Goal: Task Accomplishment & Management: Use online tool/utility

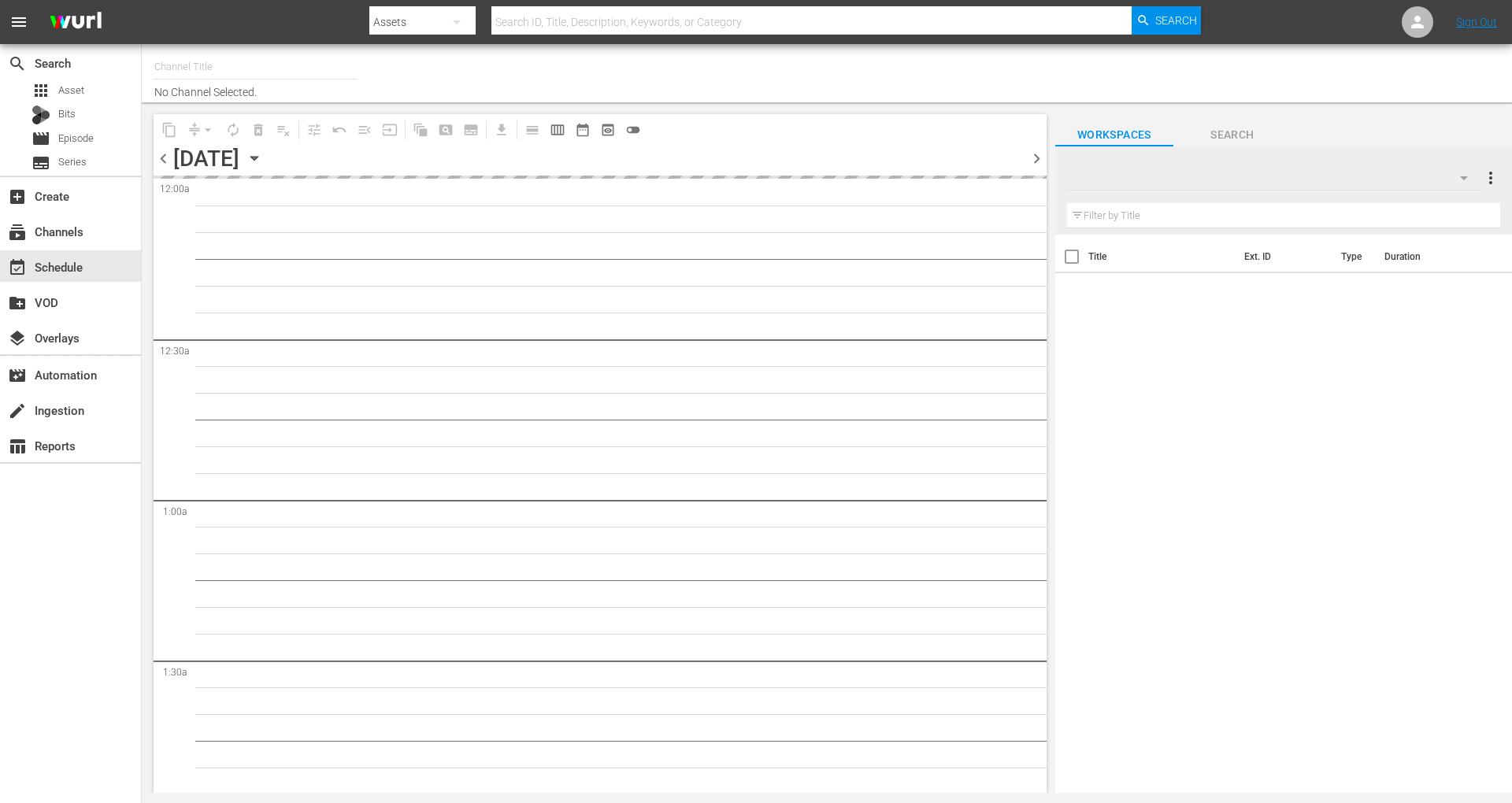
type input "60 Days In by A&E (1603)"
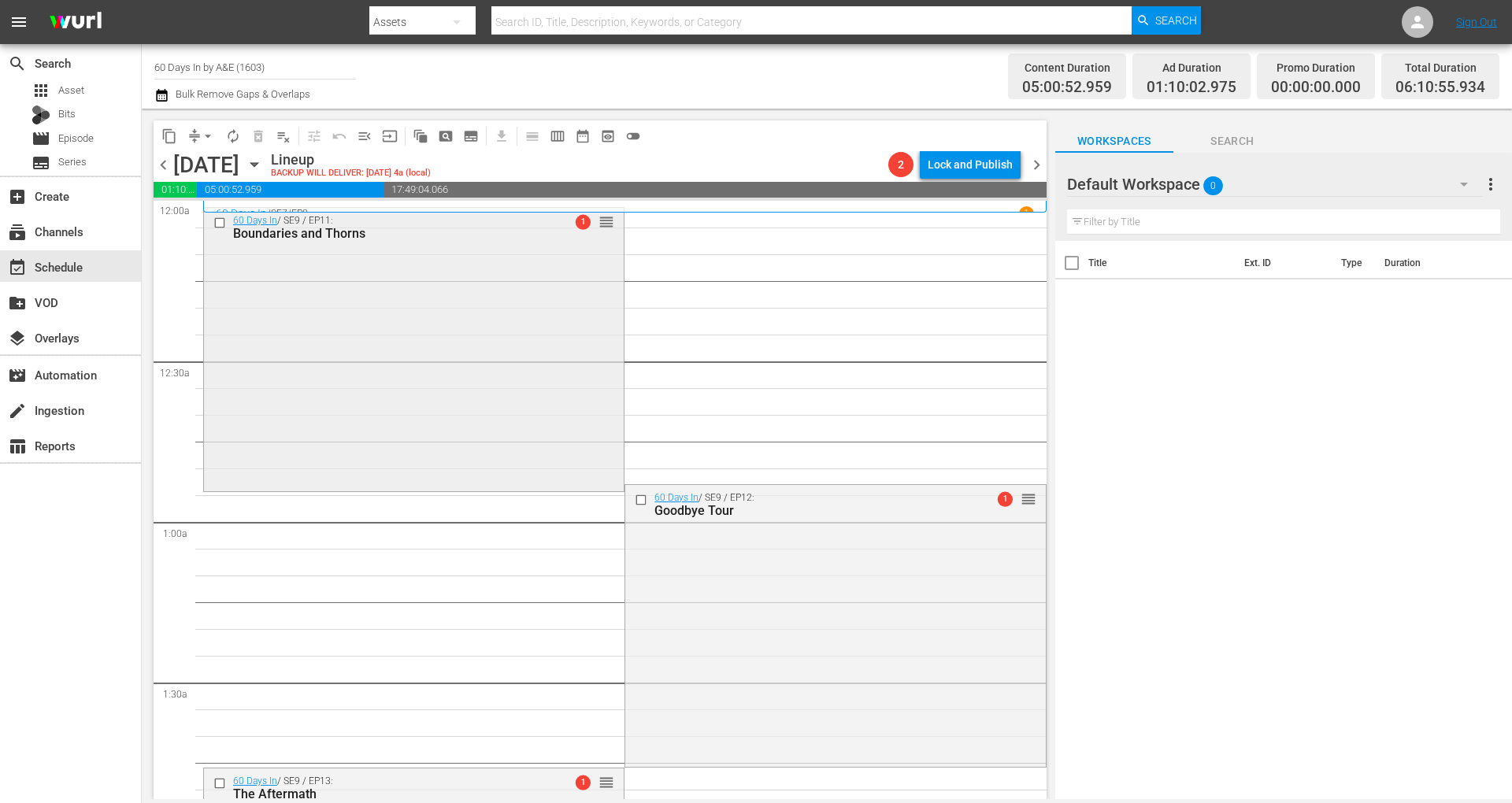
click at [347, 320] on div "60 Days In / SE9 / EP11: Boundaries and Thorns 1 reorder" at bounding box center [414, 347] width 420 height 280
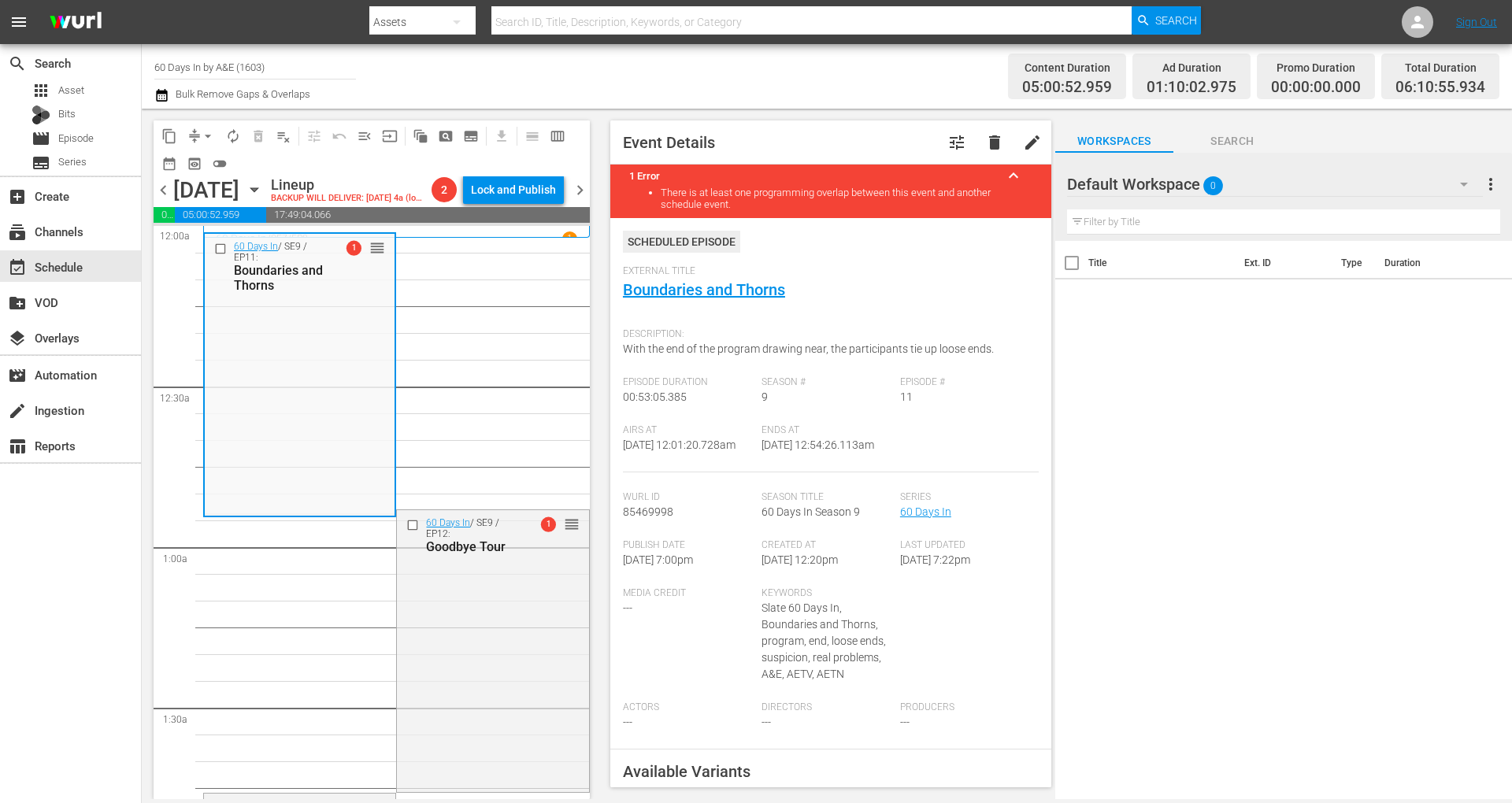
click at [151, 103] on div "Channel Title 60 Days In by A&E (1603) Bulk Remove Gaps & Overlaps Content Dura…" at bounding box center [827, 76] width 1370 height 65
click at [163, 91] on icon "button" at bounding box center [162, 95] width 11 height 13
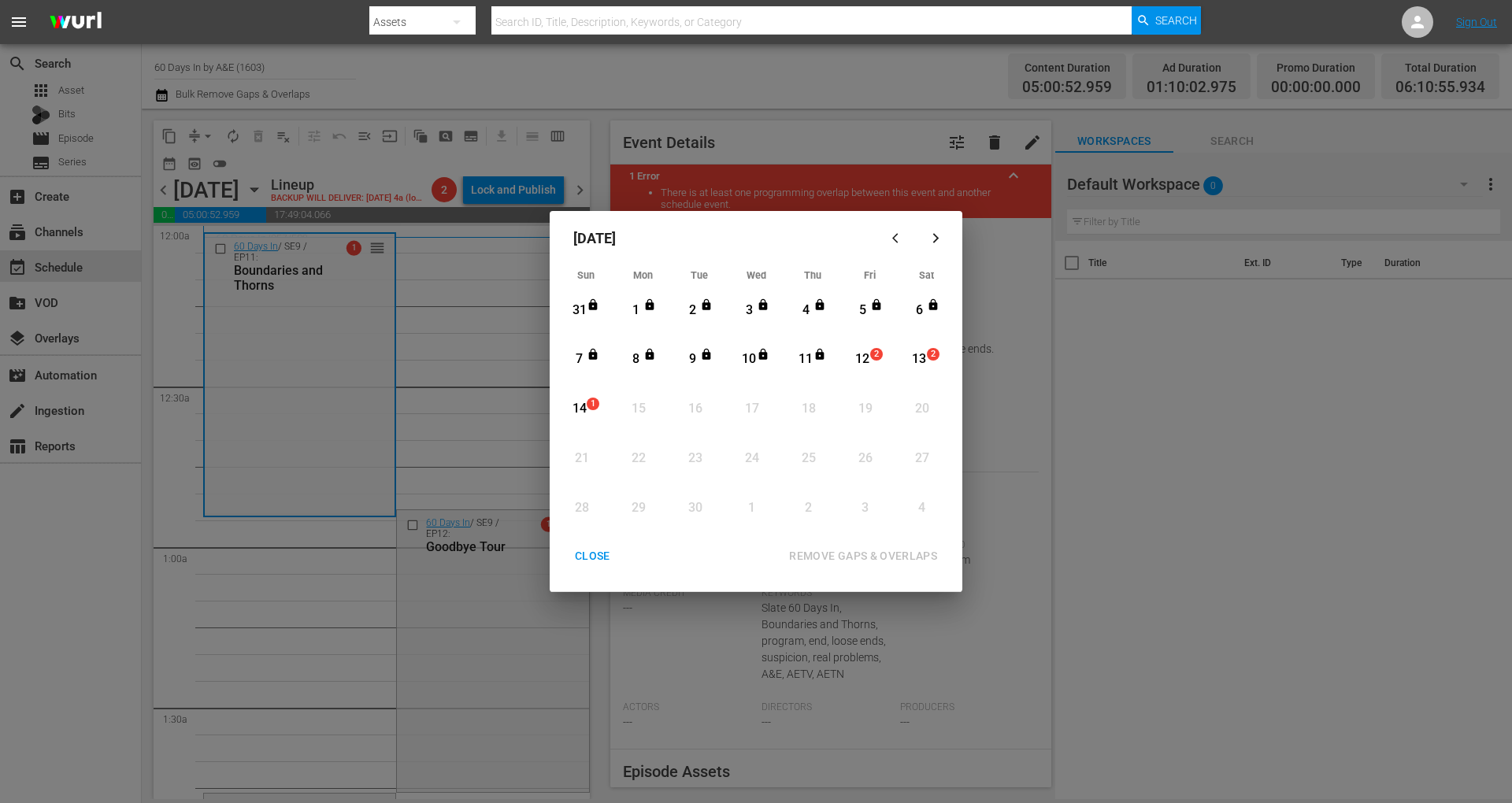
click at [865, 364] on div "12" at bounding box center [862, 359] width 20 height 18
click at [885, 551] on div "REMOVE GAPS & OVERLAPS" at bounding box center [863, 556] width 173 height 20
click at [598, 554] on div "CLOSE" at bounding box center [593, 556] width 61 height 20
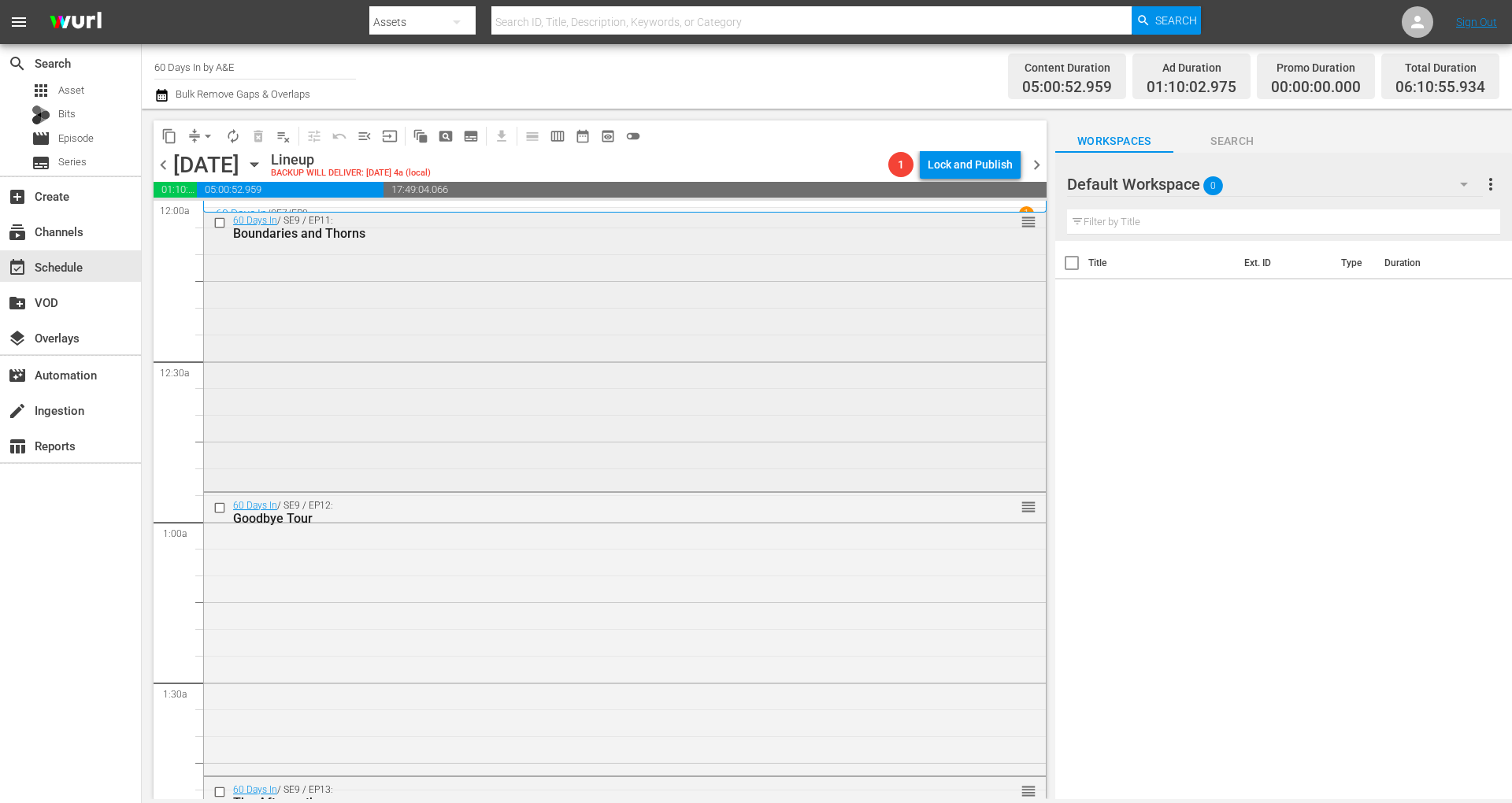
click at [437, 332] on div "60 Days In / SE9 / EP11: Boundaries and Thorns reorder" at bounding box center [625, 347] width 842 height 280
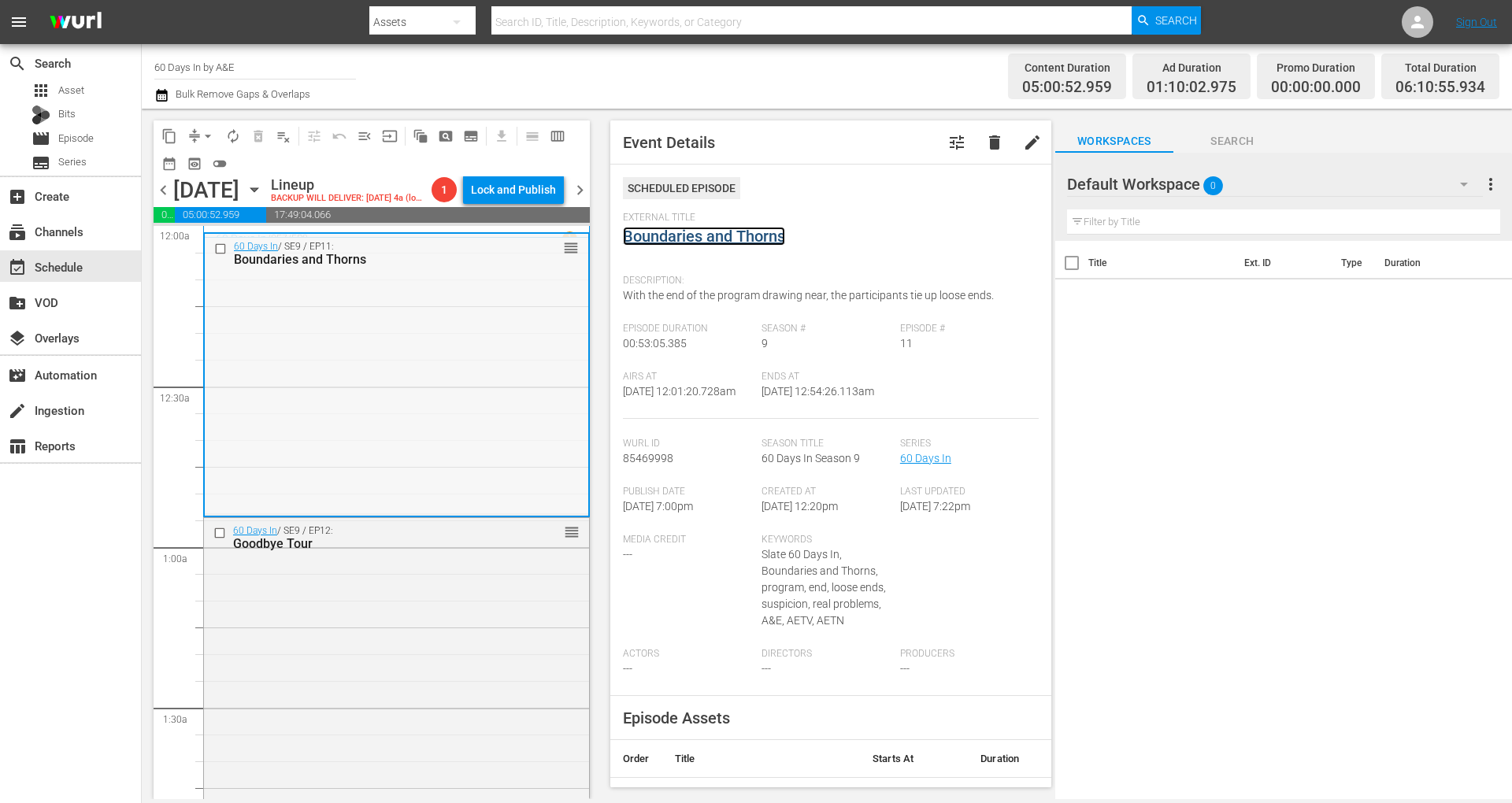
scroll to position [315, 0]
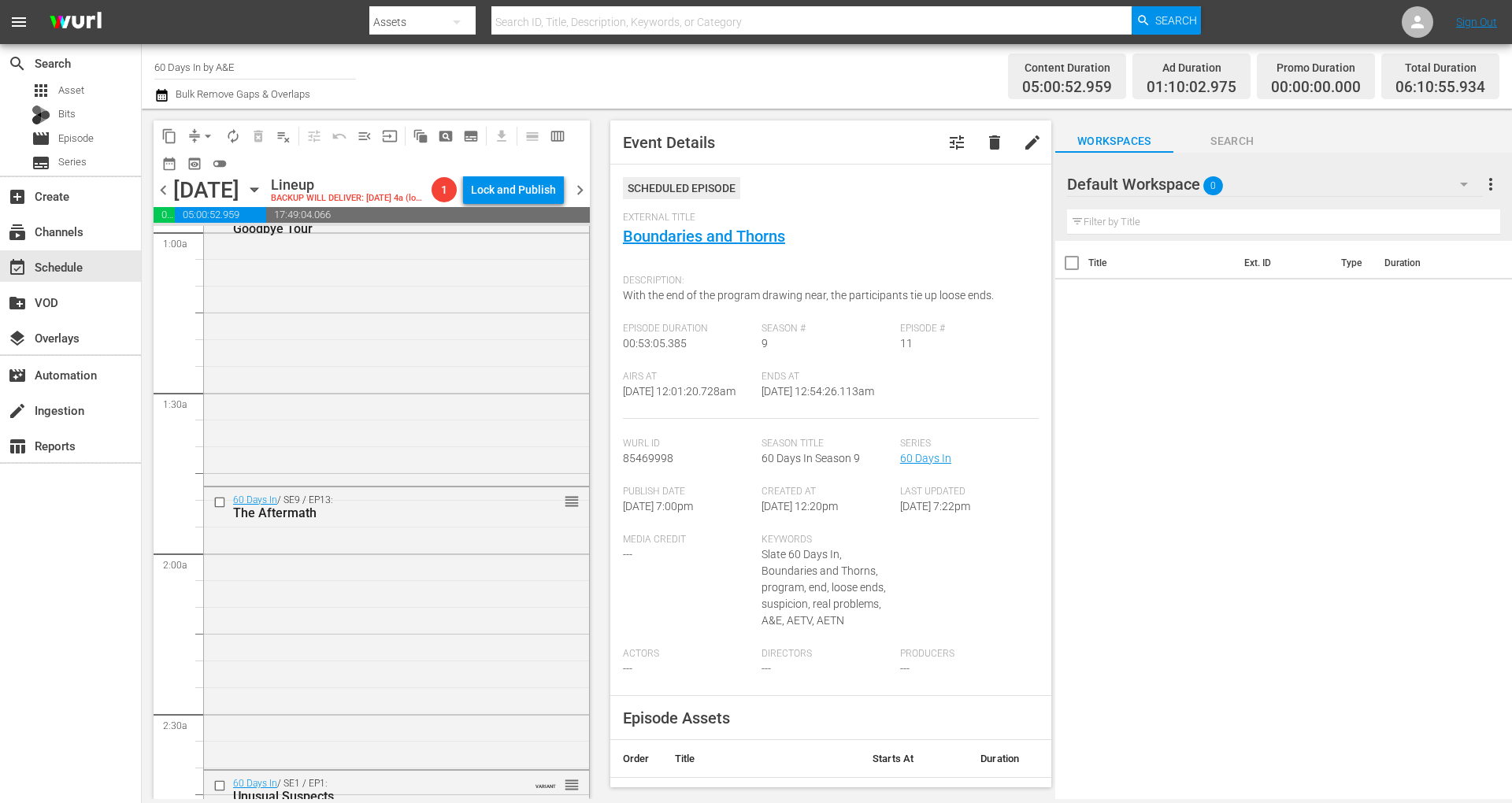
click at [424, 450] on div "60 Days In / SE9 / EP12: Goodbye Tour reorder" at bounding box center [397, 343] width 385 height 280
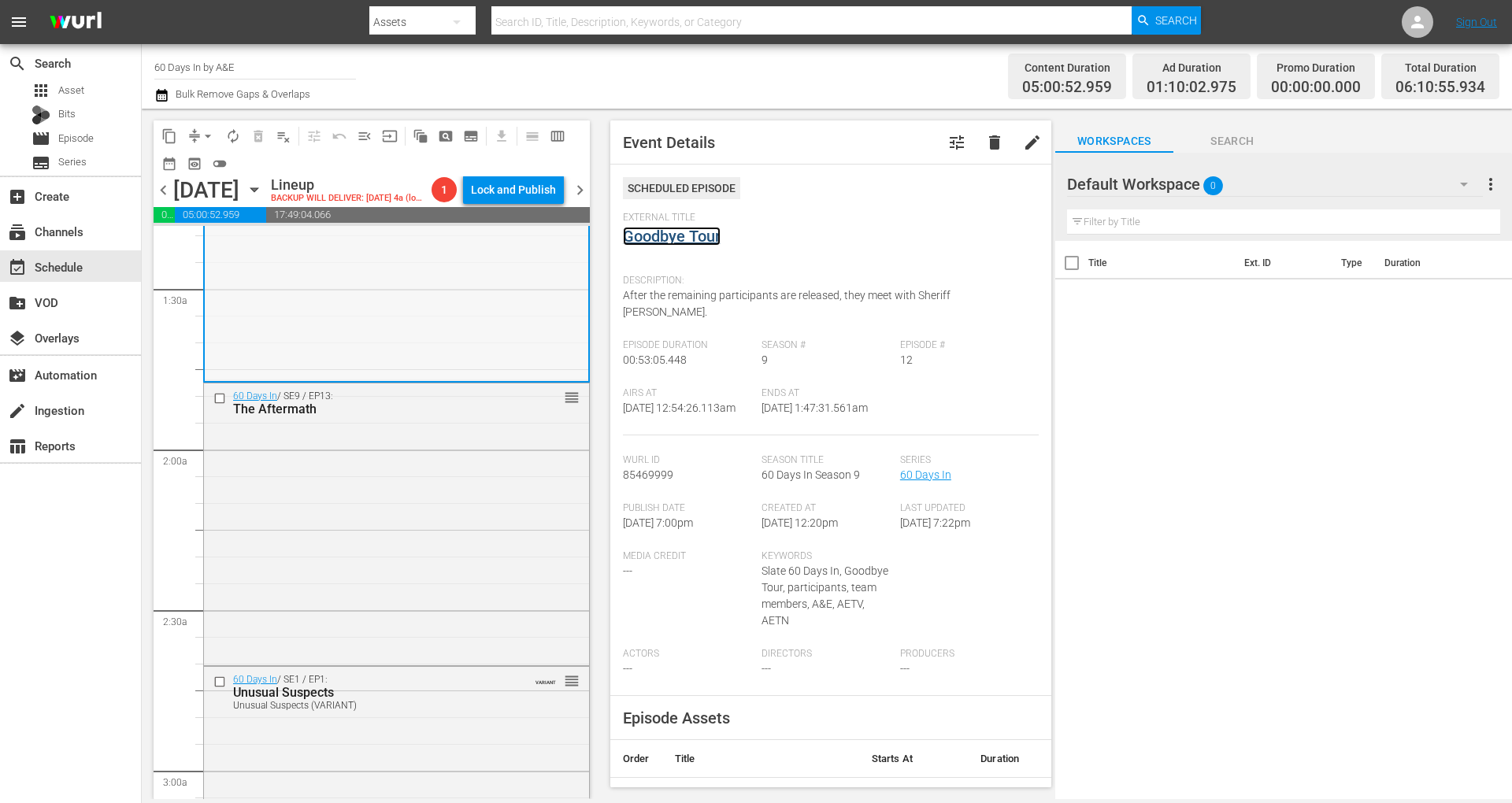
scroll to position [525, 0]
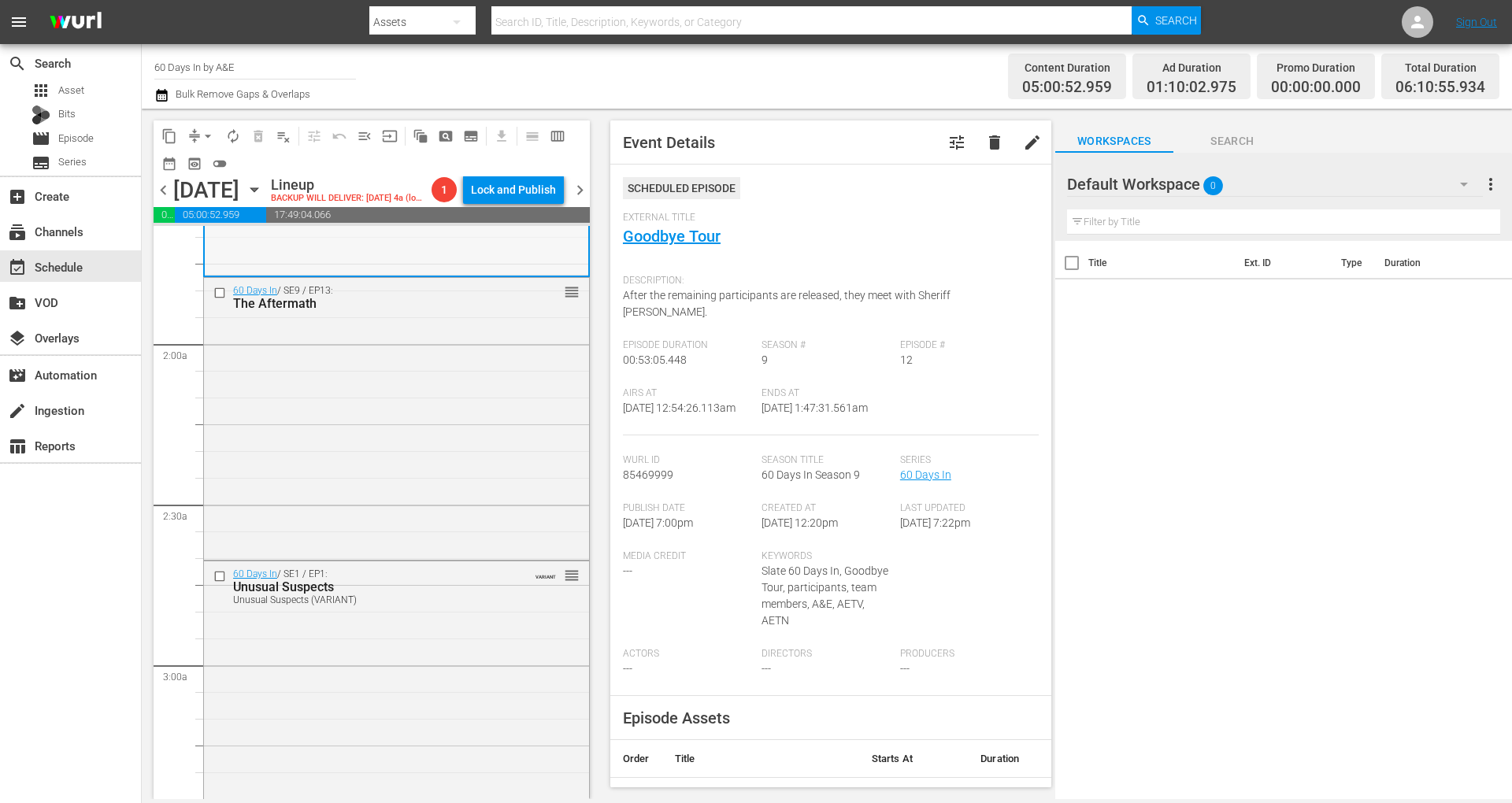
click at [405, 418] on div "60 Days In / SE9 / EP13: The Aftermath reorder" at bounding box center [397, 418] width 385 height 280
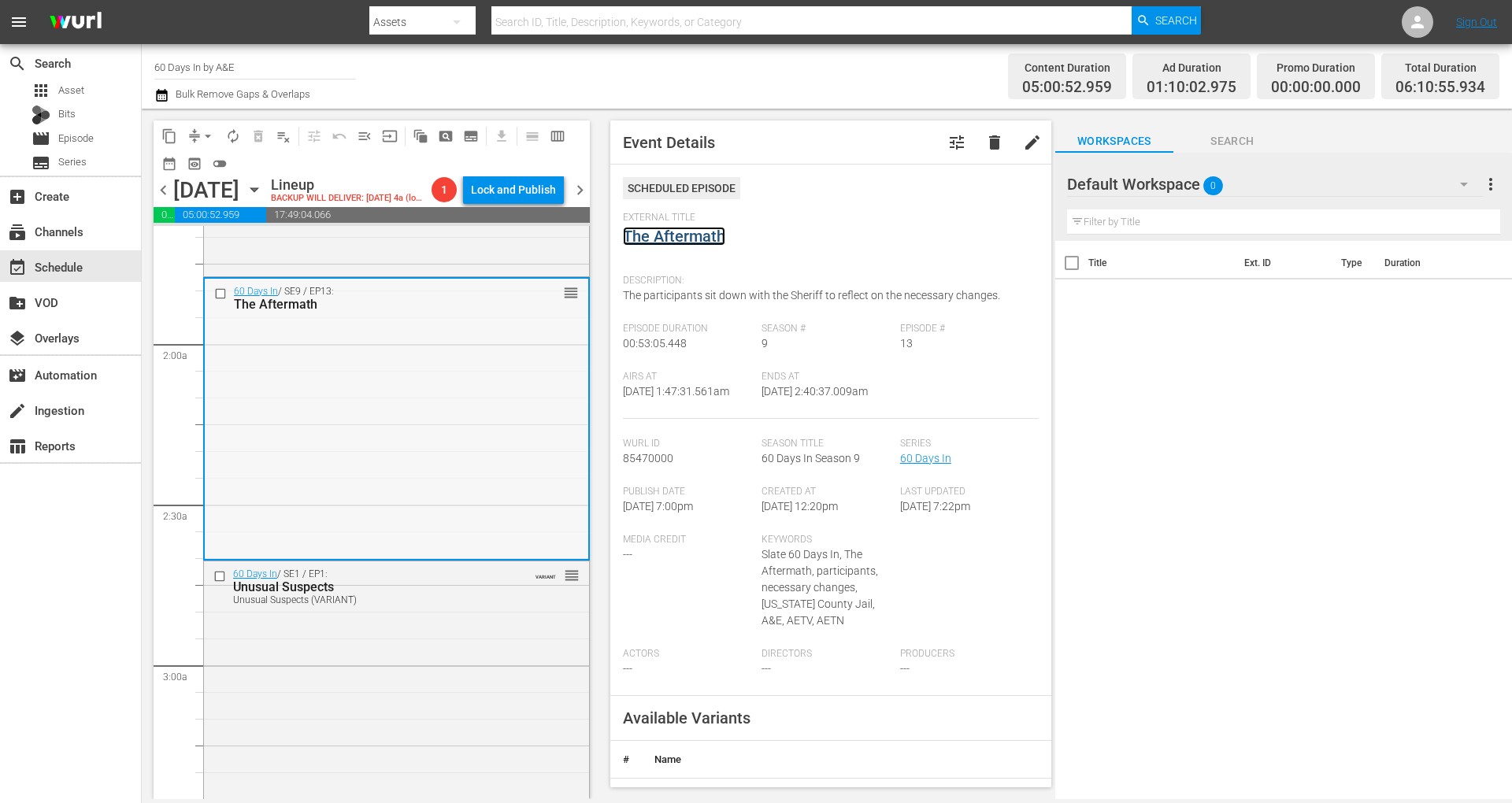
scroll to position [735, 0]
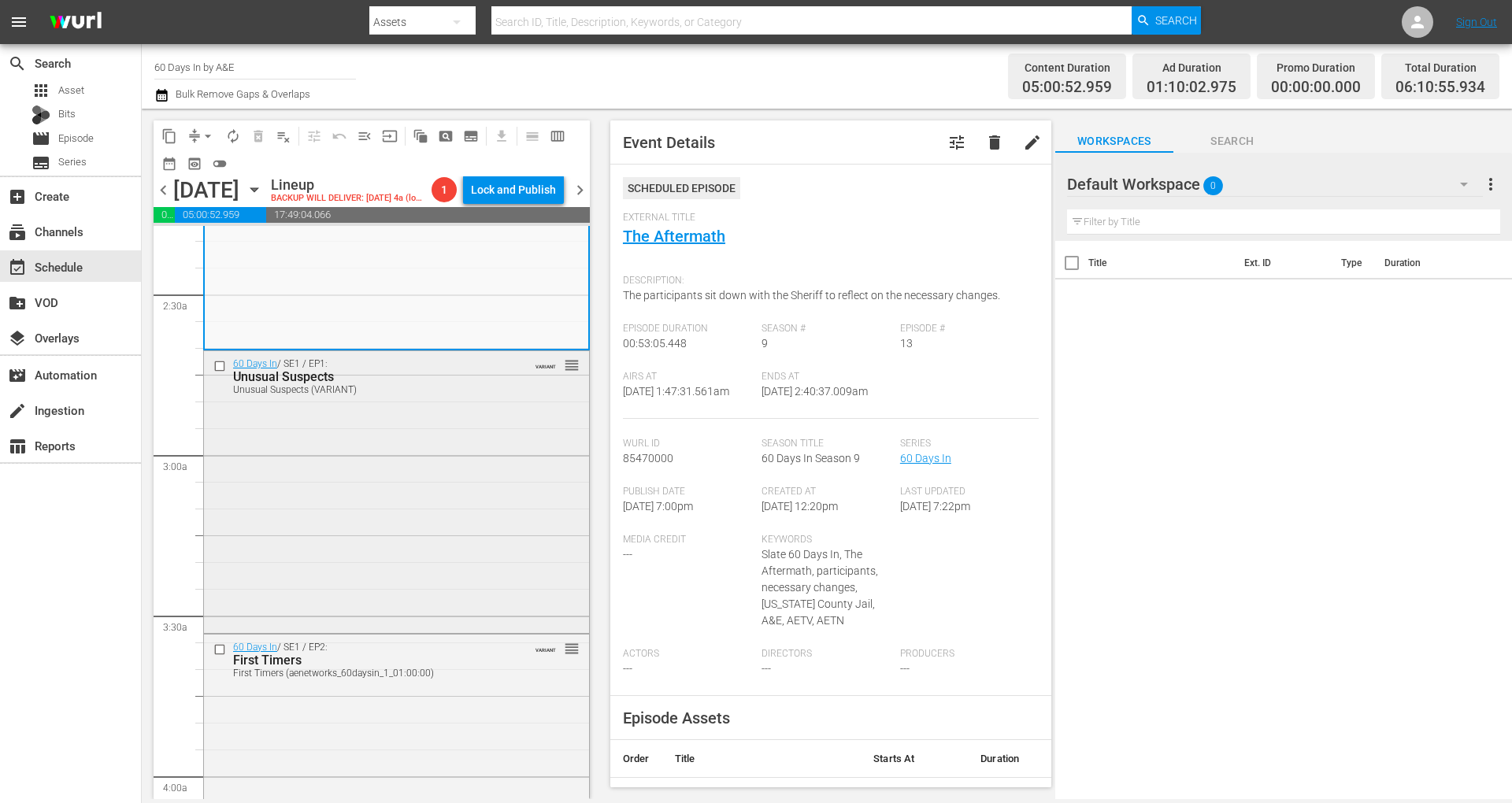
click at [431, 517] on div "60 Days In / SE1 / EP1: Unusual Suspects Unusual Suspects (VARIANT) VARIANT reo…" at bounding box center [397, 490] width 385 height 278
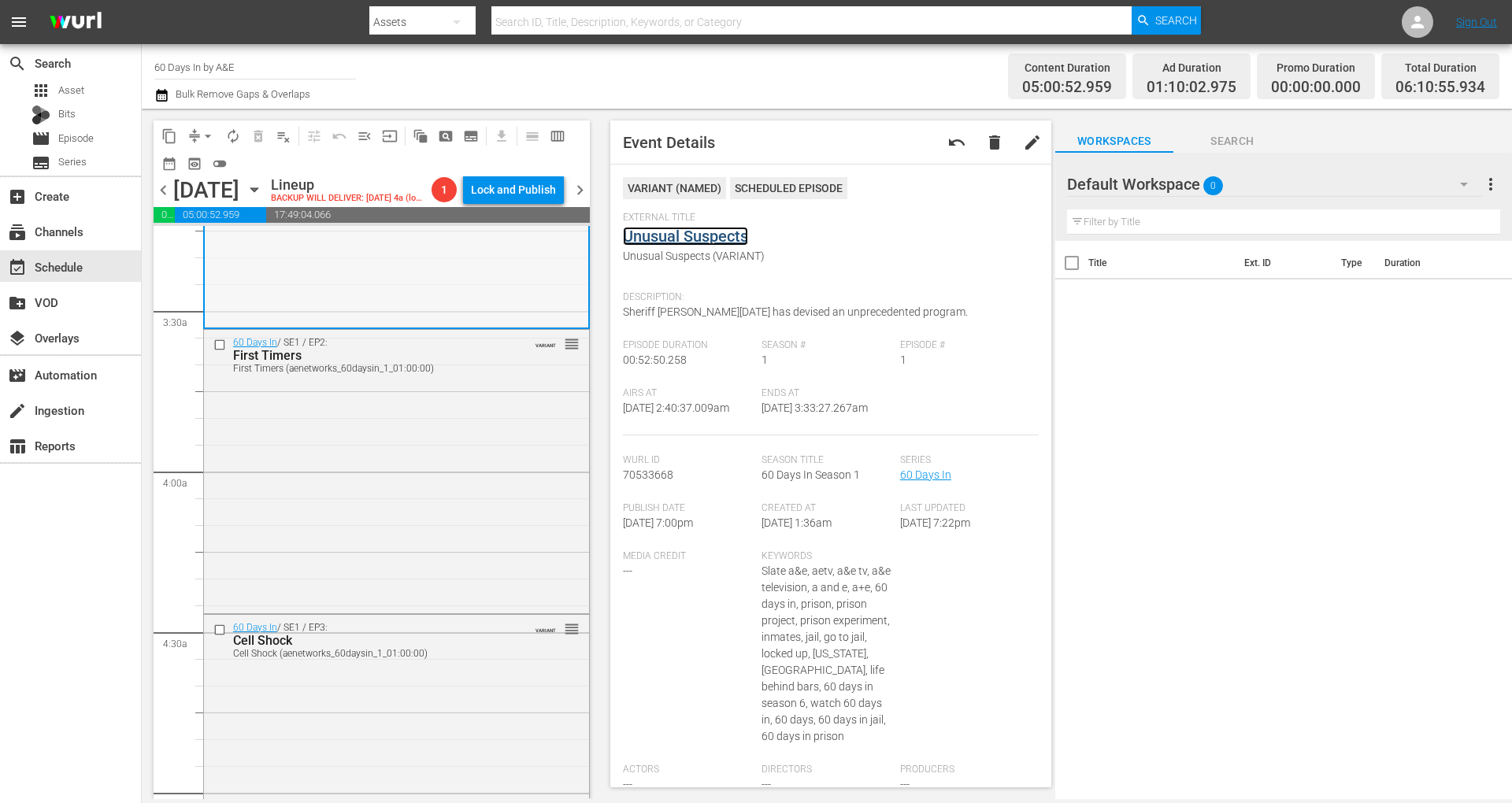
scroll to position [1155, 0]
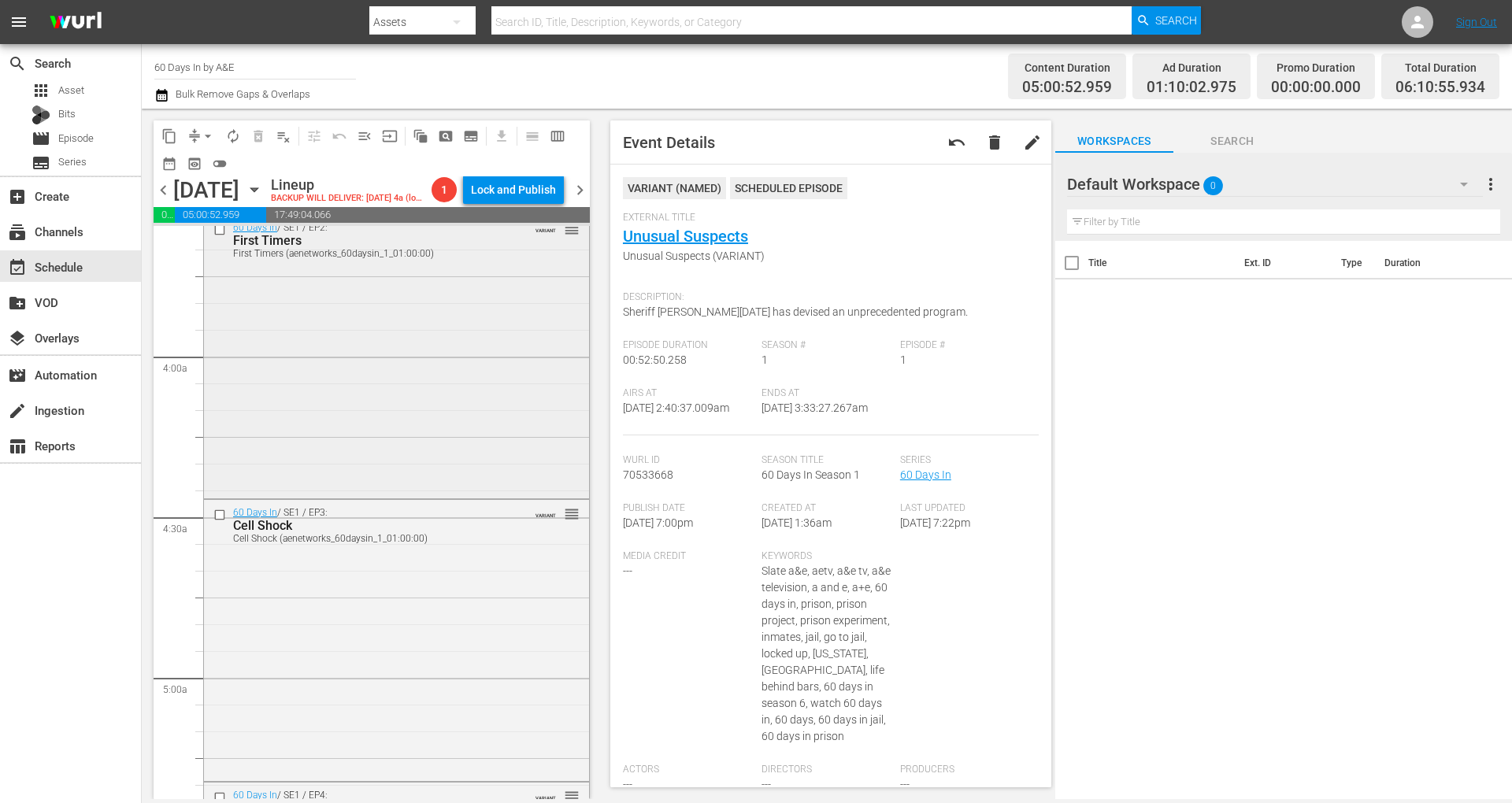
click at [385, 426] on div "60 Days In / SE1 / EP2: First Timers First Timers (aenetworks_60daysin_1_01:00:…" at bounding box center [397, 355] width 385 height 280
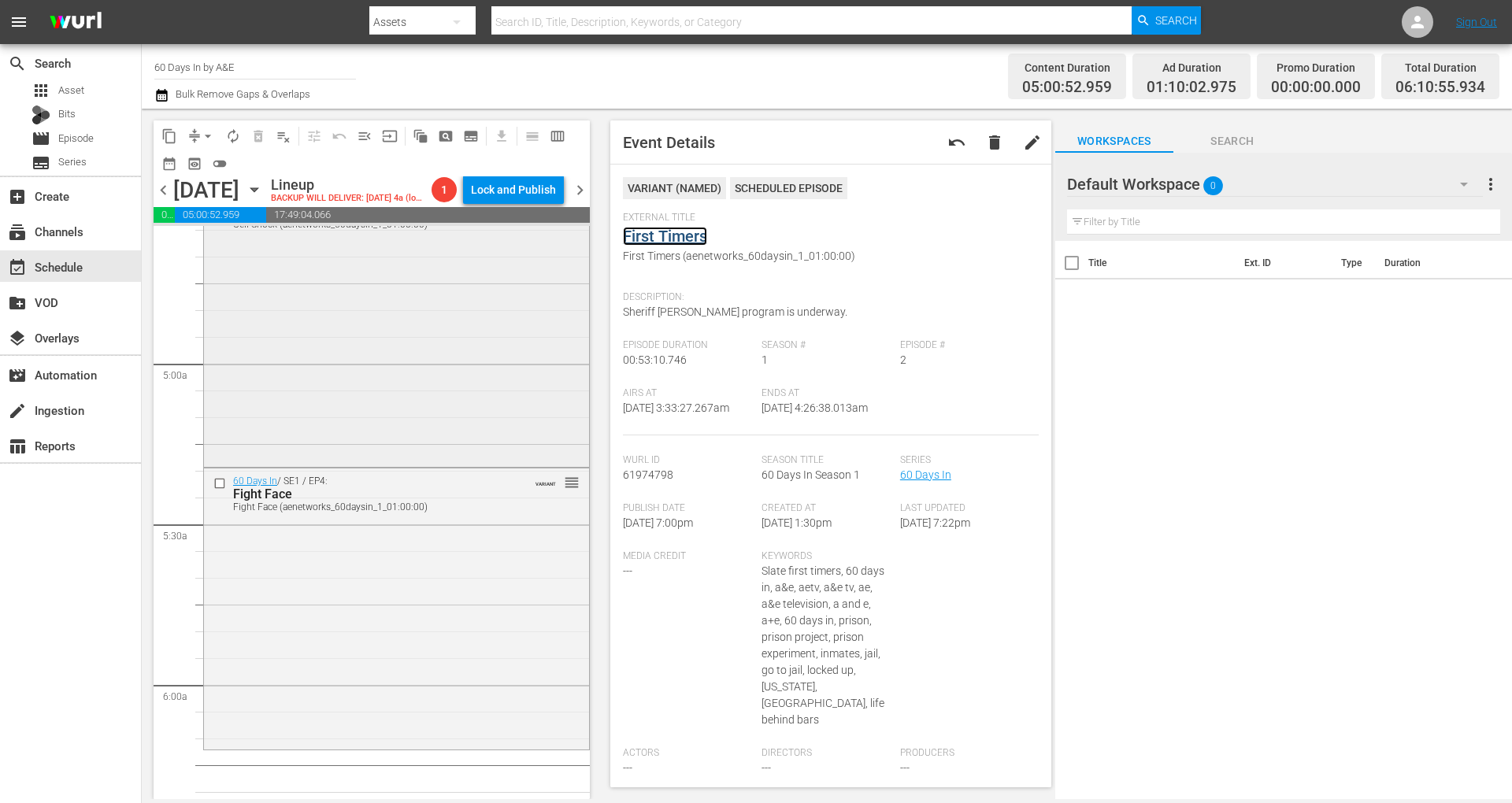
scroll to position [1470, 0]
click at [306, 362] on div "60 Days In / SE1 / EP3: Cell Shock Cell Shock (aenetworks_60daysin_1_01:00:00) …" at bounding box center [397, 324] width 385 height 278
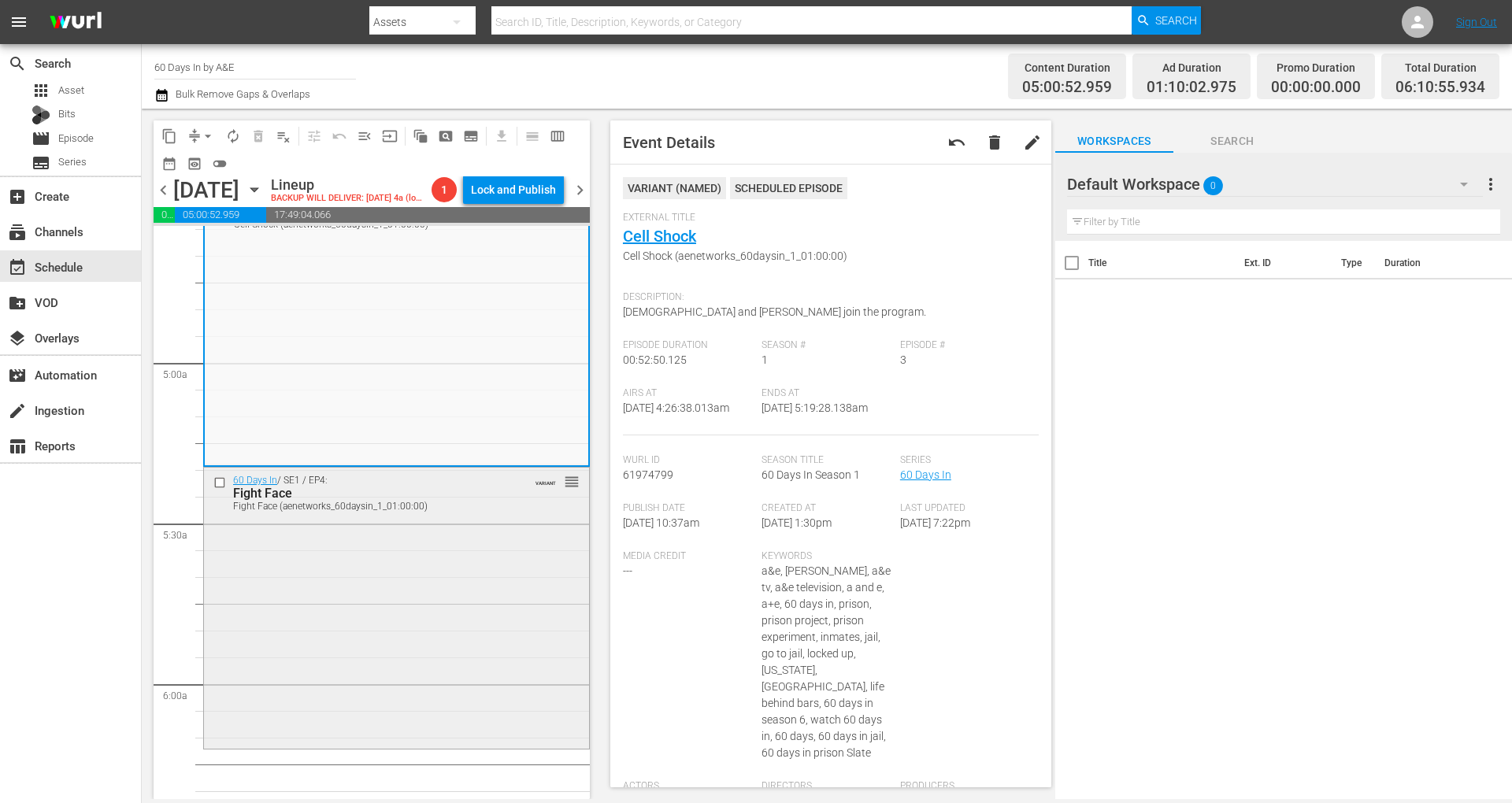
click at [333, 595] on div "60 Days In / SE1 / EP4: Fight Face Fight Face (aenetworks_60daysin_1_01:00:00) …" at bounding box center [397, 607] width 385 height 278
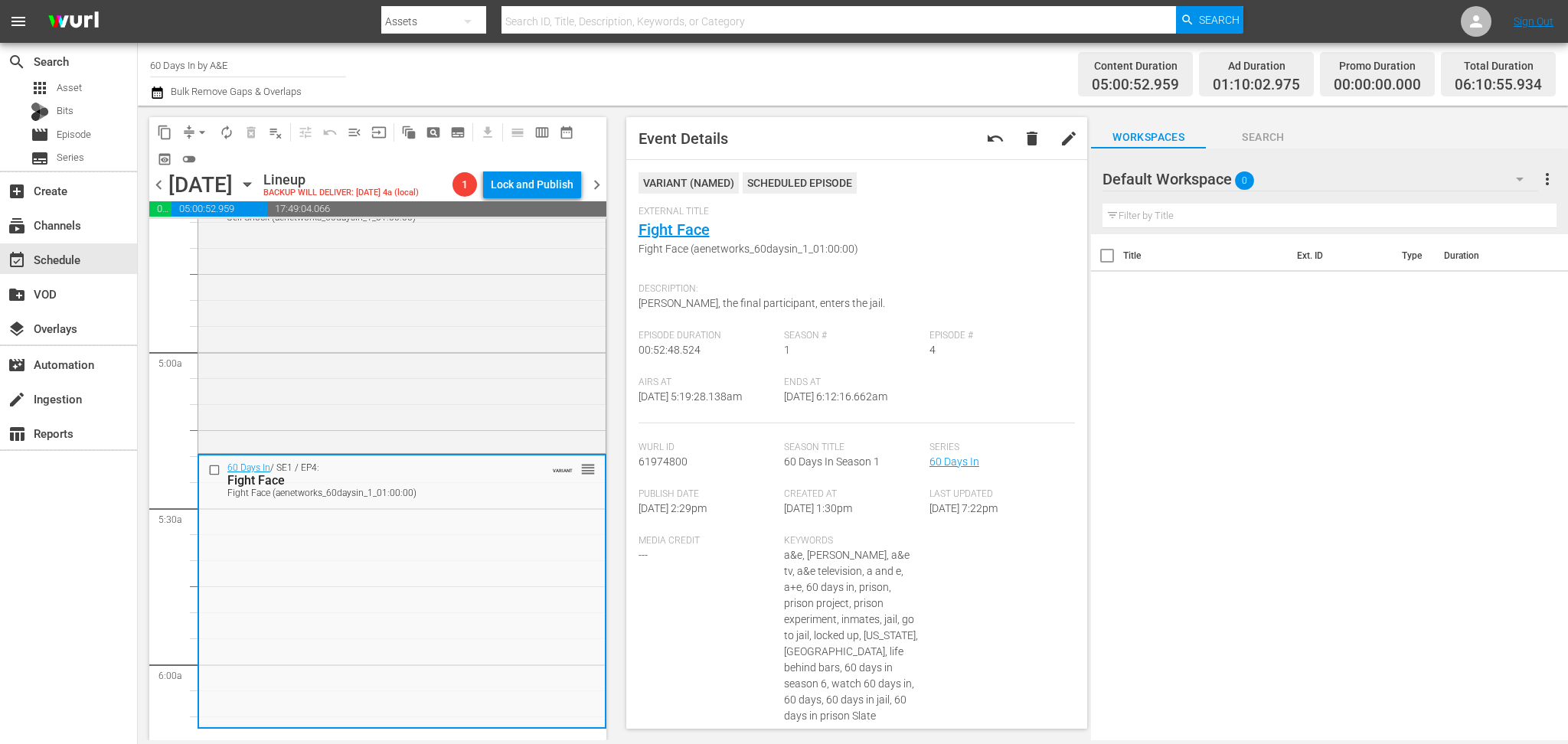
click at [156, 97] on icon "button" at bounding box center [157, 93] width 15 height 19
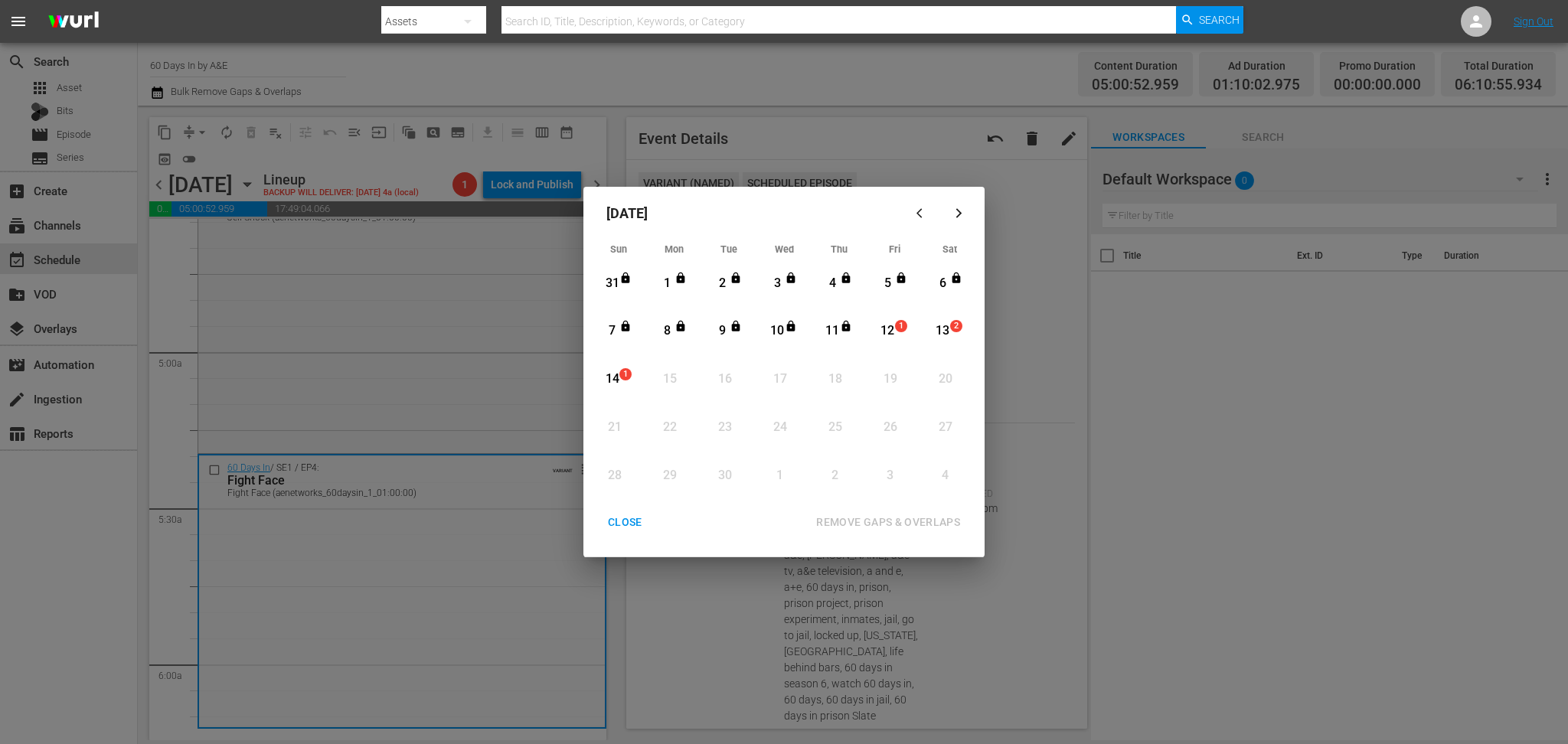
click at [893, 329] on div "12" at bounding box center [887, 331] width 19 height 18
click at [913, 513] on button "REMOVE GAPS & OVERLAPS" at bounding box center [888, 523] width 181 height 28
click at [615, 521] on div "CLOSE" at bounding box center [625, 522] width 59 height 19
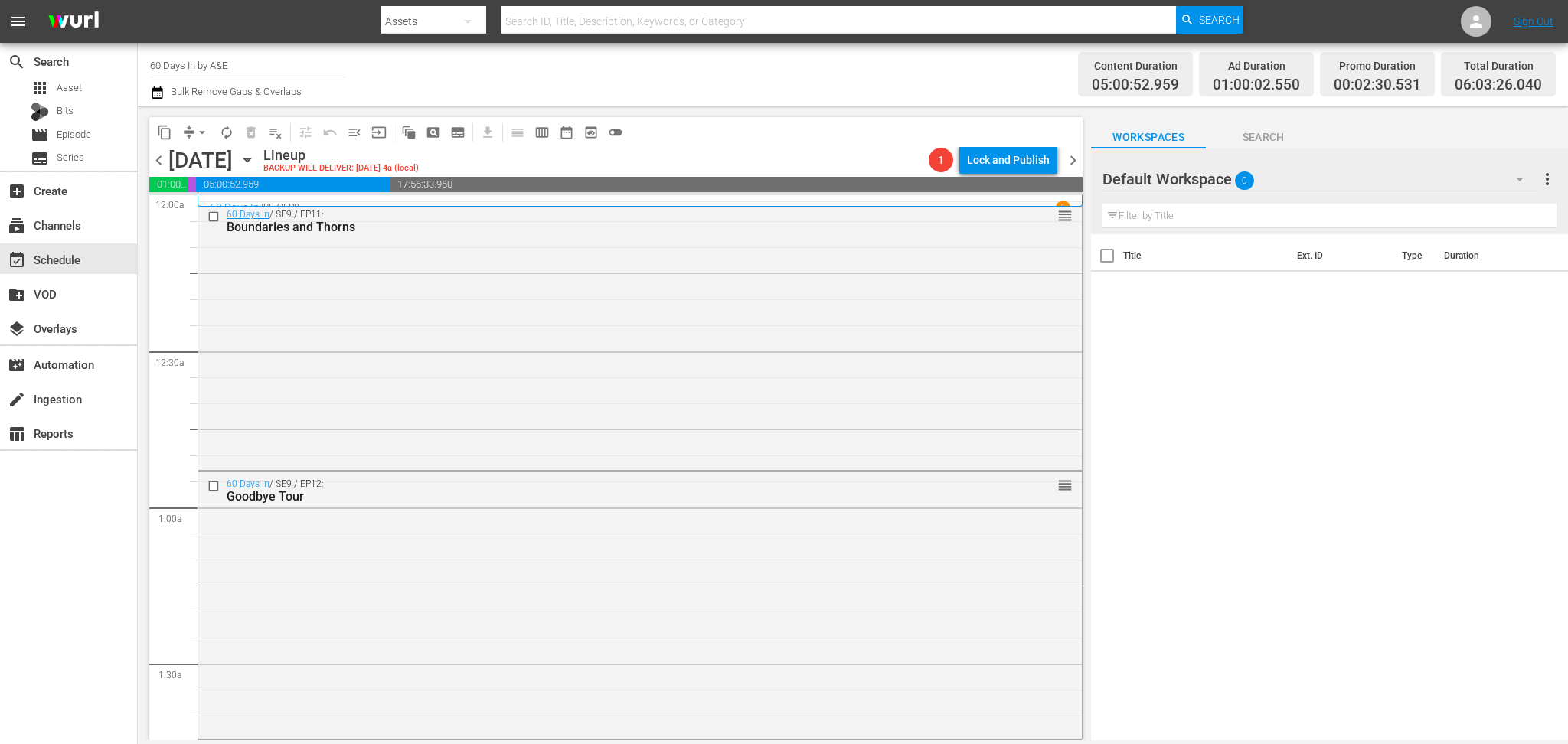
click at [159, 93] on icon "button" at bounding box center [157, 93] width 15 height 19
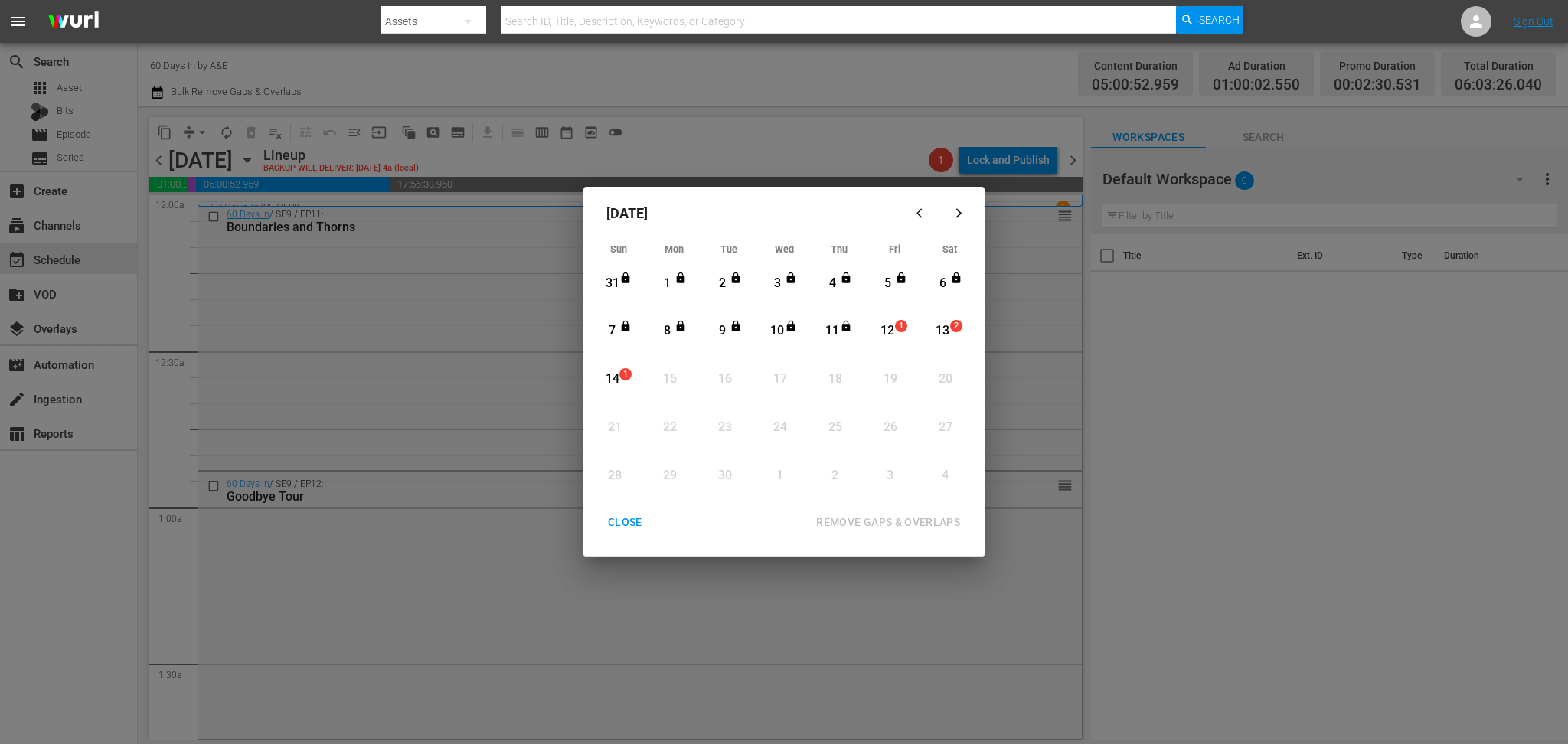
drag, startPoint x: 886, startPoint y: 330, endPoint x: 886, endPoint y: 340, distance: 10.0
click at [886, 331] on div "12" at bounding box center [887, 331] width 19 height 18
click at [896, 517] on div "REMOVE GAPS & OVERLAPS" at bounding box center [888, 522] width 168 height 19
click at [622, 516] on div "CLOSE" at bounding box center [625, 522] width 59 height 19
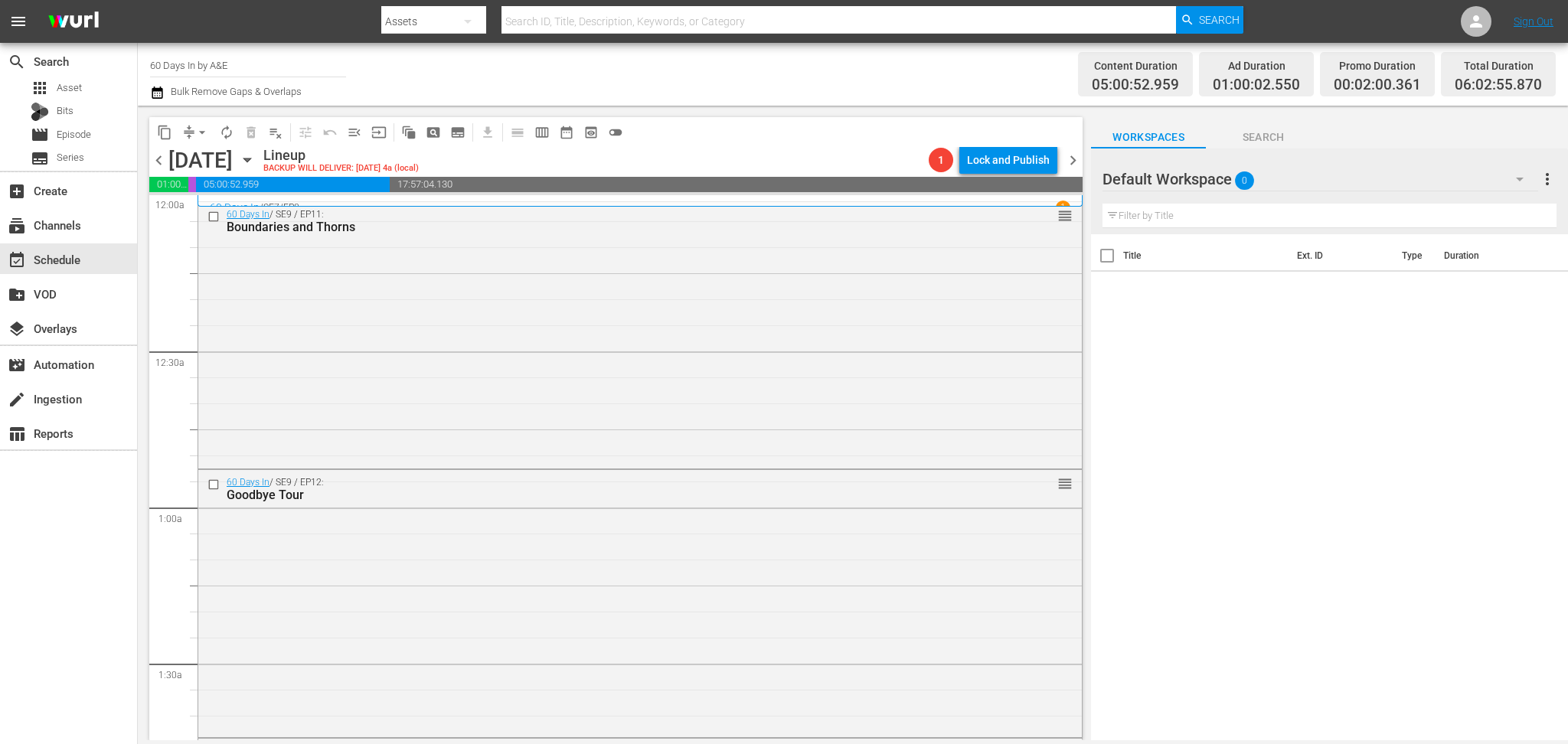
click at [157, 97] on icon "button" at bounding box center [157, 93] width 15 height 19
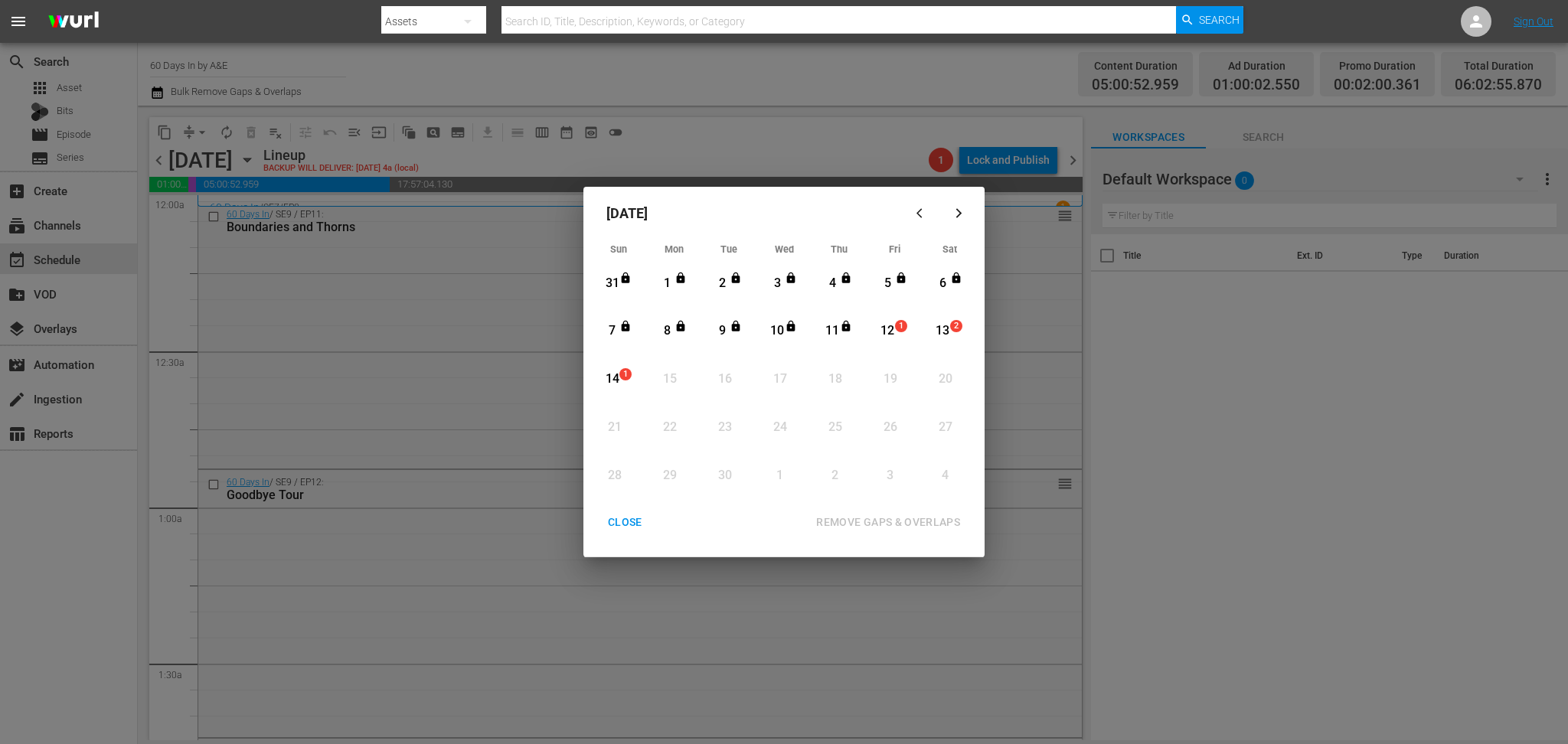
click at [888, 329] on div "12" at bounding box center [887, 331] width 19 height 18
click at [916, 515] on div "REMOVE GAPS & OVERLAPS" at bounding box center [888, 522] width 168 height 19
click at [629, 517] on div "CLOSE" at bounding box center [625, 522] width 59 height 19
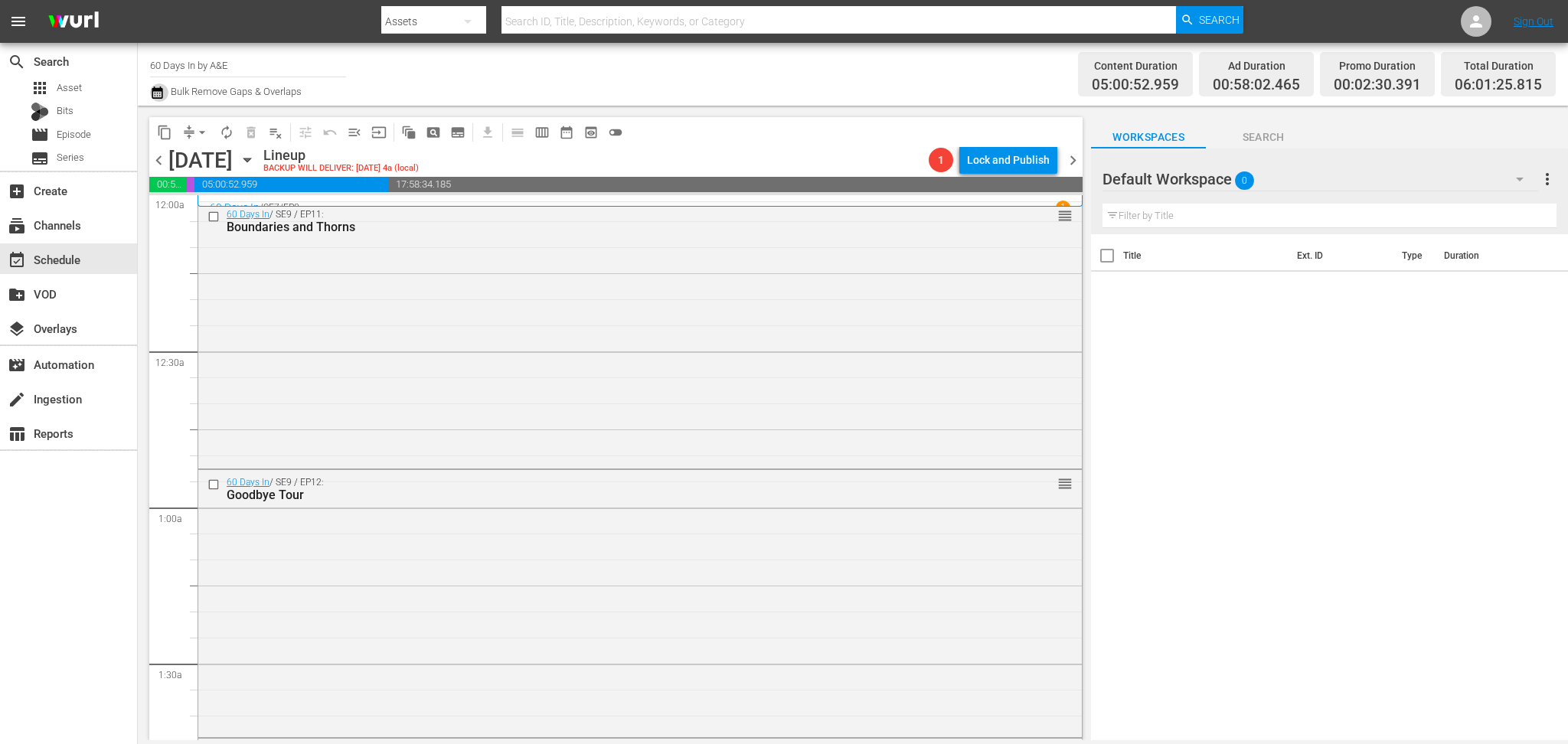
click at [162, 90] on icon "button" at bounding box center [157, 93] width 11 height 12
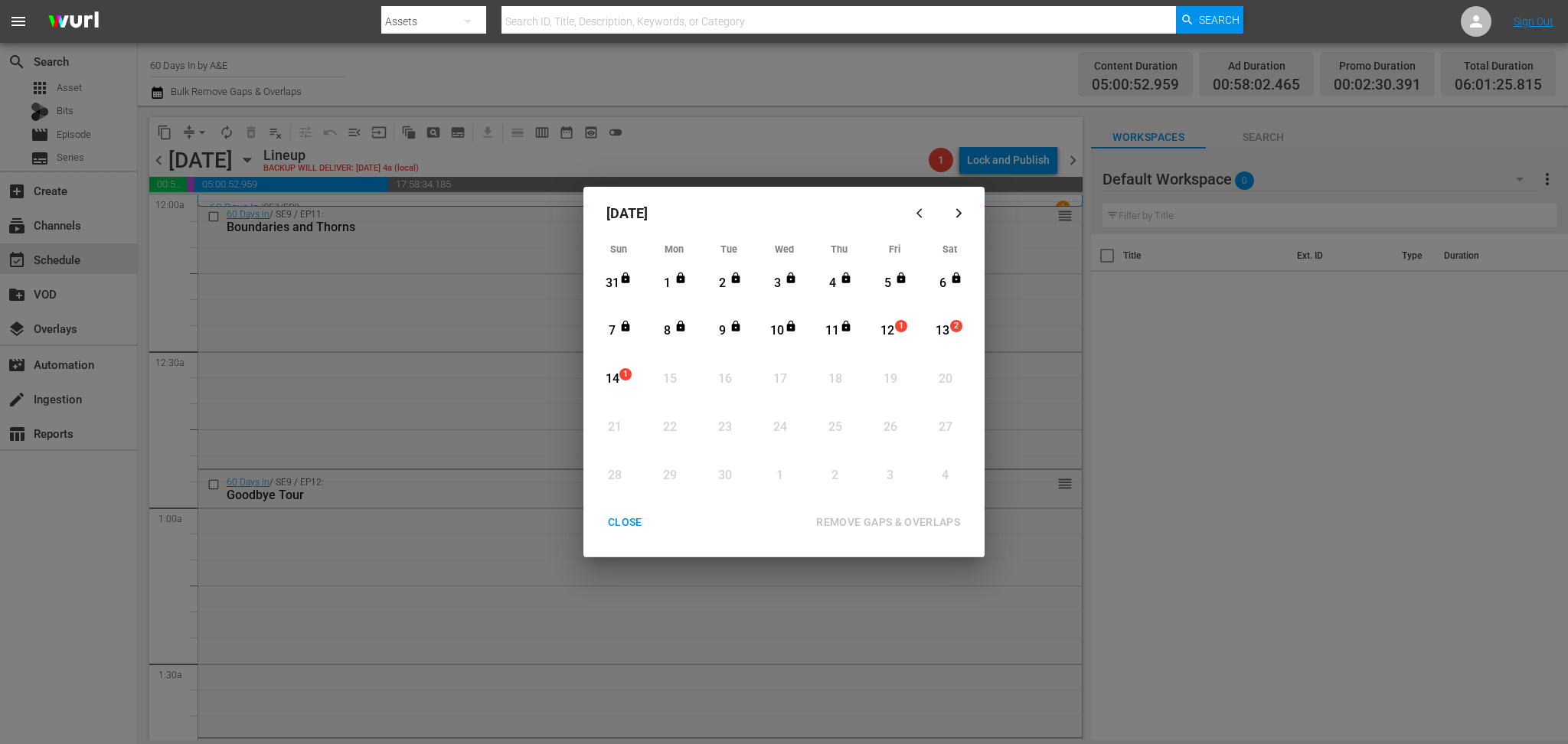
click at [890, 330] on div "12" at bounding box center [887, 331] width 19 height 18
click at [885, 517] on div "REMOVE GAPS & OVERLAPS" at bounding box center [888, 522] width 168 height 19
click at [617, 514] on div "CLOSE" at bounding box center [625, 522] width 59 height 19
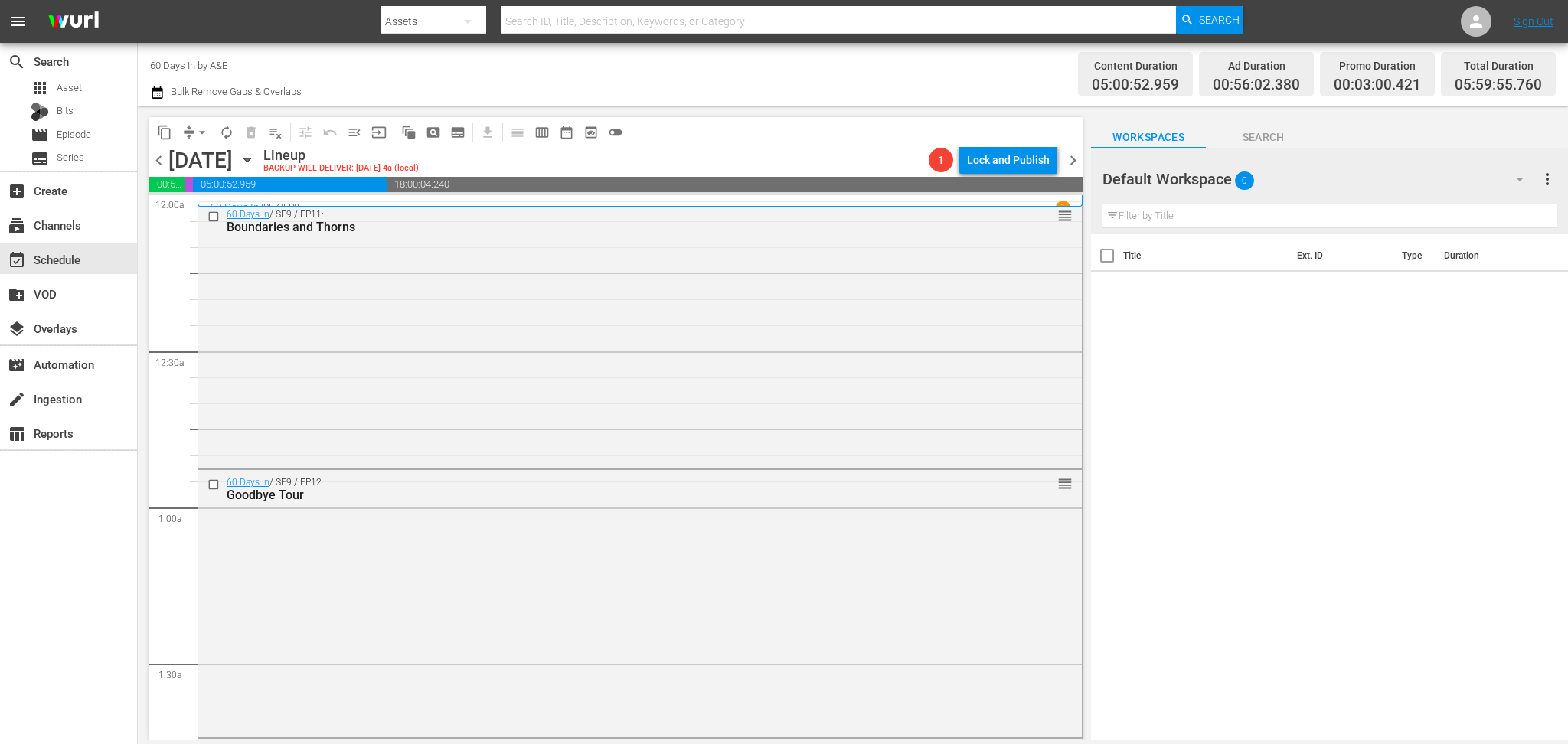
click at [156, 98] on icon "button" at bounding box center [157, 93] width 11 height 12
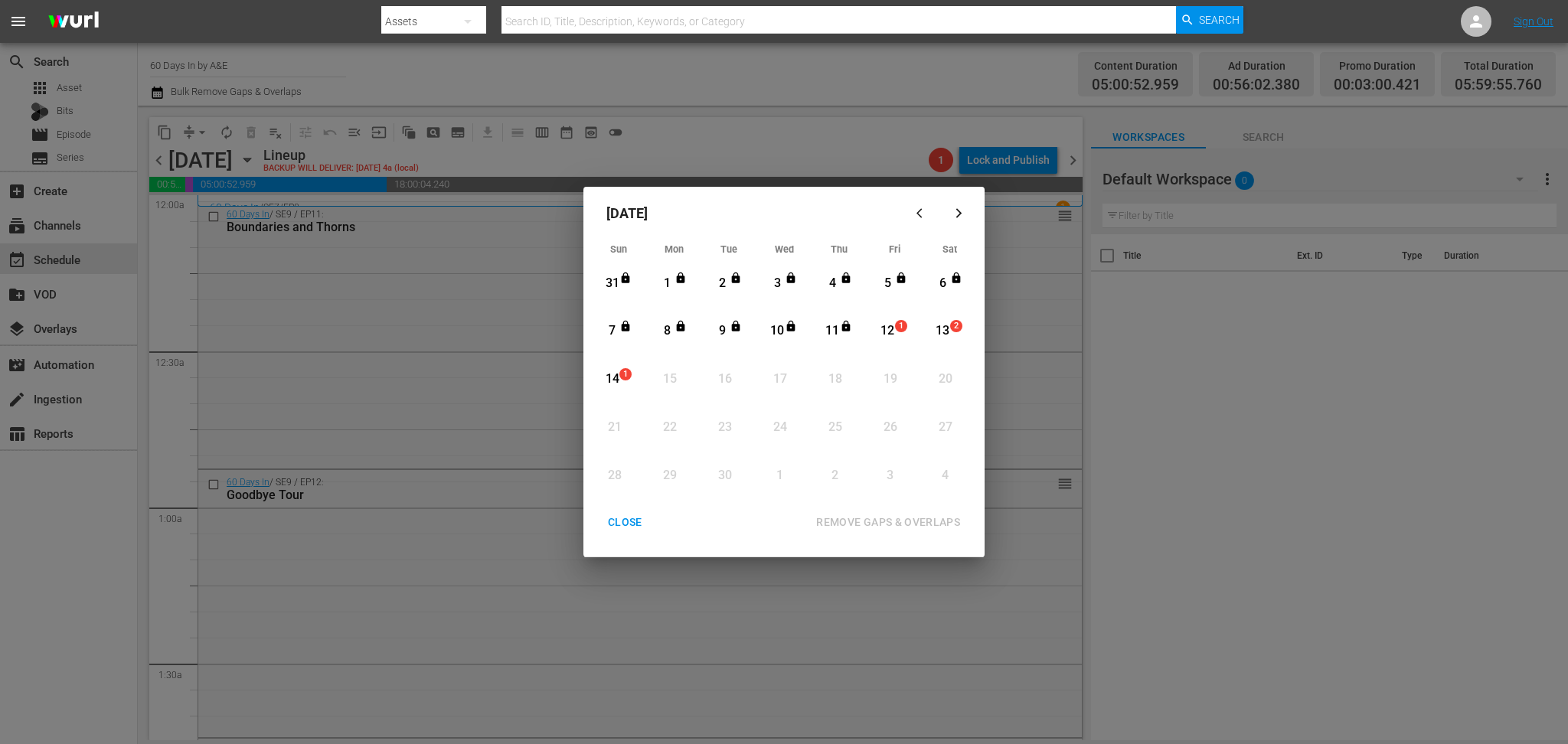
click at [887, 331] on div "12" at bounding box center [887, 331] width 19 height 18
click at [888, 522] on div "REMOVE GAPS & OVERLAPS" at bounding box center [888, 522] width 168 height 19
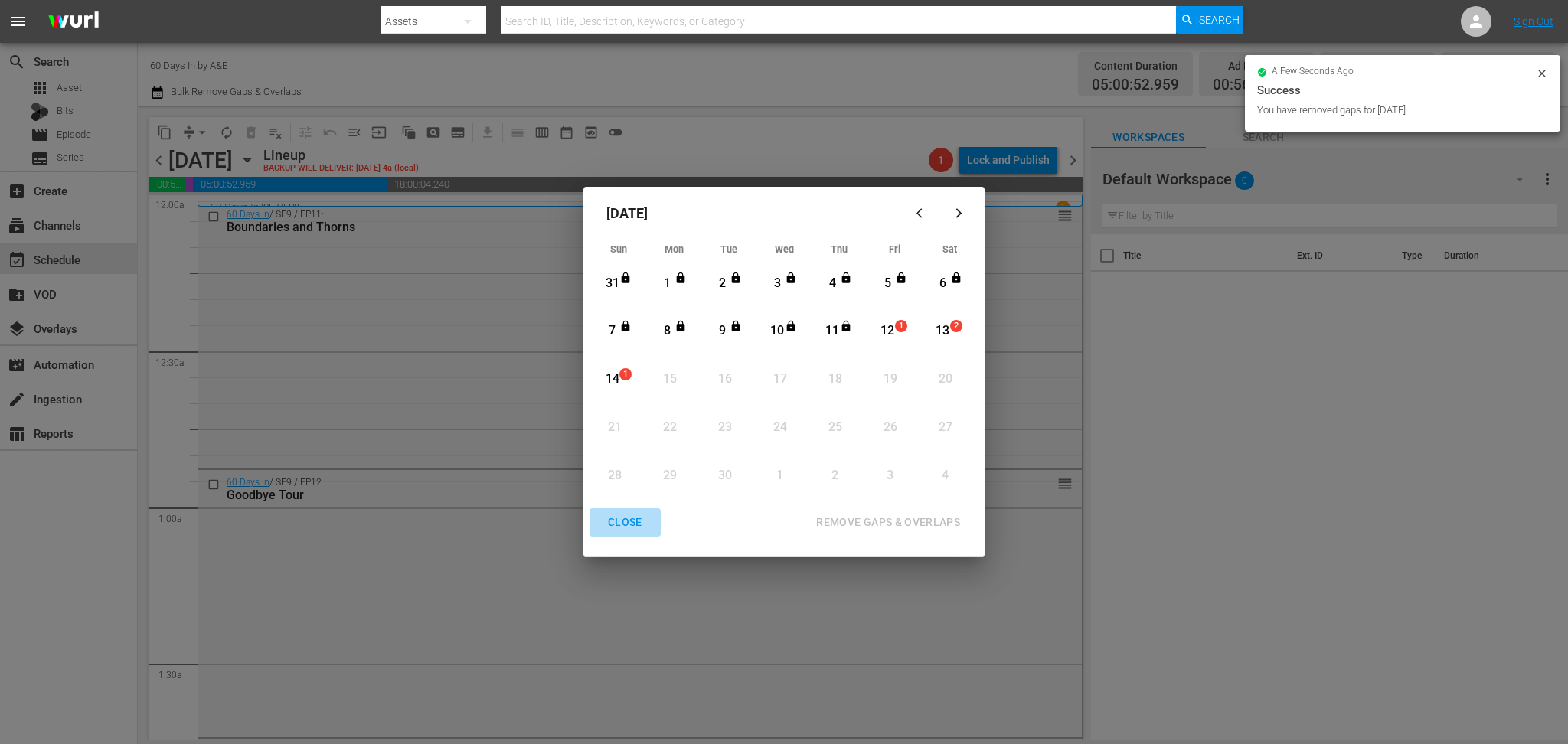
click at [618, 526] on div "CLOSE" at bounding box center [625, 522] width 59 height 19
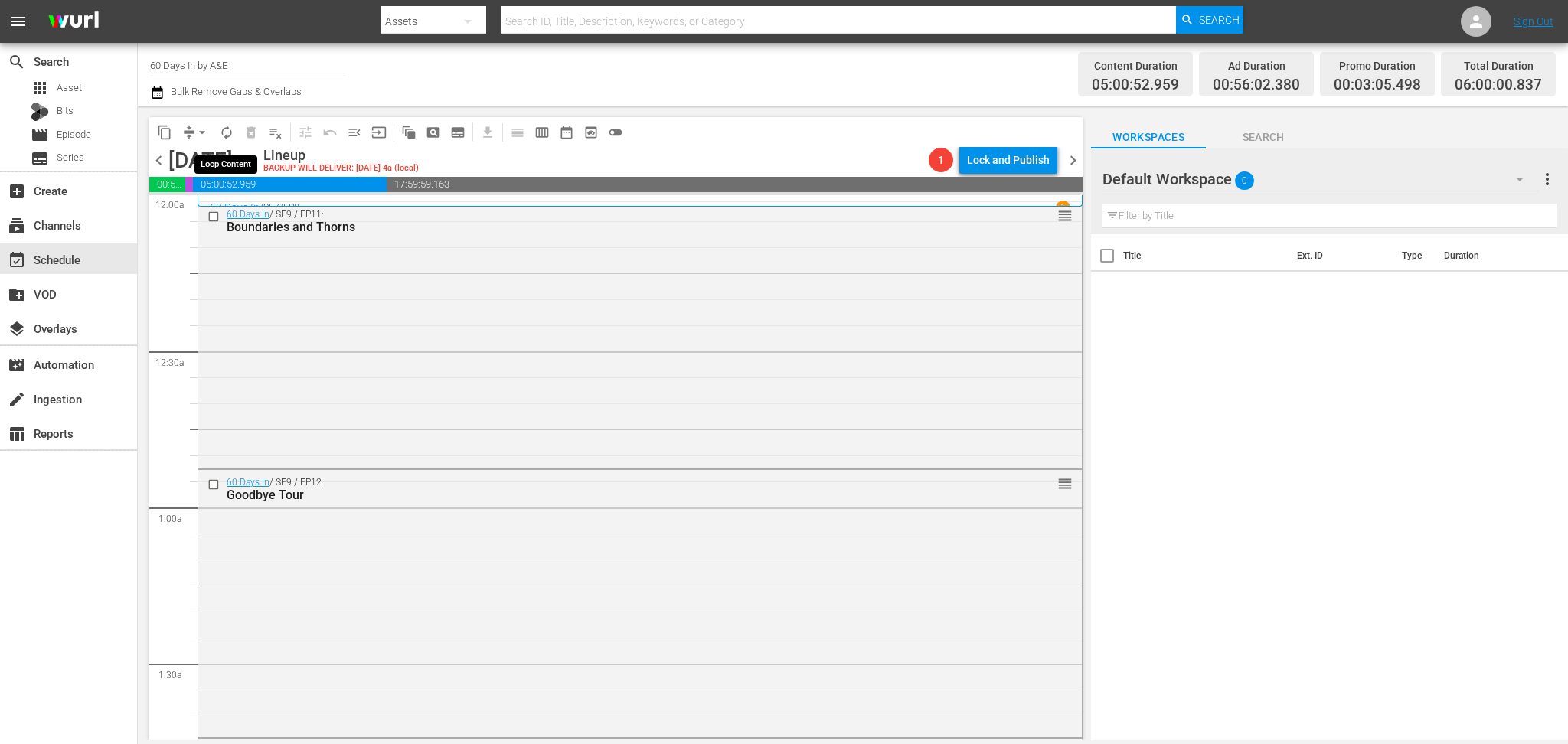
click at [224, 123] on button "autorenew_outlined" at bounding box center [226, 132] width 24 height 24
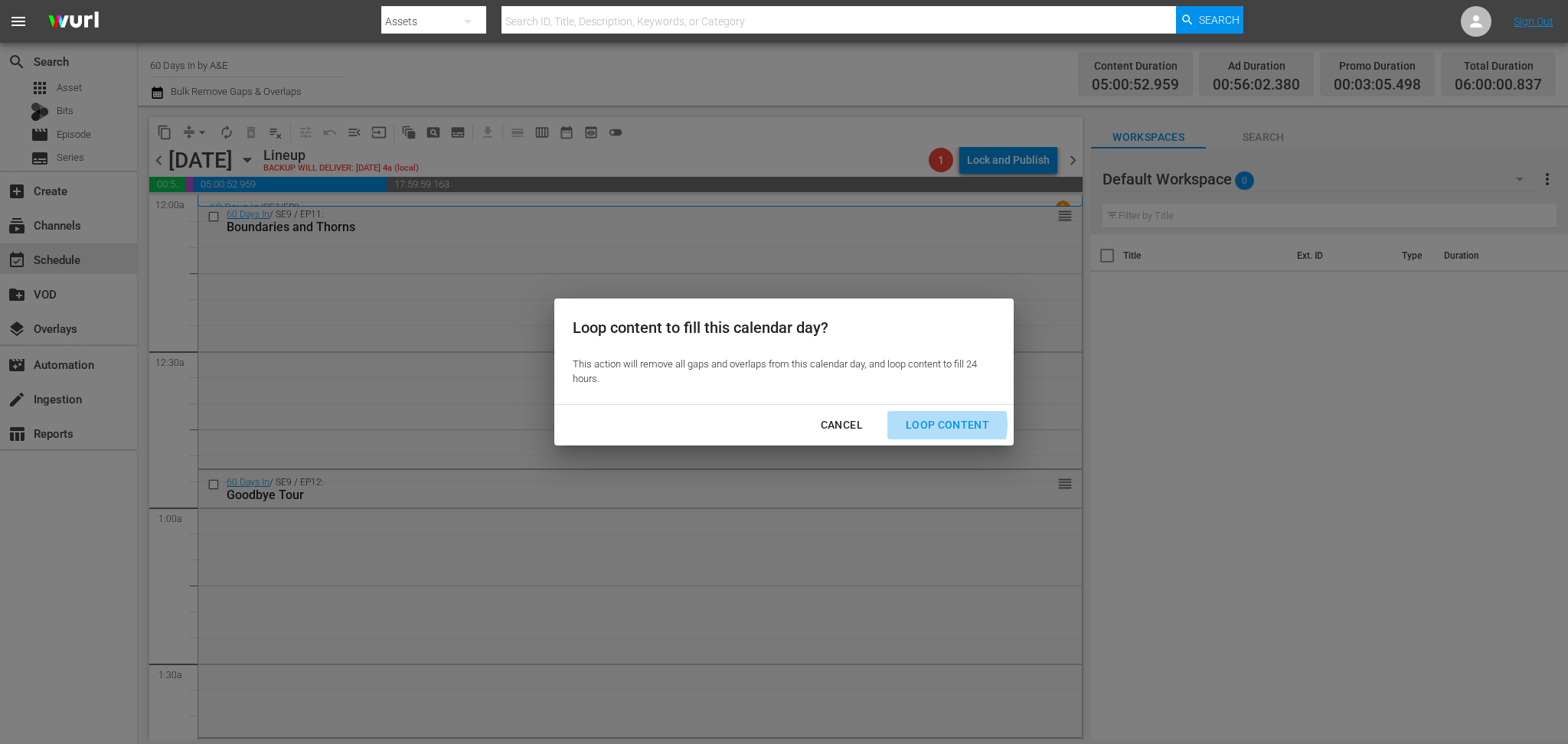
click at [942, 424] on div "Loop Content" at bounding box center [947, 425] width 108 height 19
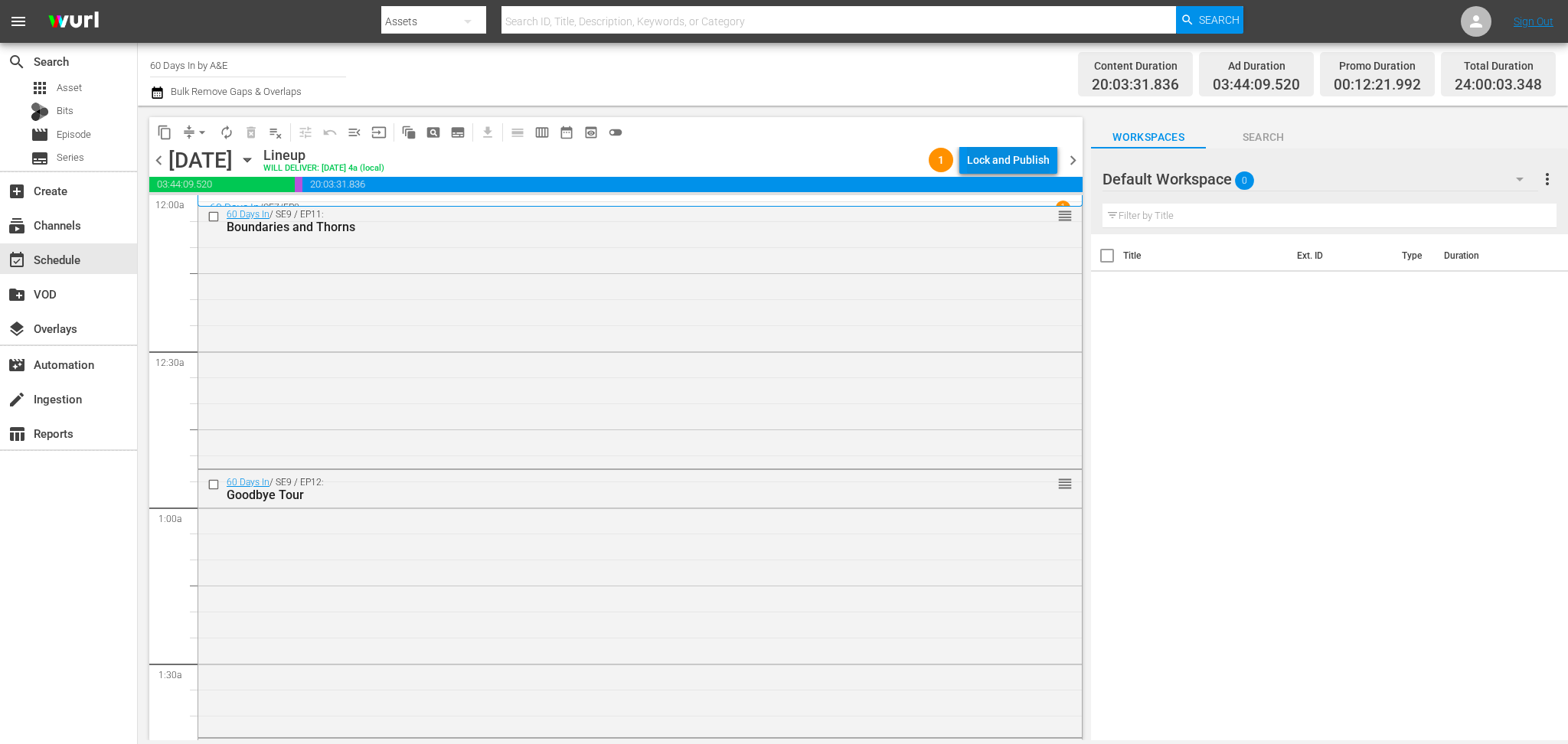
click at [1019, 163] on div "Lock and Publish" at bounding box center [1008, 160] width 83 height 27
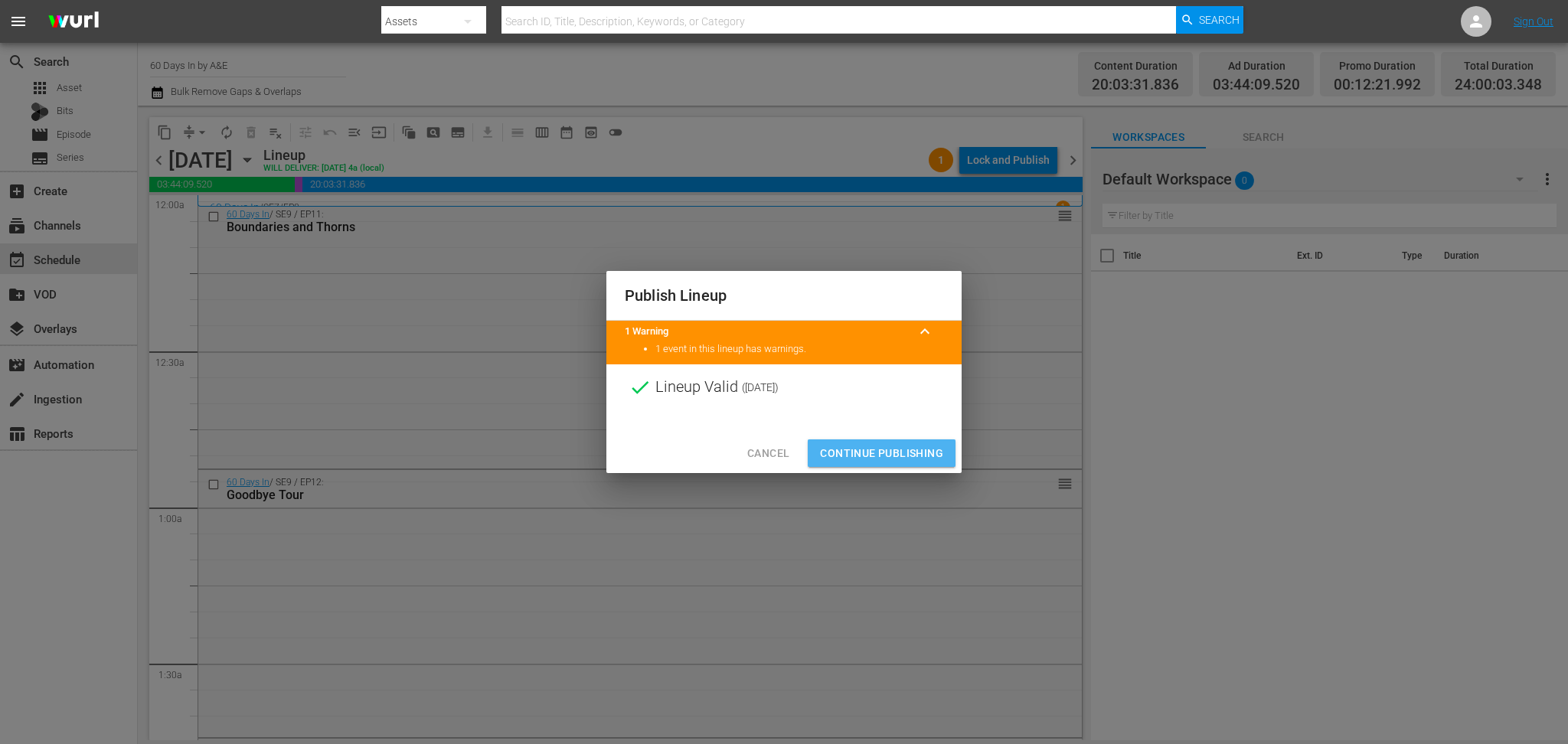
click at [899, 455] on span "Continue Publishing" at bounding box center [882, 453] width 123 height 19
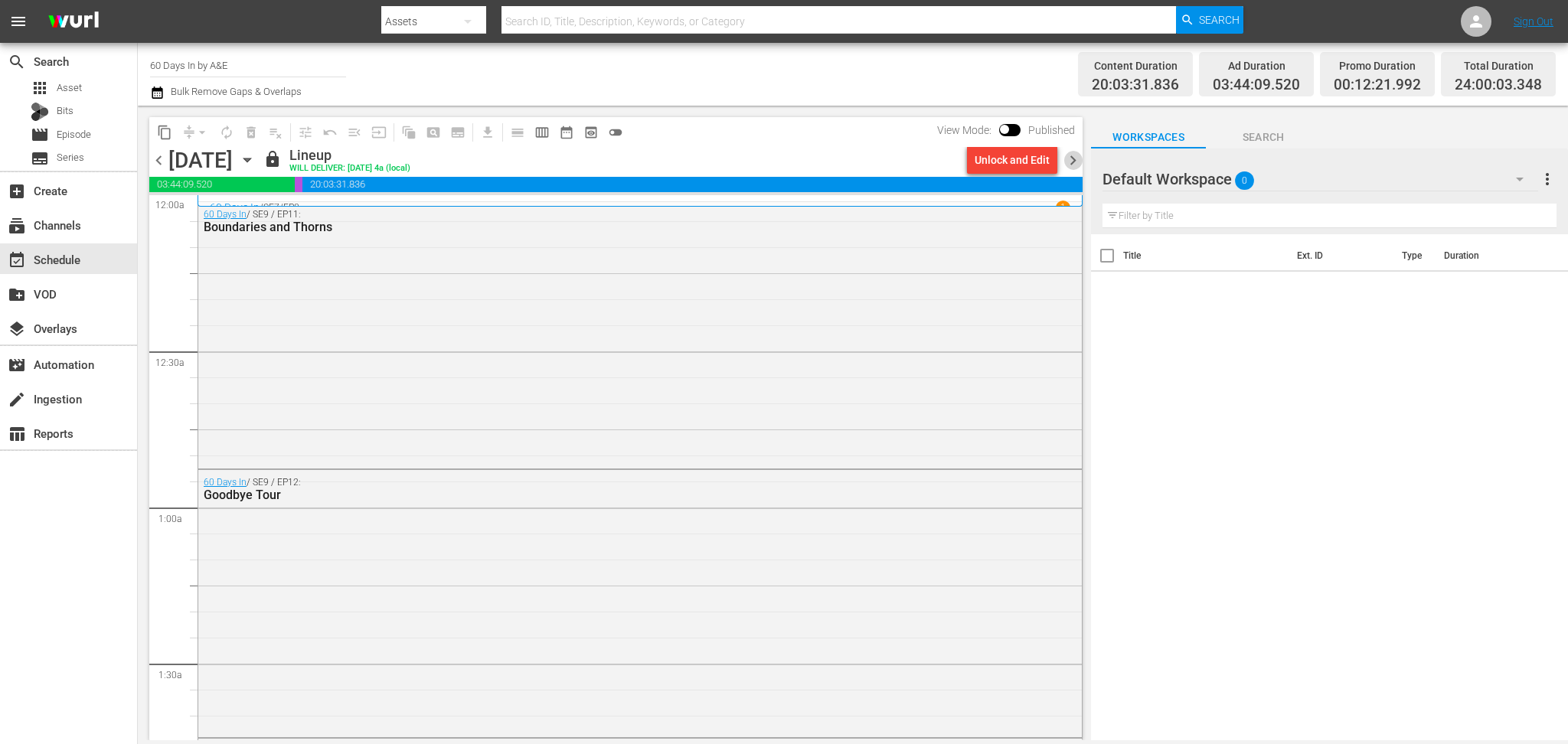
click at [1072, 159] on span "chevron_right" at bounding box center [1073, 160] width 19 height 19
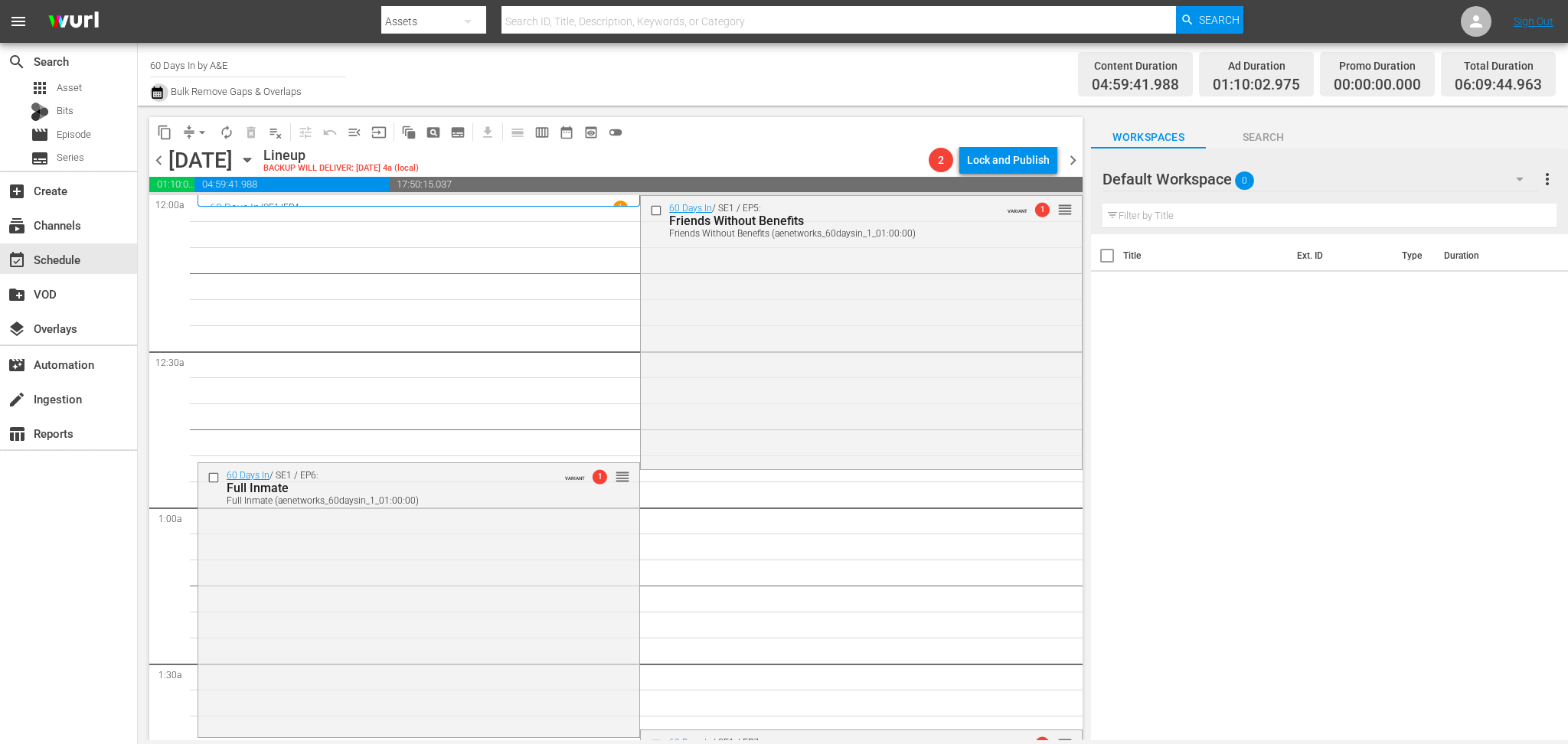
click at [153, 90] on icon "button" at bounding box center [157, 93] width 11 height 12
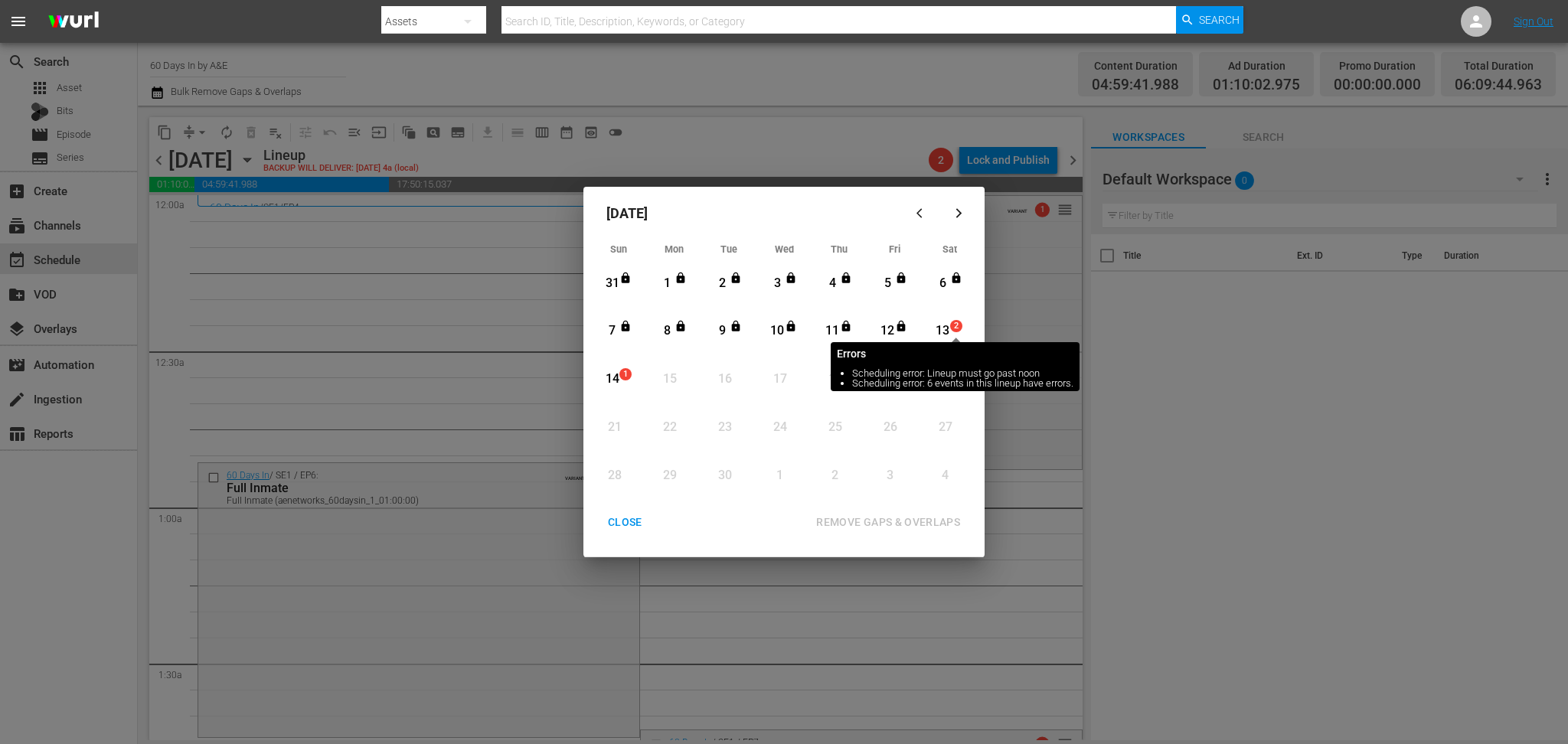
click at [950, 328] on div "2" at bounding box center [957, 326] width 12 height 12
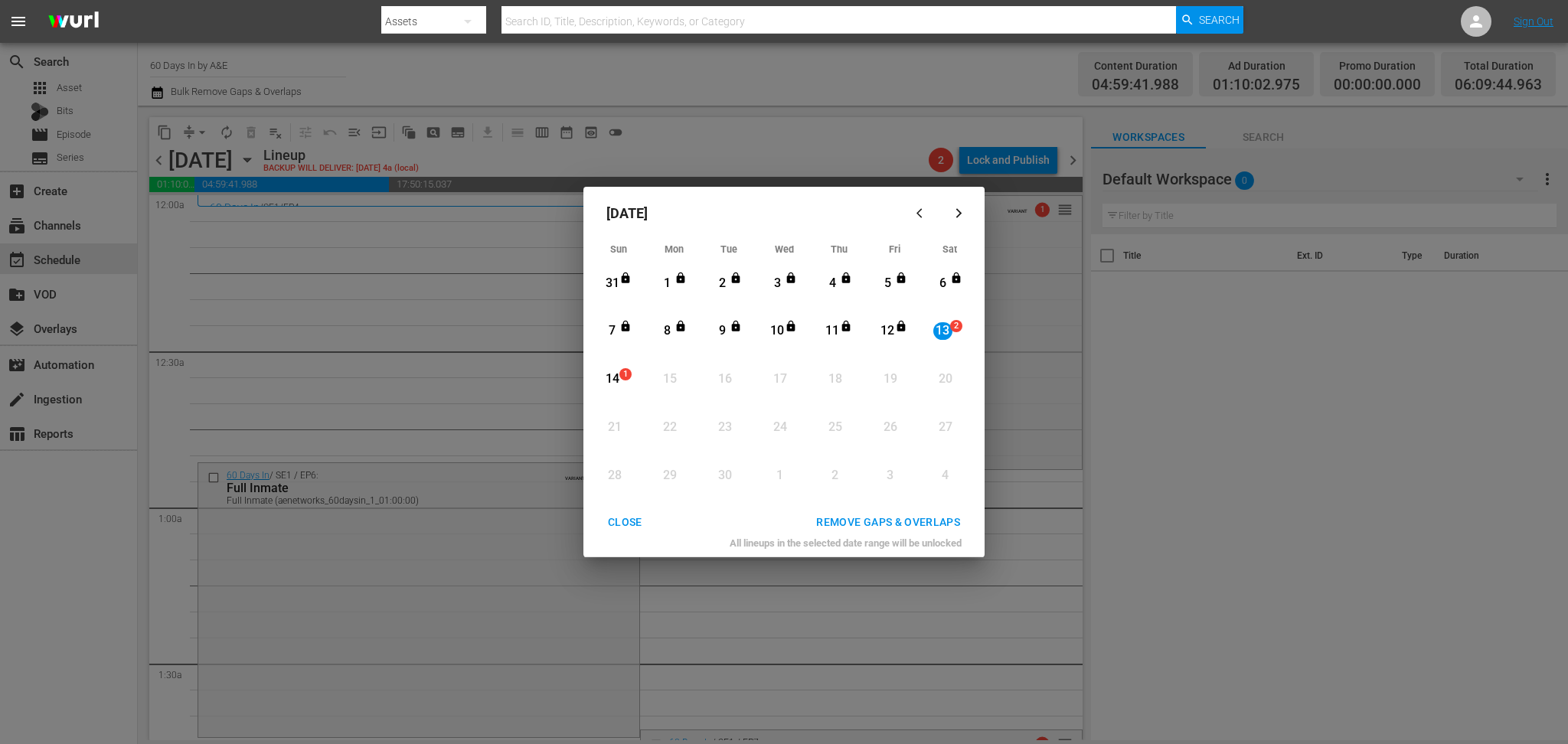
click at [932, 524] on div "REMOVE GAPS & OVERLAPS" at bounding box center [888, 522] width 168 height 19
click at [631, 520] on div "CLOSE" at bounding box center [625, 522] width 59 height 19
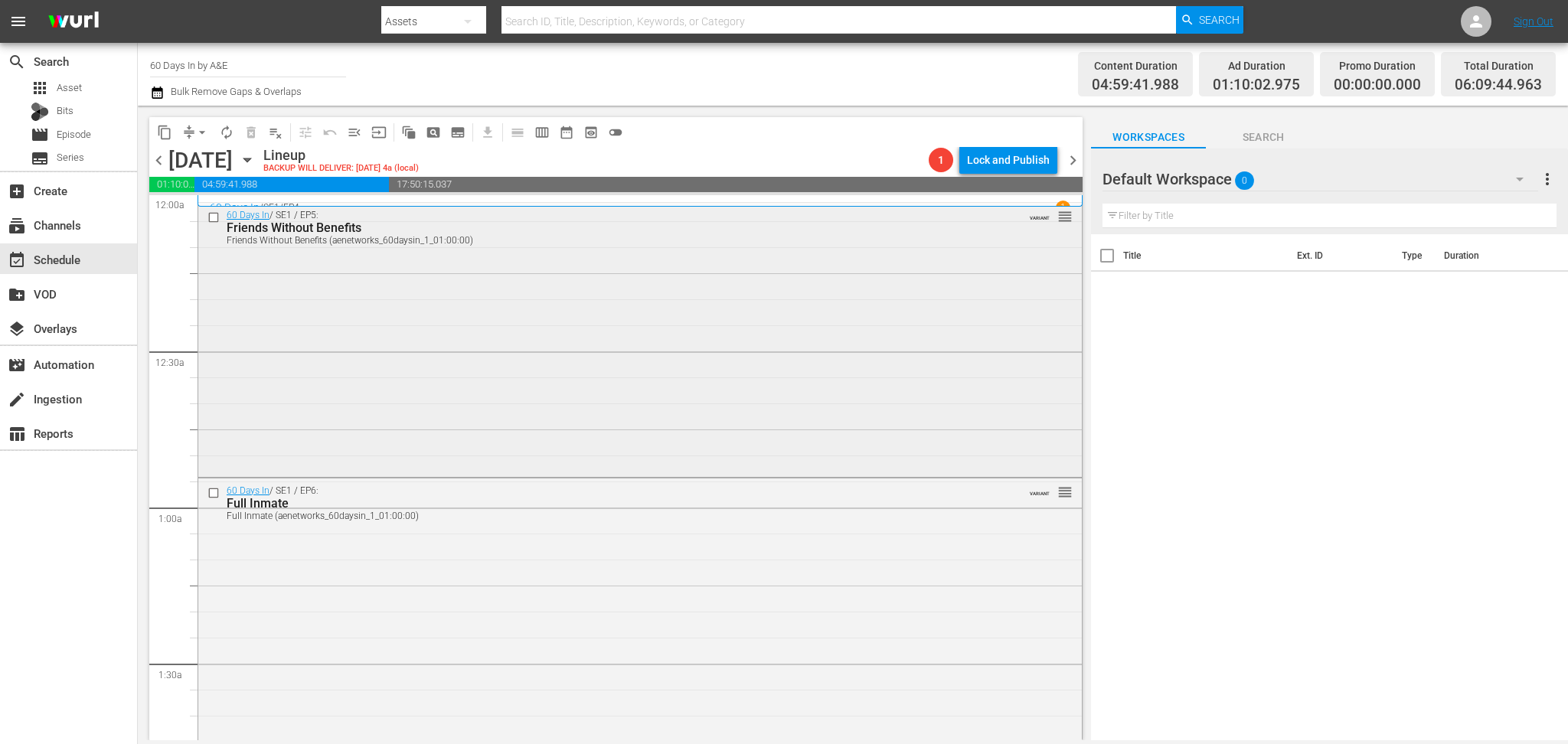
click at [553, 370] on div "60 Days In / SE1 / EP5: Friends Without Benefits Friends Without Benefits (aene…" at bounding box center [640, 337] width 883 height 270
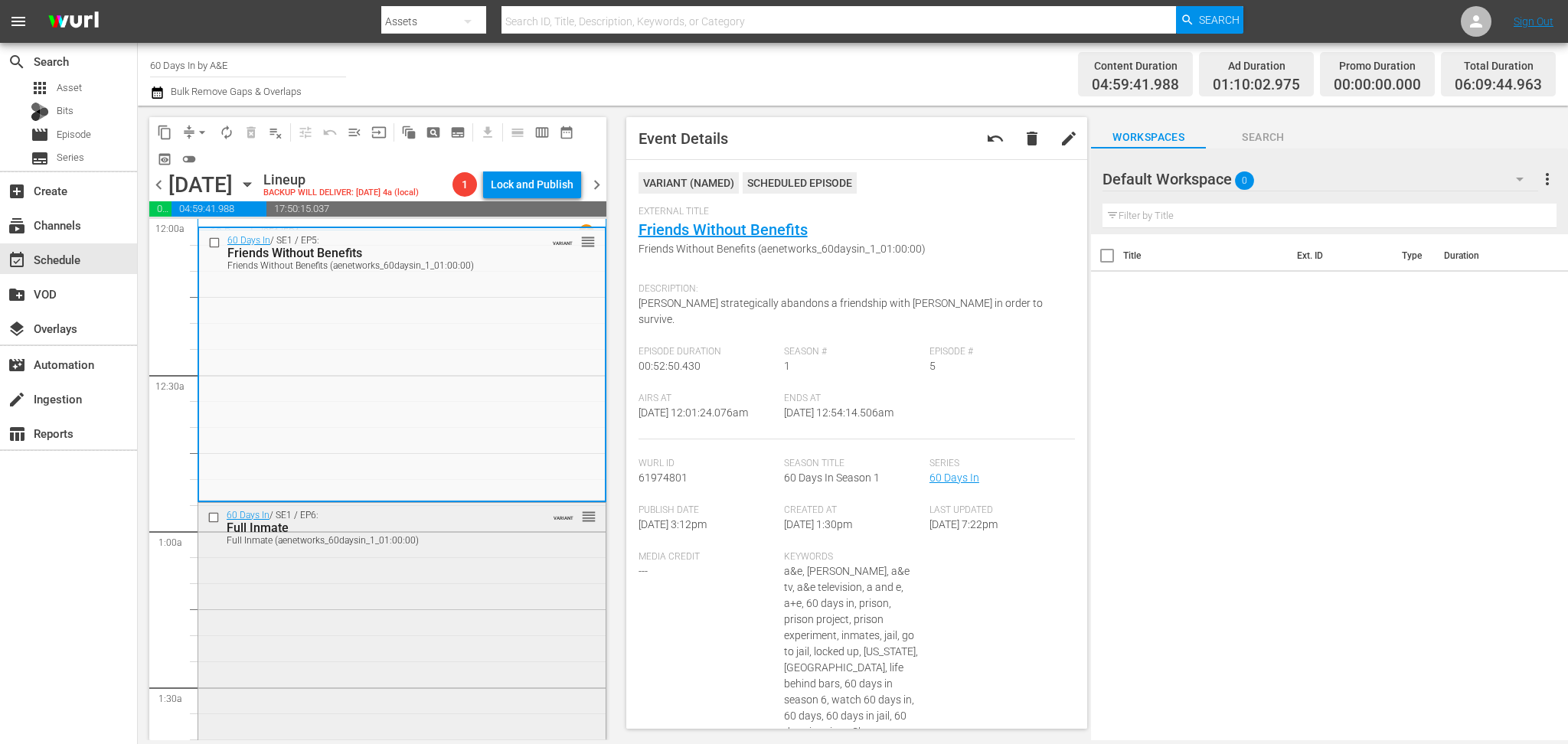
click at [447, 577] on div "60 Days In / SE1 / EP6: Full Inmate Full Inmate (aenetworks_60daysin_1_01:00:00…" at bounding box center [402, 638] width 407 height 270
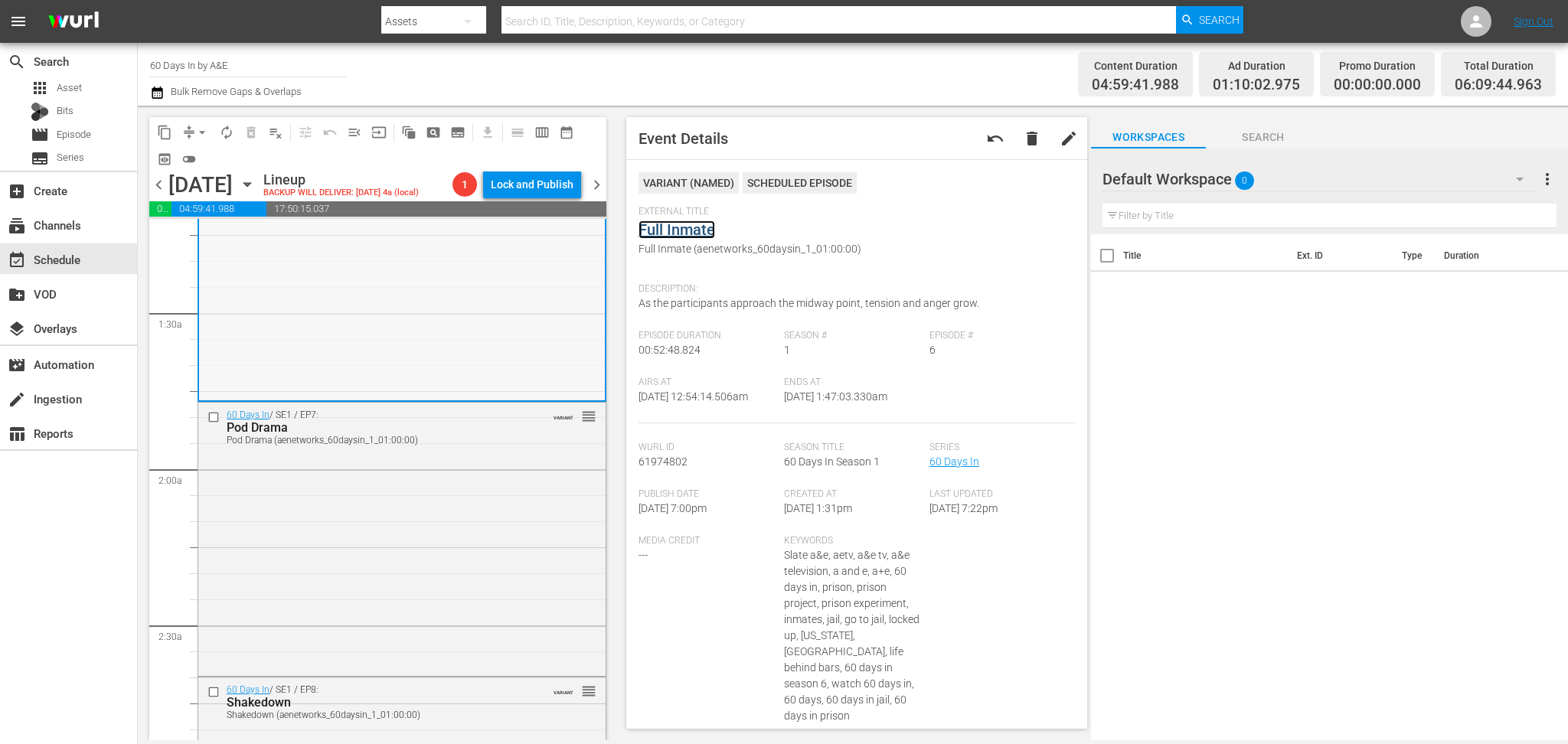
scroll to position [408, 0]
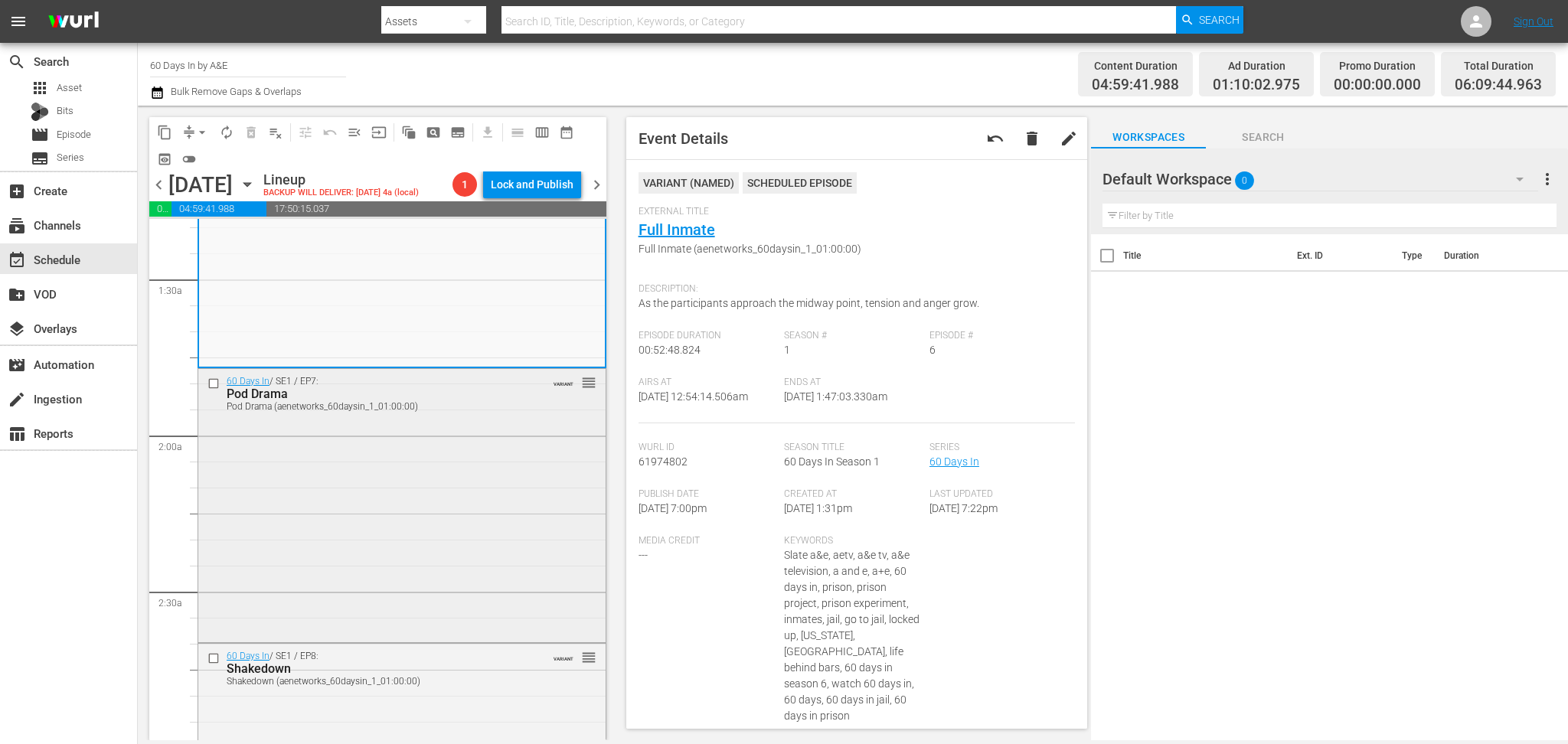
click at [395, 478] on div "60 Days In / SE1 / EP7: Pod Drama Pod Drama (aenetworks_60daysin_1_01:00:00) VA…" at bounding box center [402, 504] width 407 height 270
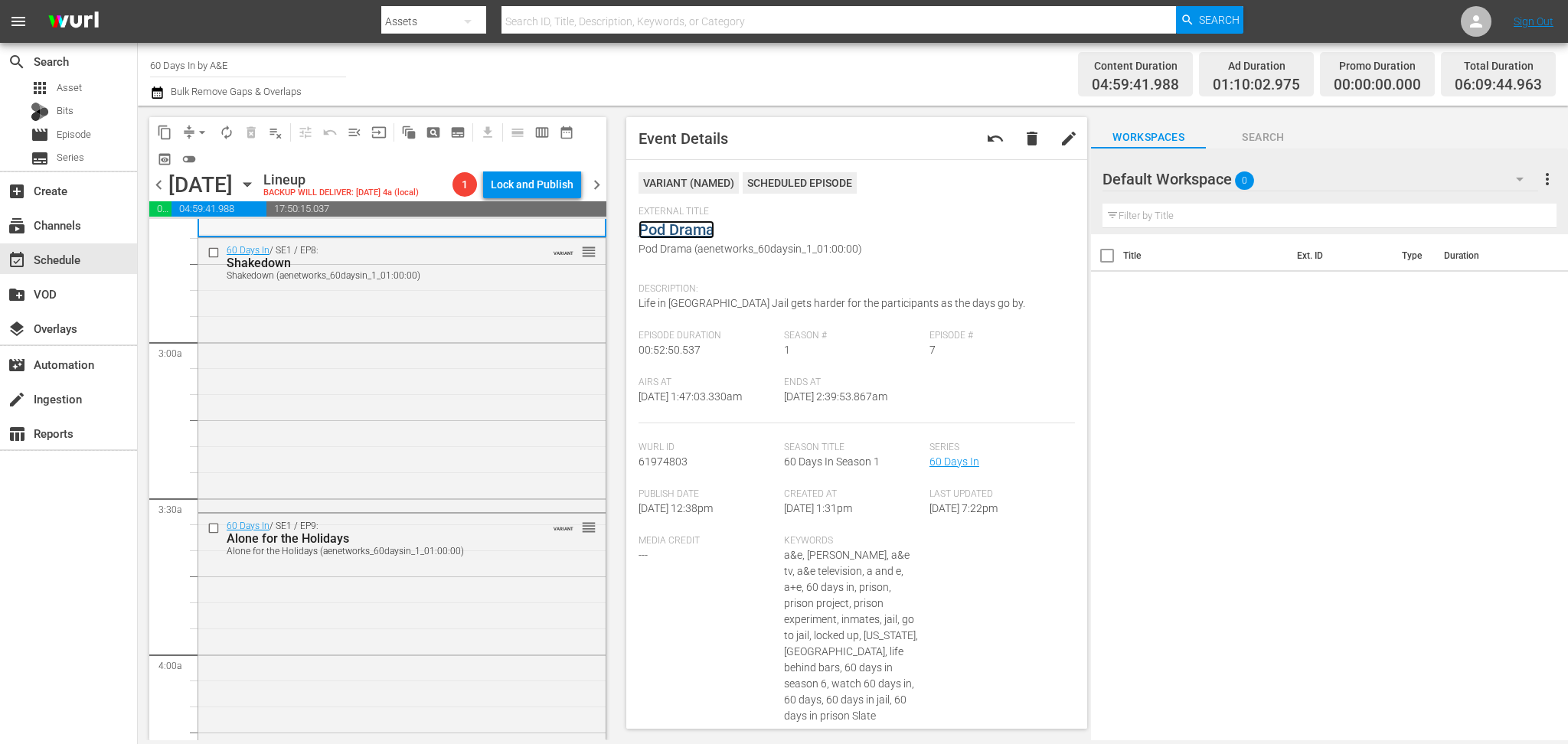
scroll to position [816, 0]
click at [438, 409] on div "60 Days In / SE1 / EP8: Shakedown Shakedown (aenetworks_60daysin_1_01:00:00) VA…" at bounding box center [402, 371] width 407 height 270
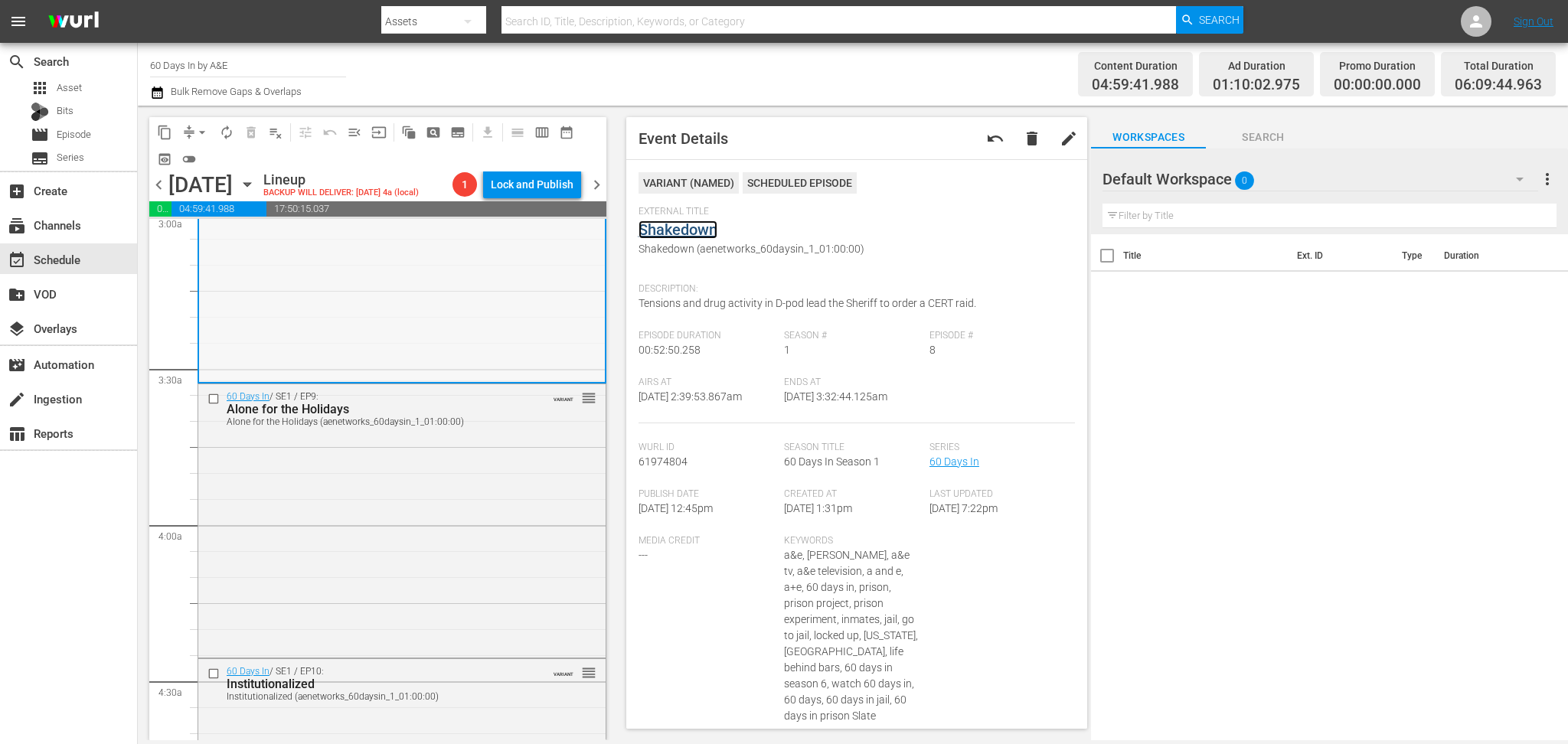
scroll to position [1123, 0]
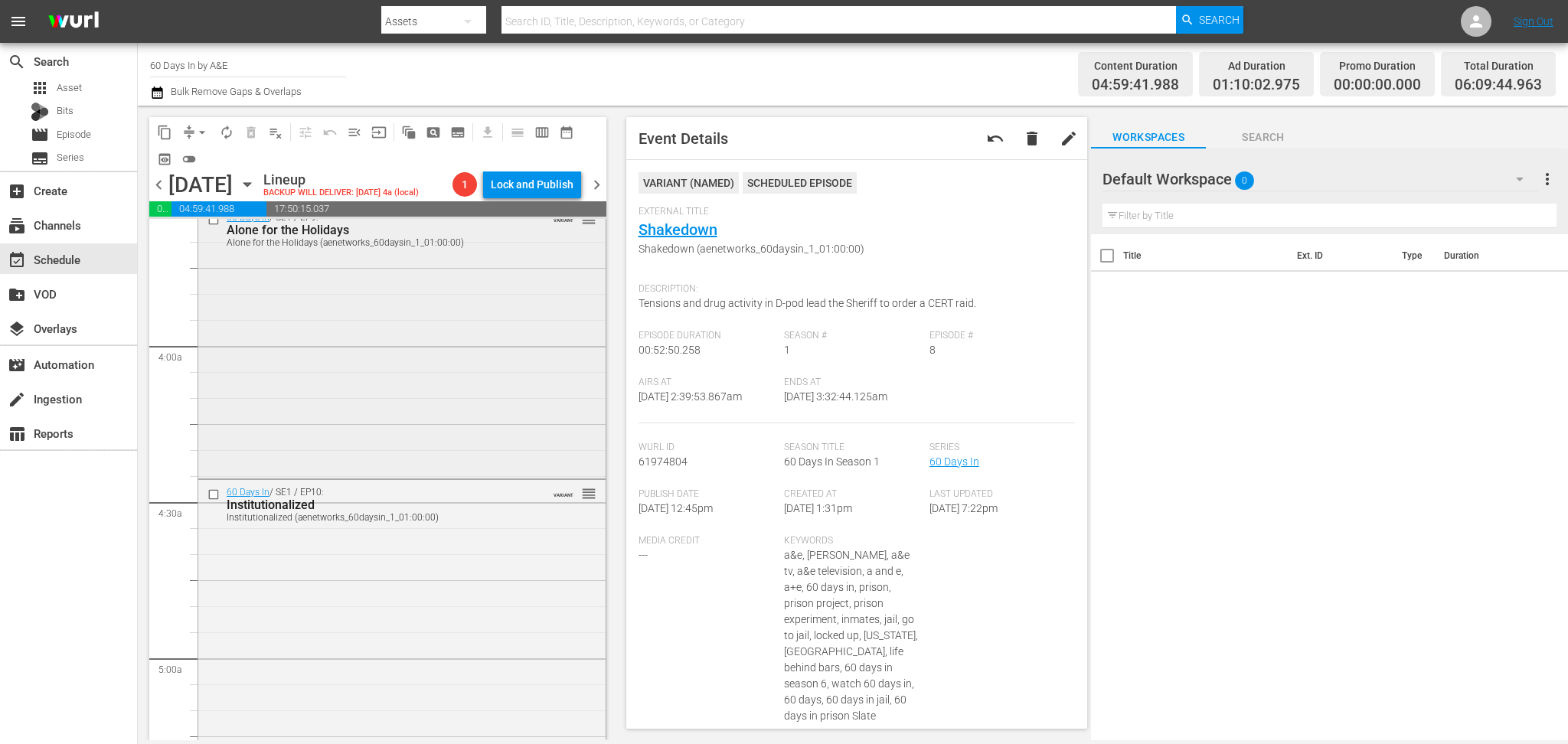
click at [442, 386] on div "60 Days In / SE1 / EP9: Alone for the Holidays Alone for the Holidays (aenetwor…" at bounding box center [402, 340] width 407 height 270
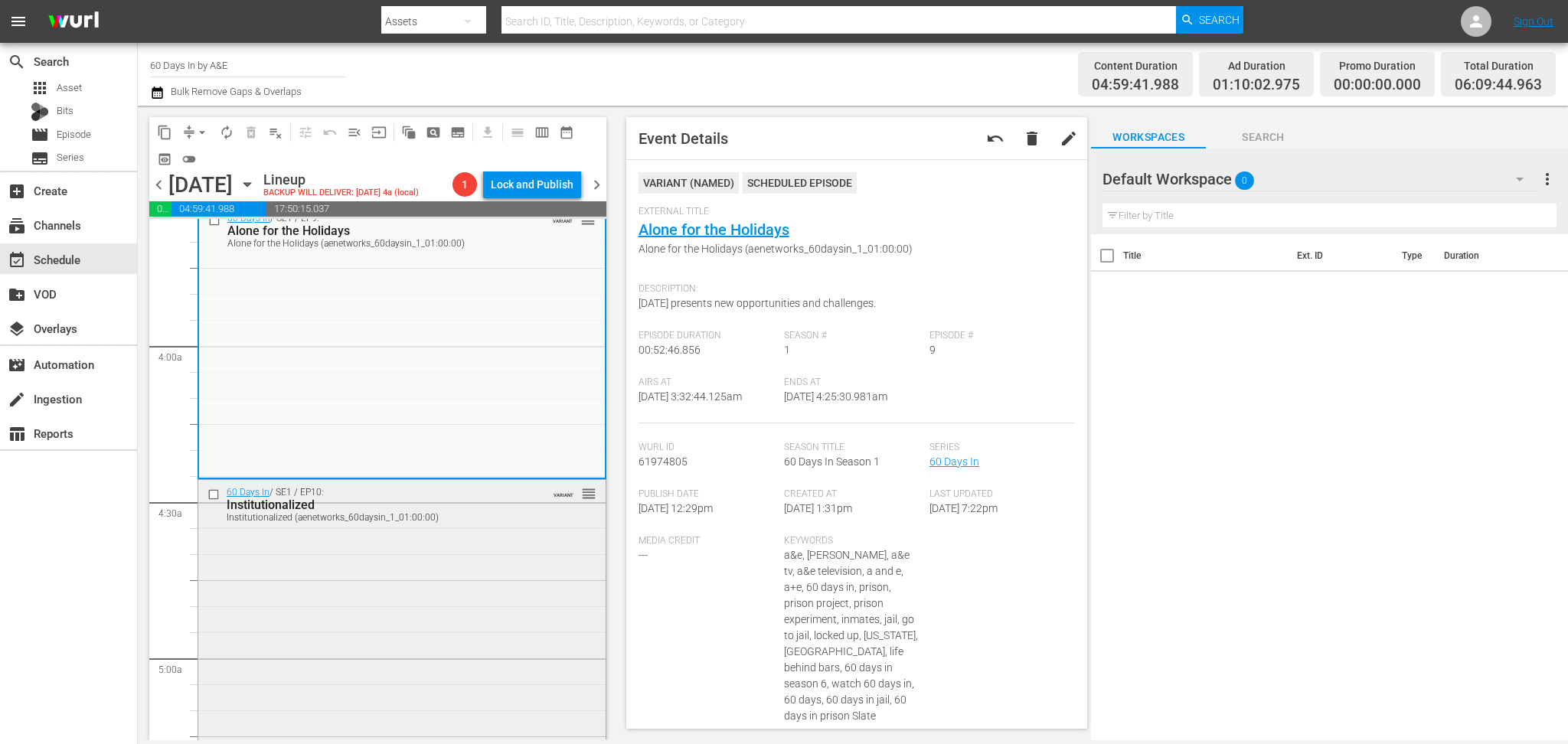
click at [402, 579] on div "60 Days In / SE1 / EP10: Institutionalized Institutionalized (aenetworks_60days…" at bounding box center [402, 615] width 407 height 270
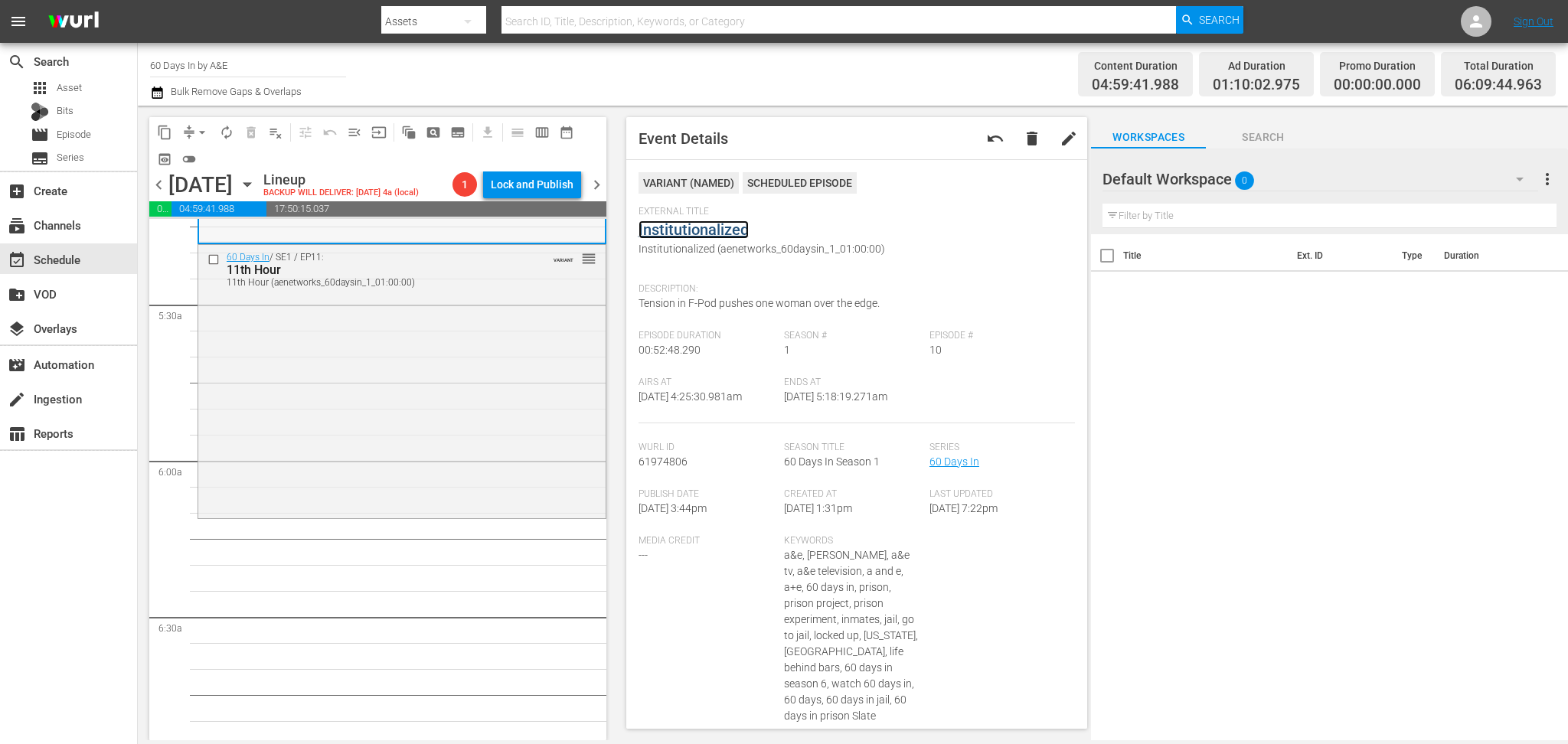
scroll to position [1633, 0]
click at [414, 383] on div "60 Days In / SE1 / EP11: 11th Hour 11th Hour (aenetworks_60daysin_1_01:00:00) V…" at bounding box center [402, 379] width 407 height 270
click at [160, 95] on icon "button" at bounding box center [157, 93] width 15 height 19
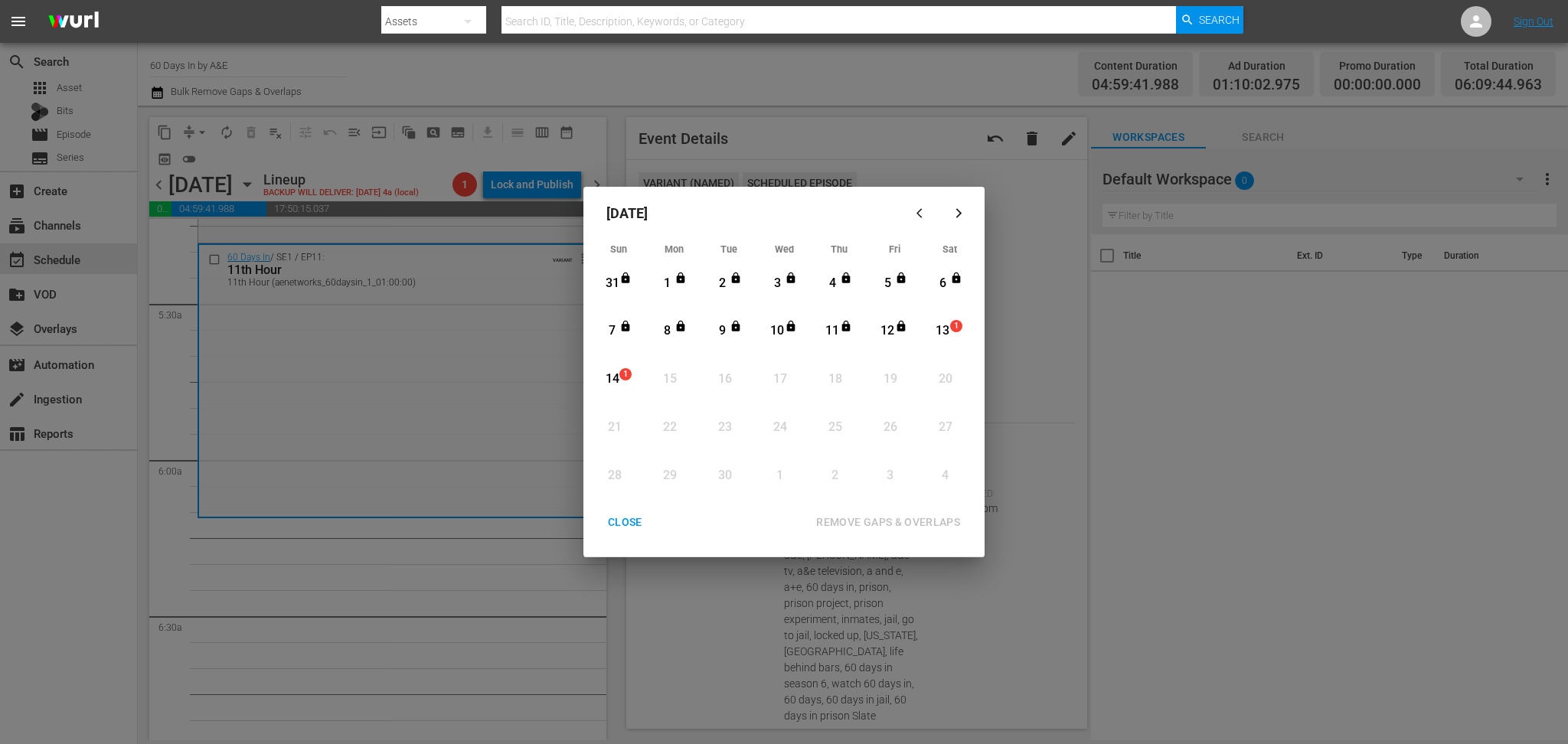
click at [938, 332] on div "13" at bounding box center [943, 331] width 19 height 18
click at [869, 520] on div "REMOVE GAPS & OVERLAPS" at bounding box center [888, 522] width 168 height 19
click at [951, 330] on span "1" at bounding box center [957, 326] width 11 height 12
click at [908, 524] on div "REMOVE GAPS & OVERLAPS" at bounding box center [888, 522] width 168 height 19
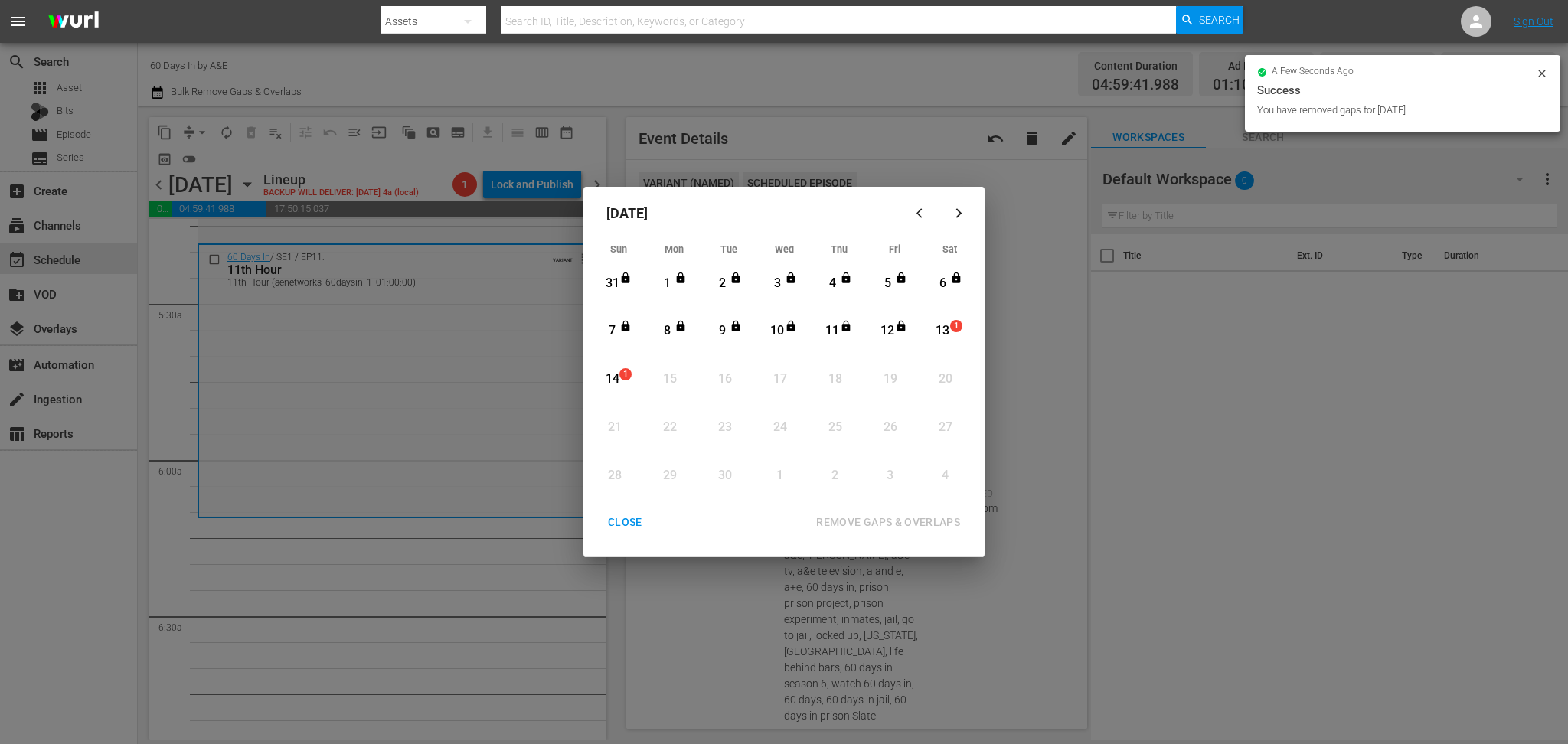
click at [623, 527] on div "CLOSE" at bounding box center [625, 522] width 59 height 19
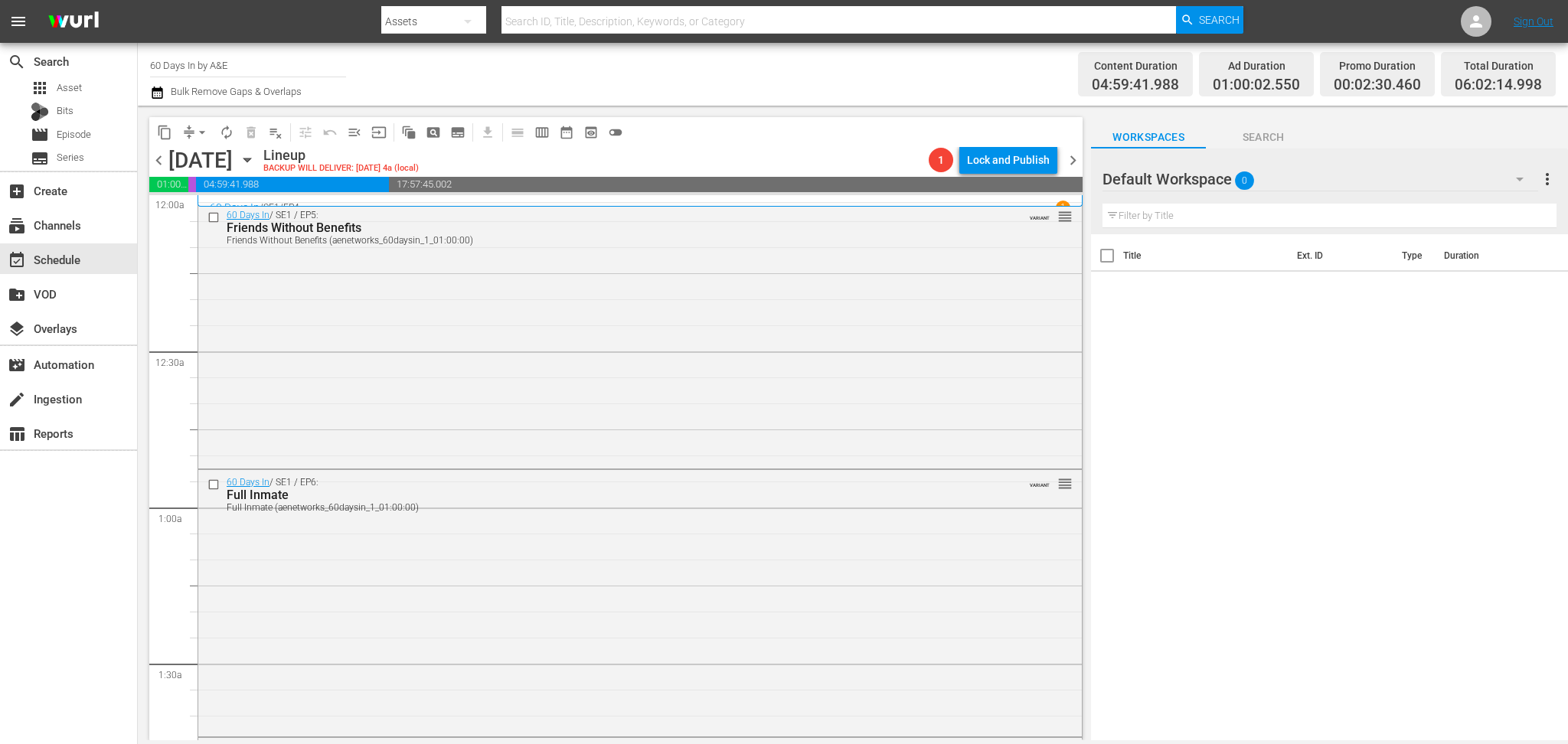
click at [160, 93] on icon "button" at bounding box center [157, 93] width 15 height 19
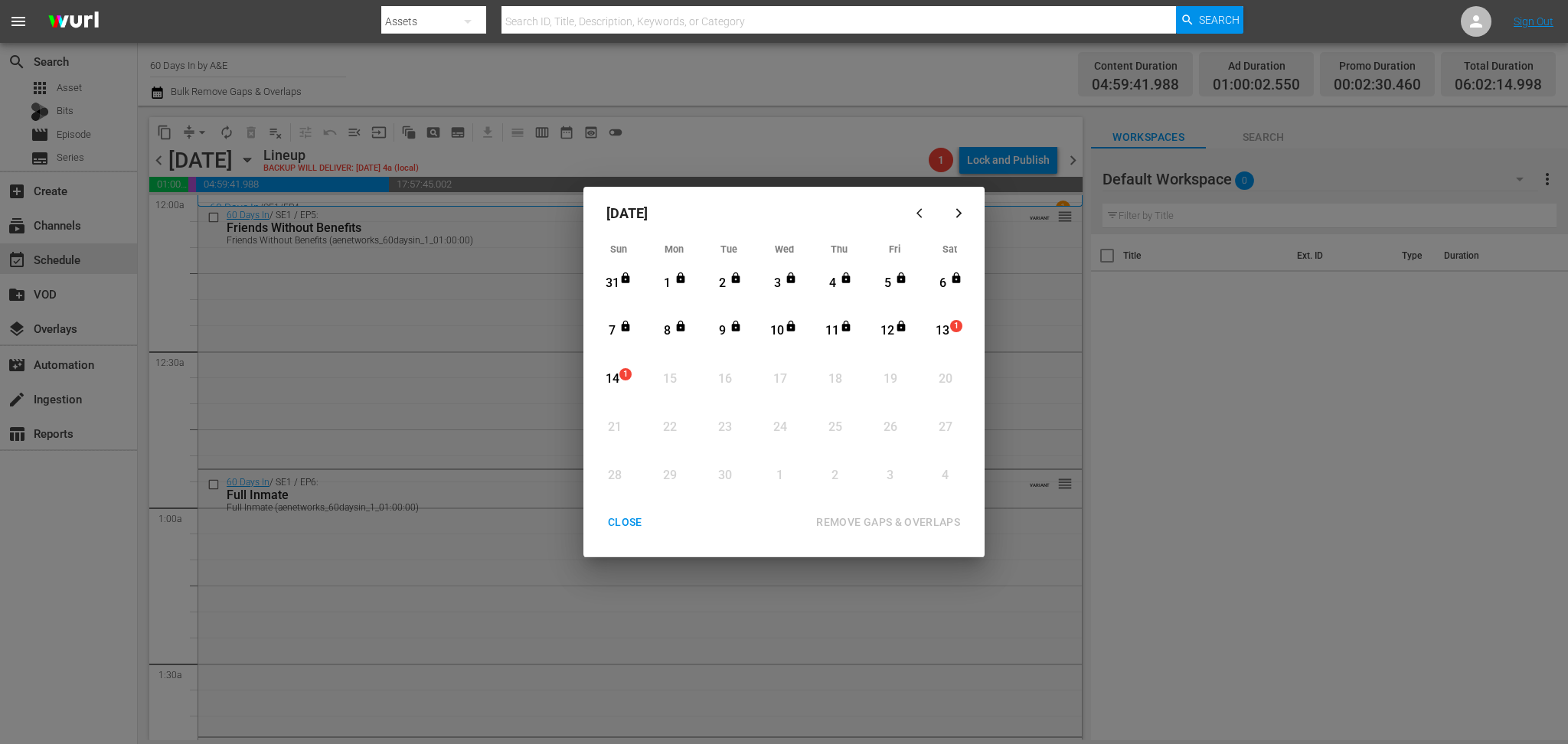
click at [942, 330] on div "13" at bounding box center [943, 331] width 19 height 18
click at [919, 517] on div "REMOVE GAPS & OVERLAPS" at bounding box center [888, 522] width 168 height 19
click at [627, 520] on div "CLOSE" at bounding box center [625, 522] width 59 height 19
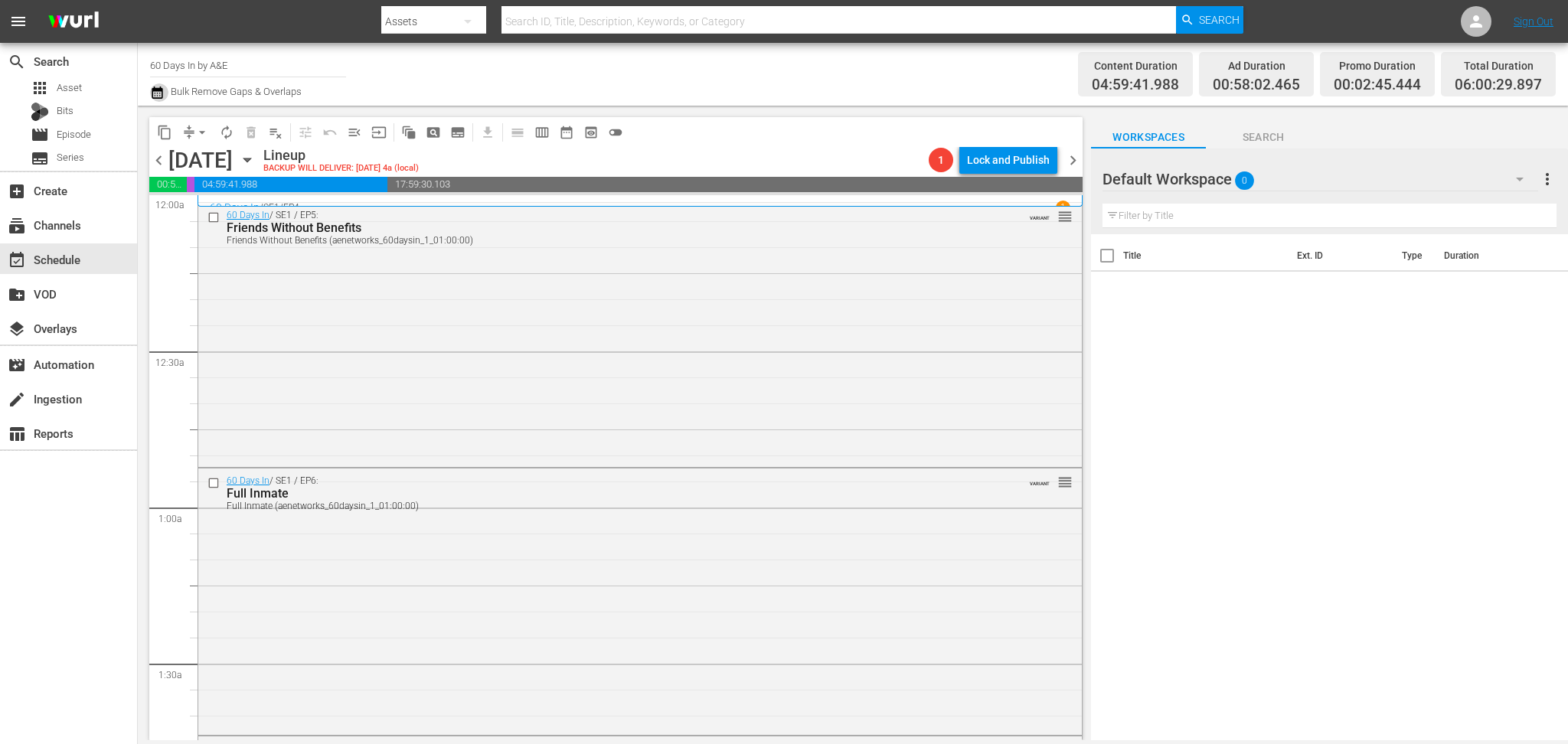
click at [157, 92] on icon "button" at bounding box center [157, 93] width 15 height 19
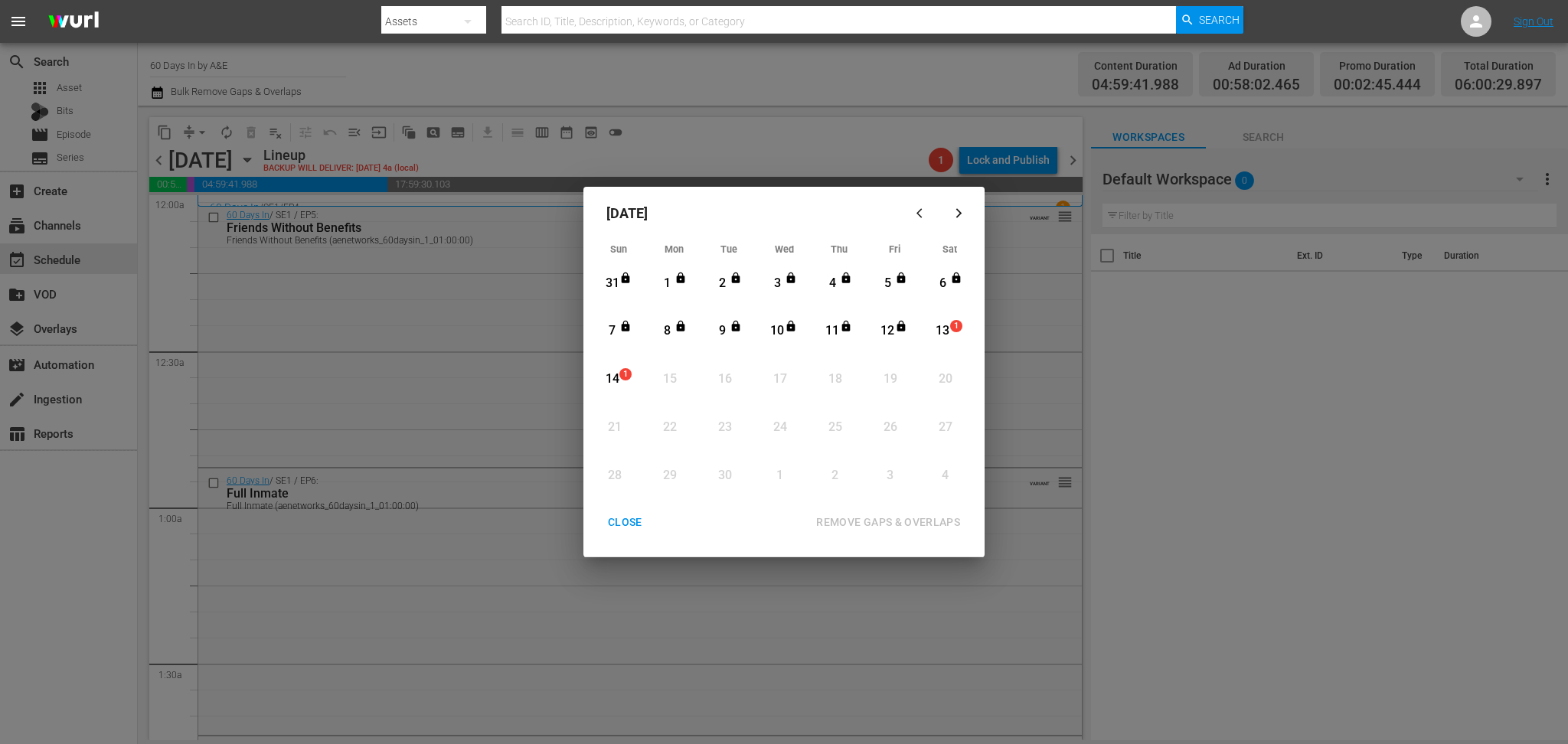
click at [940, 333] on div "13" at bounding box center [943, 331] width 19 height 18
click at [937, 517] on div "REMOVE GAPS & OVERLAPS" at bounding box center [888, 522] width 168 height 19
click at [630, 526] on div "CLOSE" at bounding box center [625, 522] width 59 height 19
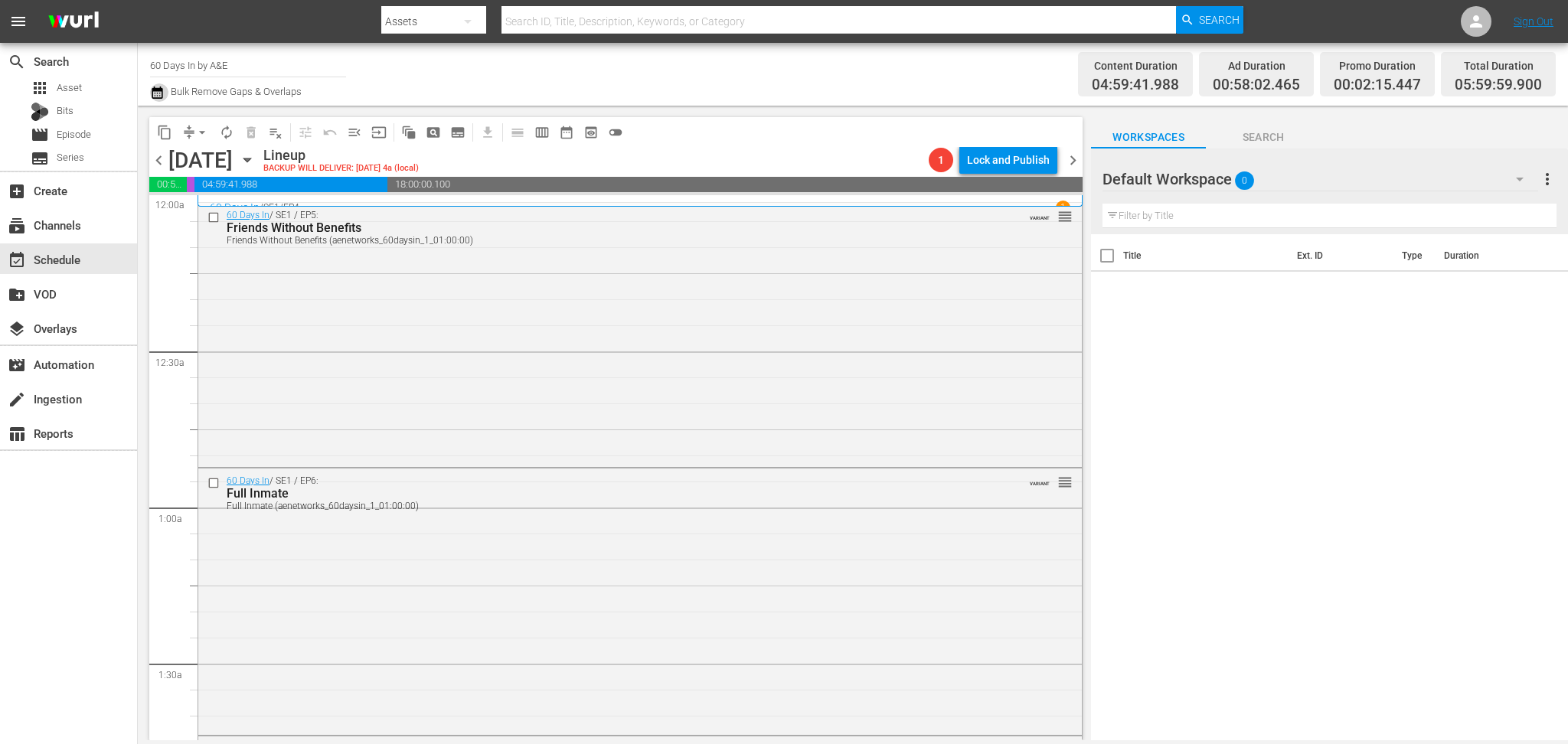
click at [160, 93] on icon "button" at bounding box center [157, 93] width 15 height 19
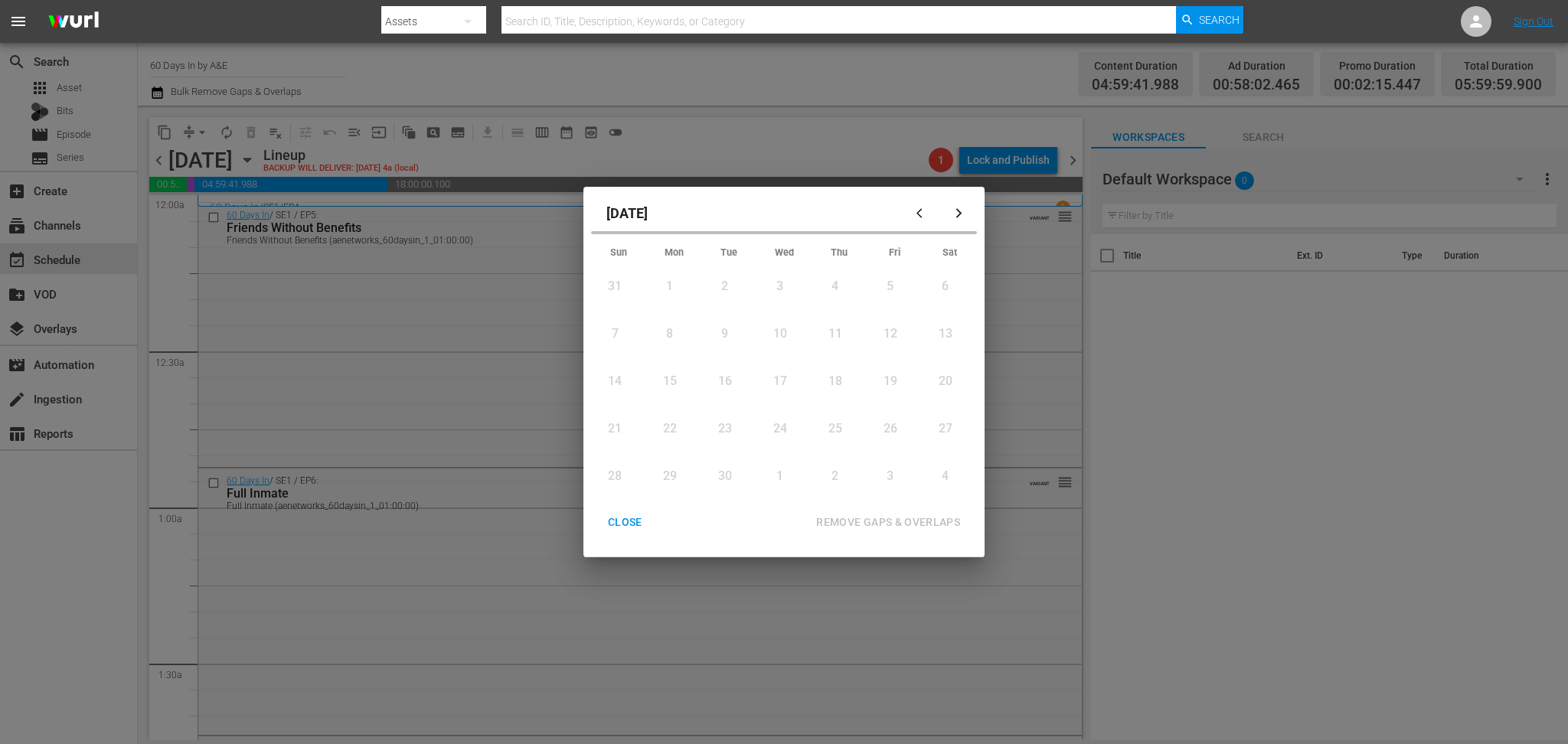
click at [947, 334] on div "13" at bounding box center [945, 334] width 19 height 18
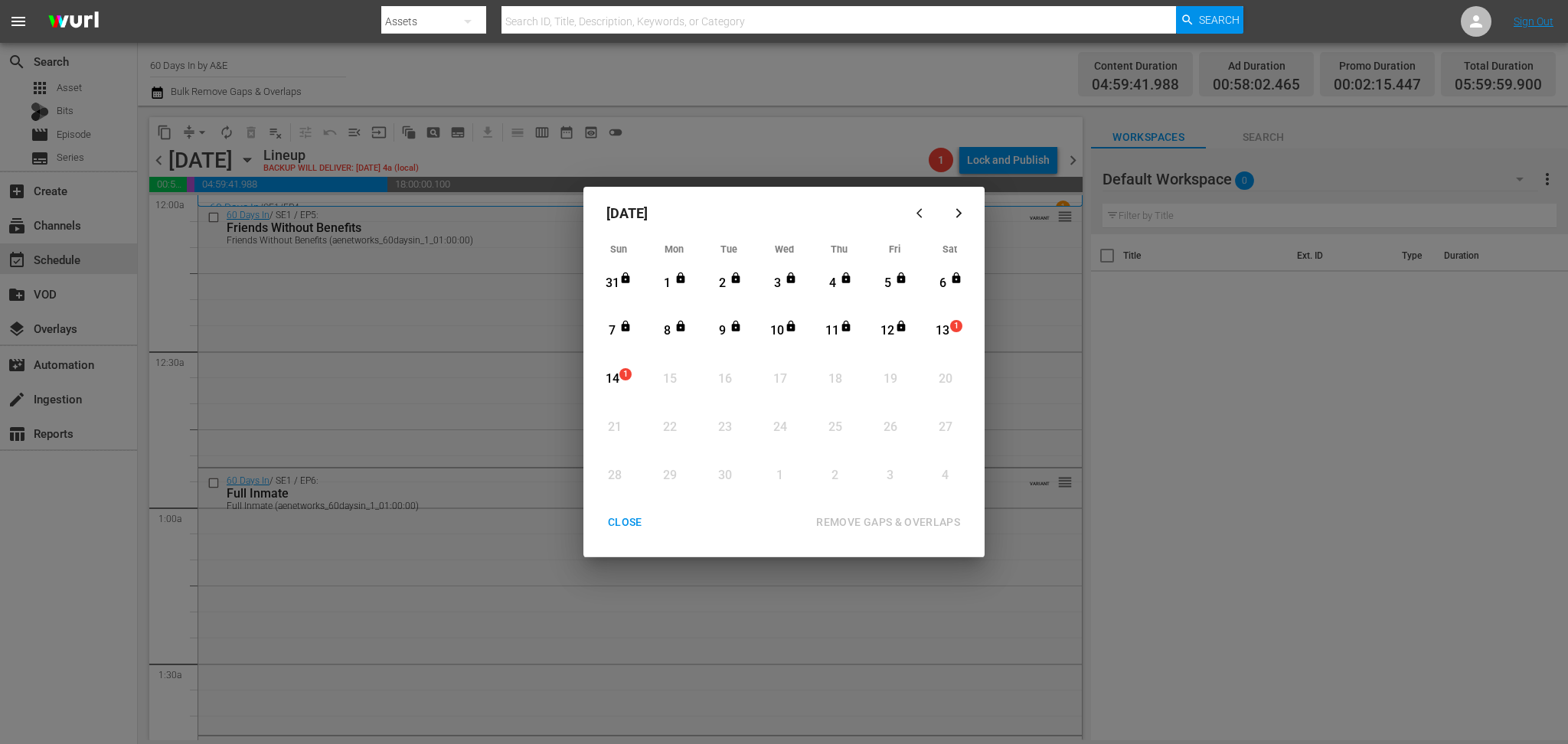
click at [947, 334] on div "13" at bounding box center [943, 331] width 19 height 18
click at [900, 524] on div "REMOVE GAPS & OVERLAPS" at bounding box center [888, 522] width 168 height 19
click at [628, 522] on div "CLOSE" at bounding box center [625, 522] width 59 height 19
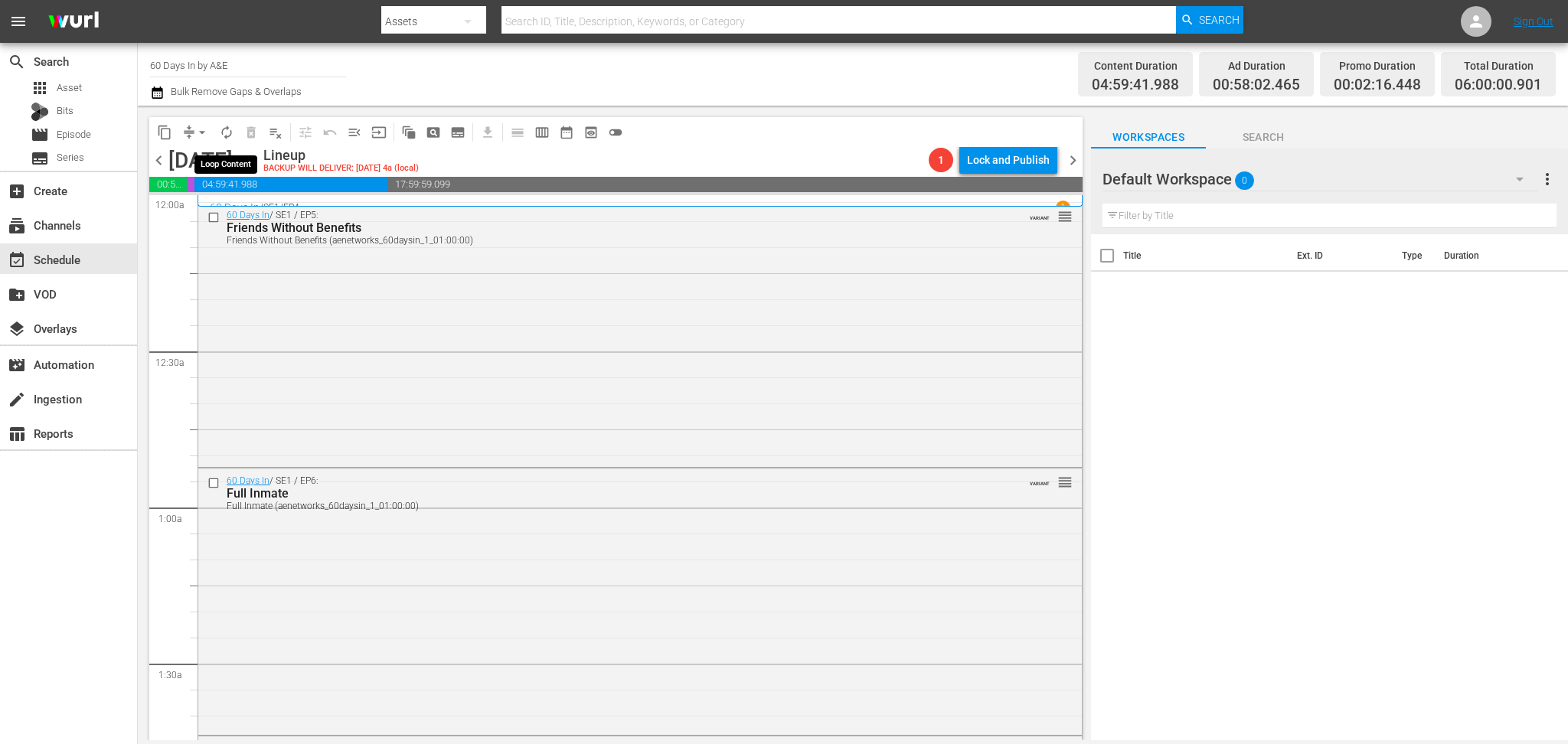
click at [222, 133] on span "autorenew_outlined" at bounding box center [227, 132] width 16 height 16
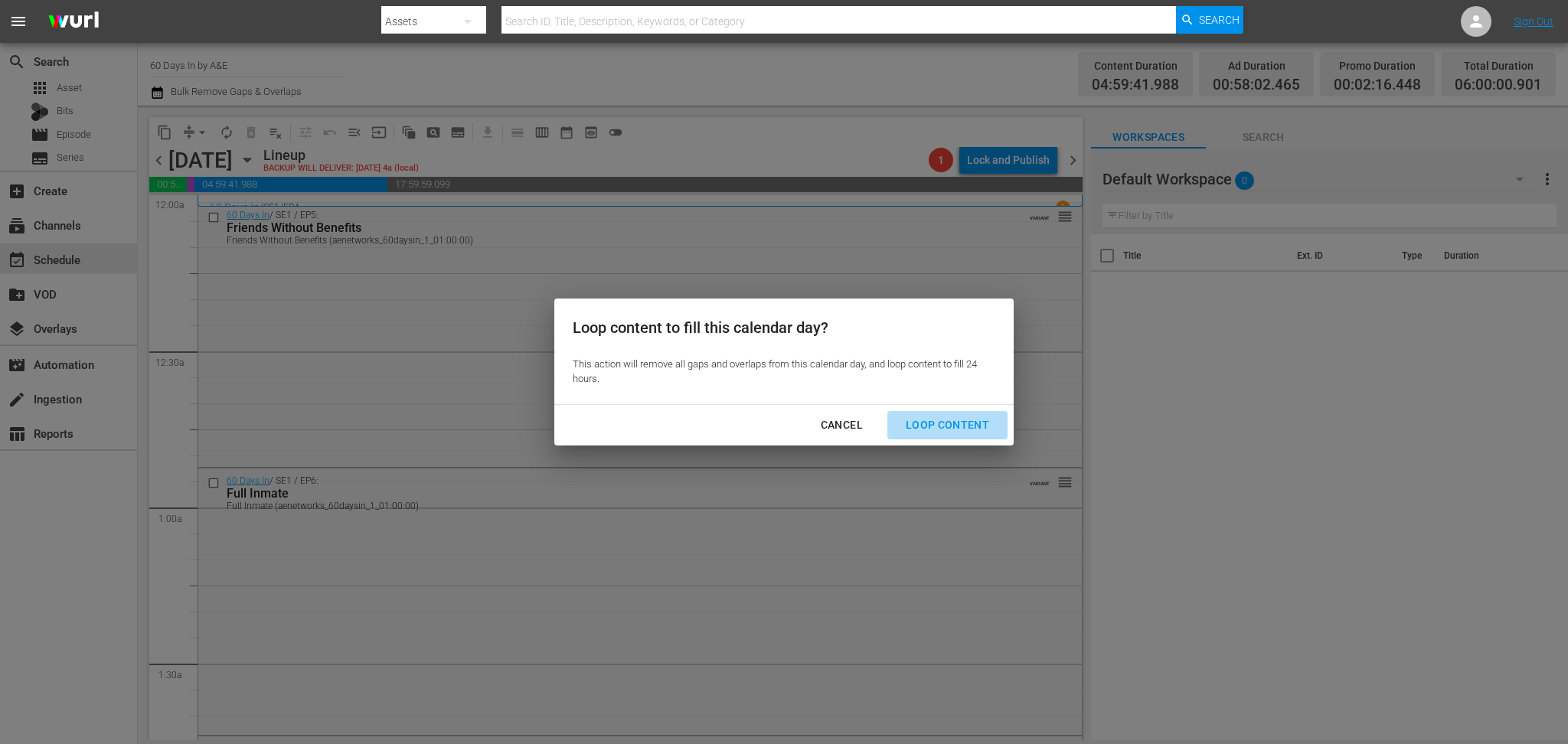
click at [964, 428] on div "Loop Content" at bounding box center [947, 425] width 108 height 19
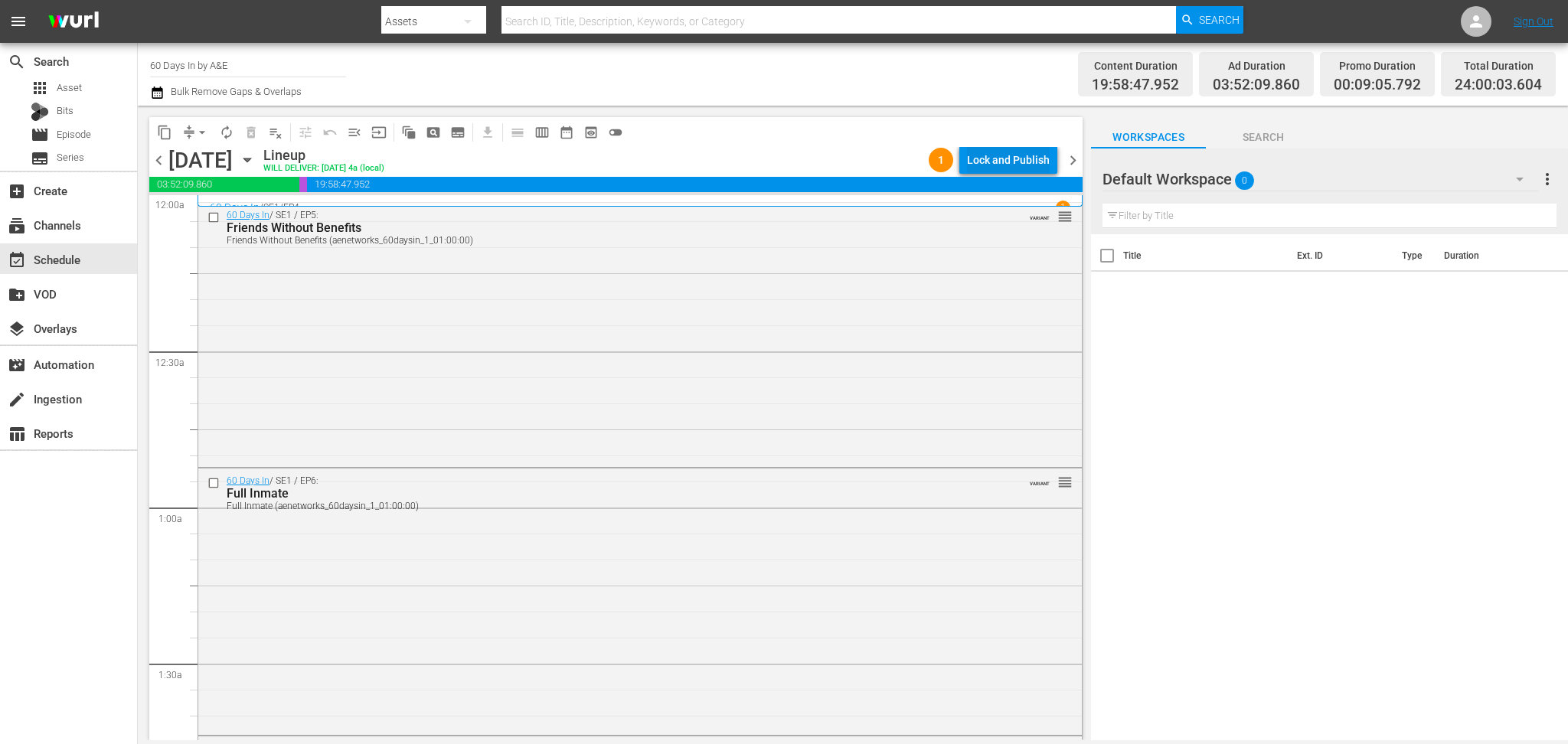
click at [1026, 153] on div "Lock and Publish" at bounding box center [1008, 160] width 83 height 27
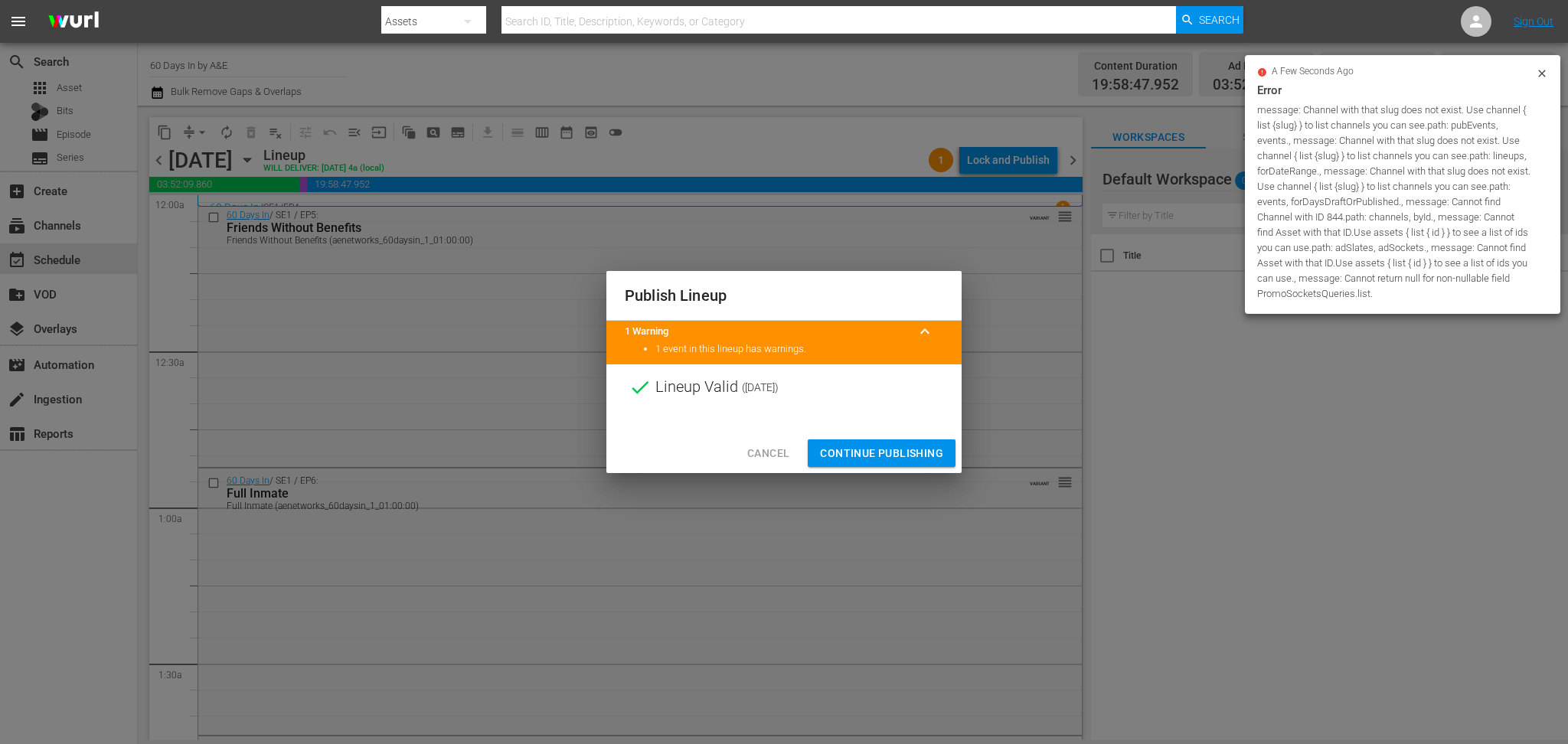
click at [914, 449] on span "Continue Publishing" at bounding box center [882, 453] width 123 height 19
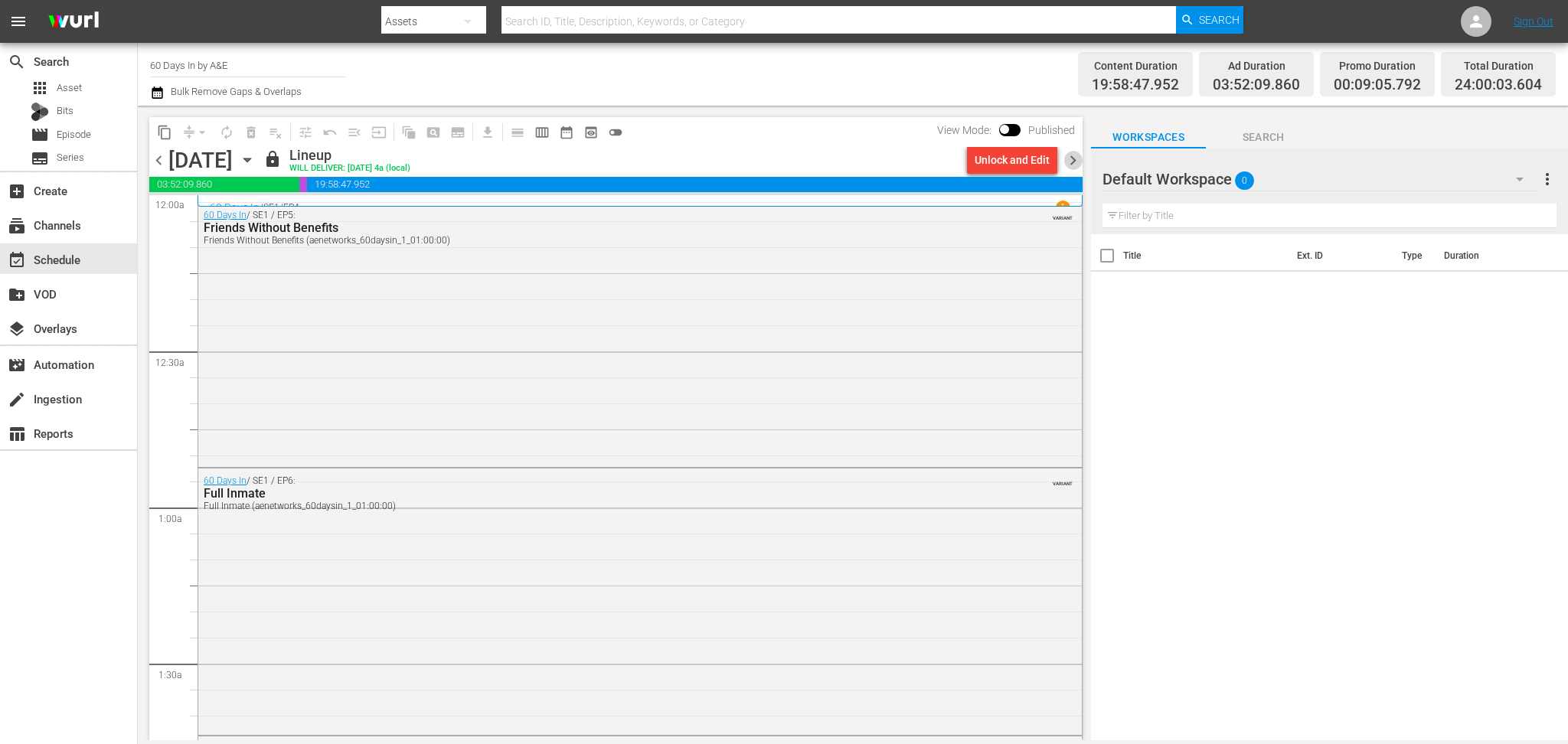
click at [1075, 161] on span "chevron_right" at bounding box center [1073, 160] width 19 height 19
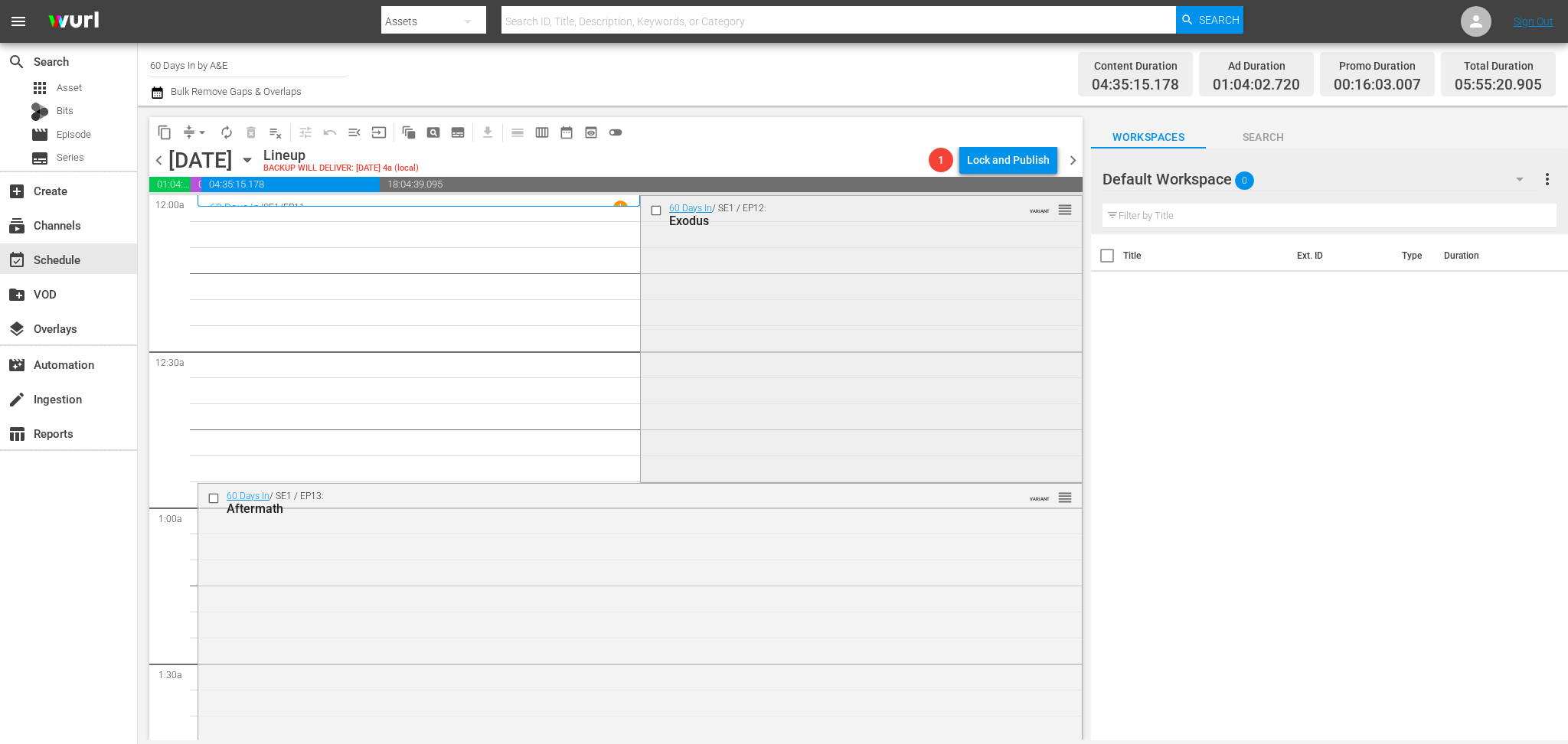
click at [787, 381] on div "60 Days In / SE1 / EP12: Exodus VARIANT reorder" at bounding box center [862, 338] width 441 height 284
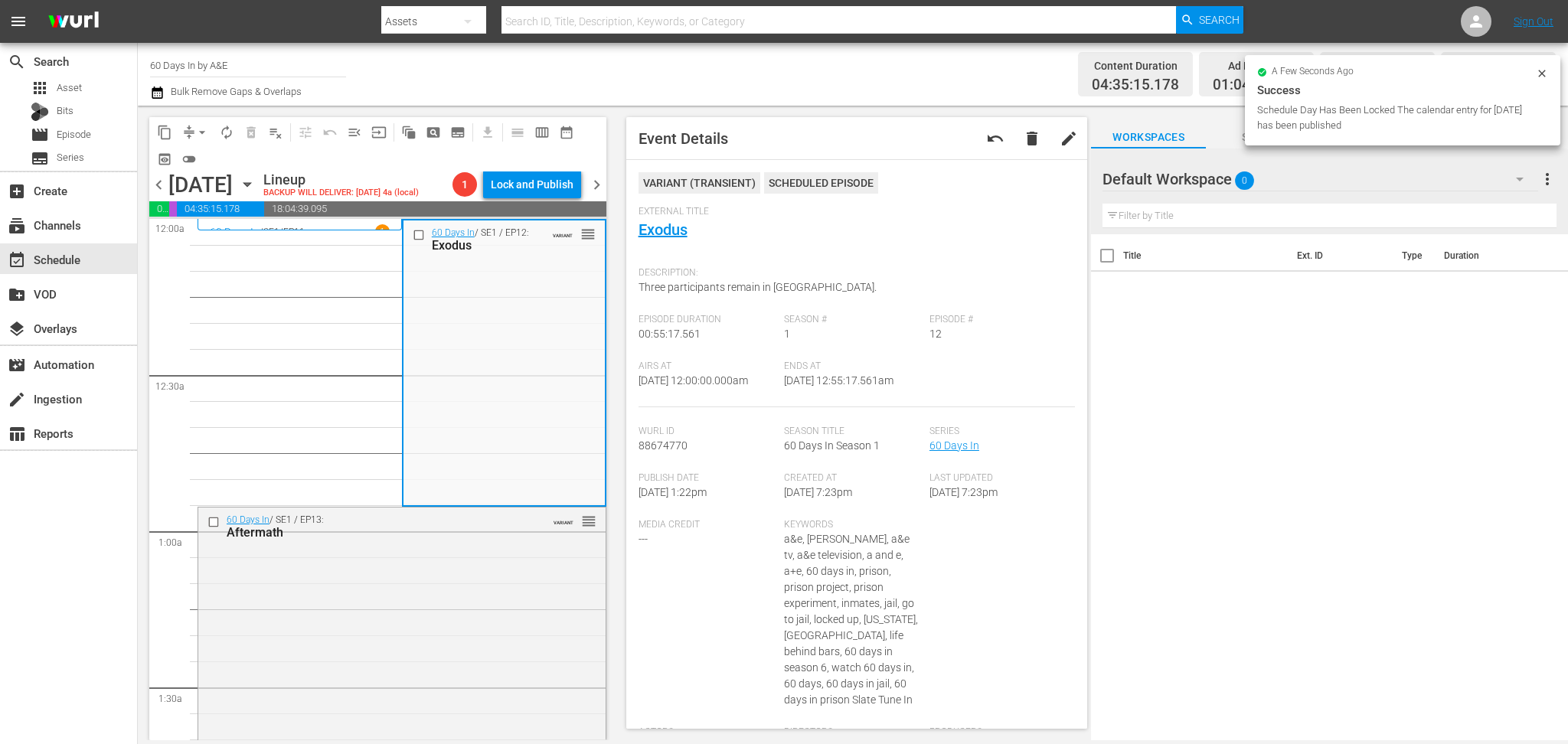
click at [468, 615] on div "60 Days In / SE1 / EP13: Aftermath VARIANT reorder" at bounding box center [402, 712] width 407 height 409
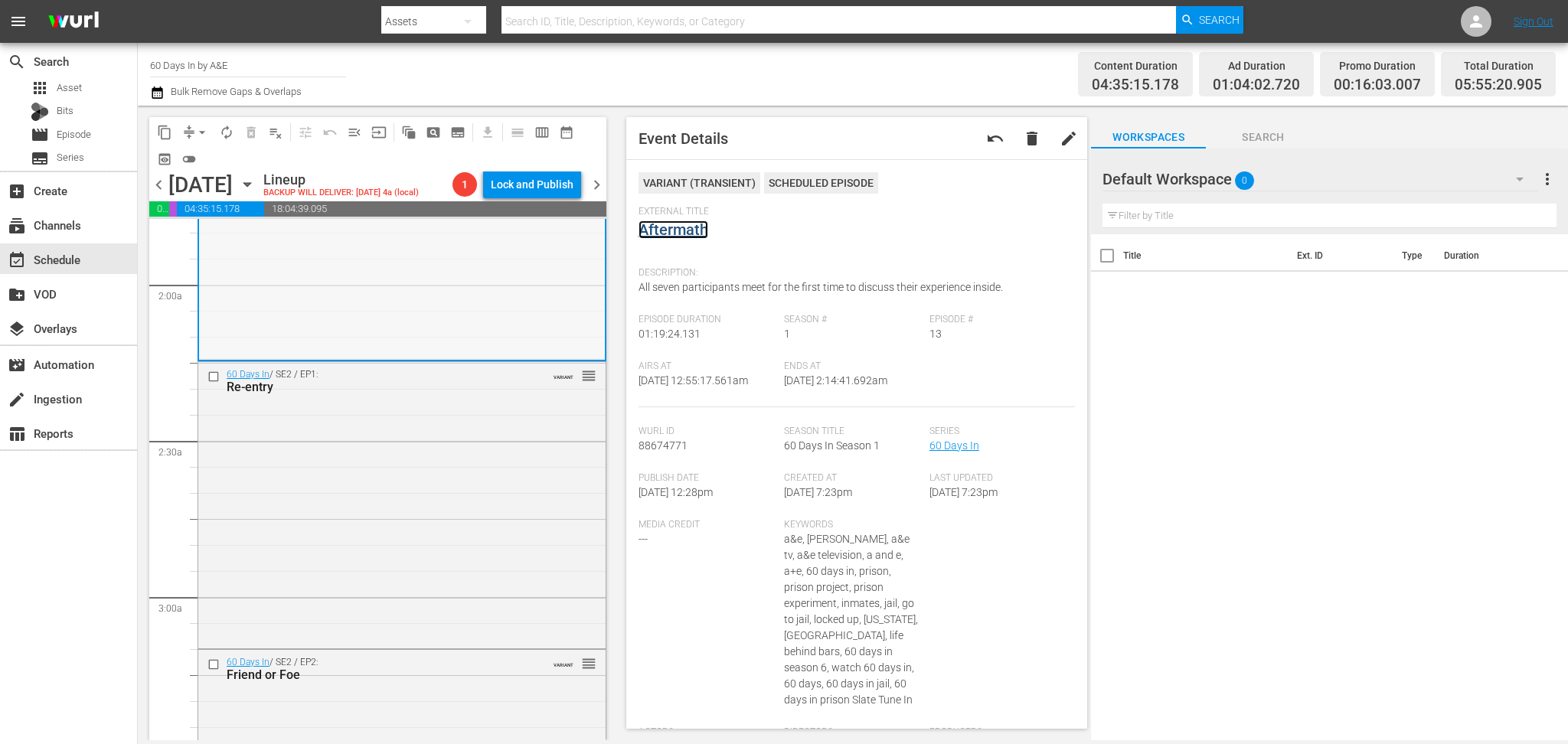
scroll to position [612, 0]
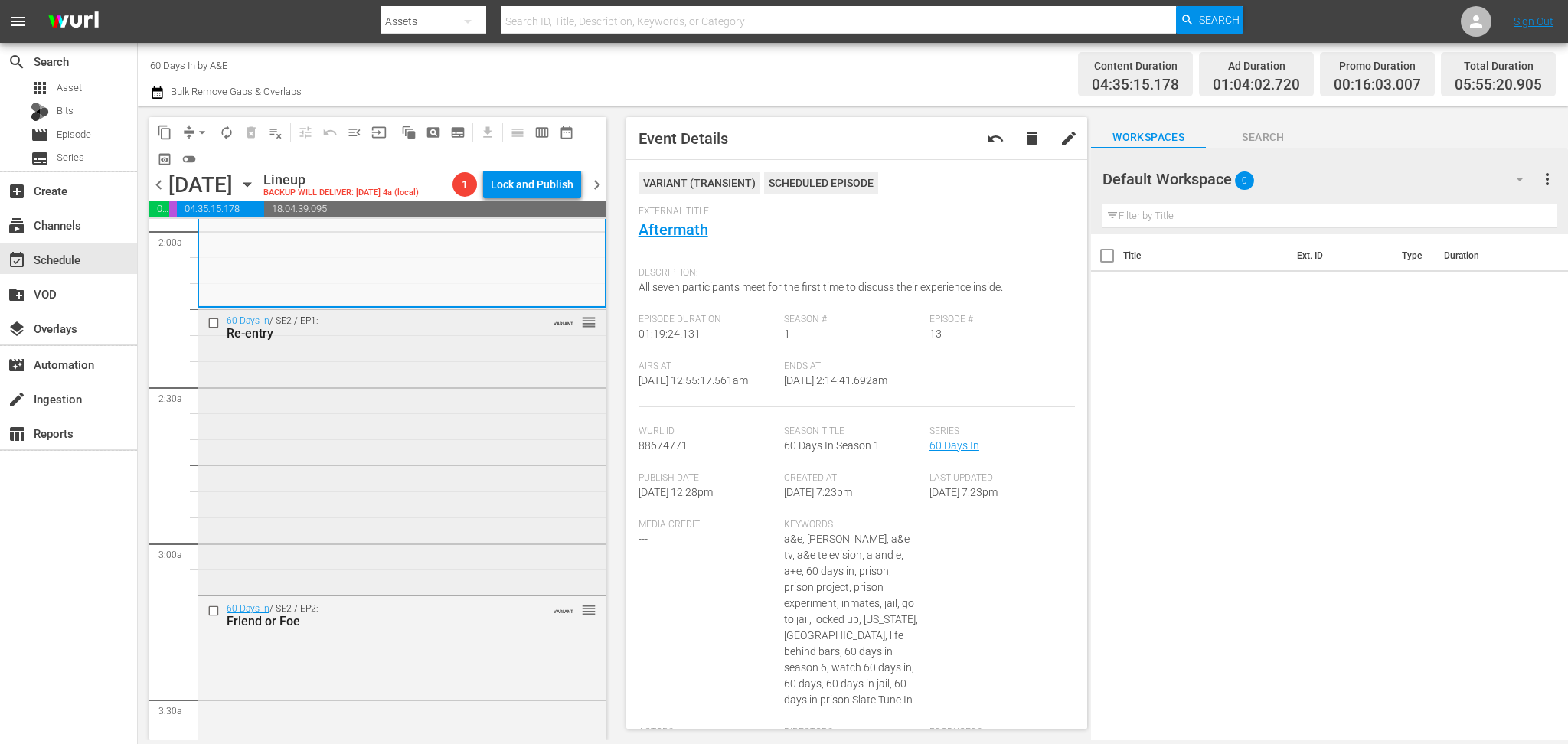
click at [415, 472] on div "60 Days In / SE2 / EP1: Re-entry VARIANT reorder" at bounding box center [402, 450] width 407 height 284
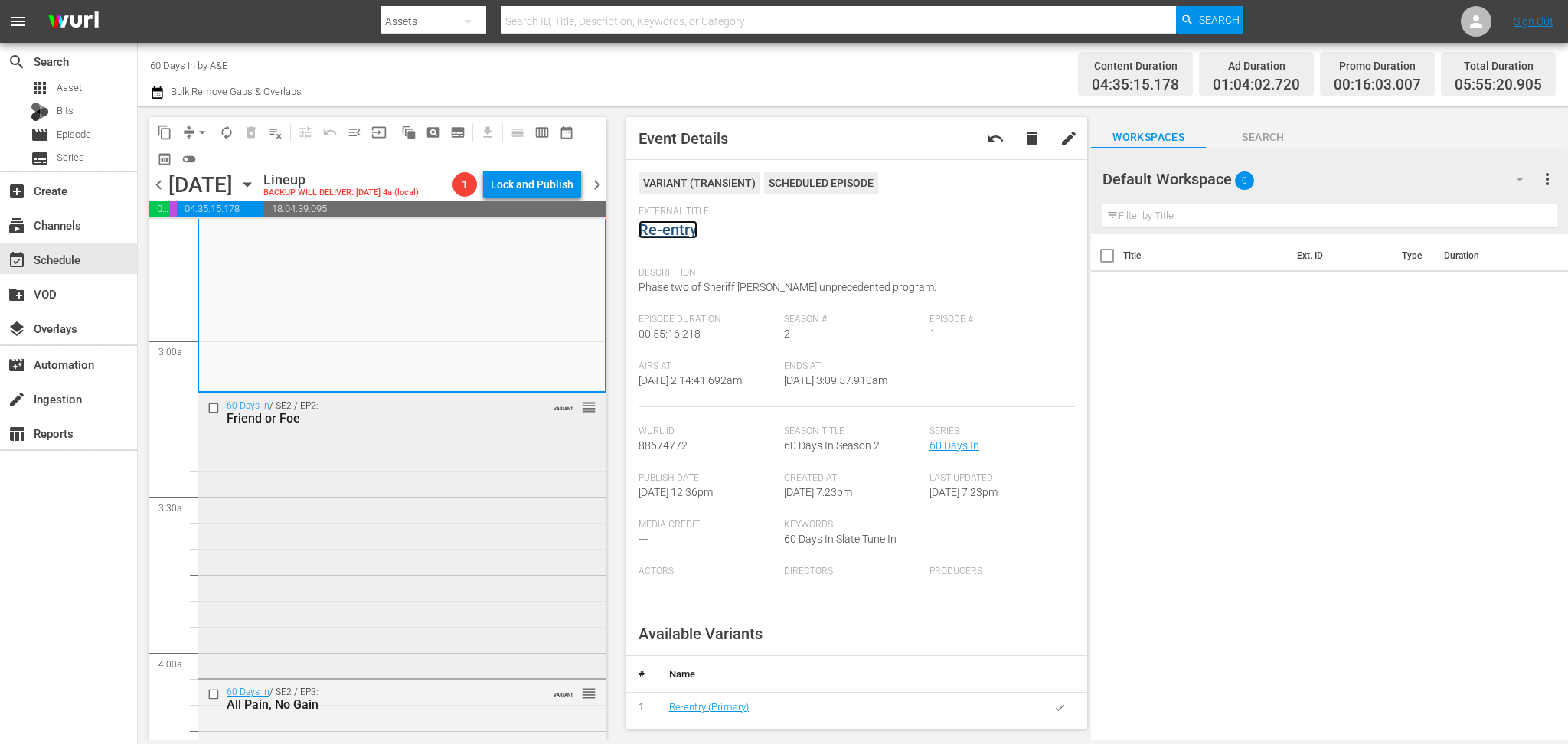
scroll to position [816, 0]
click at [402, 468] on div "60 Days In / SE2 / EP2: Friend or Foe VARIANT reorder" at bounding box center [402, 534] width 407 height 282
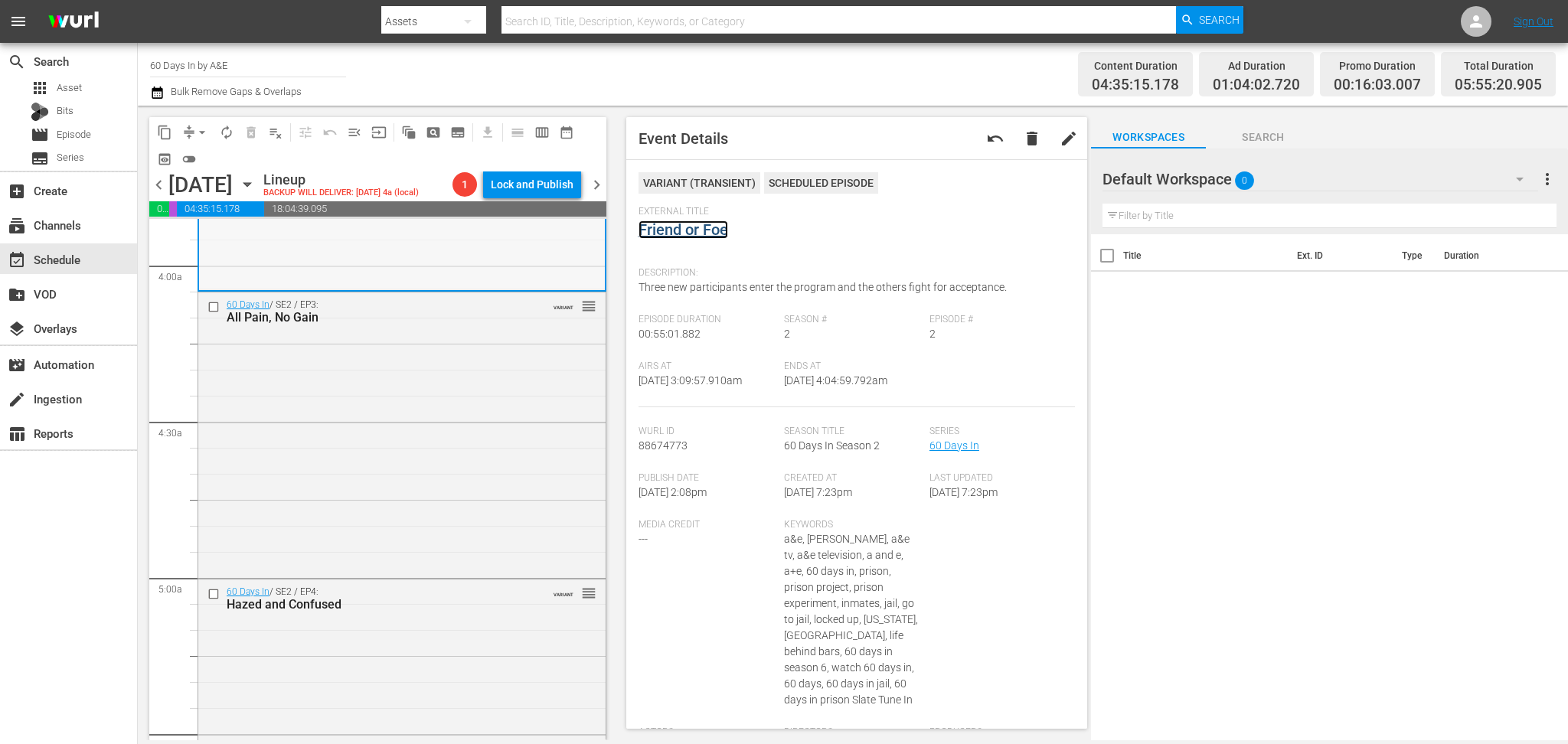
scroll to position [1225, 0]
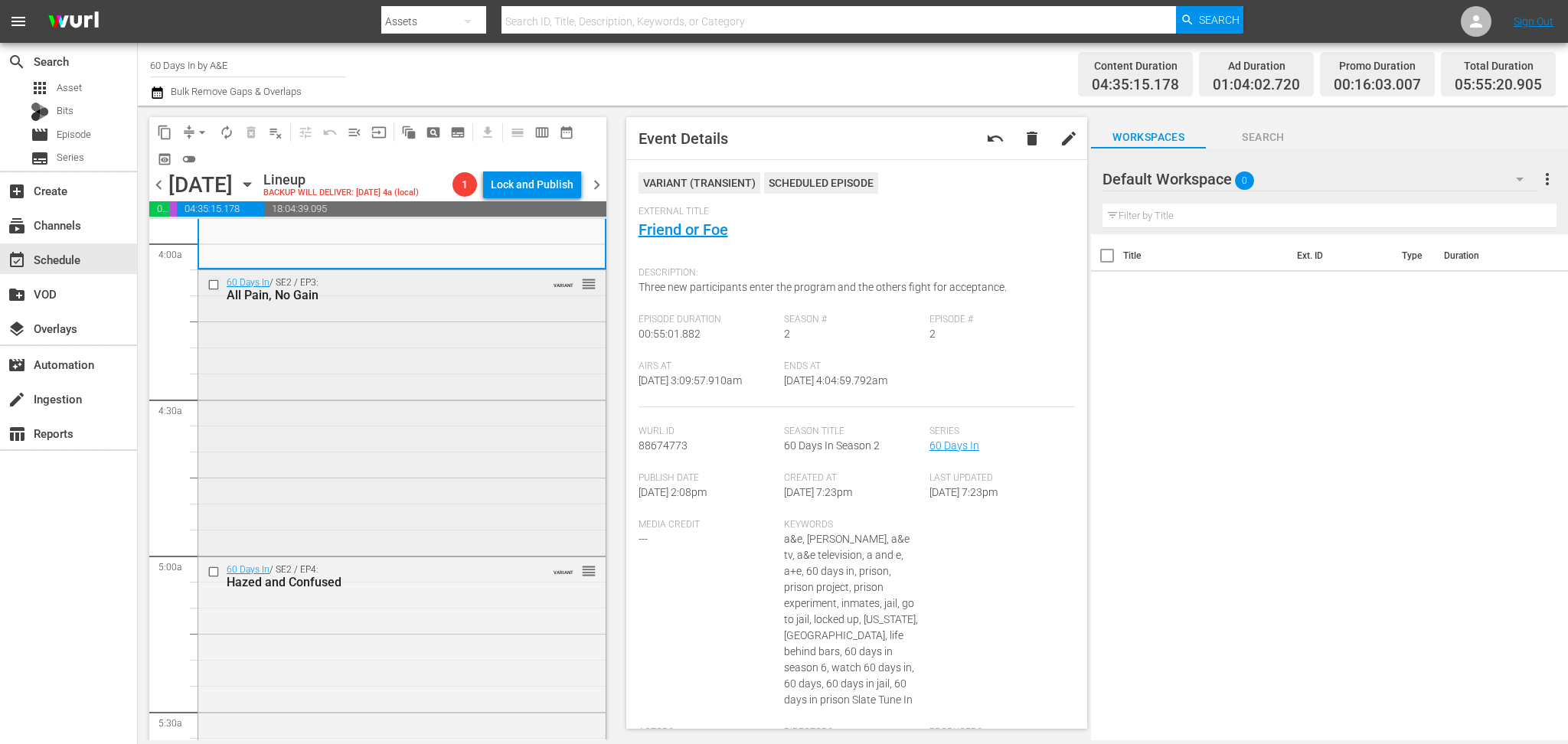
click at [425, 434] on div "60 Days In / SE2 / EP3: All Pain, No Gain VARIANT reorder" at bounding box center [402, 411] width 407 height 283
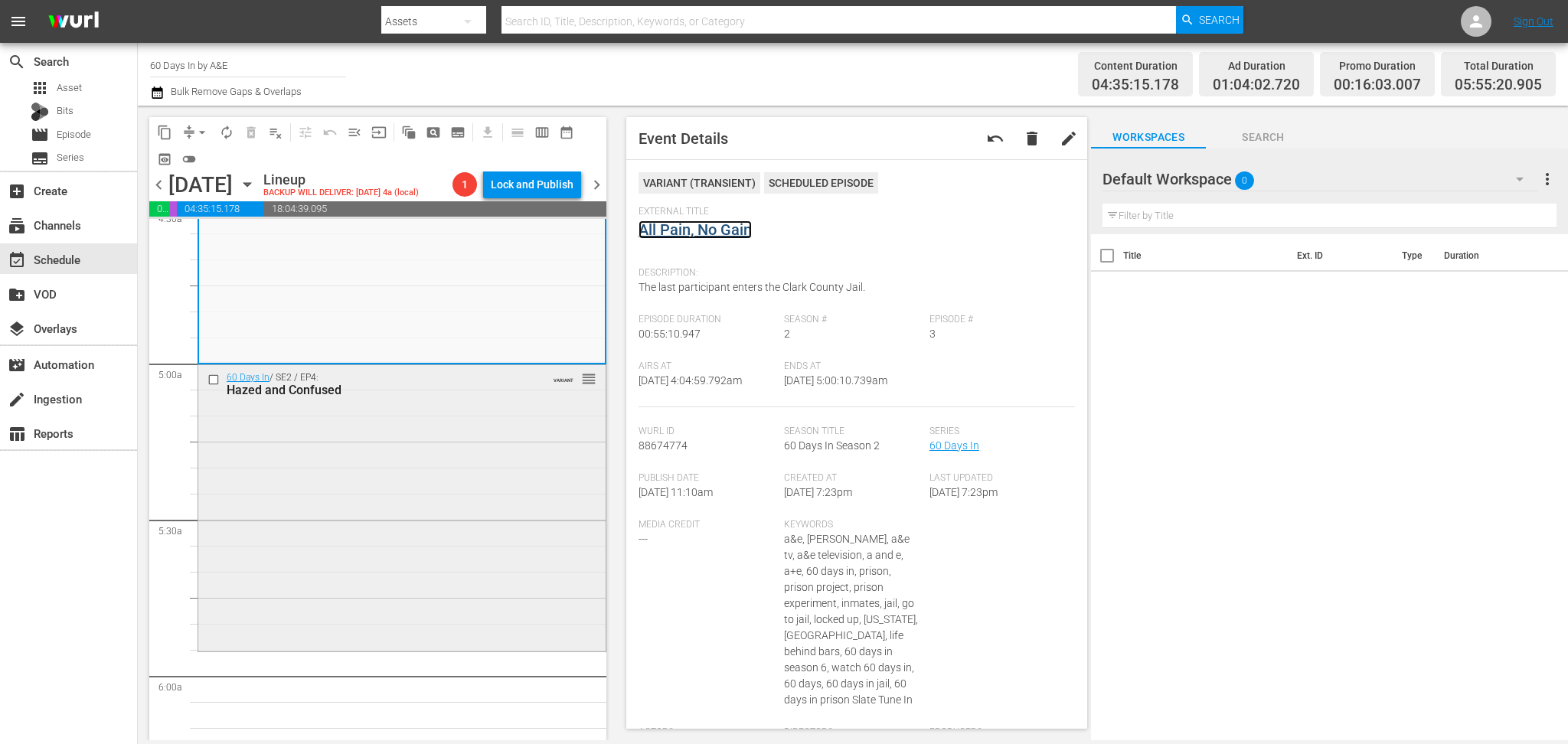
scroll to position [1429, 0]
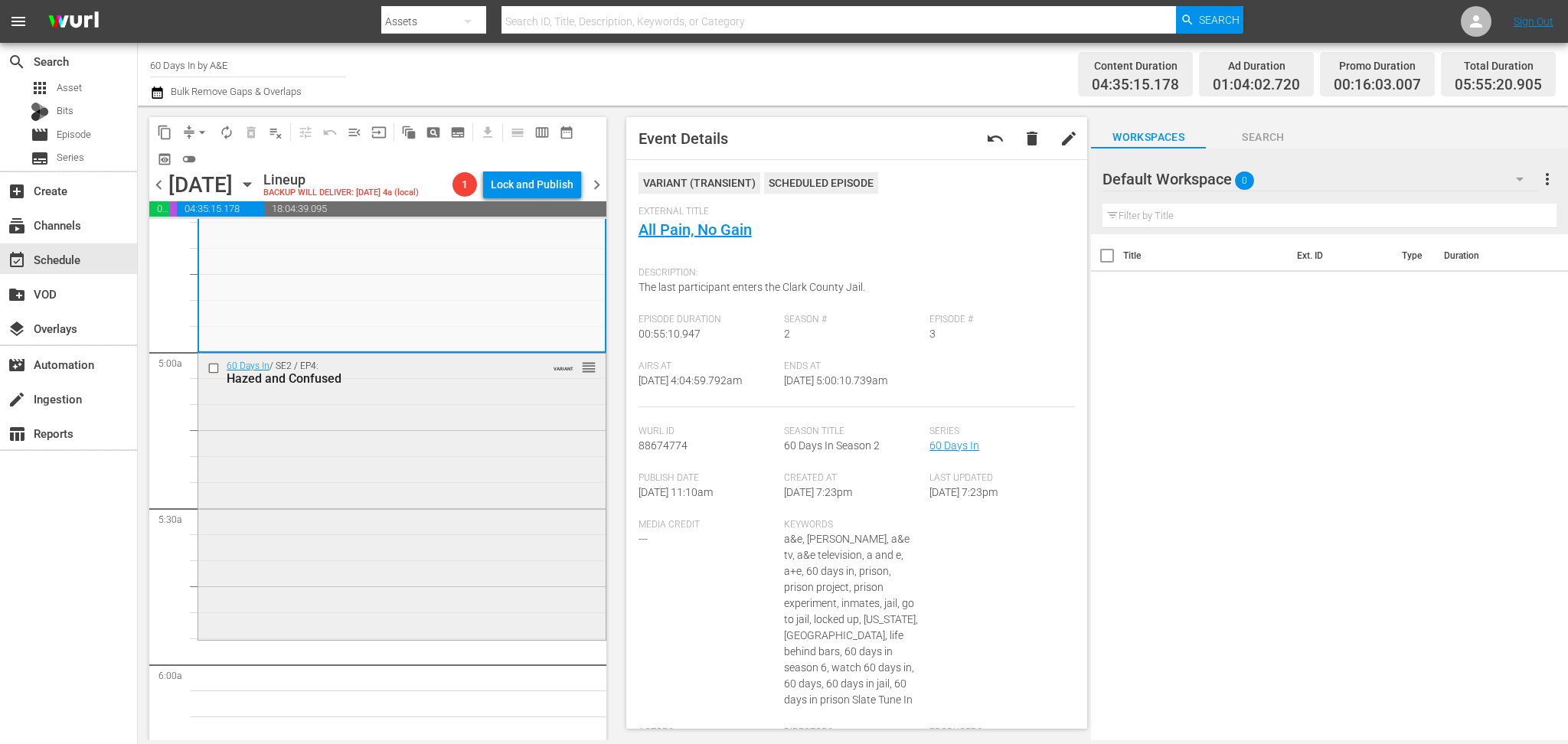
click at [484, 446] on div "60 Days In / SE2 / EP4: Hazed and Confused VARIANT reorder" at bounding box center [402, 495] width 407 height 283
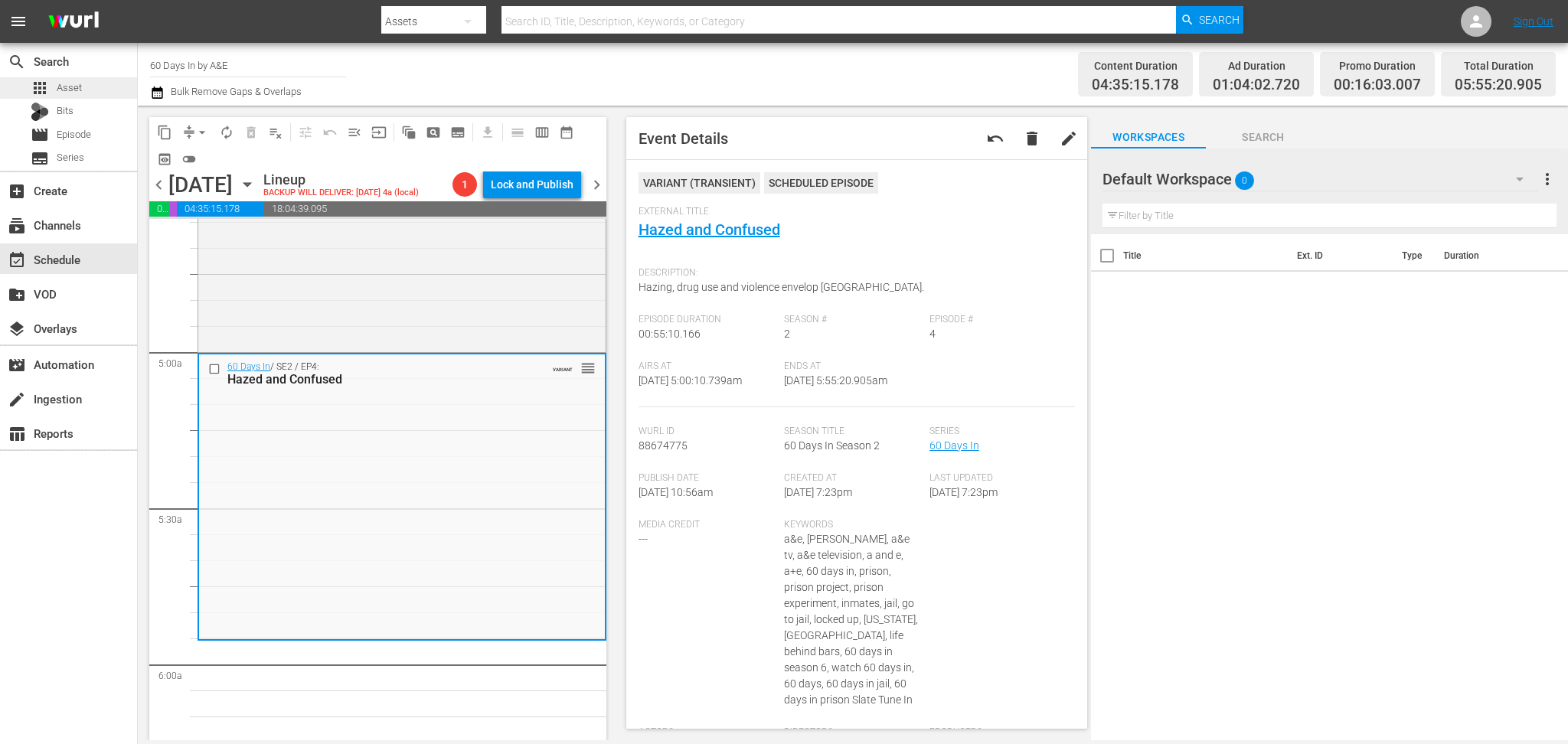
click at [86, 86] on div "apps Asset" at bounding box center [69, 88] width 137 height 22
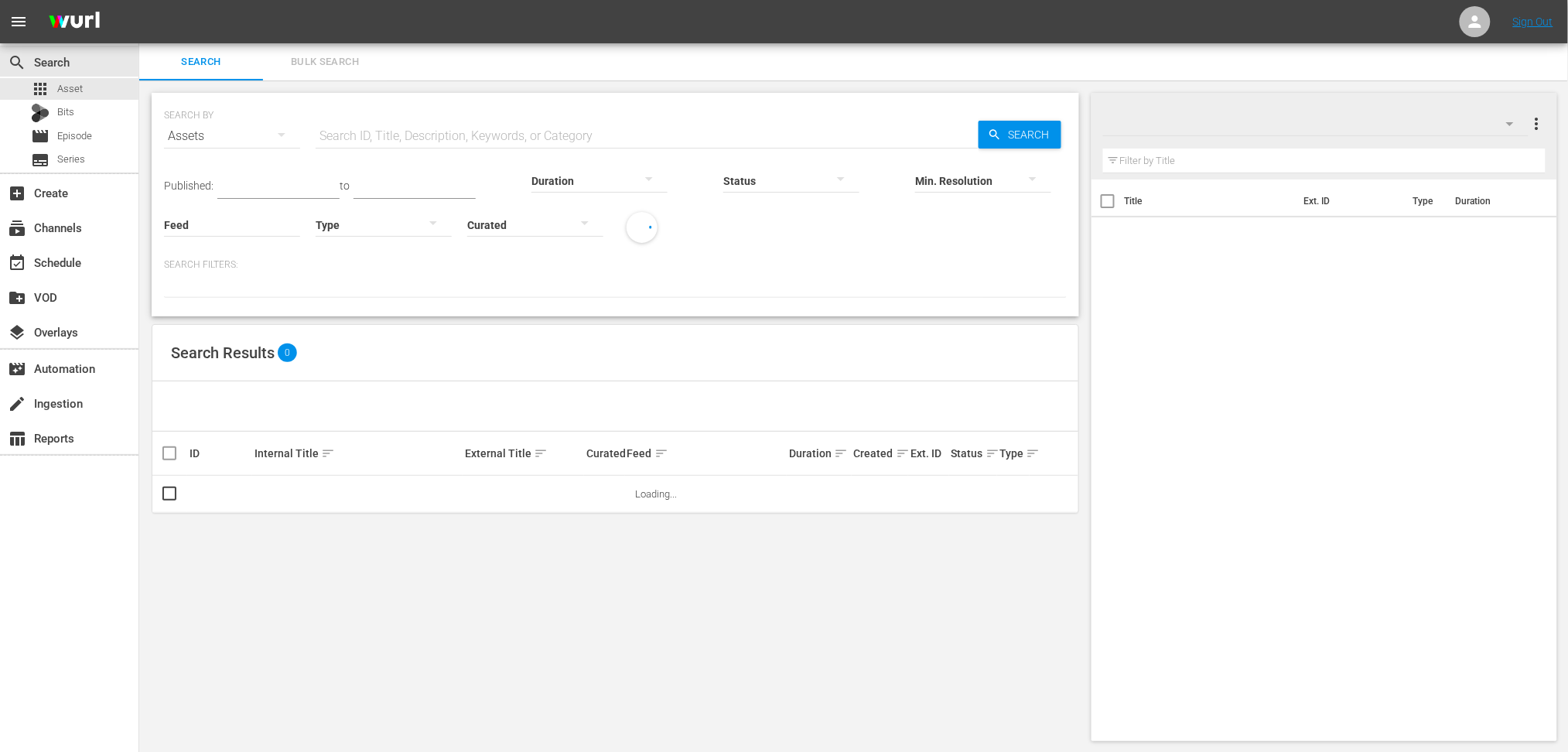
click at [455, 143] on input "text" at bounding box center [647, 135] width 663 height 37
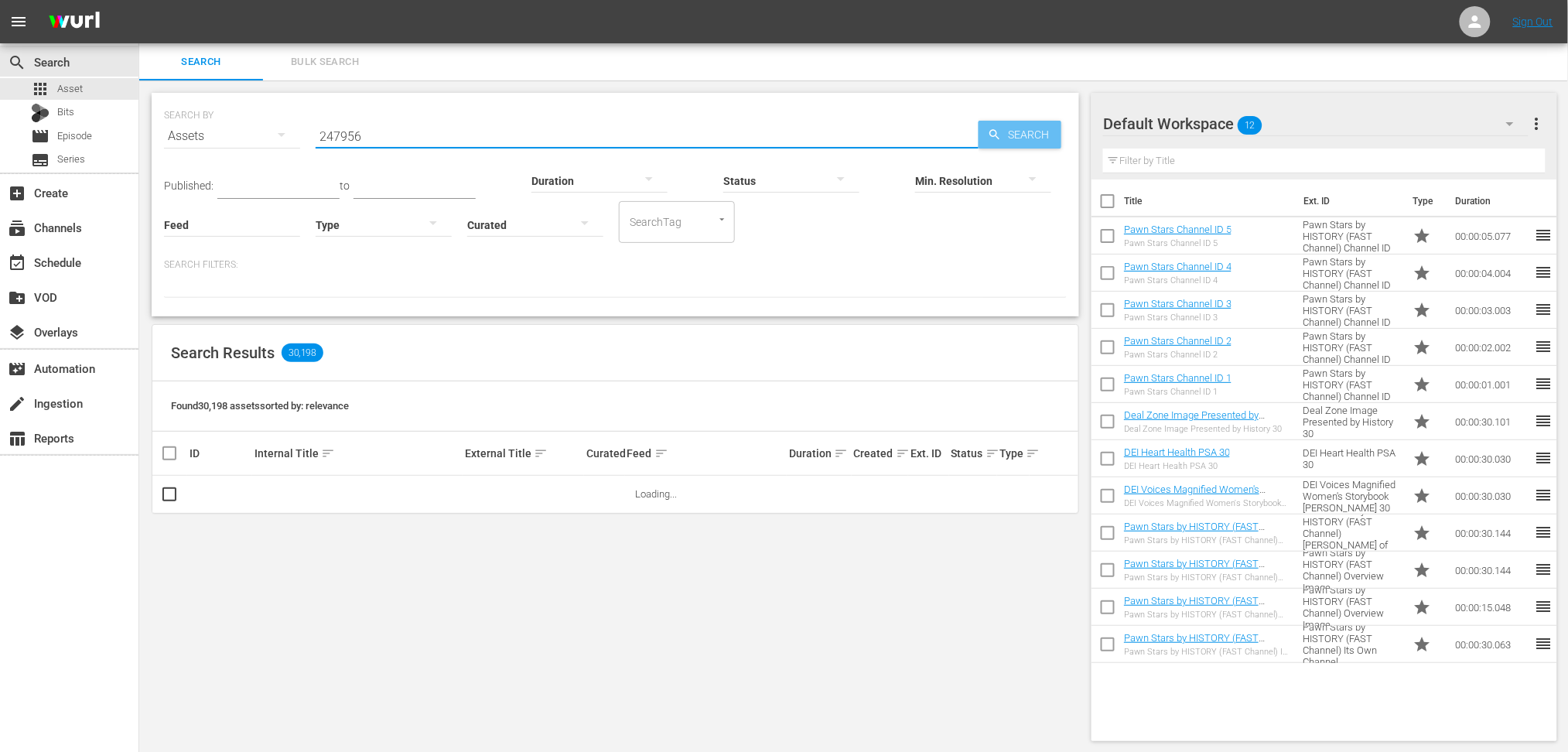
type input "247956"
click at [1023, 133] on span "Search" at bounding box center [1032, 134] width 60 height 28
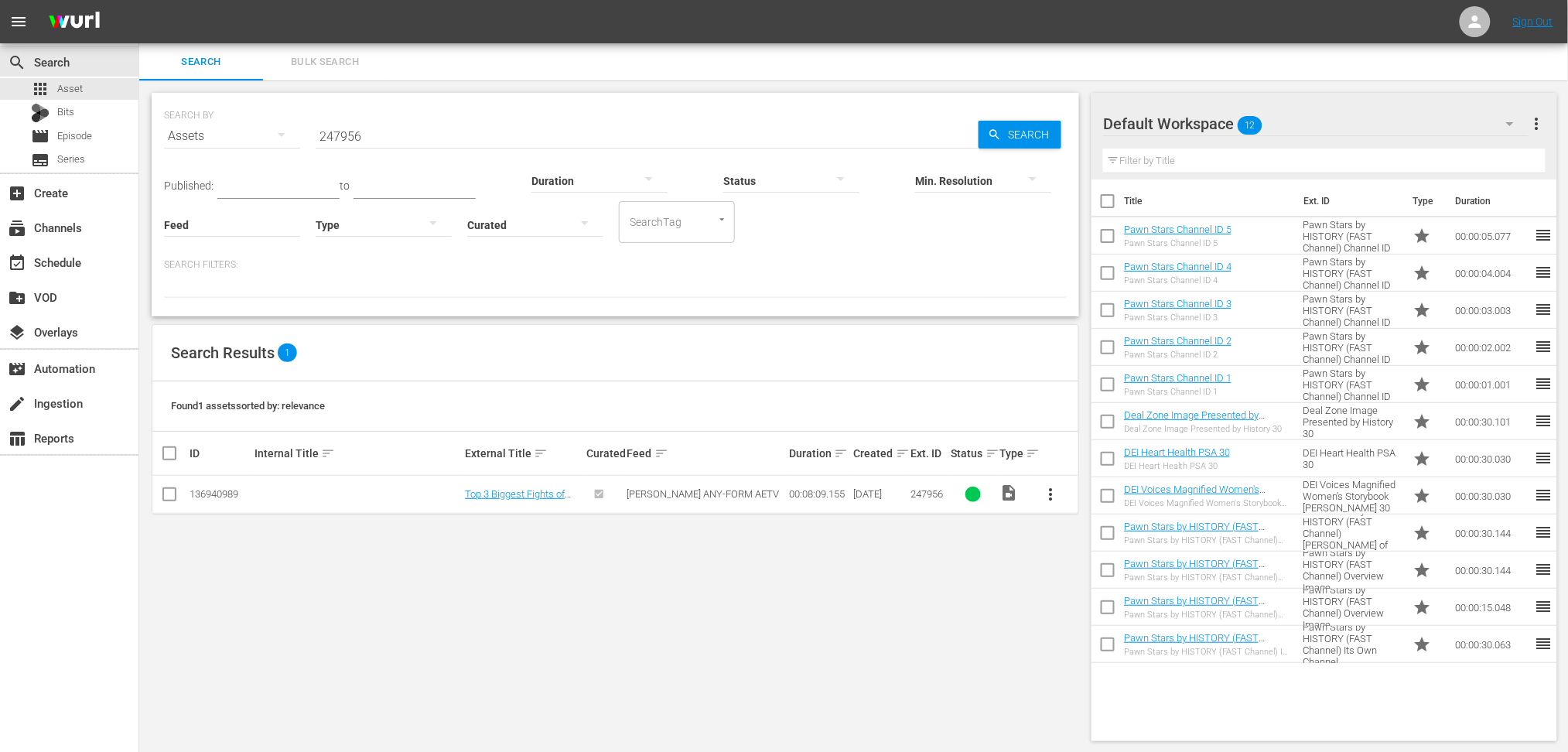
click at [175, 498] on input "checkbox" at bounding box center [169, 498] width 19 height 19
checkbox input "true"
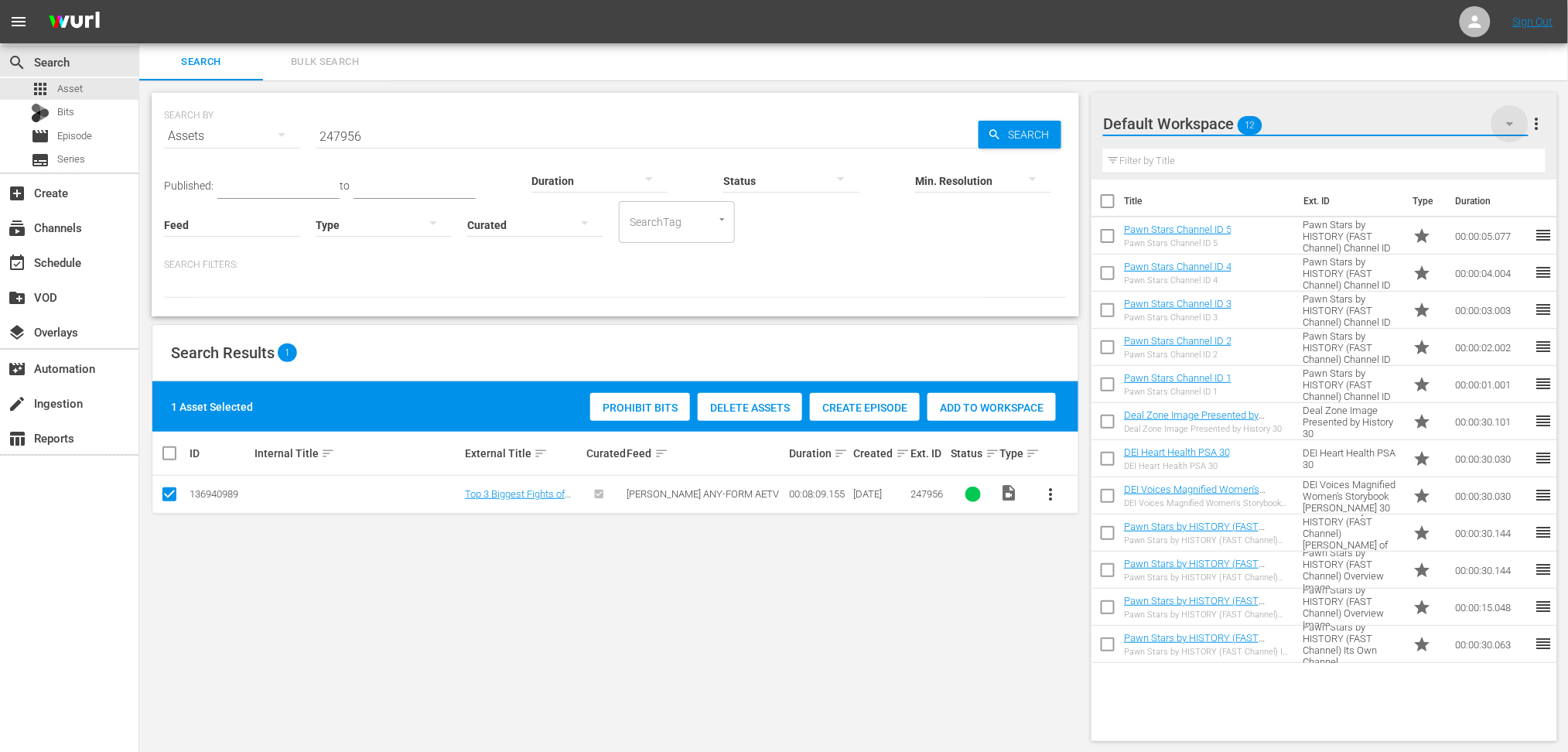
click at [1485, 120] on icon "button" at bounding box center [1511, 124] width 19 height 19
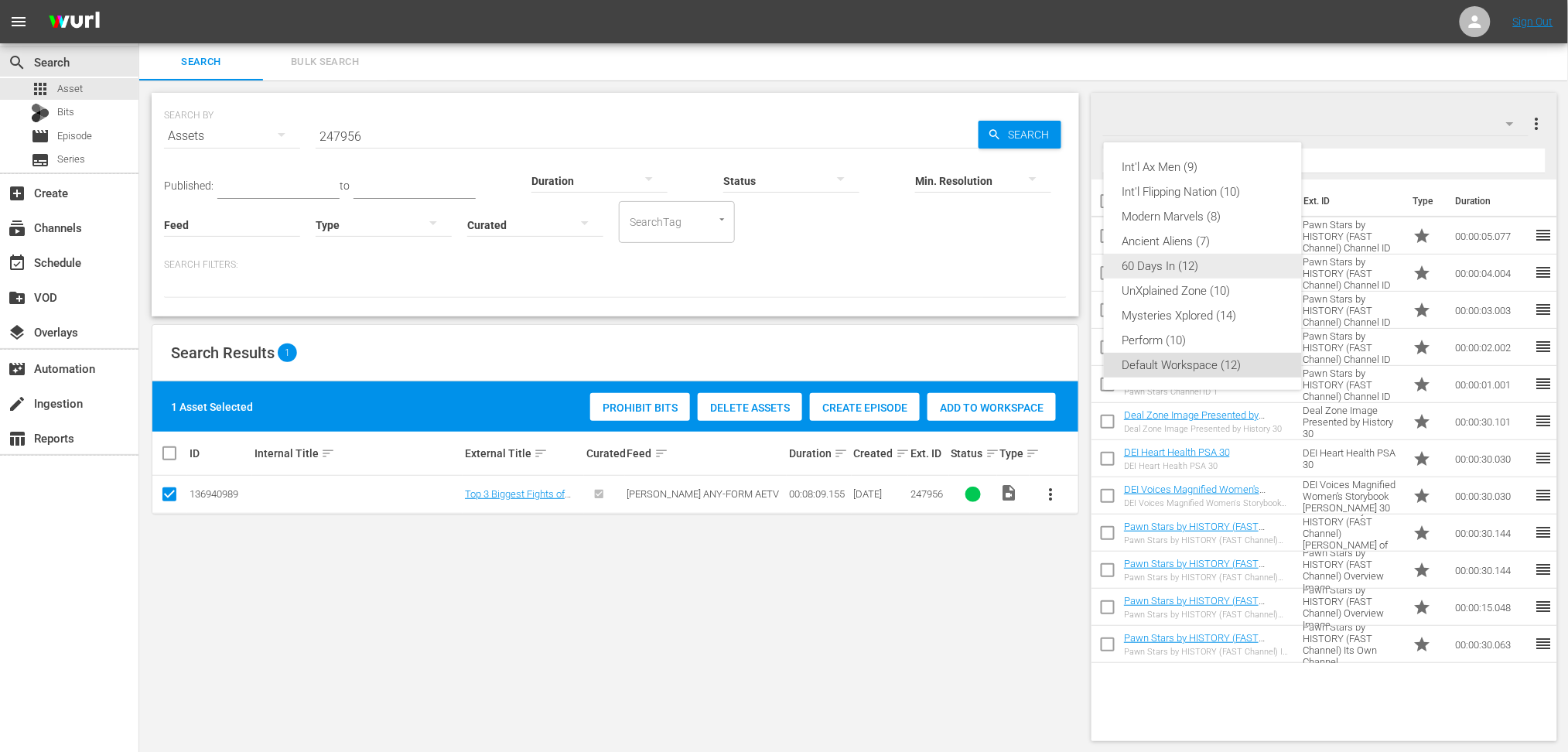
click at [1170, 267] on div "60 Days In (12)" at bounding box center [1203, 265] width 161 height 24
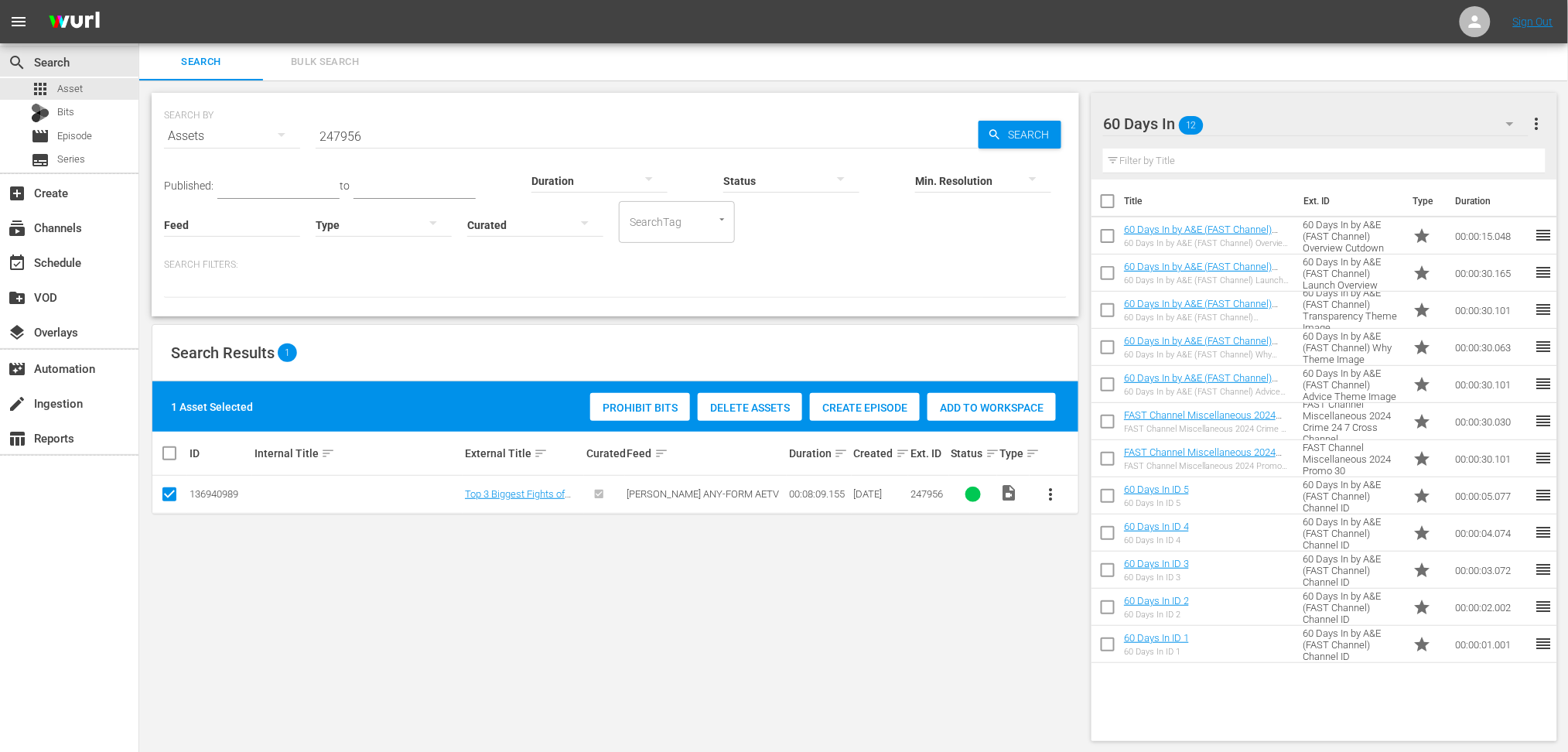
click at [1011, 414] on div "Add to Workspace" at bounding box center [991, 407] width 128 height 29
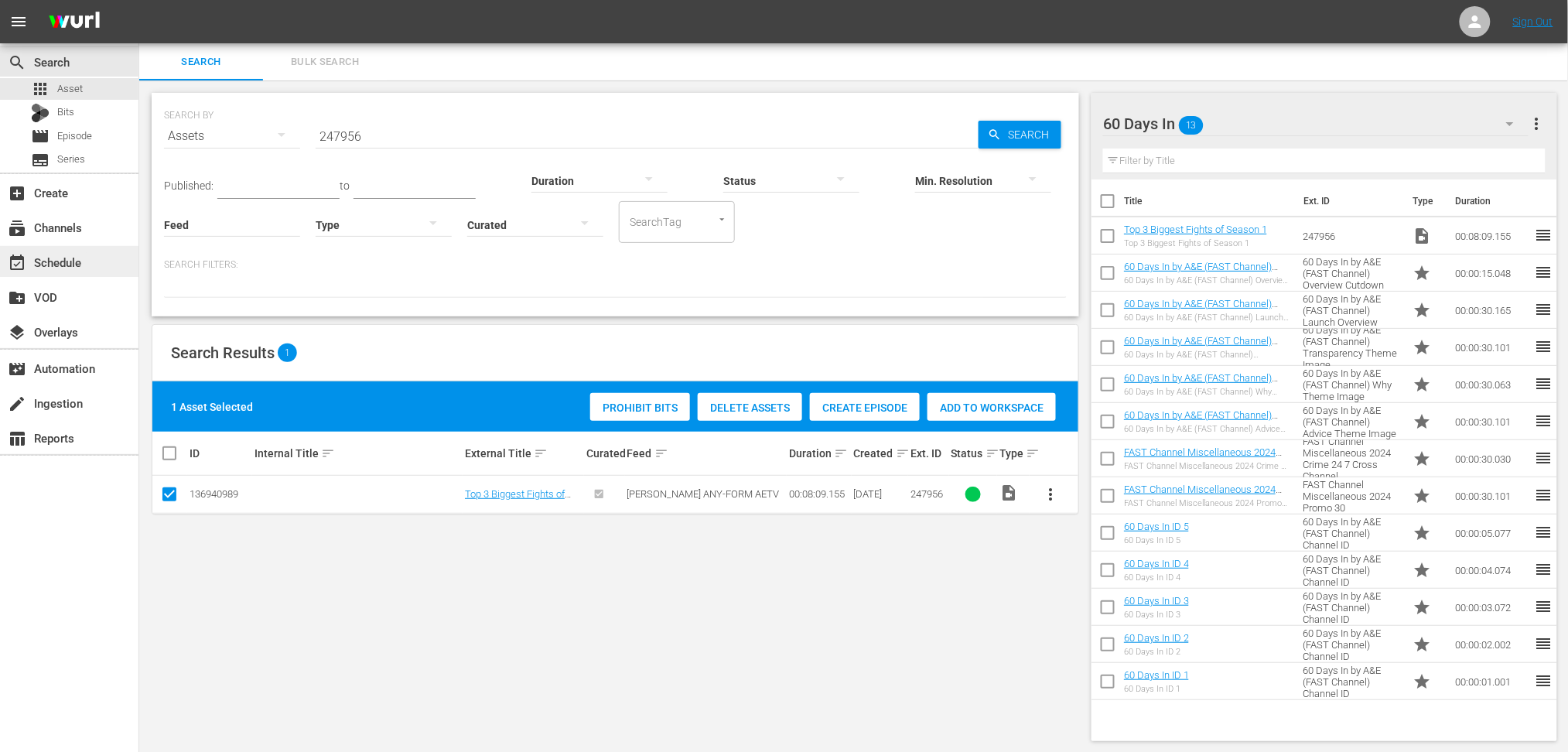
click at [81, 260] on div "event_available Schedule" at bounding box center [43, 260] width 87 height 14
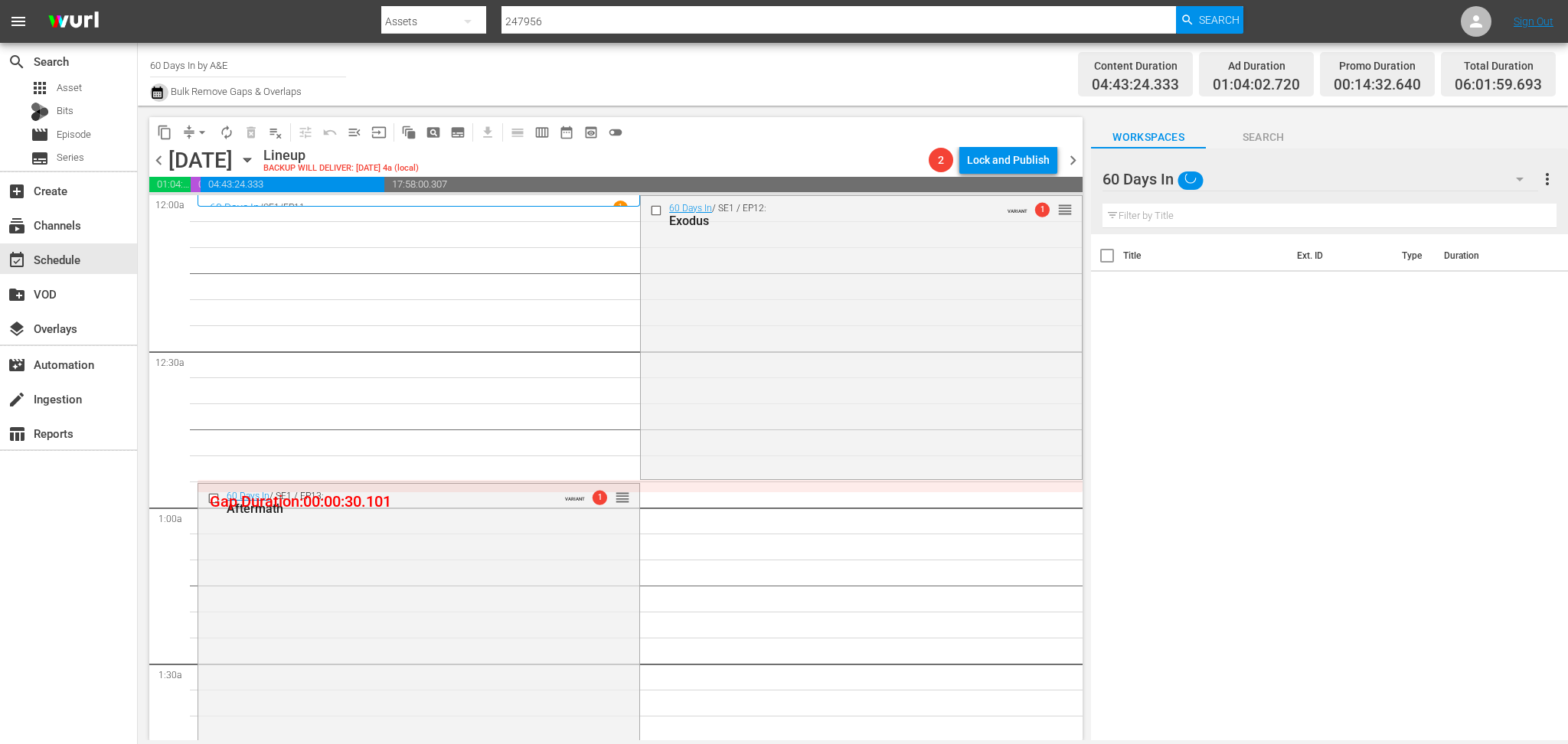
click at [156, 97] on icon "button" at bounding box center [157, 93] width 15 height 19
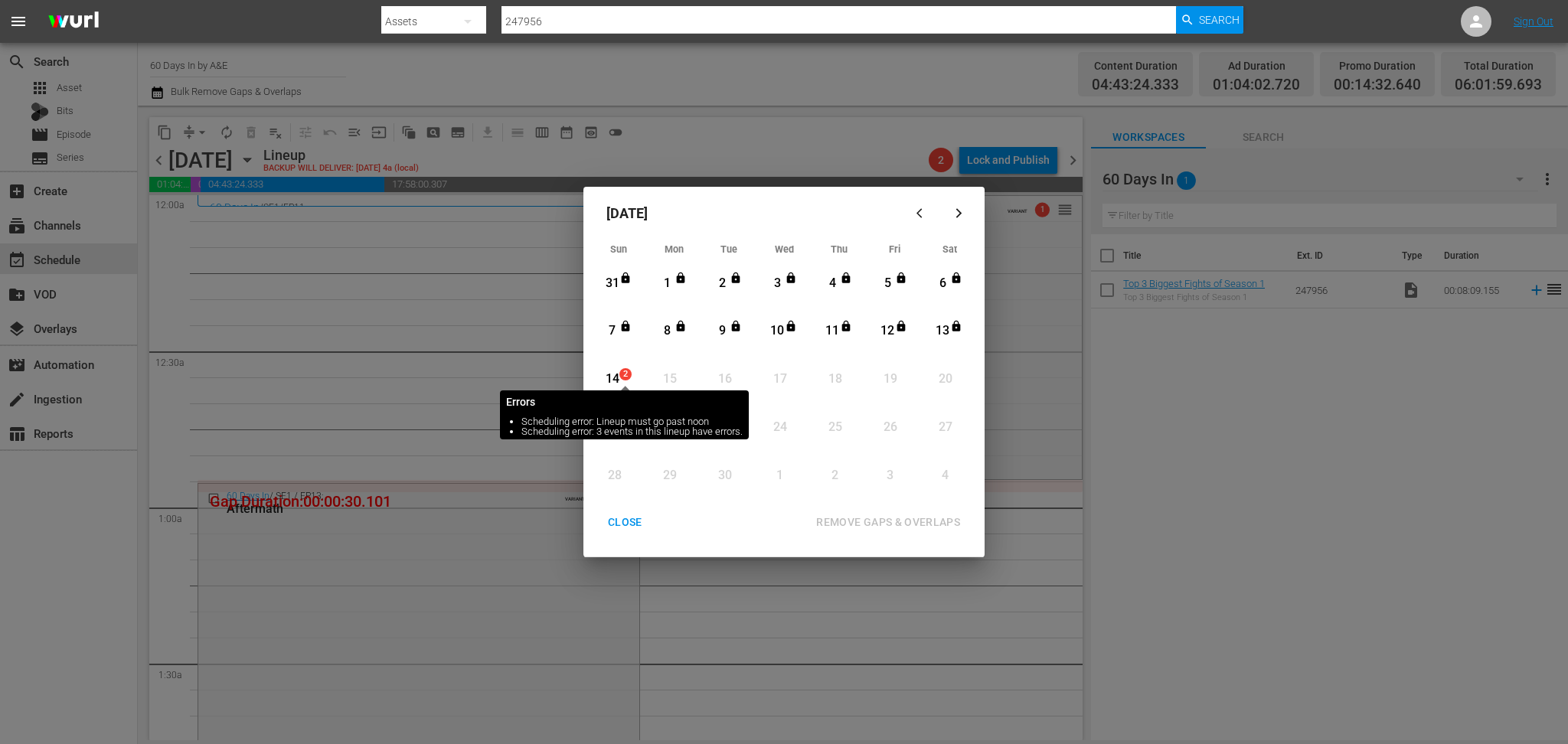
click at [620, 373] on span "2" at bounding box center [625, 375] width 11 height 12
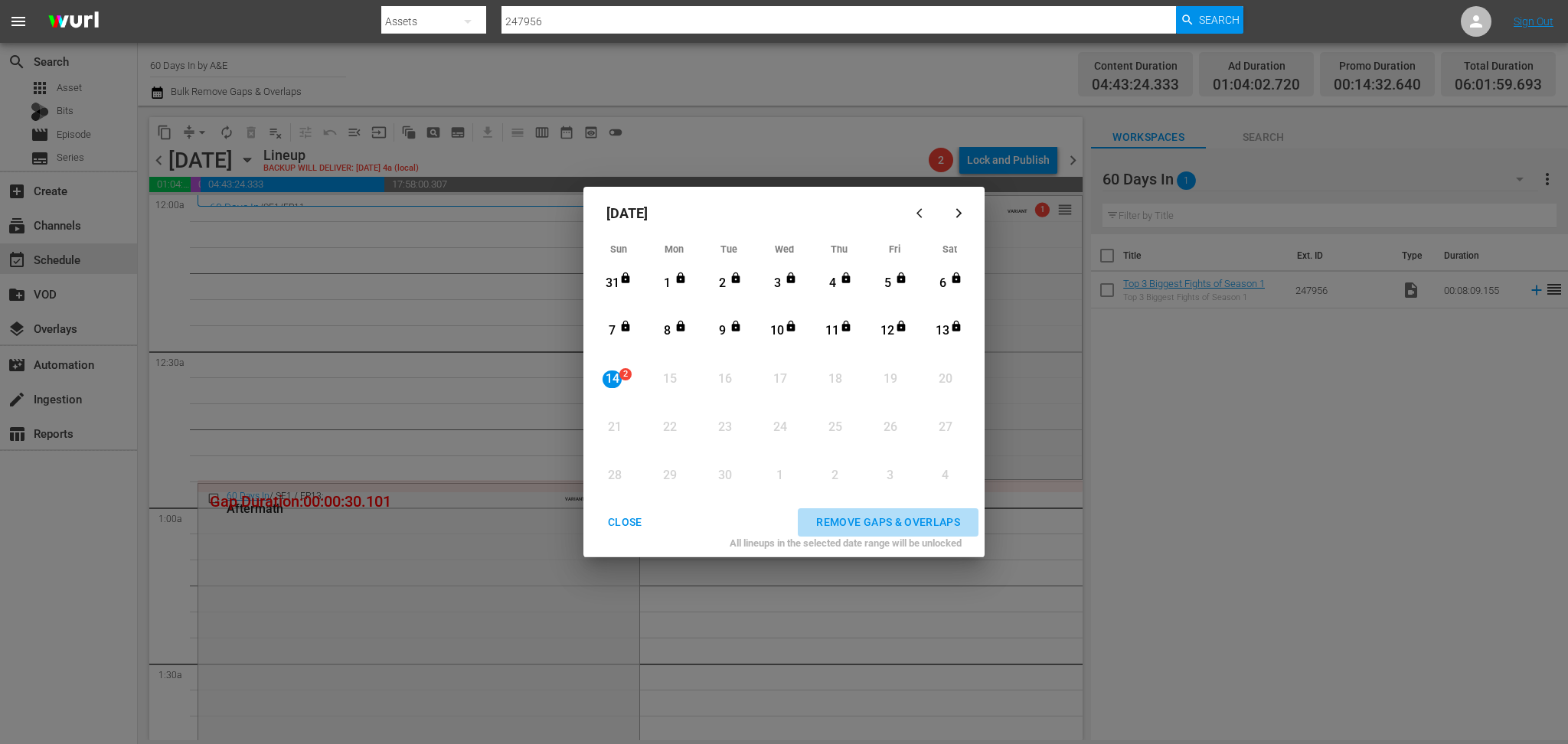
click at [925, 520] on div "REMOVE GAPS & OVERLAPS" at bounding box center [888, 522] width 168 height 19
click at [628, 517] on div "CLOSE" at bounding box center [625, 522] width 59 height 19
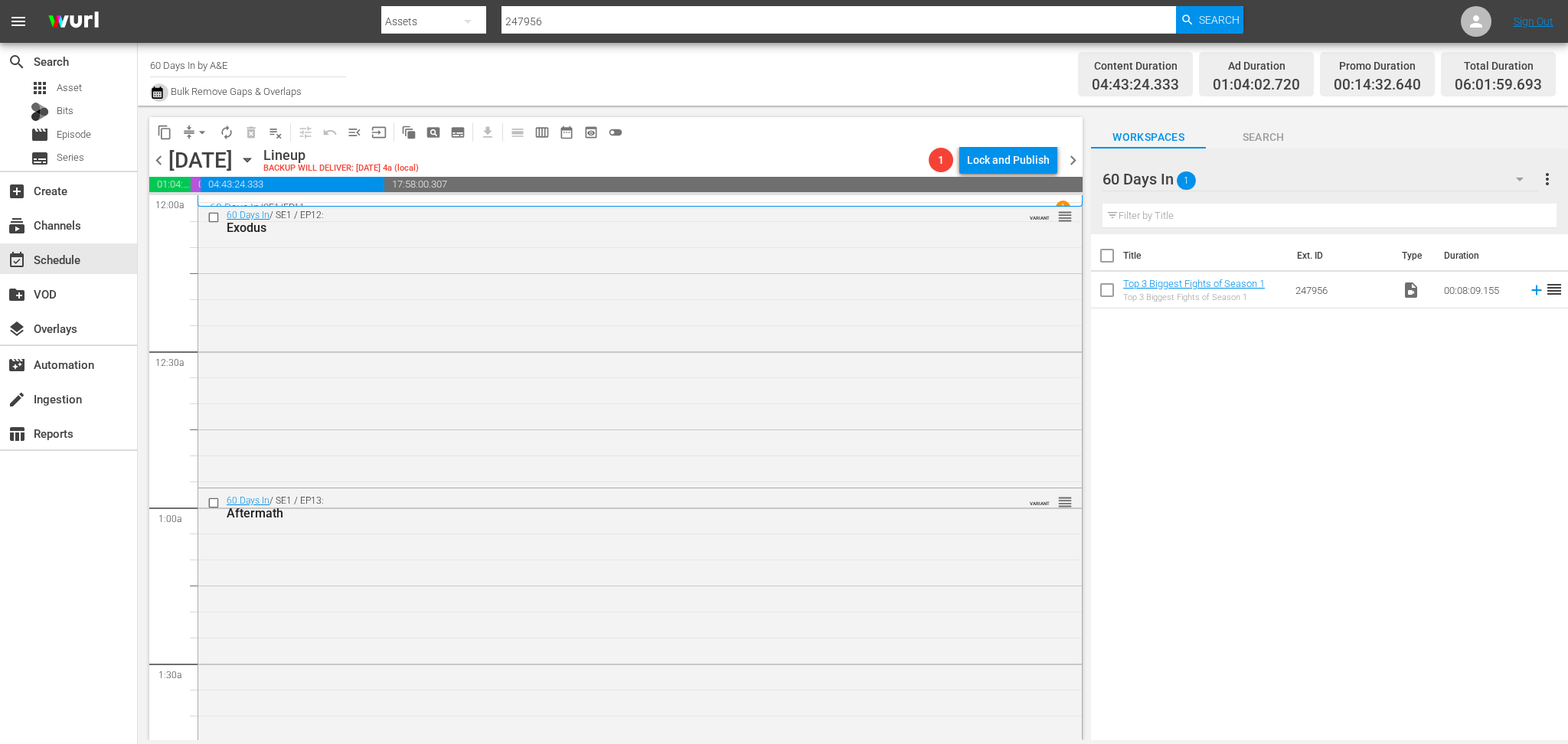
click at [156, 96] on icon "button" at bounding box center [157, 93] width 11 height 12
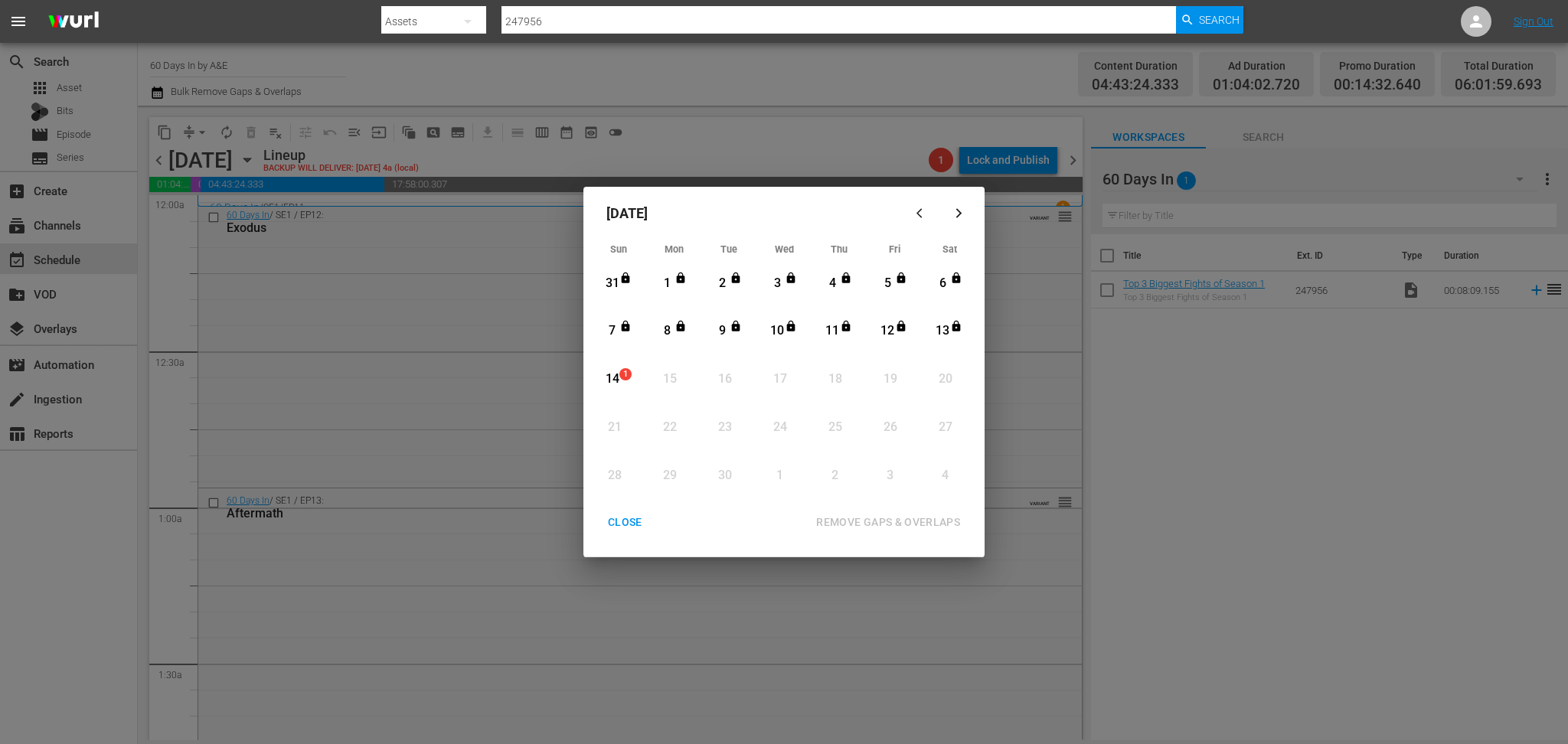
click at [620, 379] on span "1" at bounding box center [625, 375] width 11 height 12
click at [920, 518] on div "REMOVE GAPS & OVERLAPS" at bounding box center [888, 522] width 168 height 19
click at [614, 519] on div "CLOSE" at bounding box center [625, 522] width 59 height 19
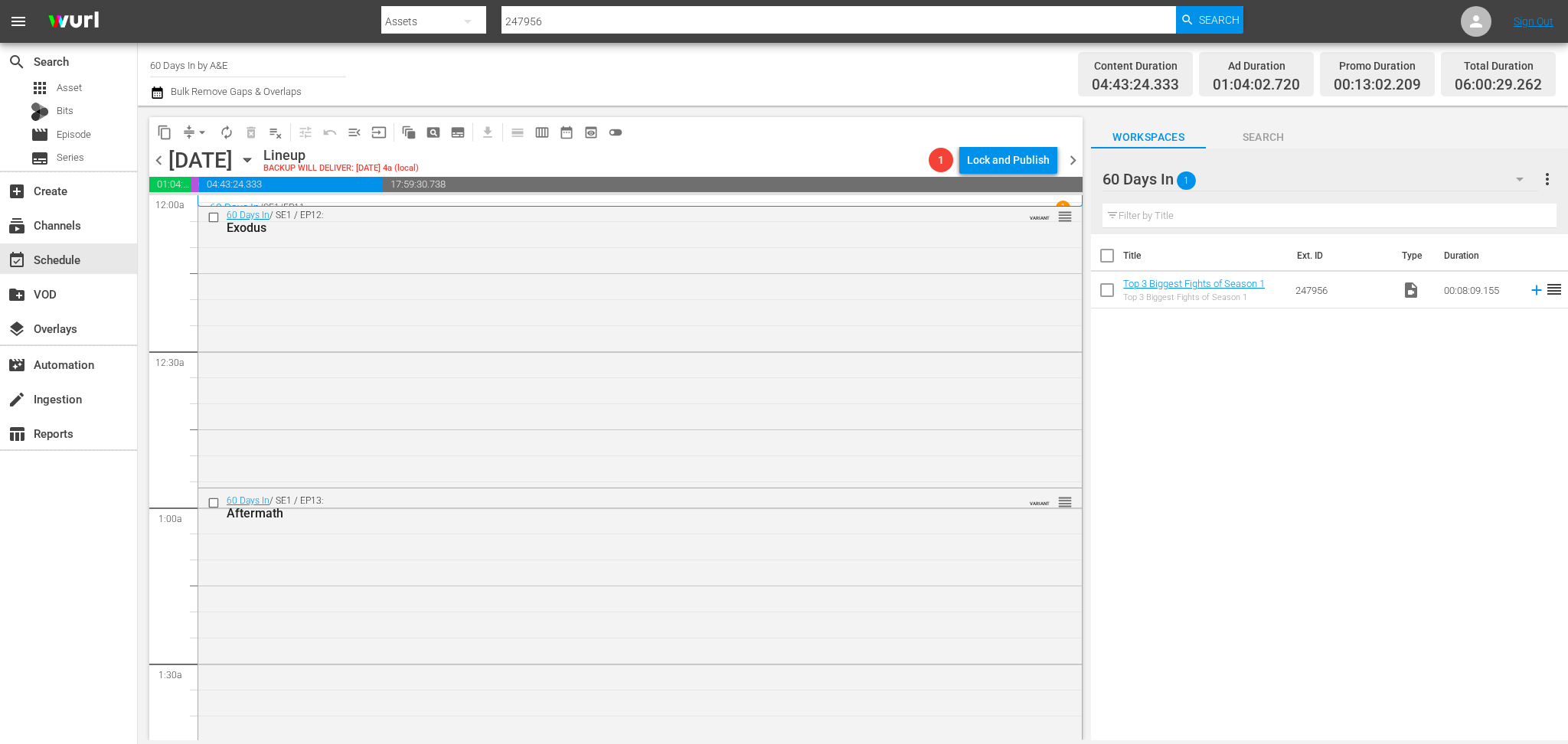
click at [151, 90] on icon "button" at bounding box center [157, 93] width 15 height 19
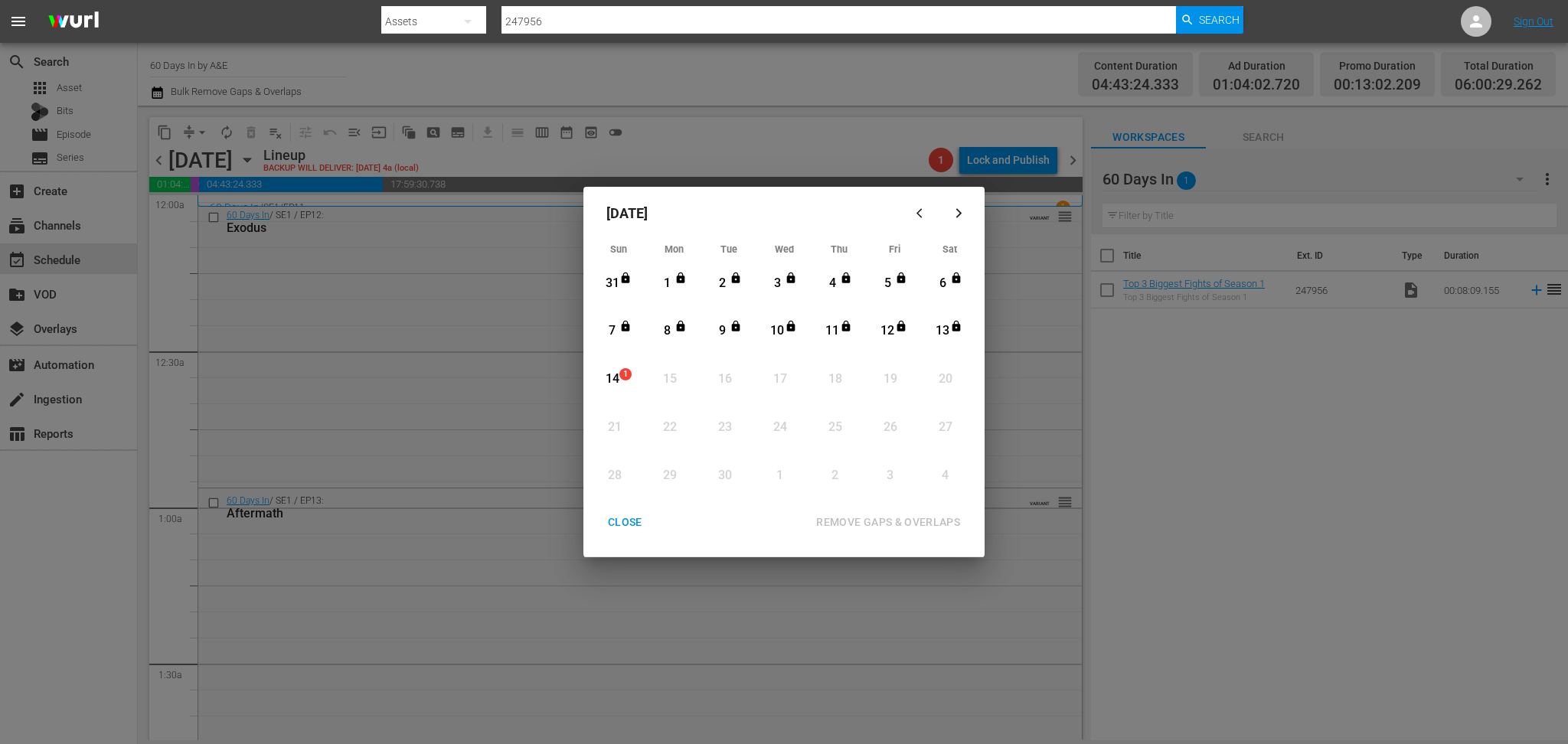
click at [612, 380] on div "14" at bounding box center [611, 379] width 19 height 18
click at [909, 521] on div "REMOVE GAPS & OVERLAPS" at bounding box center [888, 522] width 168 height 19
click at [615, 377] on div "14" at bounding box center [611, 379] width 19 height 18
click at [909, 520] on div "REMOVE GAPS & OVERLAPS" at bounding box center [888, 522] width 168 height 19
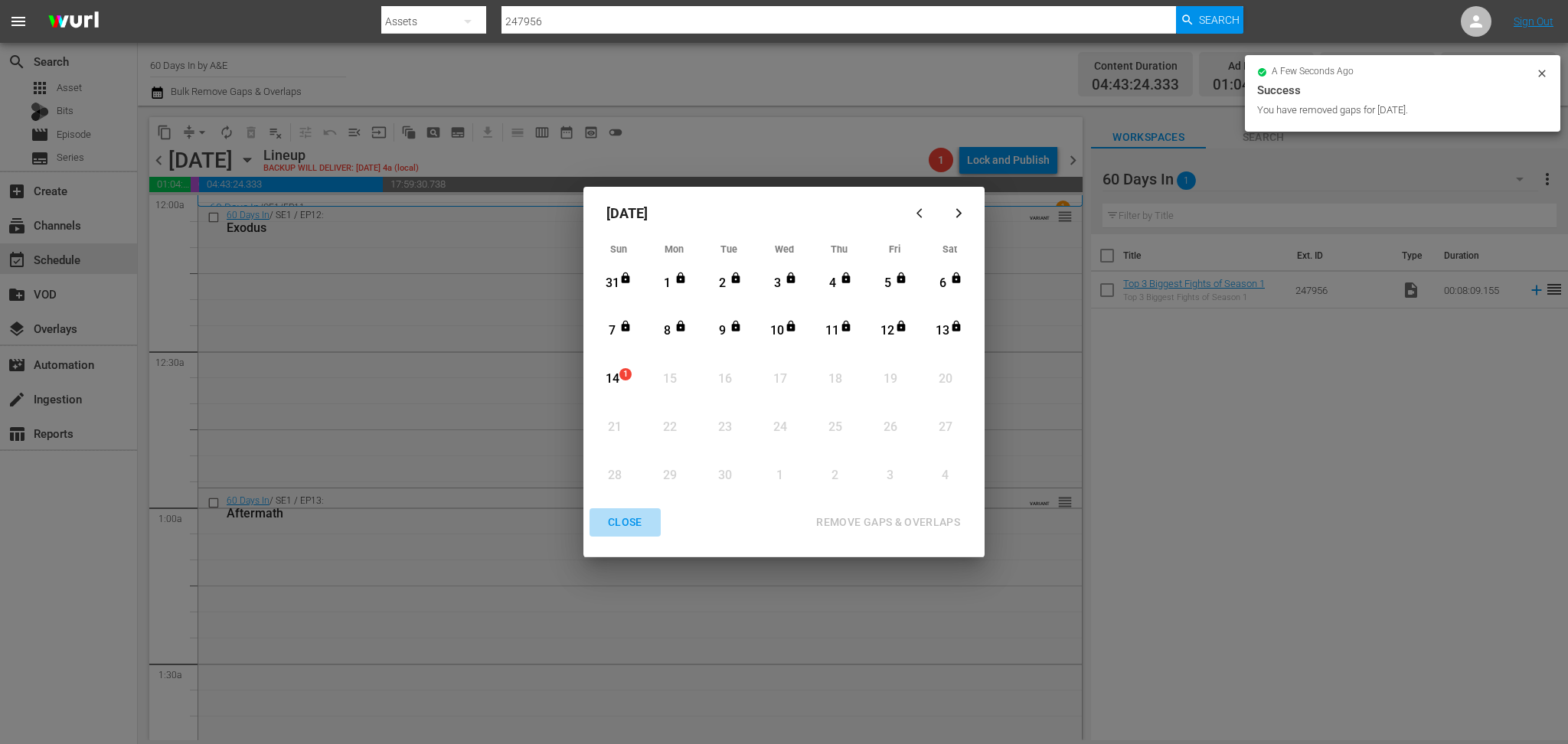
click at [617, 527] on div "CLOSE" at bounding box center [625, 522] width 59 height 19
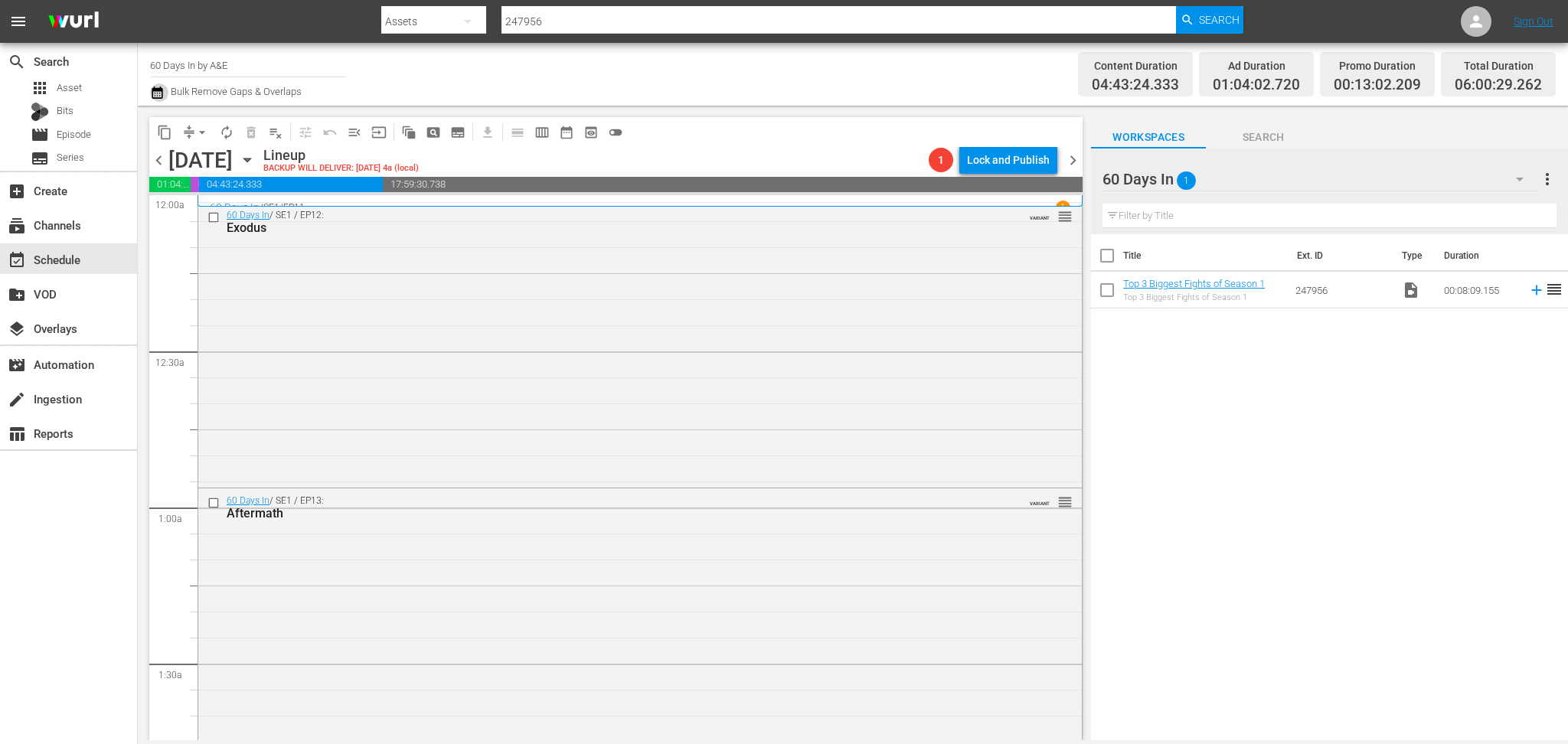
click at [155, 90] on icon "button" at bounding box center [157, 93] width 11 height 12
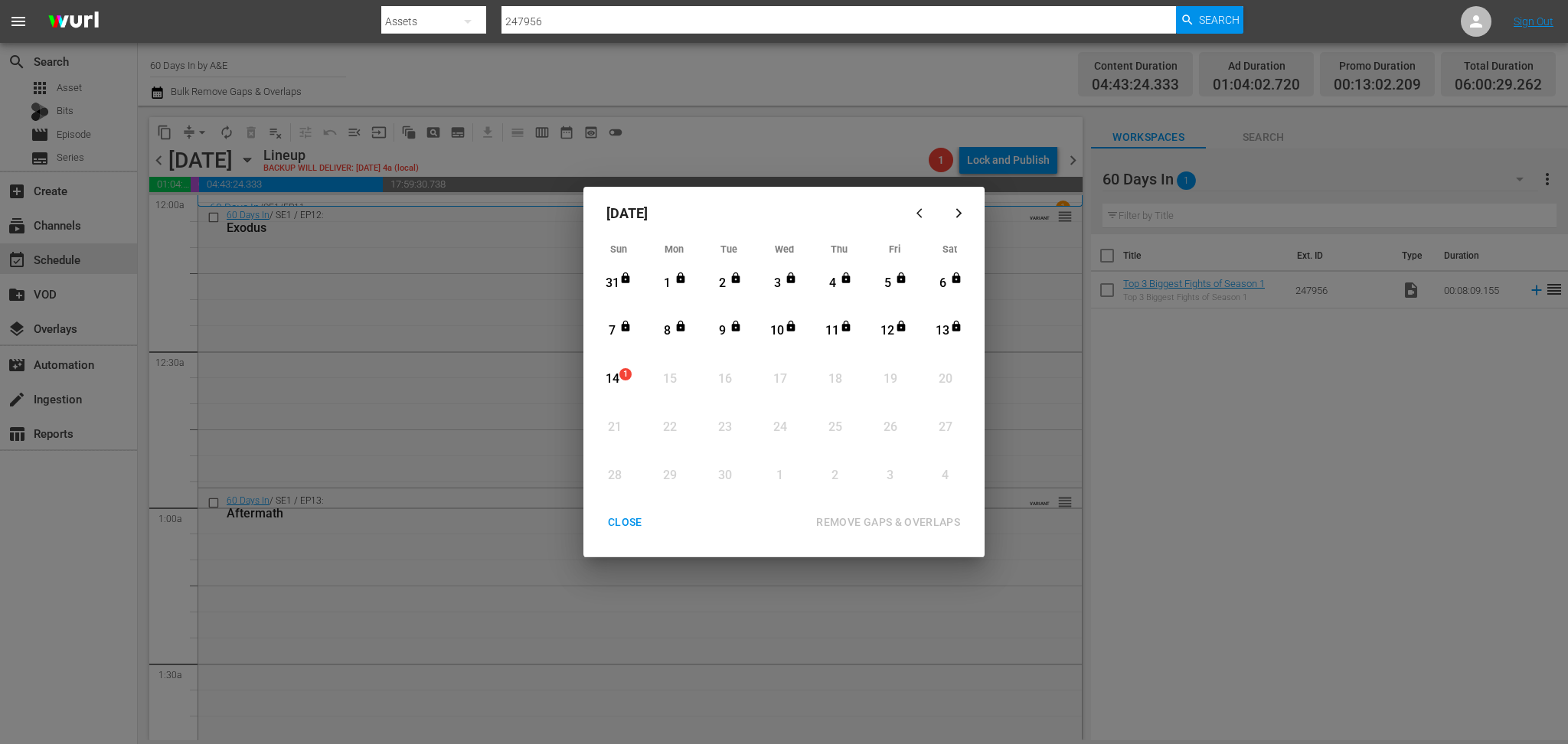
click at [612, 382] on div "14" at bounding box center [611, 379] width 19 height 18
click at [947, 525] on div "REMOVE GAPS & OVERLAPS" at bounding box center [888, 522] width 168 height 19
click at [608, 384] on div "14" at bounding box center [611, 379] width 19 height 18
click at [905, 520] on div "REMOVE GAPS & OVERLAPS" at bounding box center [888, 522] width 168 height 19
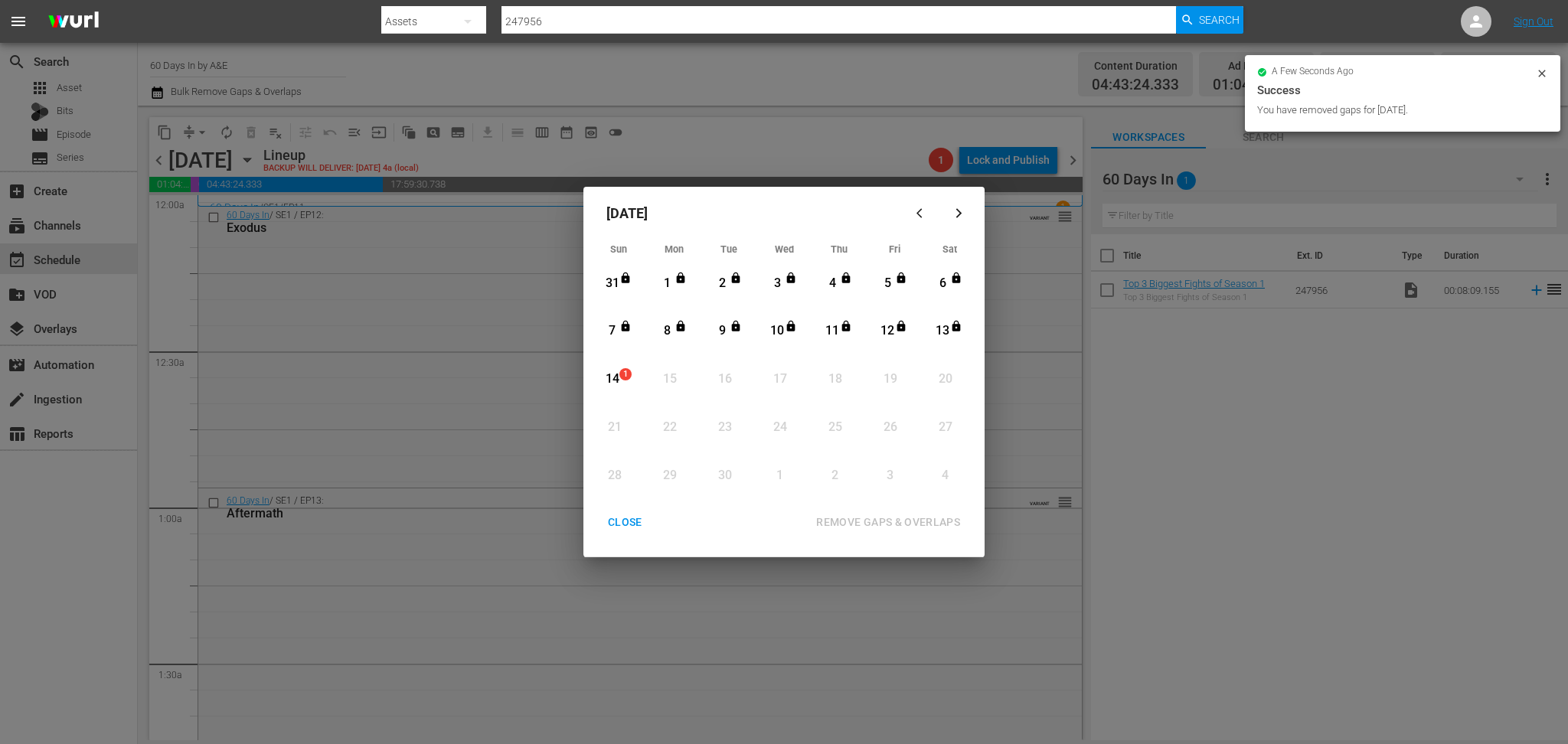
click at [625, 524] on div "CLOSE" at bounding box center [625, 522] width 59 height 19
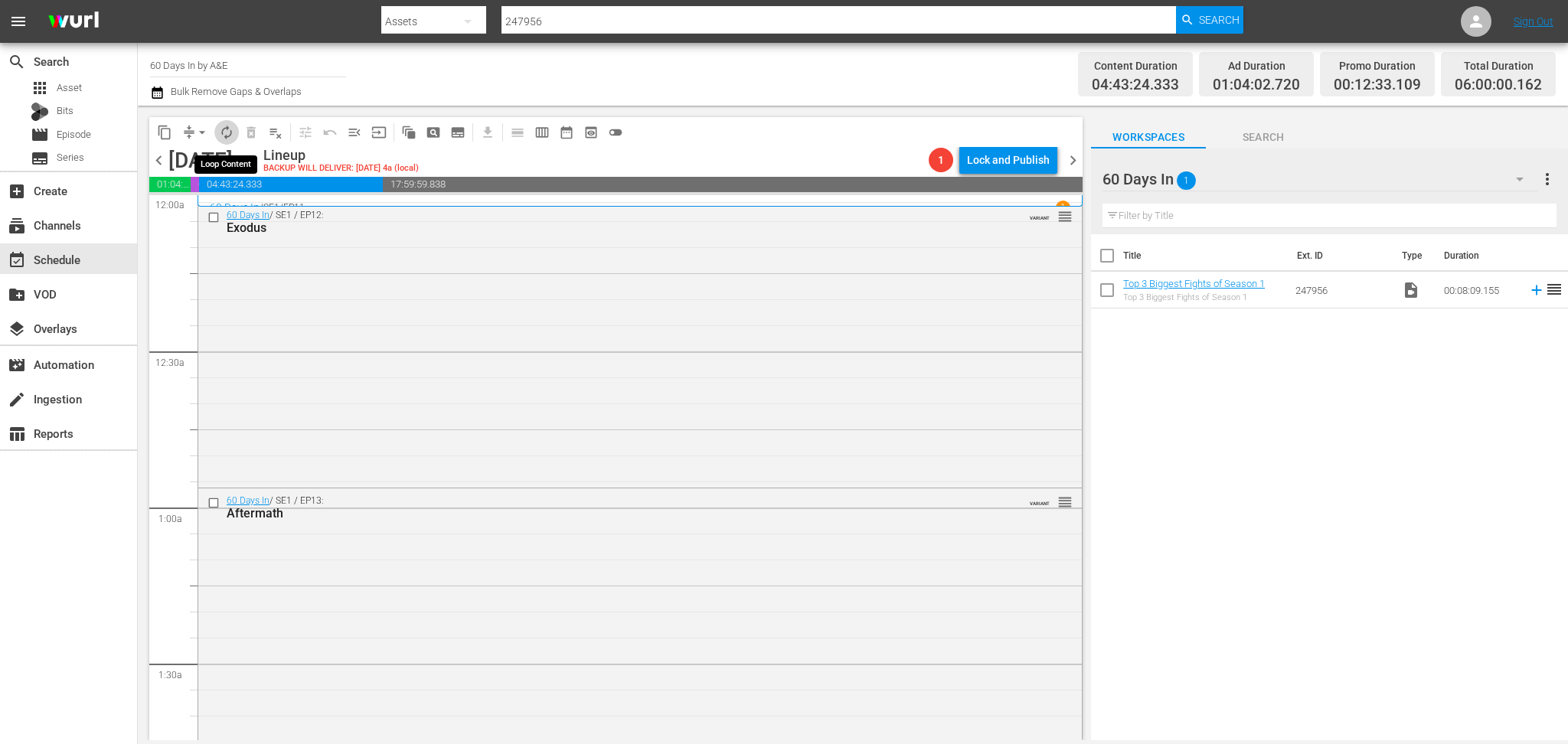
click at [227, 129] on span "autorenew_outlined" at bounding box center [227, 132] width 16 height 16
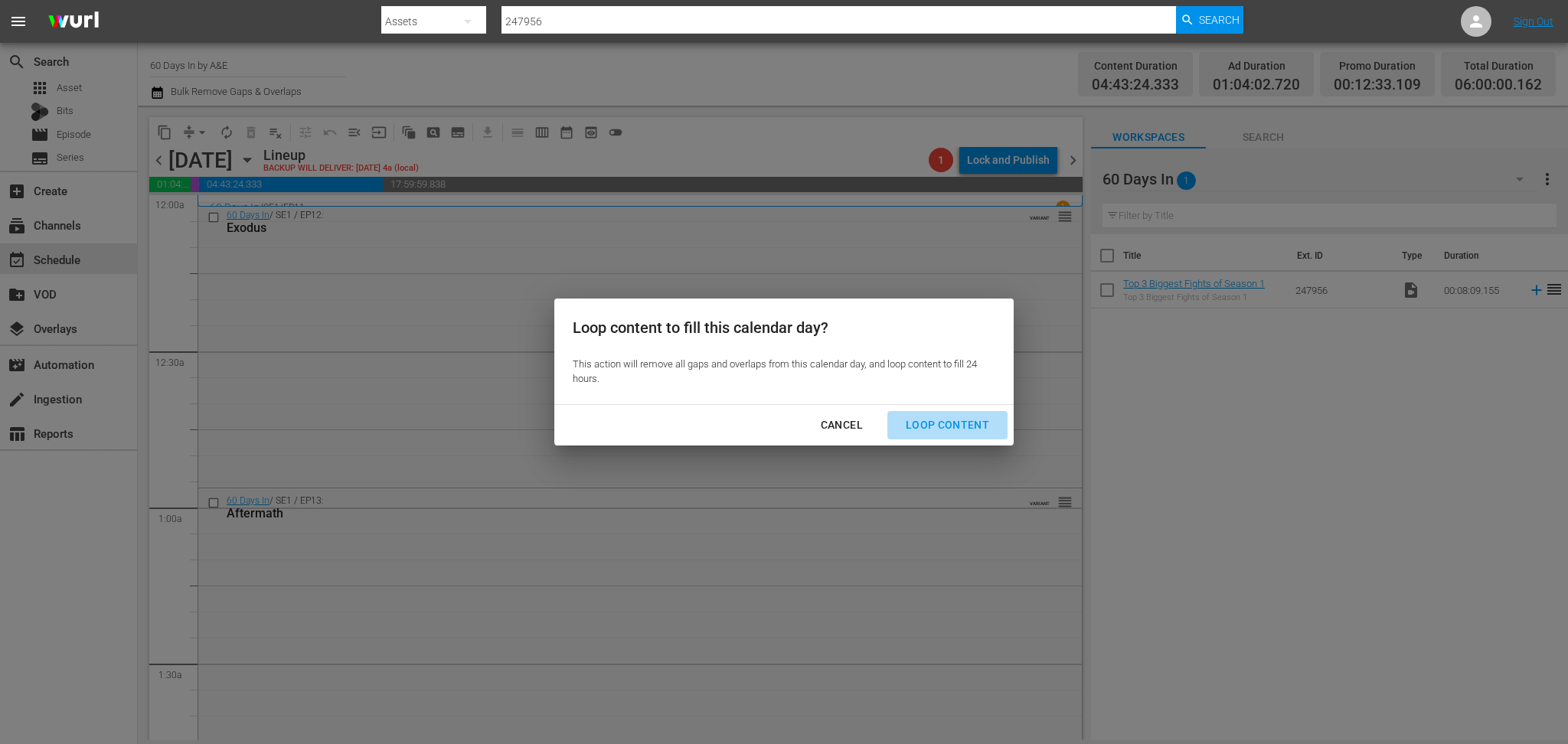
click at [974, 425] on div "Loop Content" at bounding box center [947, 425] width 108 height 19
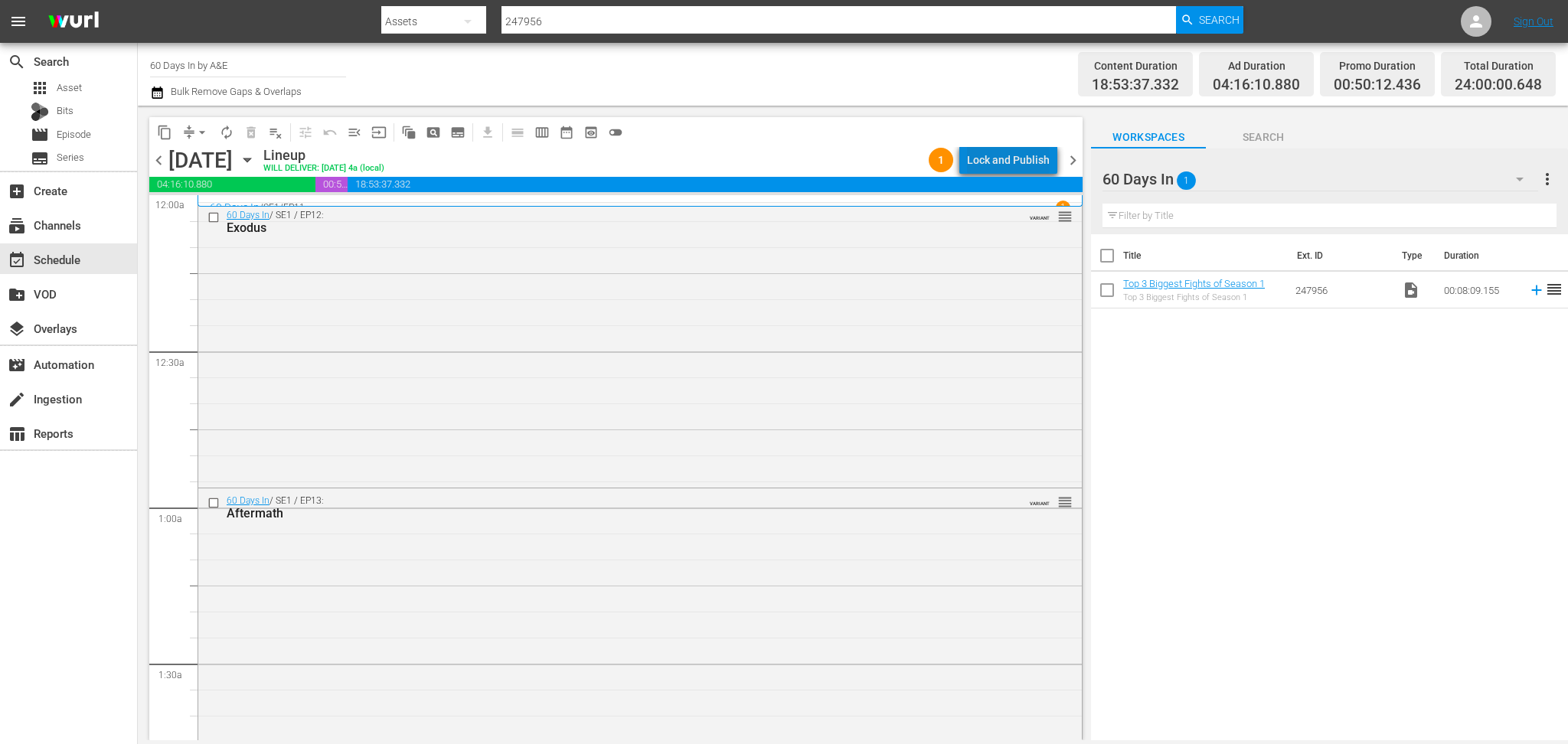
click at [1033, 157] on div "Lock and Publish" at bounding box center [1008, 160] width 83 height 27
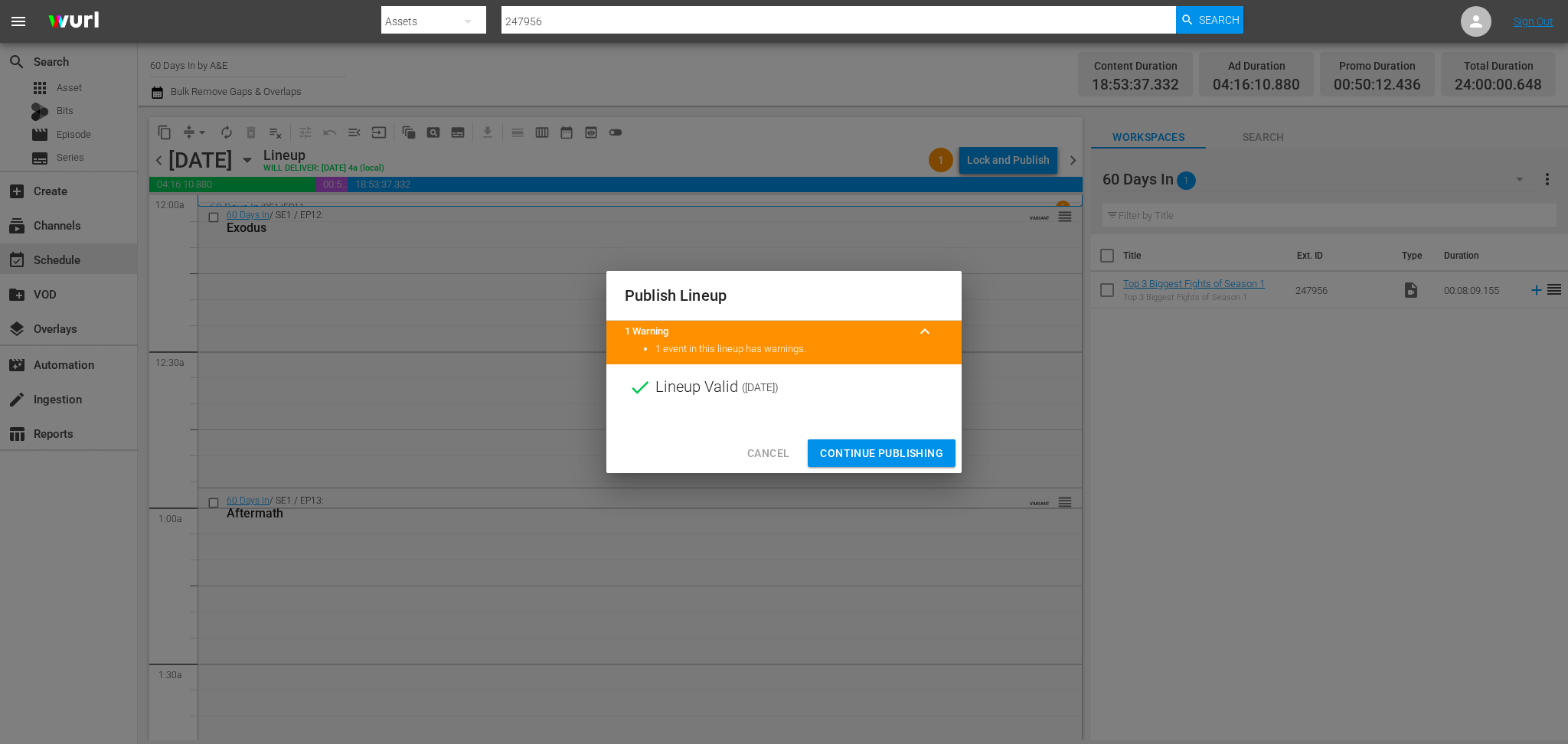
click at [897, 446] on span "Continue Publishing" at bounding box center [882, 453] width 123 height 19
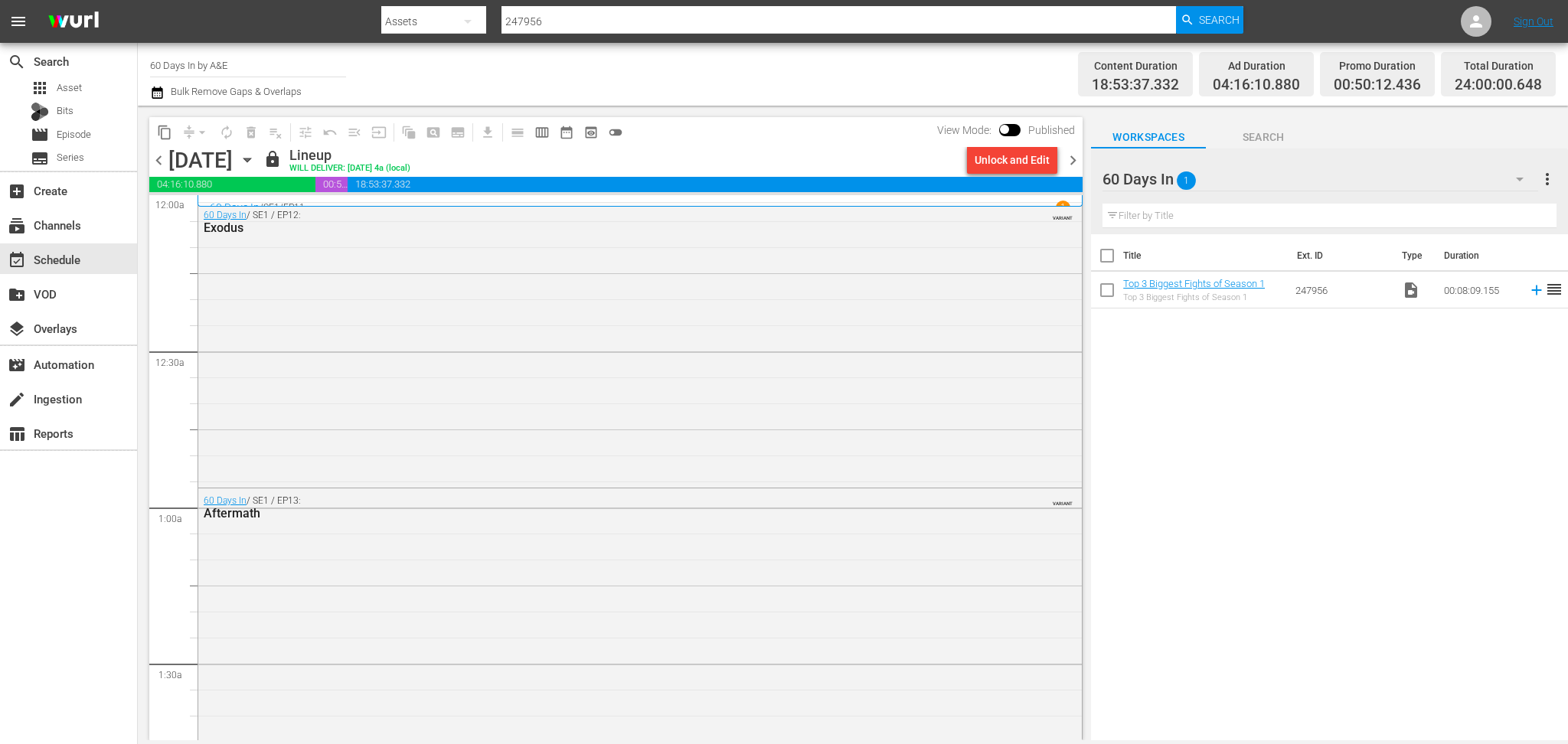
drag, startPoint x: 940, startPoint y: 362, endPoint x: 897, endPoint y: 216, distance: 152.2
click at [940, 362] on div "60 Days In / SE1 / EP12: Exodus VARIANT" at bounding box center [640, 343] width 883 height 281
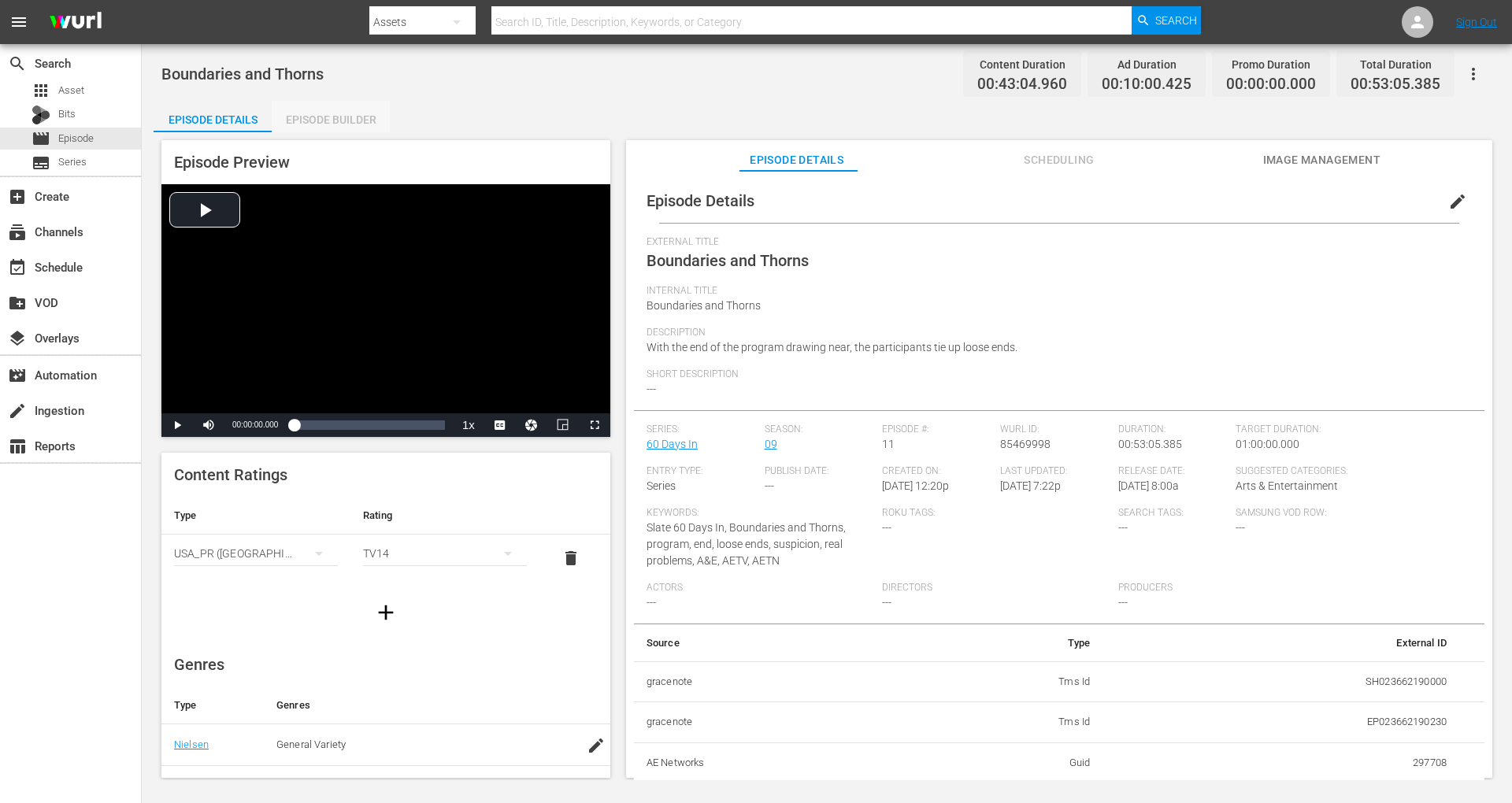
click at [353, 111] on div "Episode Builder" at bounding box center [330, 119] width 118 height 38
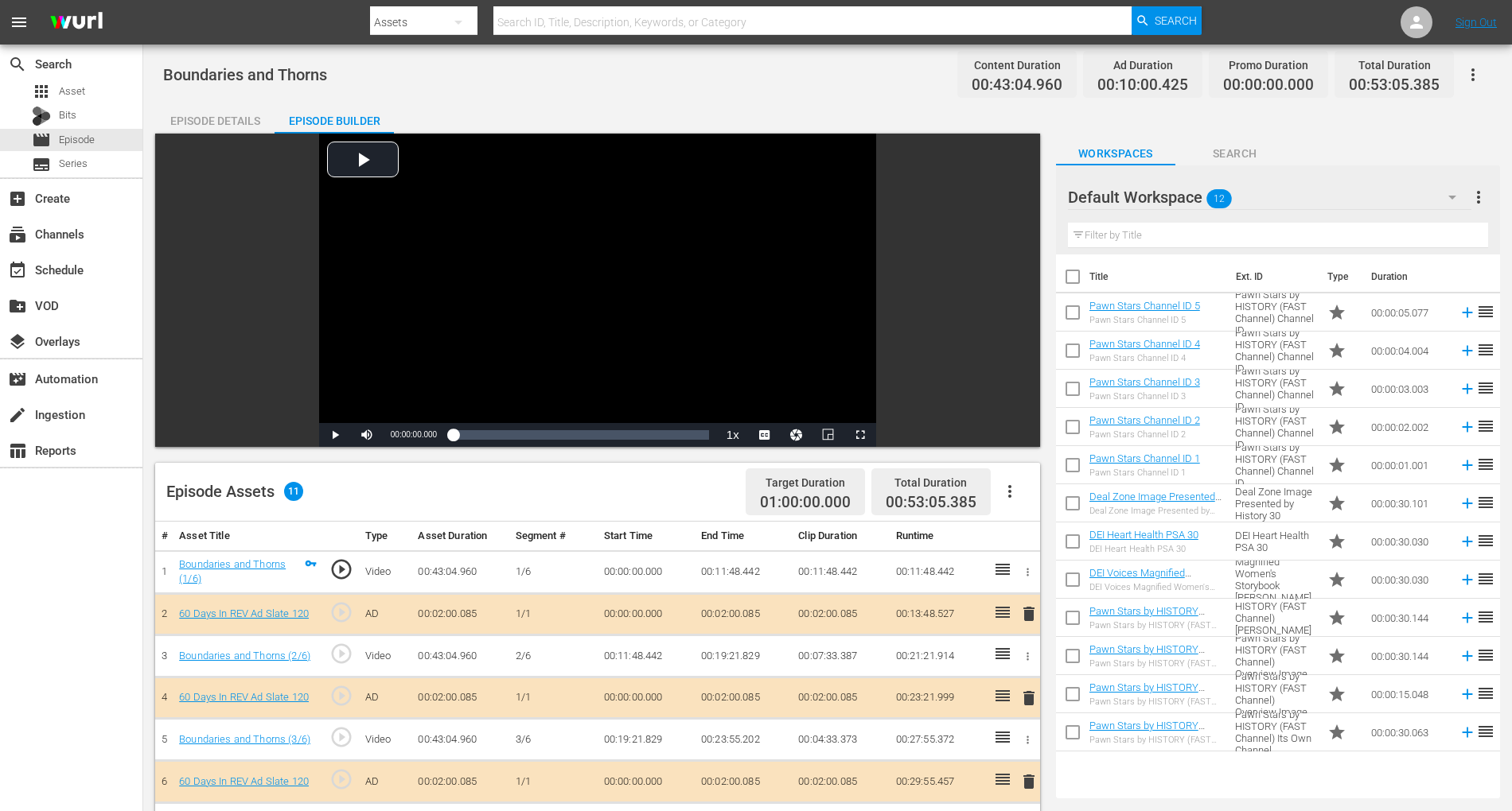
click at [1145, 193] on icon "button" at bounding box center [1453, 197] width 19 height 19
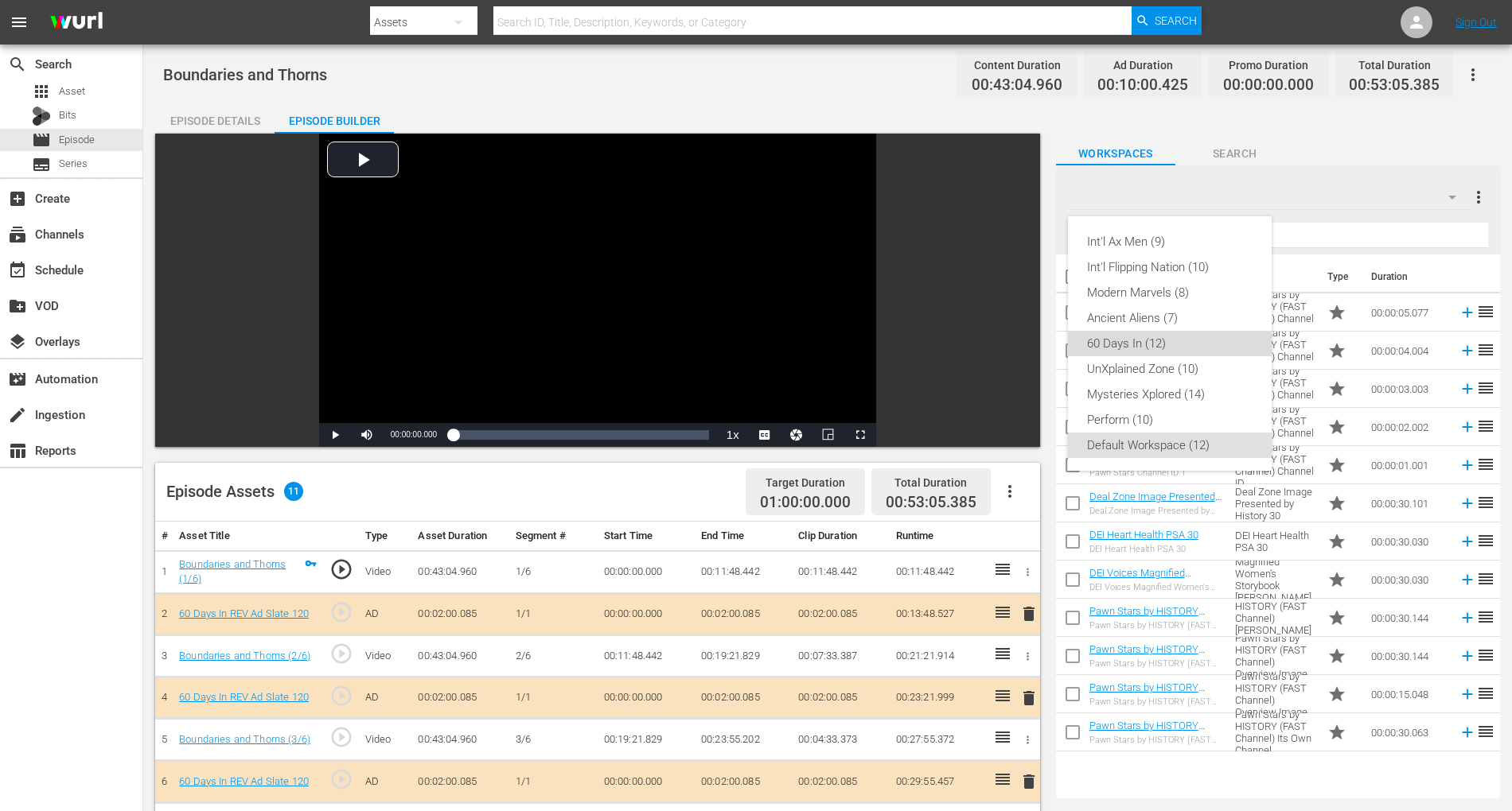
click at [1145, 342] on div "60 Days In (12)" at bounding box center [1170, 343] width 165 height 25
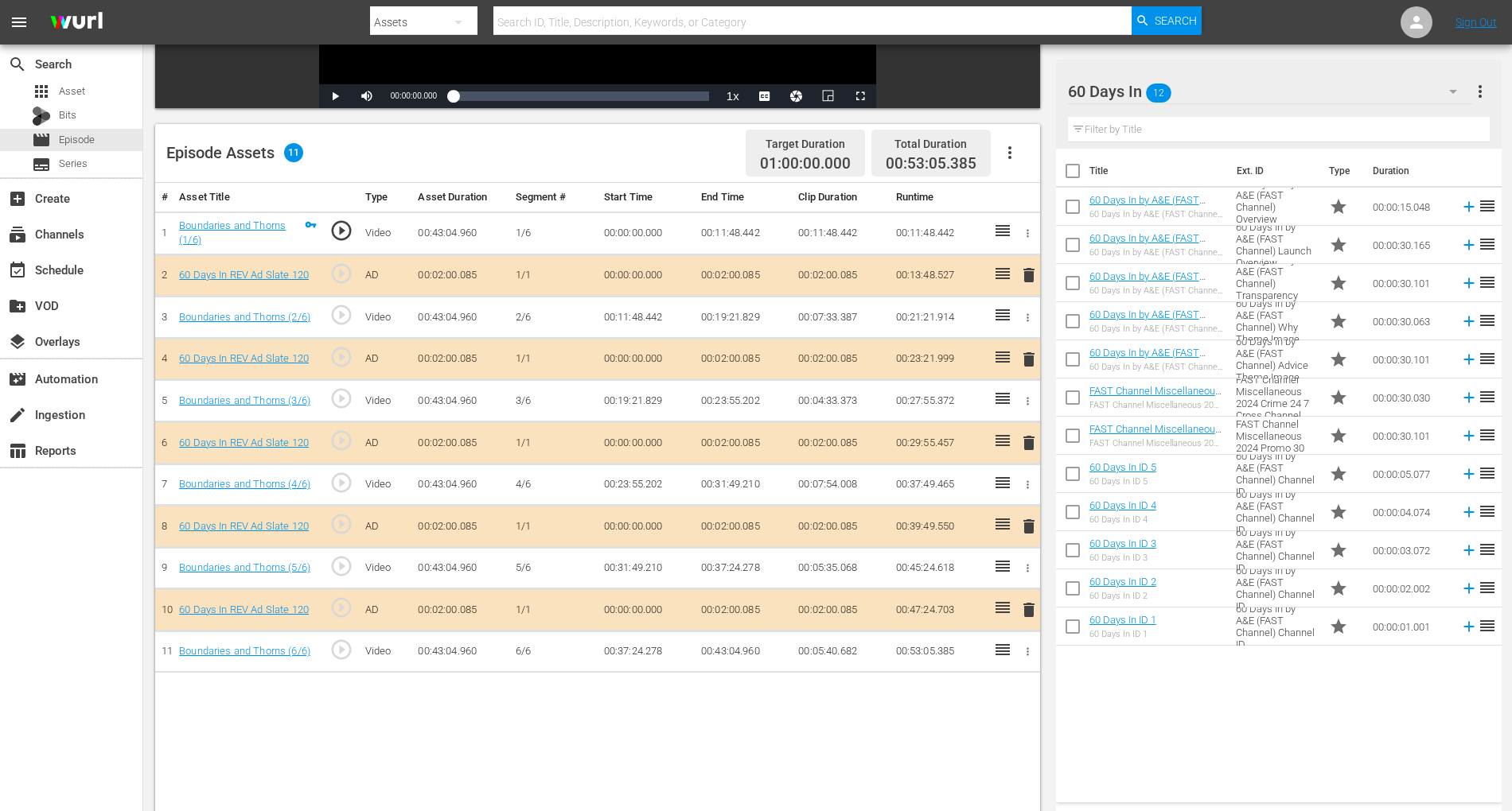
scroll to position [414, 0]
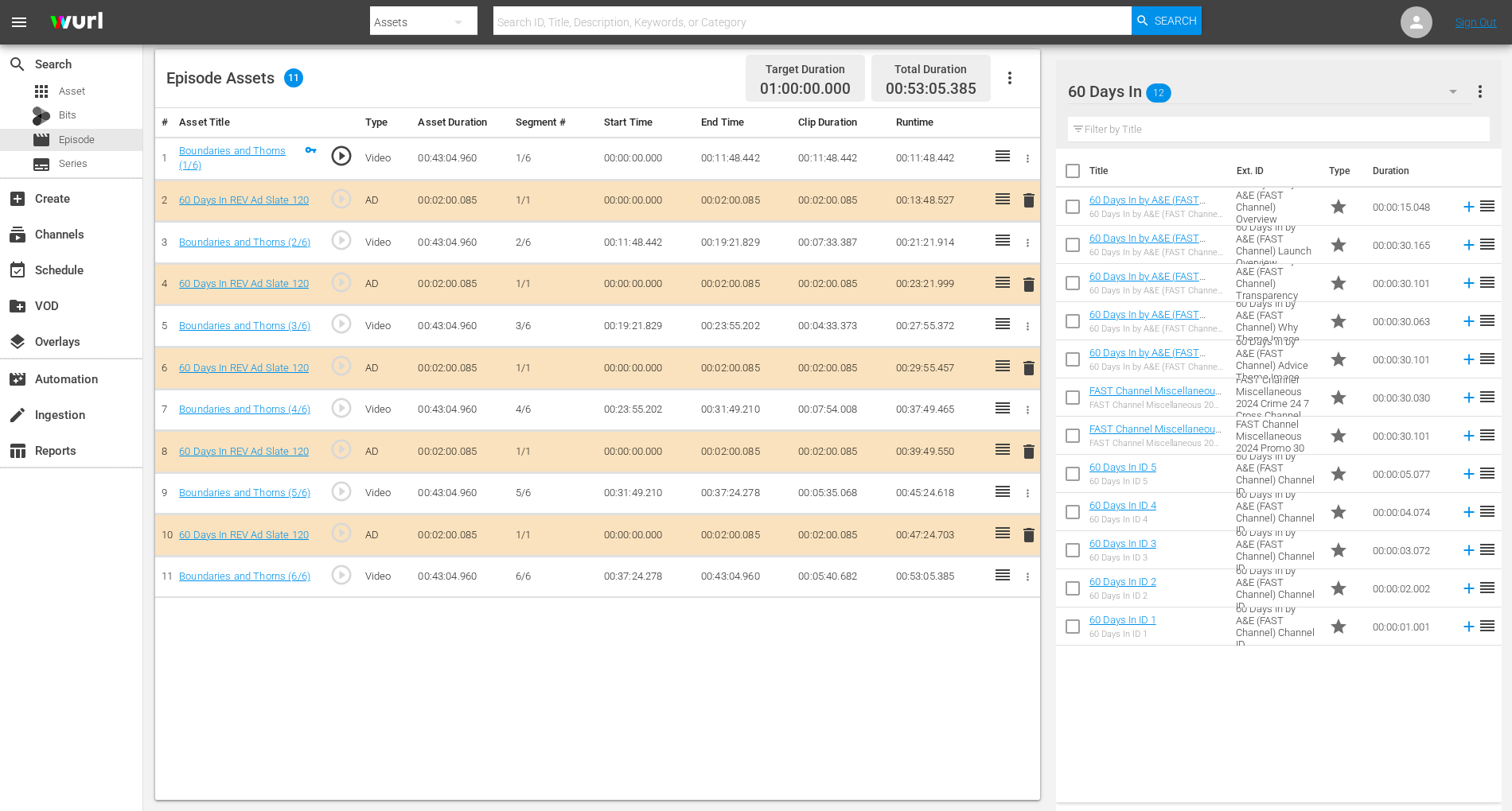
click at [1029, 360] on span "delete" at bounding box center [1029, 368] width 19 height 19
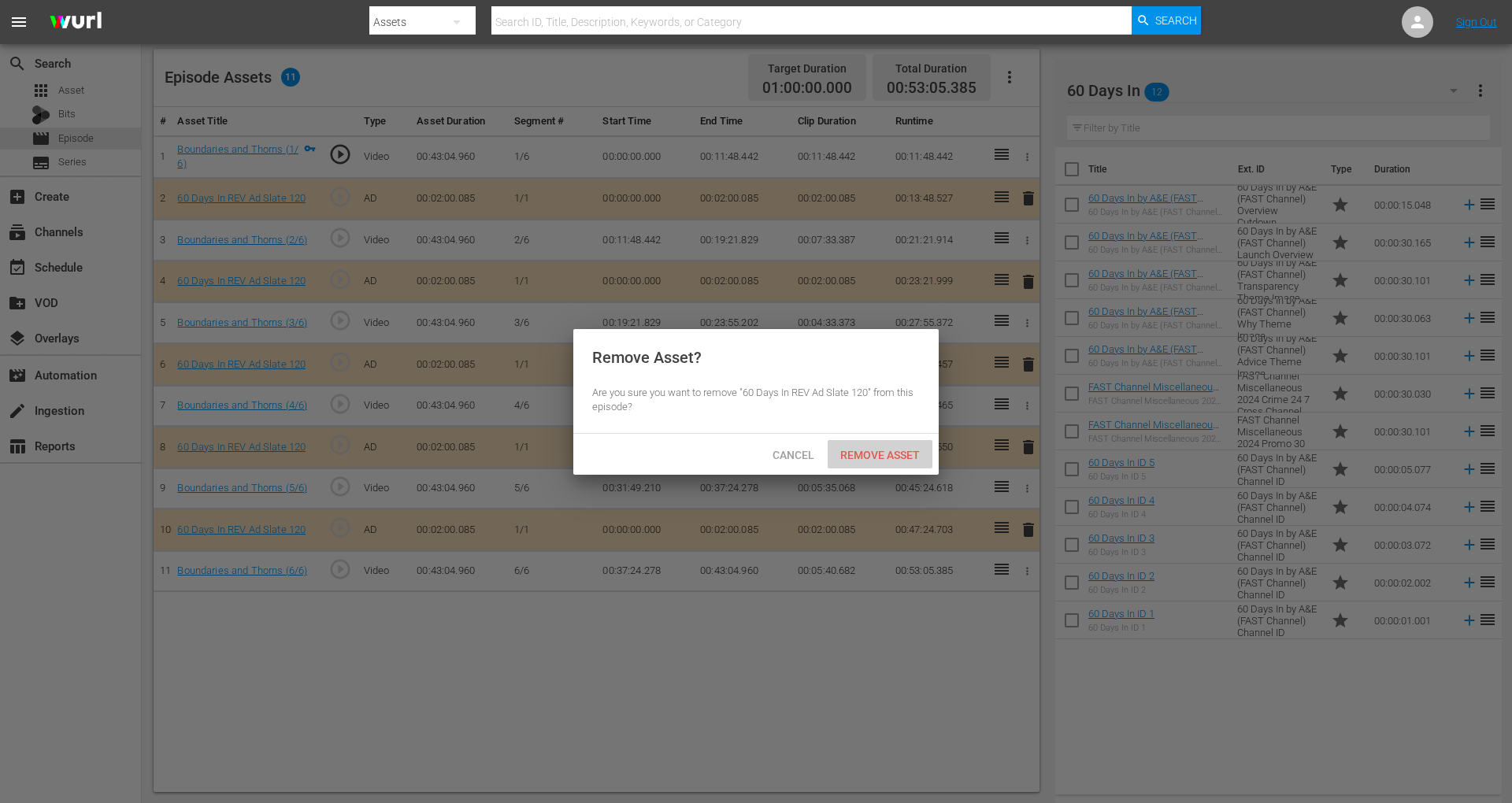
click at [895, 446] on div "Remove Asset" at bounding box center [880, 454] width 105 height 29
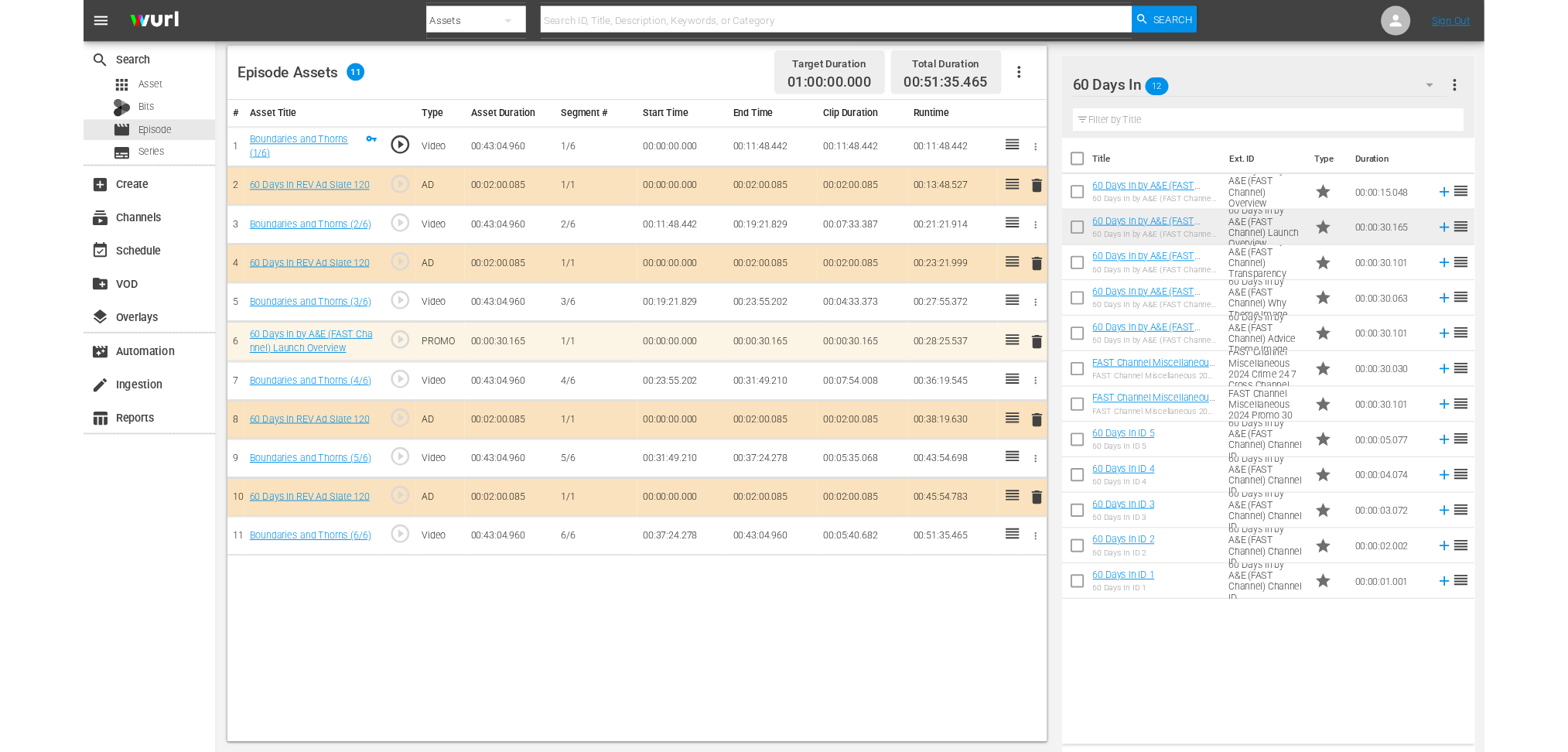
scroll to position [402, 0]
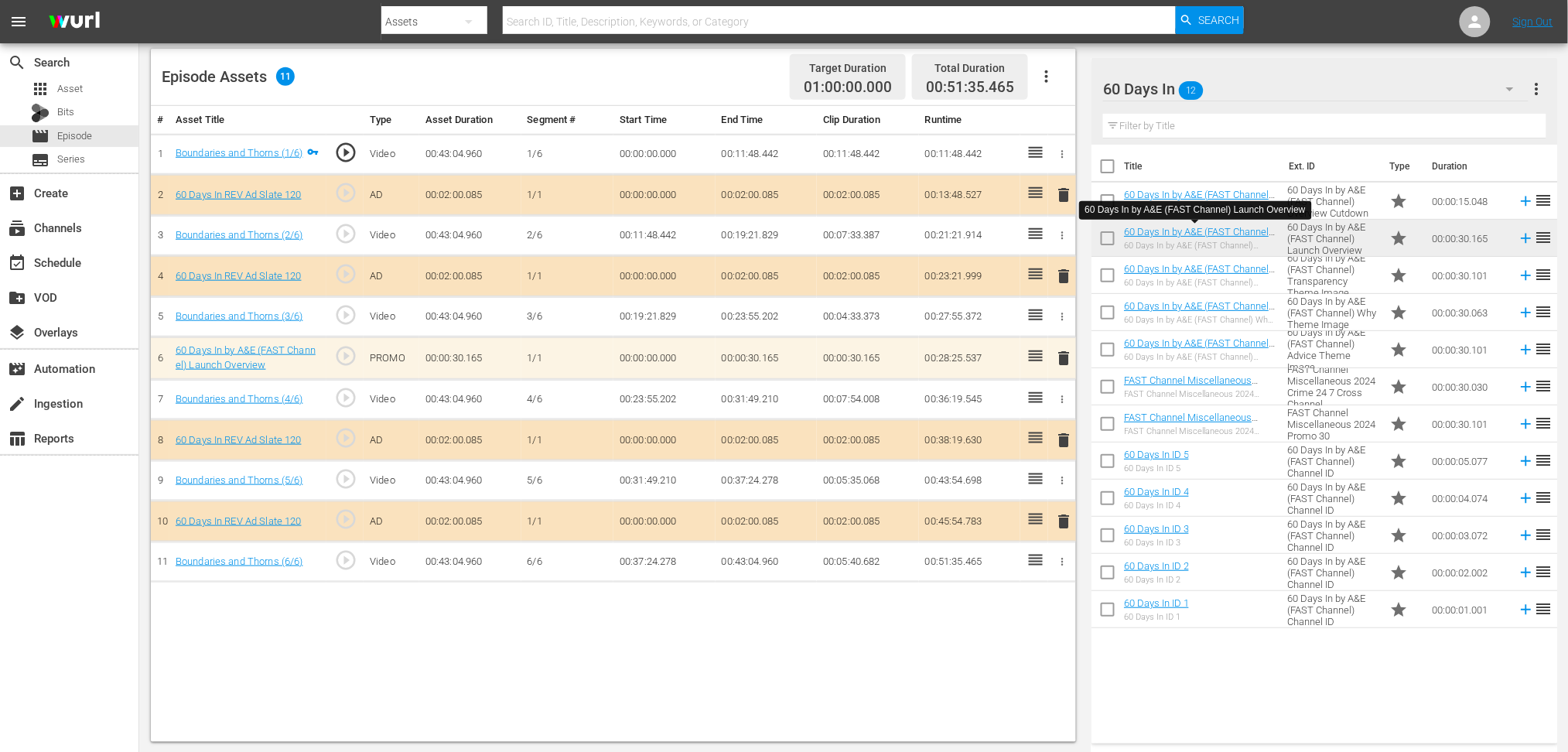
click at [1067, 351] on span "delete" at bounding box center [1064, 358] width 19 height 19
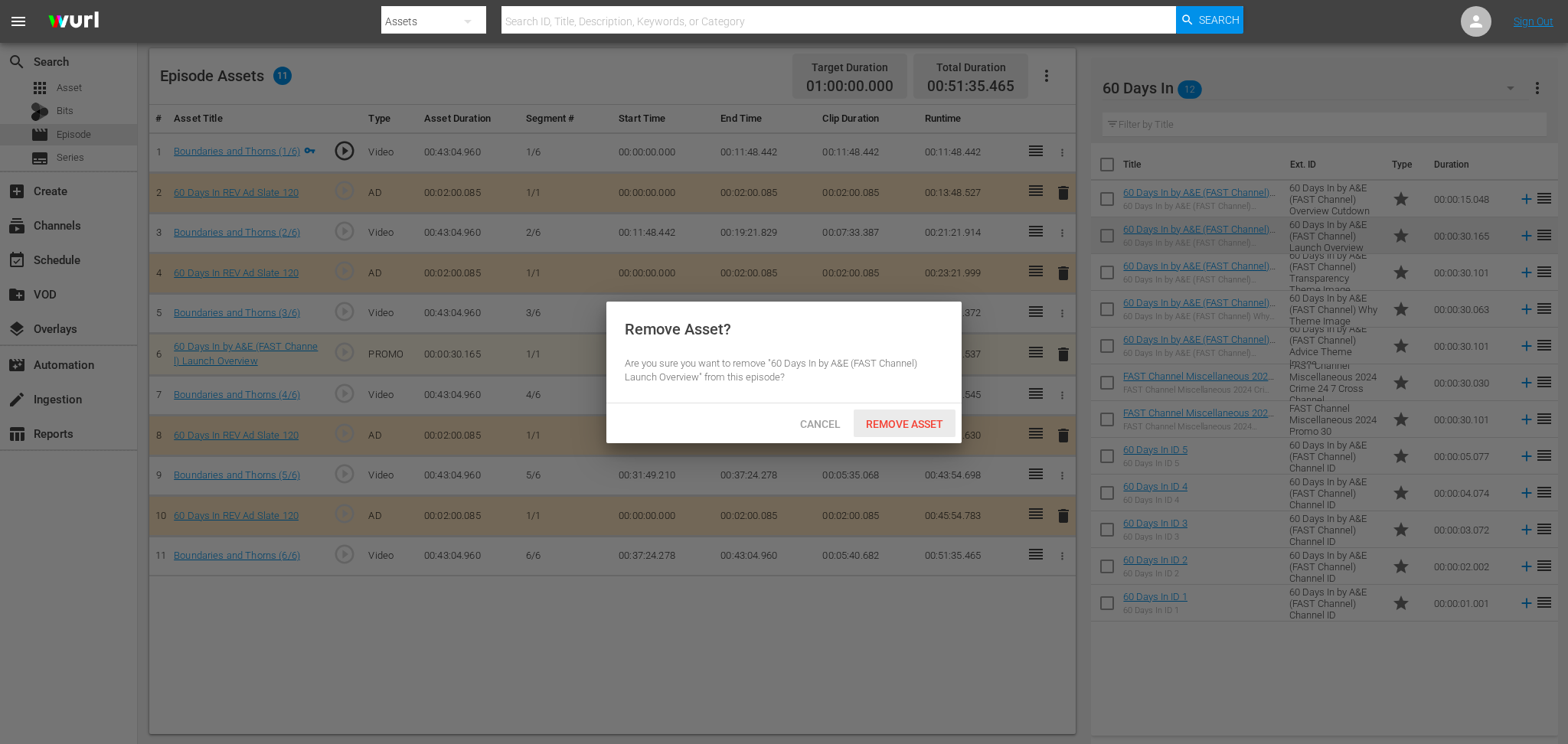
click at [872, 427] on span "Remove Asset" at bounding box center [904, 425] width 102 height 12
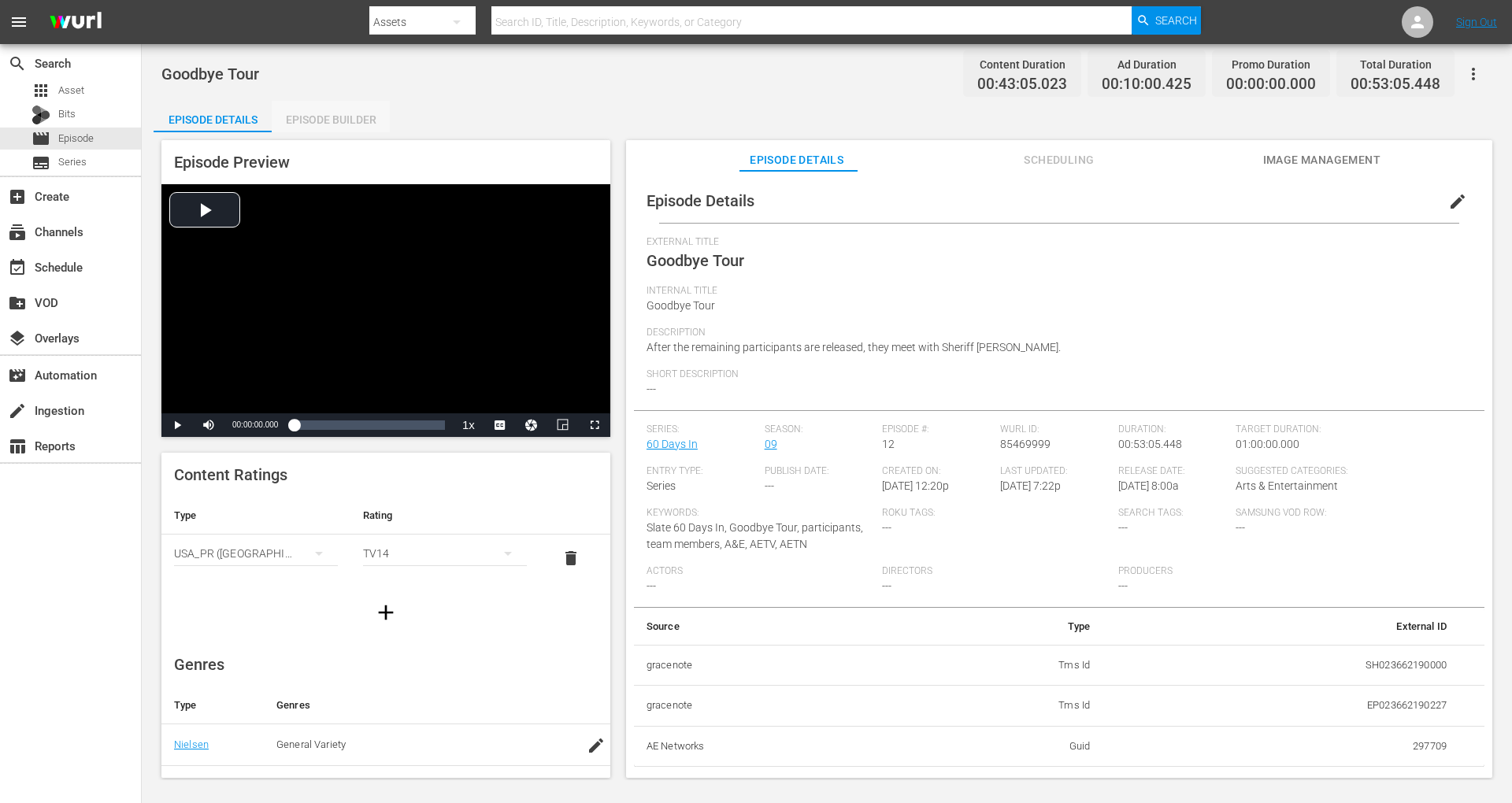
click at [334, 121] on div "Episode Builder" at bounding box center [330, 119] width 118 height 38
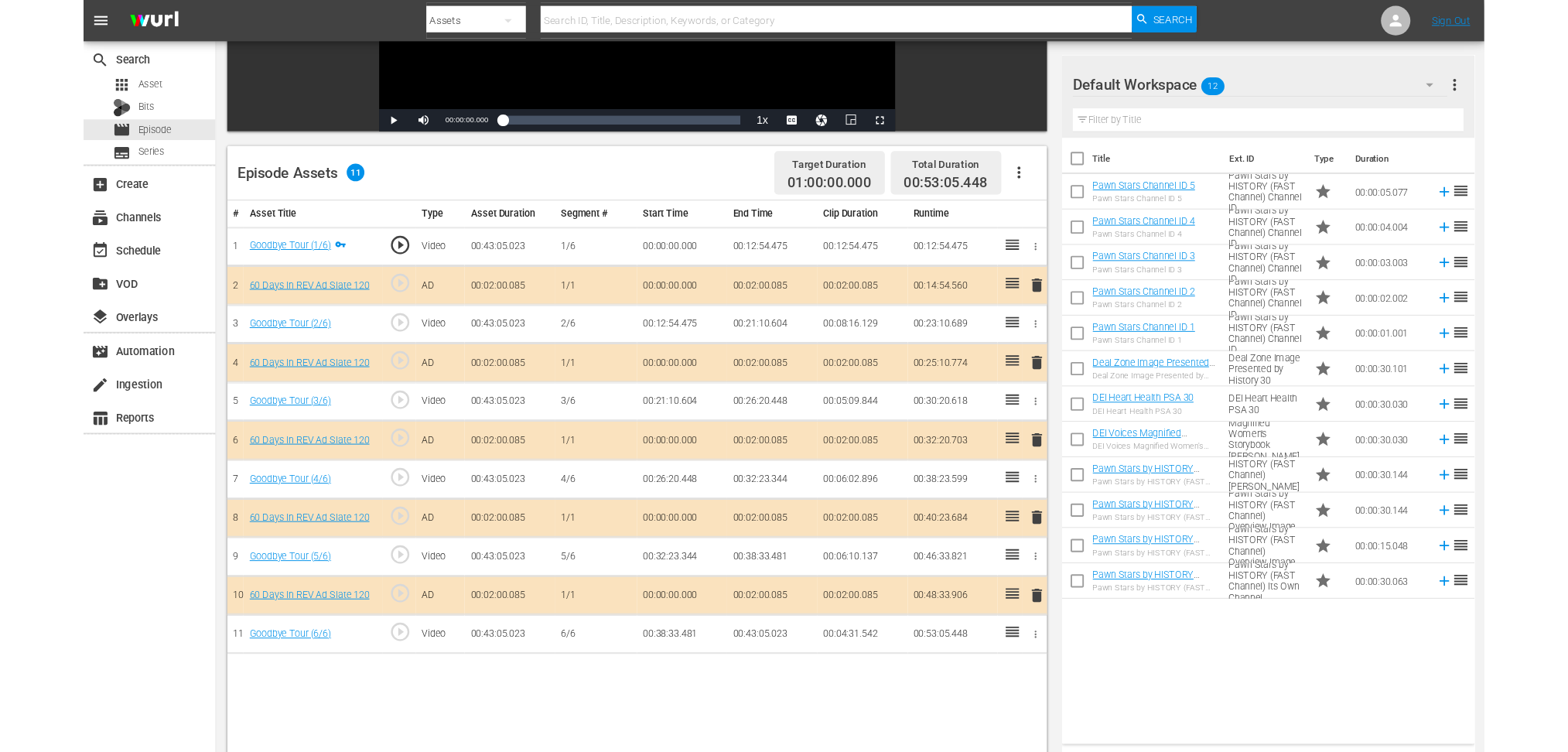
scroll to position [309, 0]
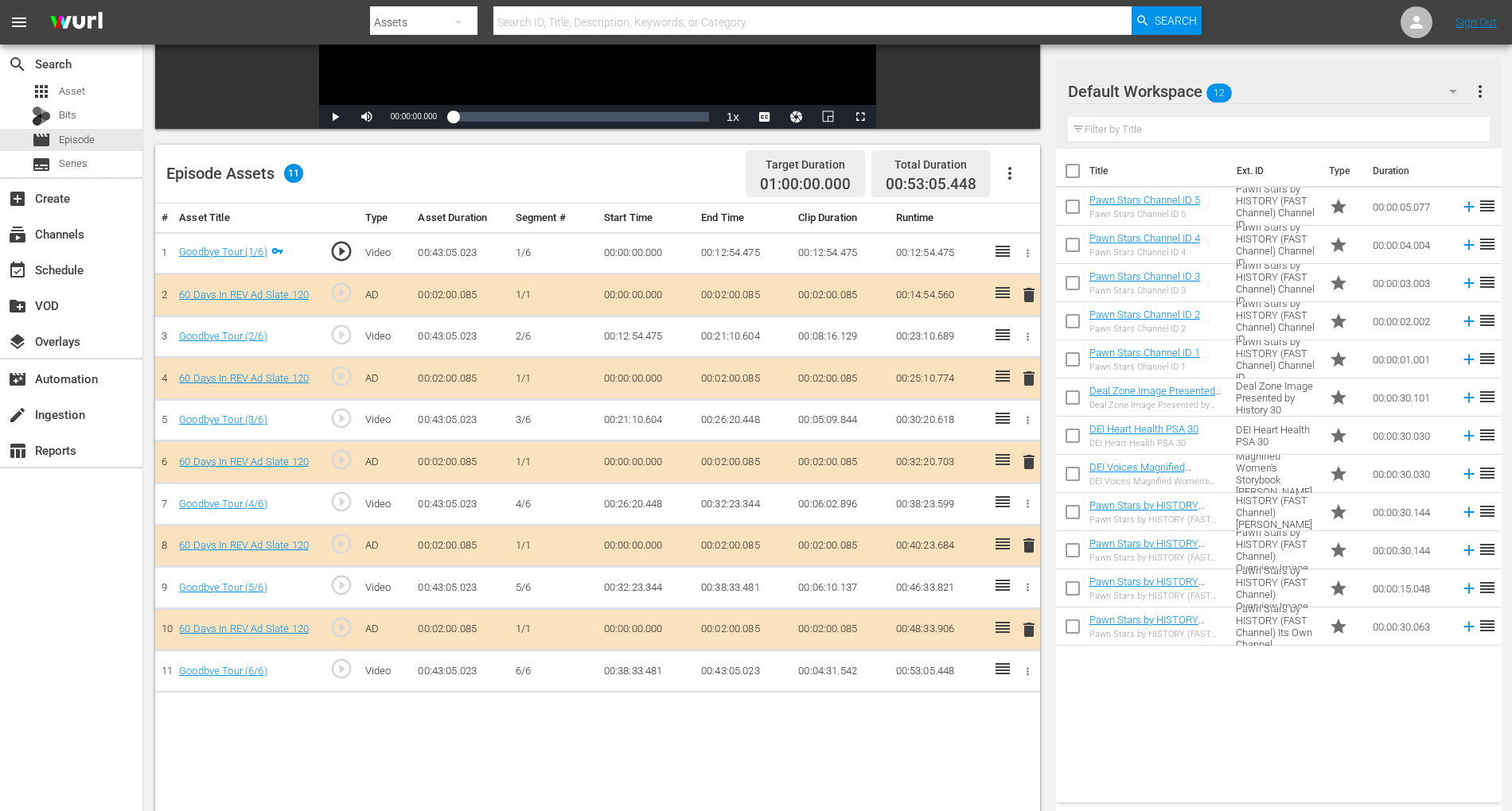
click at [1032, 465] on span "delete" at bounding box center [1029, 462] width 19 height 19
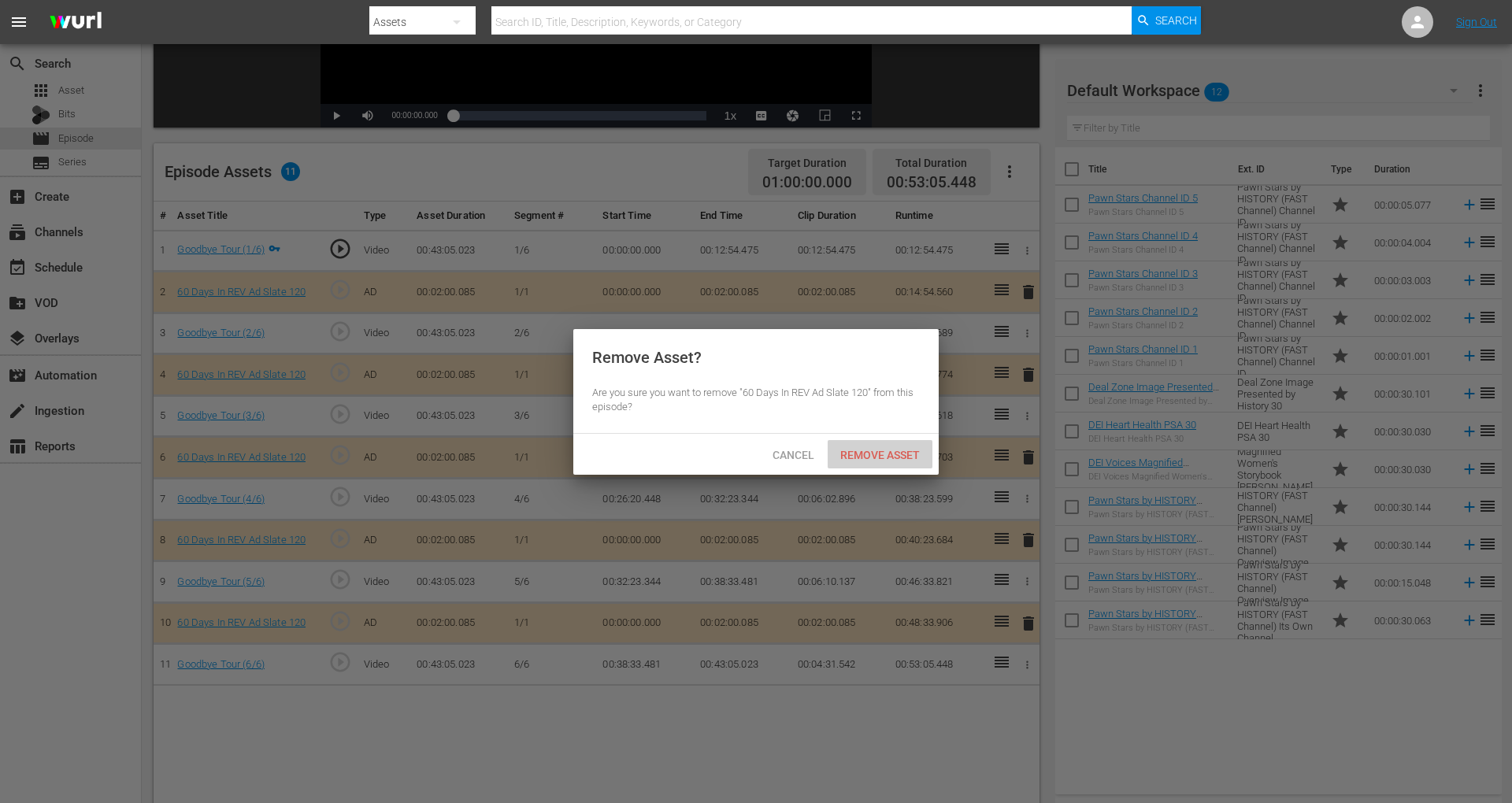
click at [896, 447] on div "Remove Asset" at bounding box center [880, 454] width 105 height 29
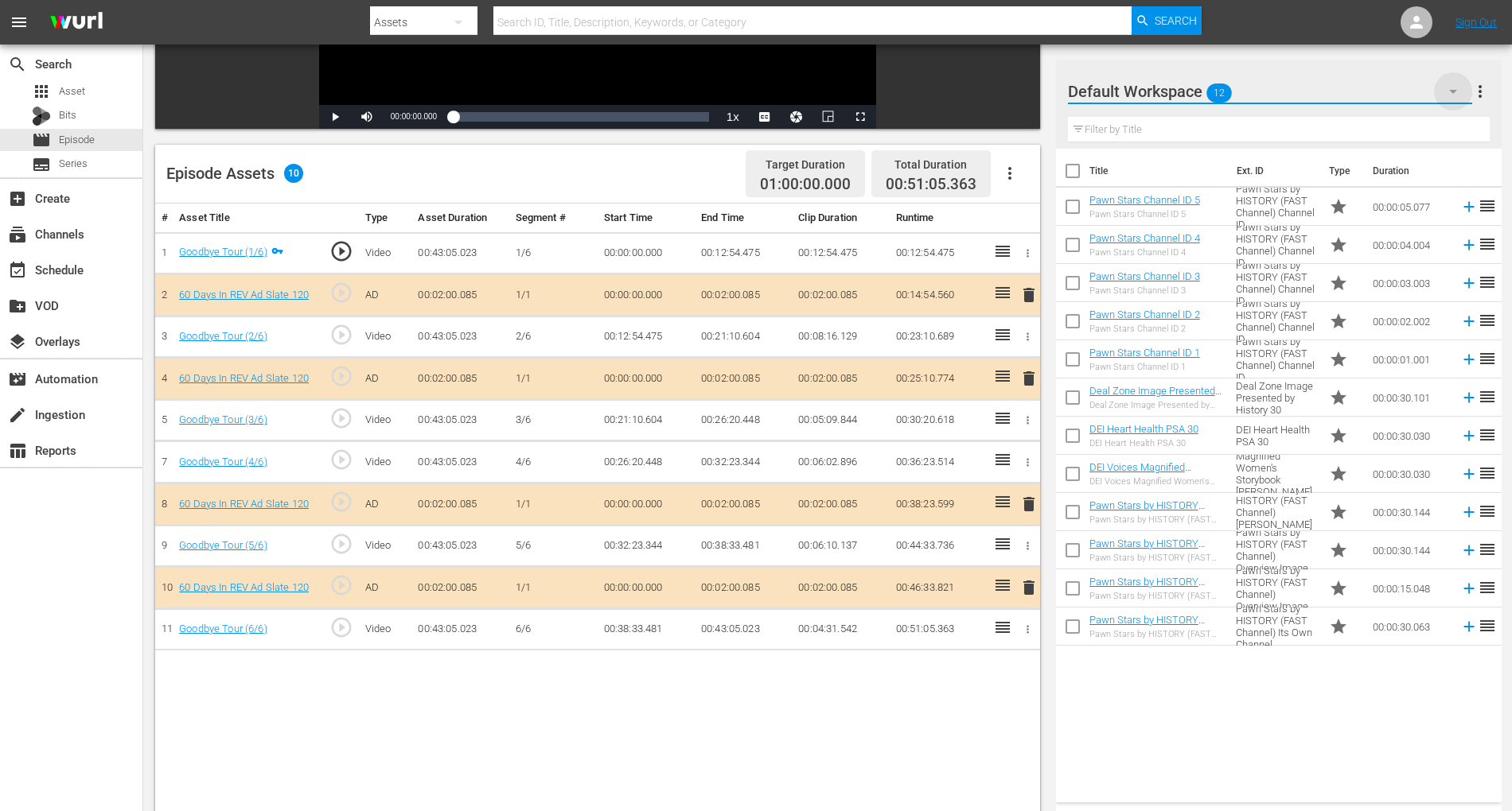
click at [1145, 87] on icon "button" at bounding box center [1454, 91] width 19 height 19
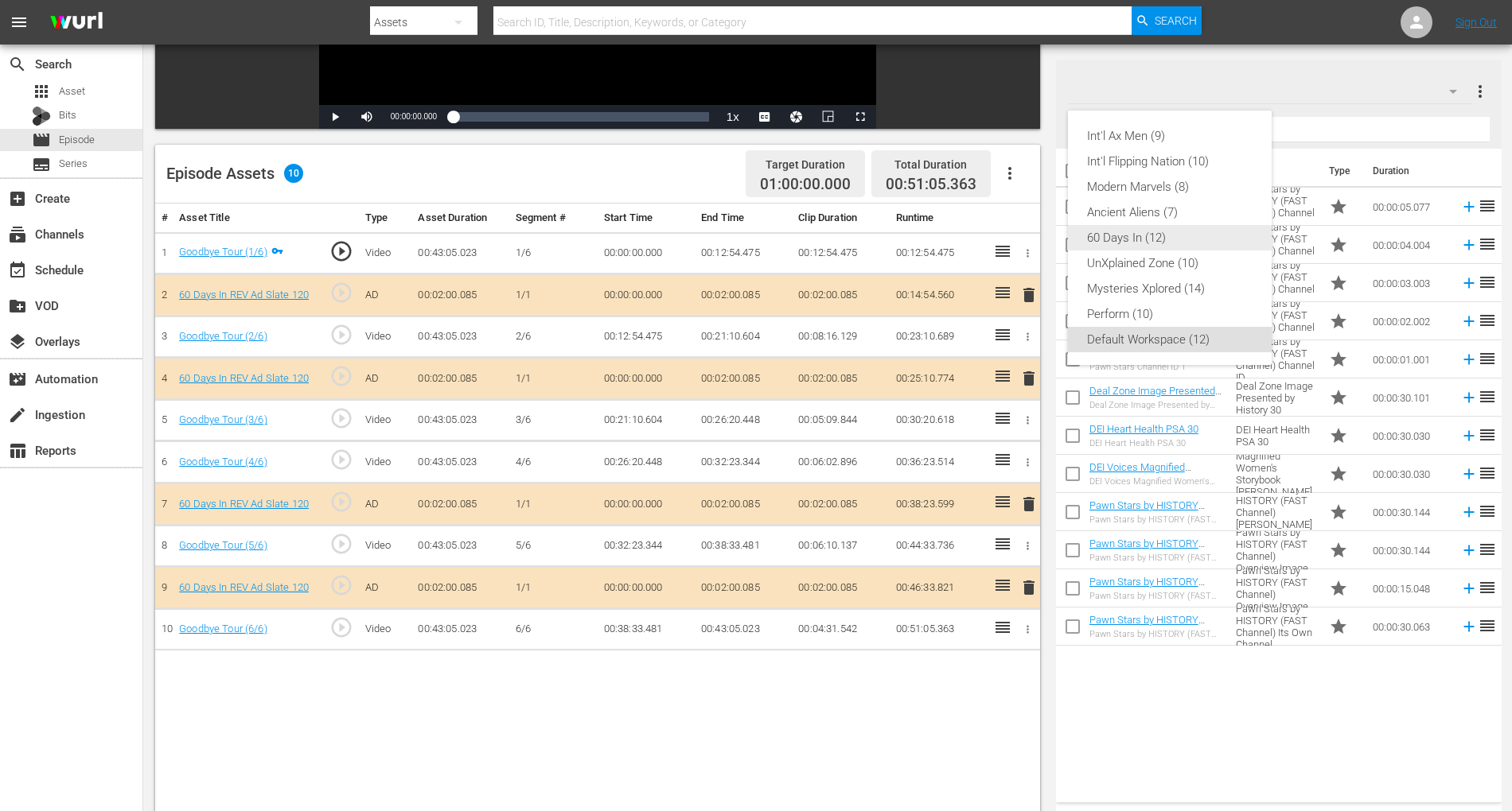
click at [1145, 242] on div "60 Days In (12)" at bounding box center [1170, 237] width 165 height 25
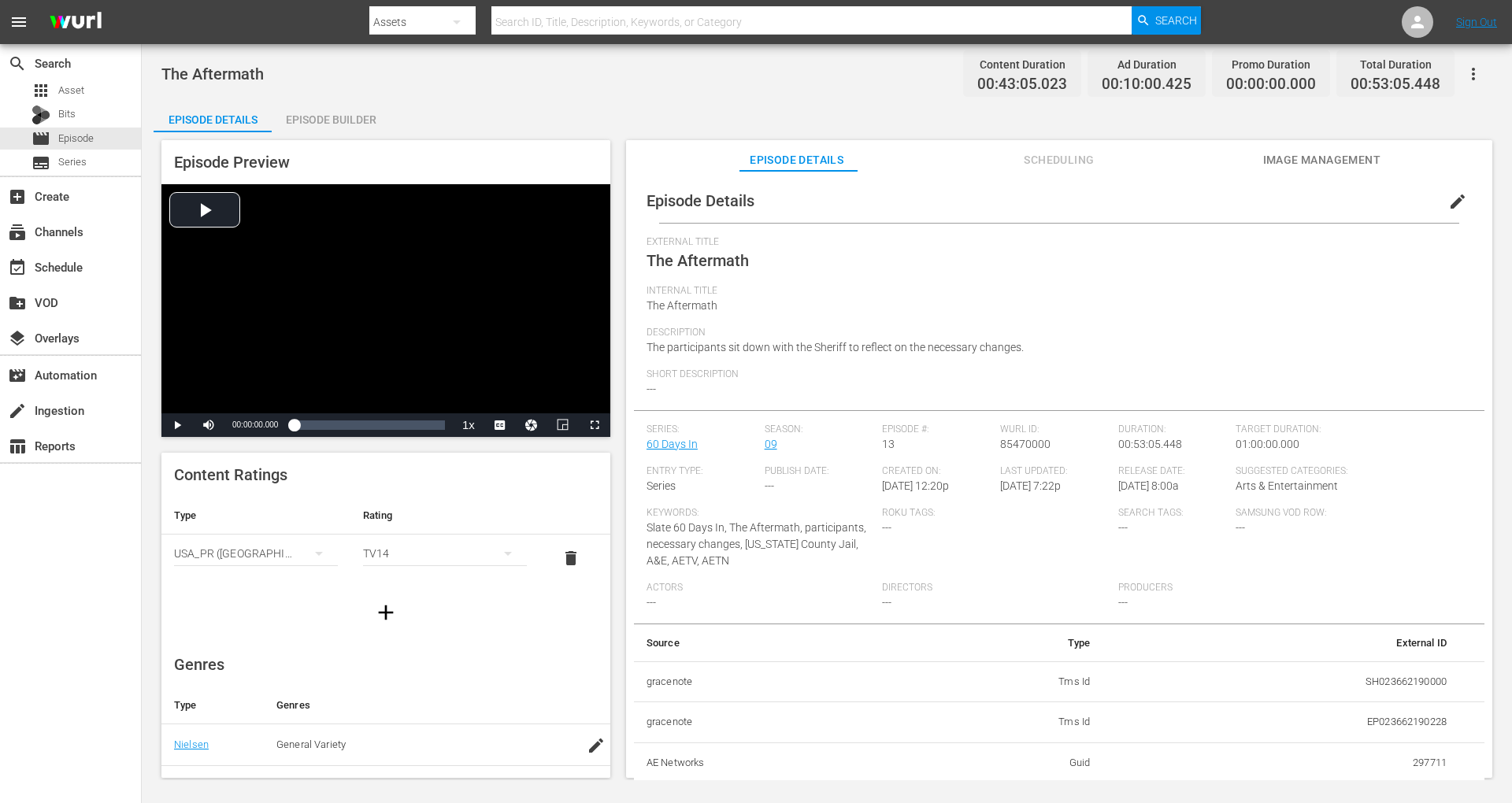
click at [340, 118] on div "Episode Builder" at bounding box center [330, 119] width 118 height 38
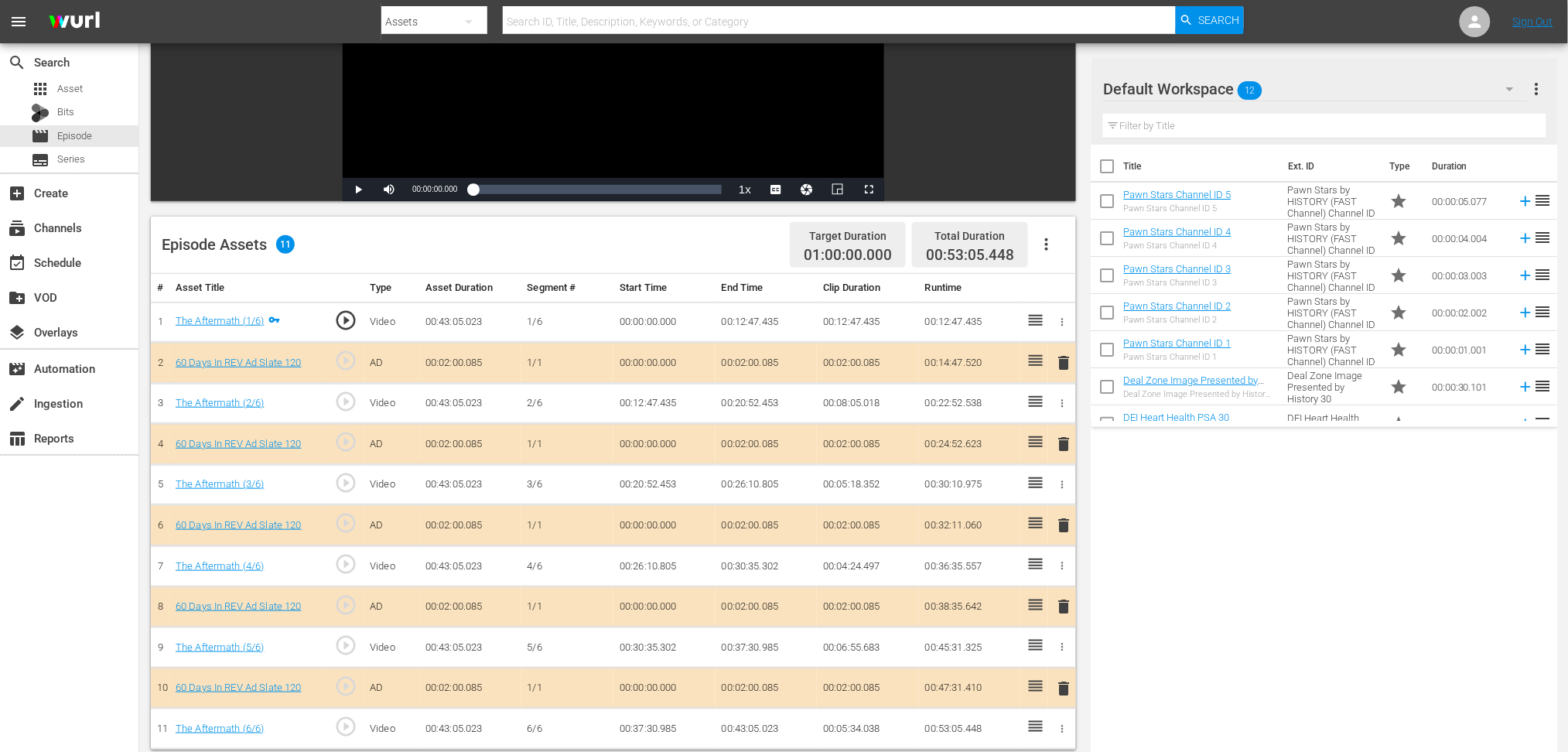
scroll to position [402, 0]
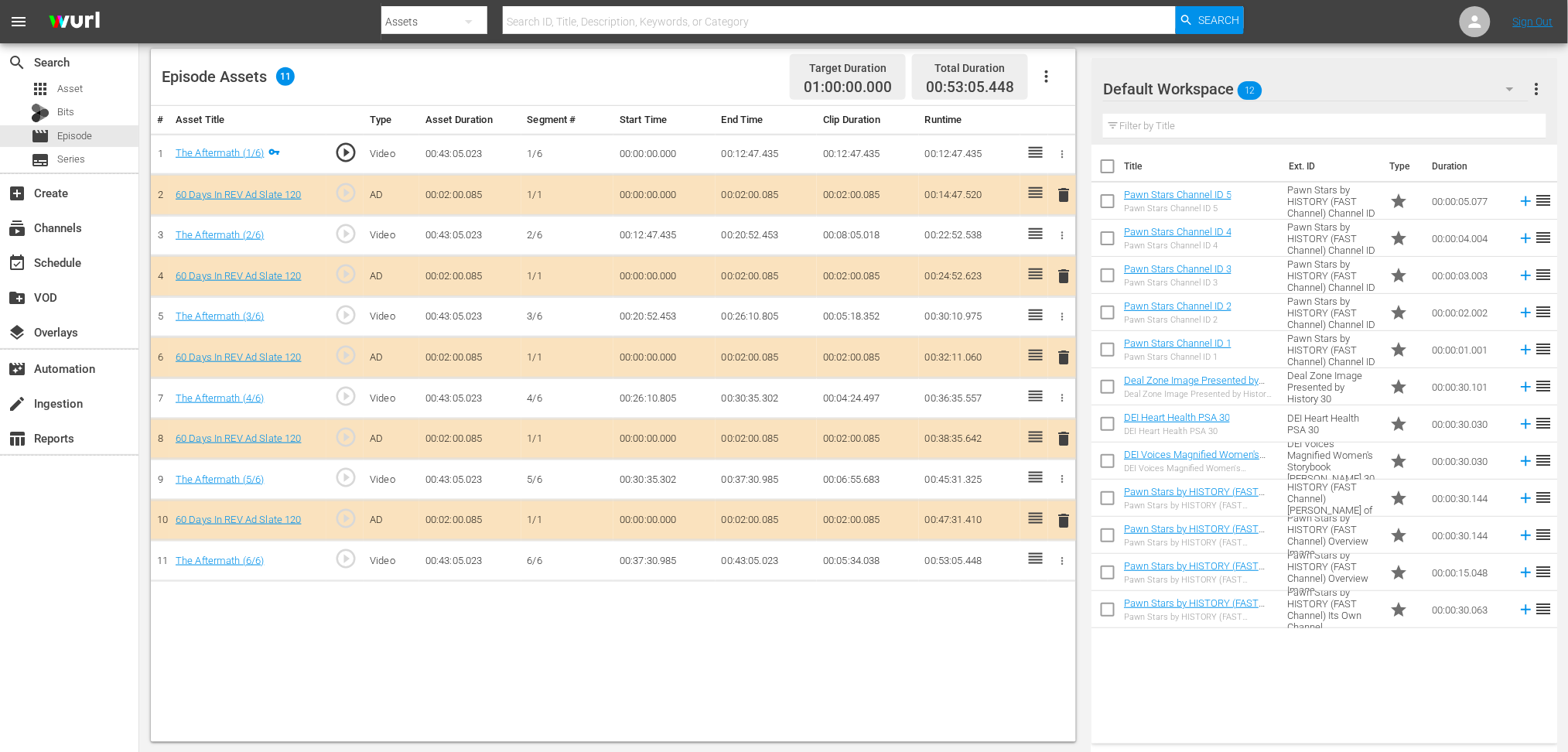
click at [1060, 354] on span "delete" at bounding box center [1064, 357] width 19 height 19
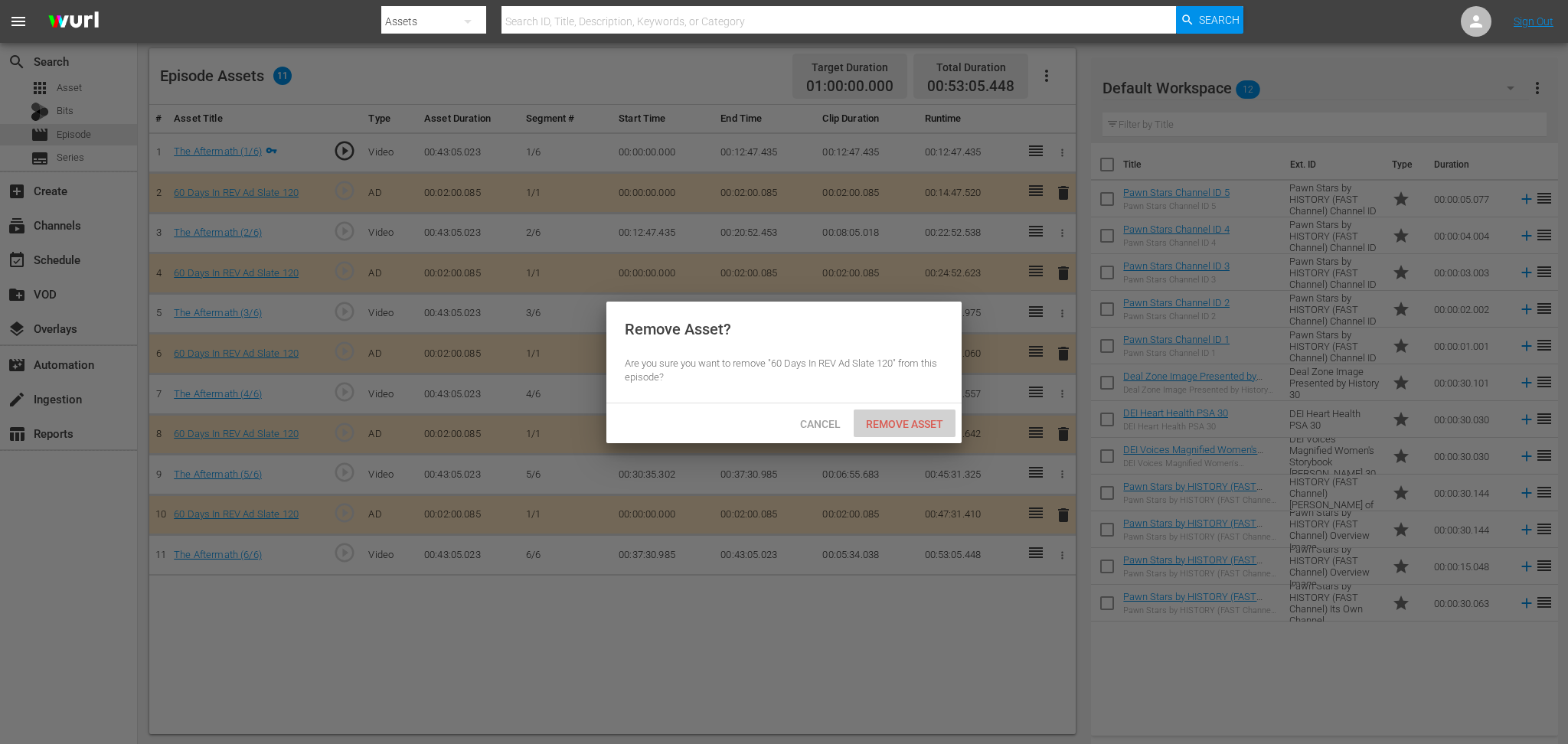
click at [922, 418] on span "Remove Asset" at bounding box center [904, 425] width 102 height 12
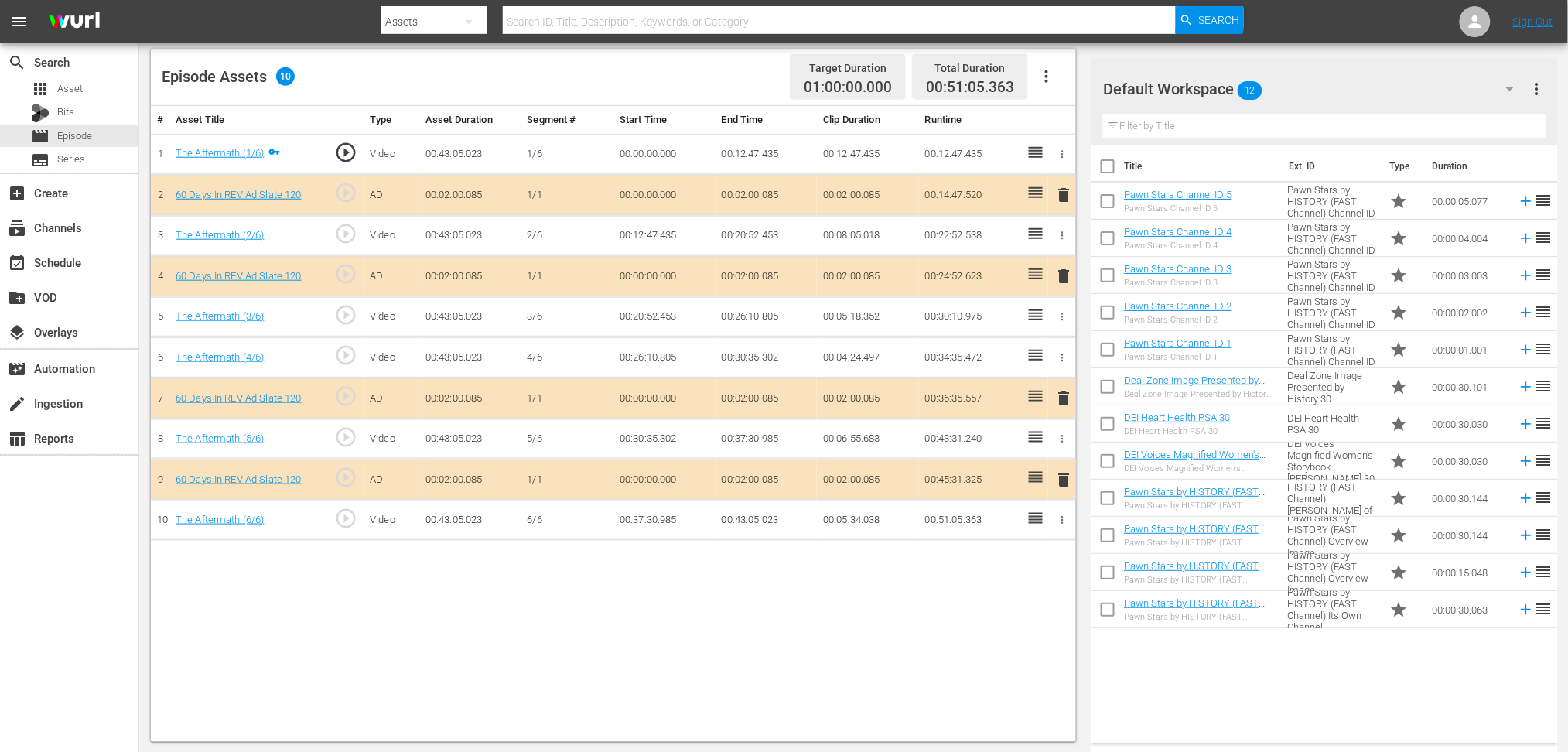
click at [1113, 93] on icon "button" at bounding box center [1511, 89] width 19 height 19
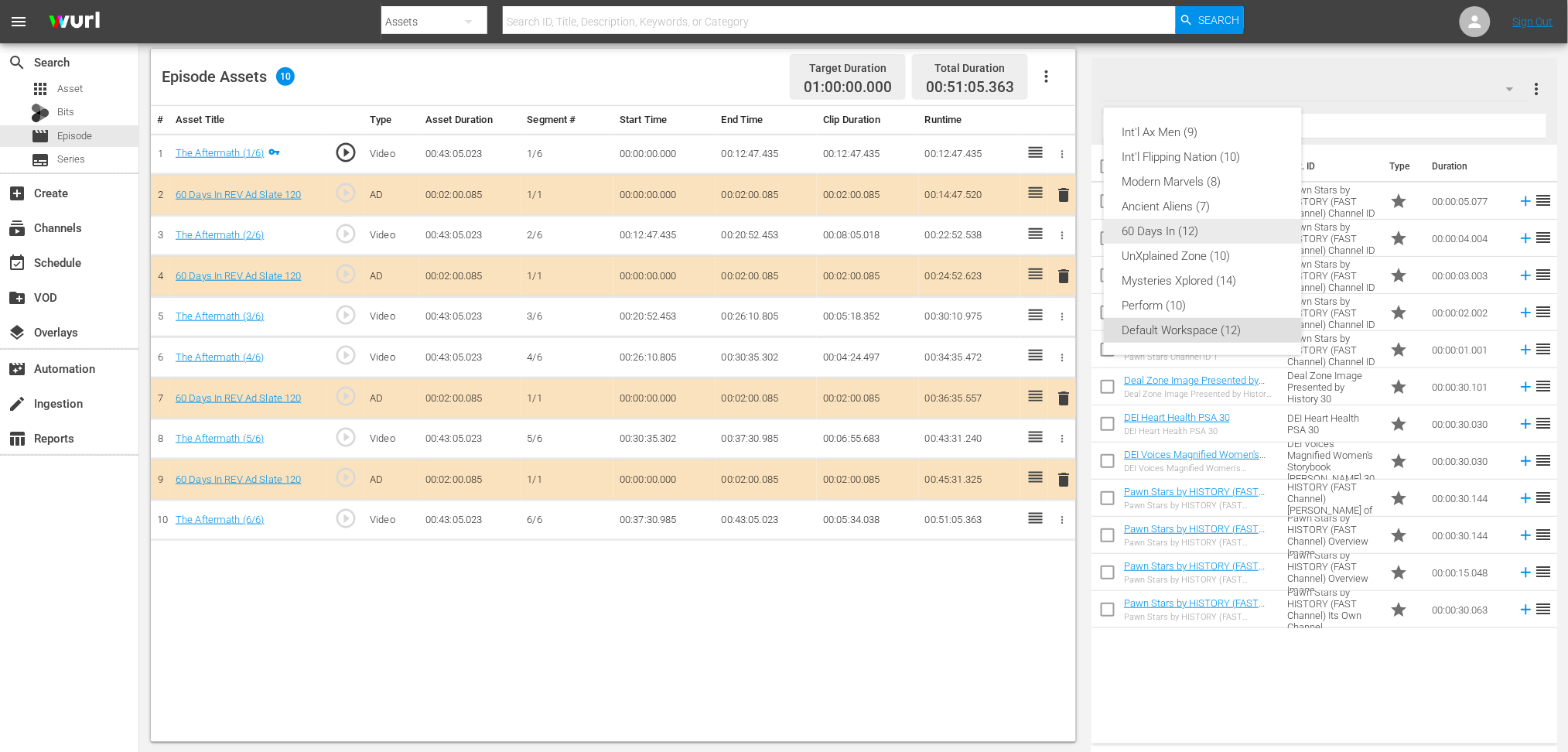
click at [1113, 228] on div "60 Days In (12)" at bounding box center [1203, 231] width 161 height 24
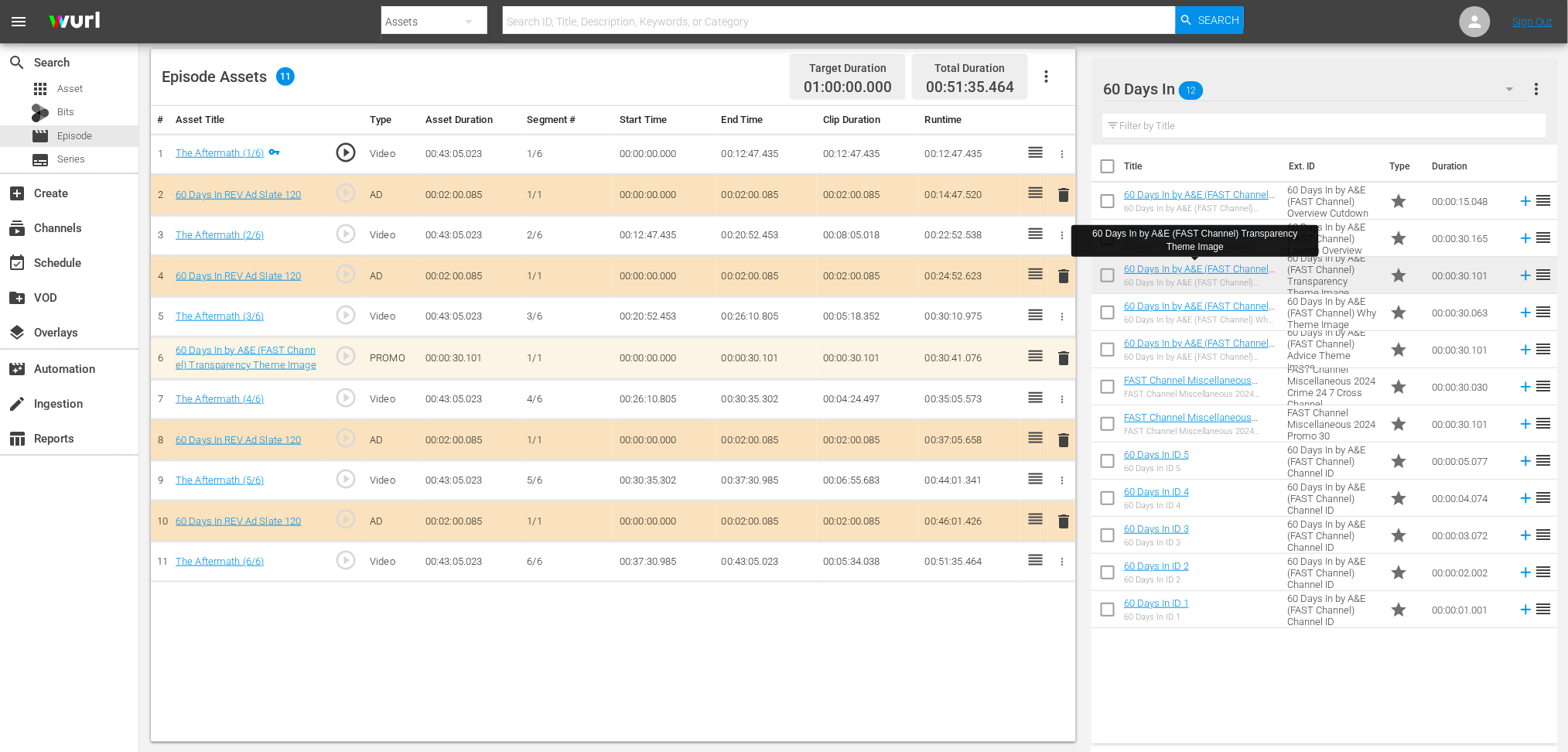
click at [1054, 361] on td "delete" at bounding box center [1062, 358] width 28 height 42
click at [1064, 357] on span "delete" at bounding box center [1064, 358] width 19 height 19
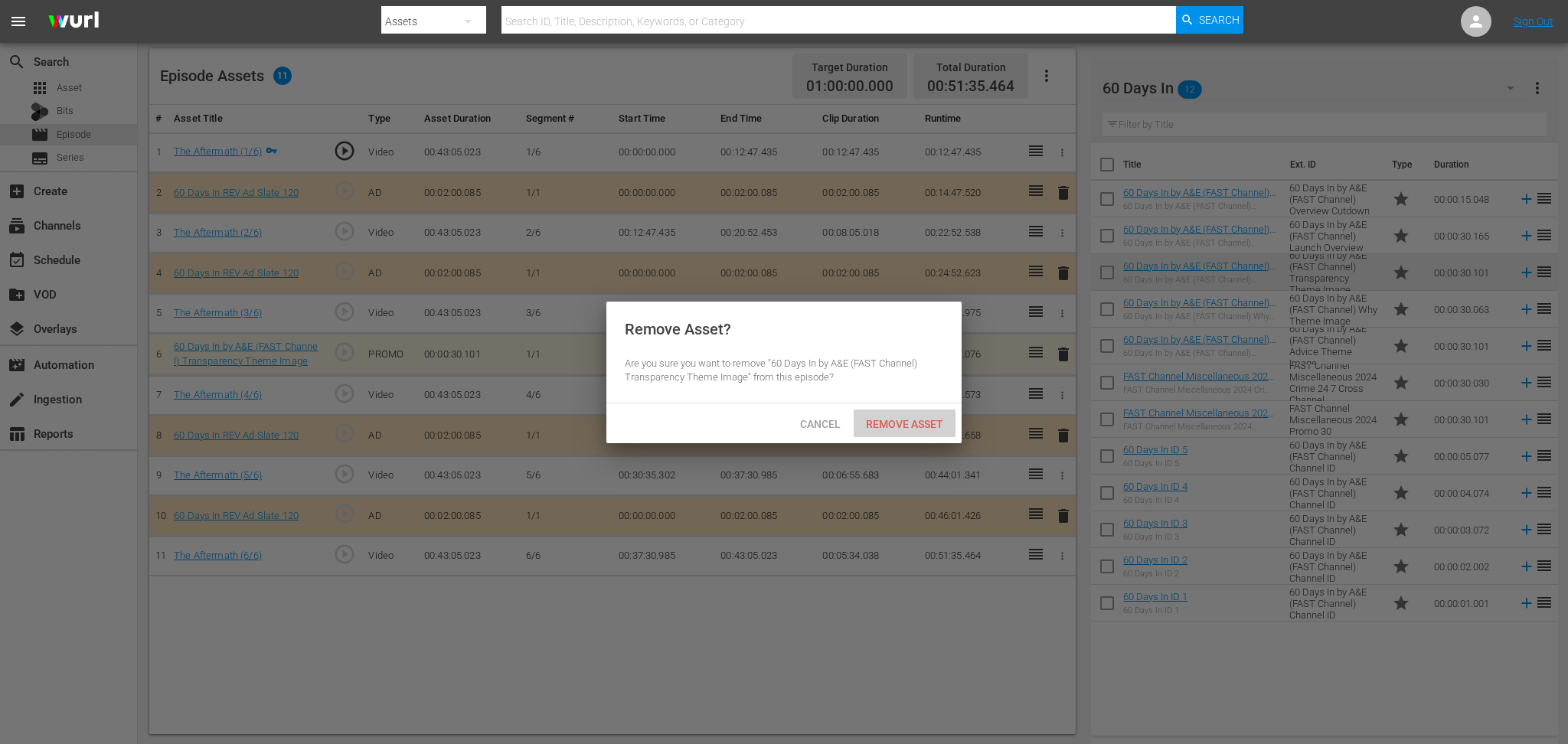
click at [904, 428] on span "Remove Asset" at bounding box center [904, 425] width 102 height 12
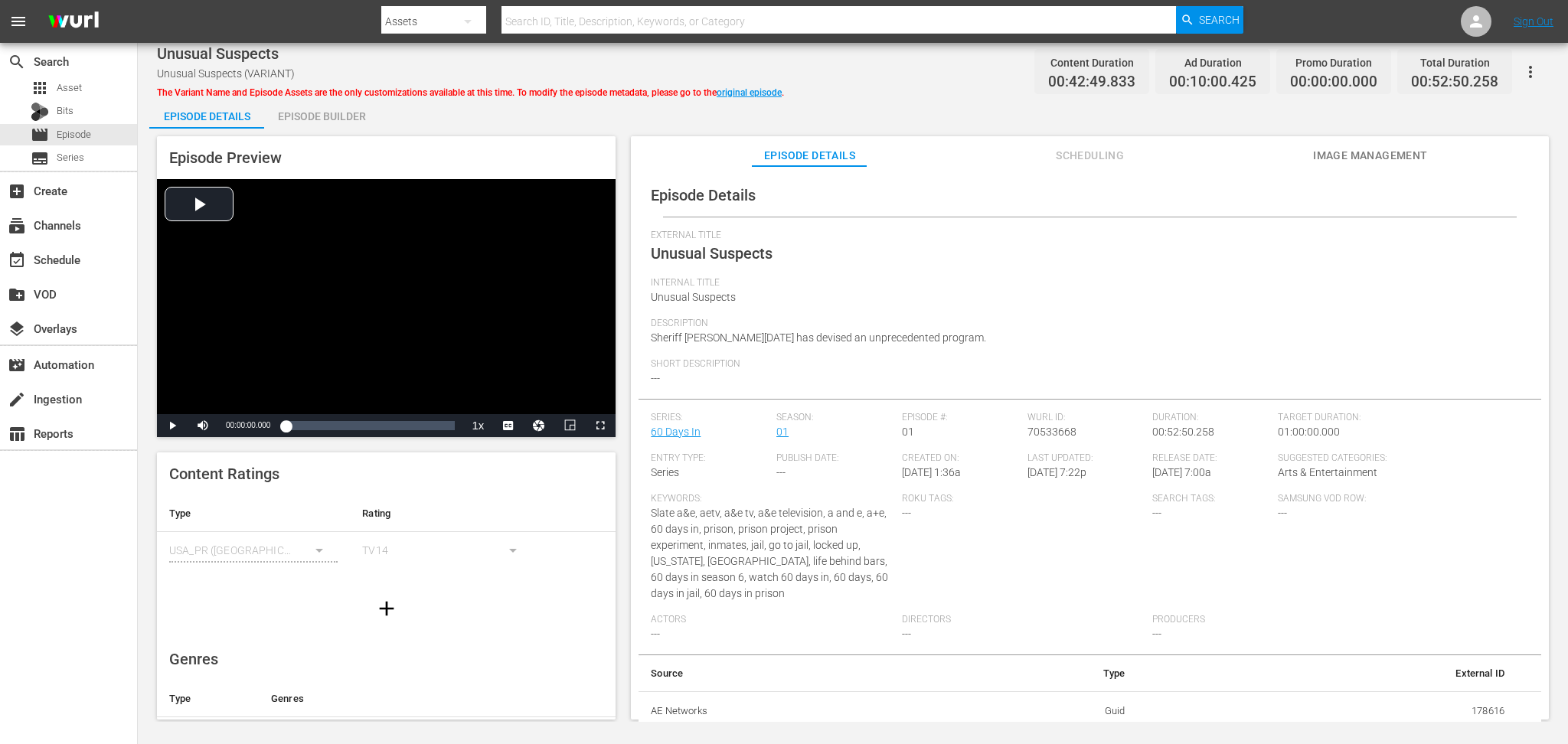
click at [333, 115] on div "Episode Builder" at bounding box center [321, 116] width 115 height 37
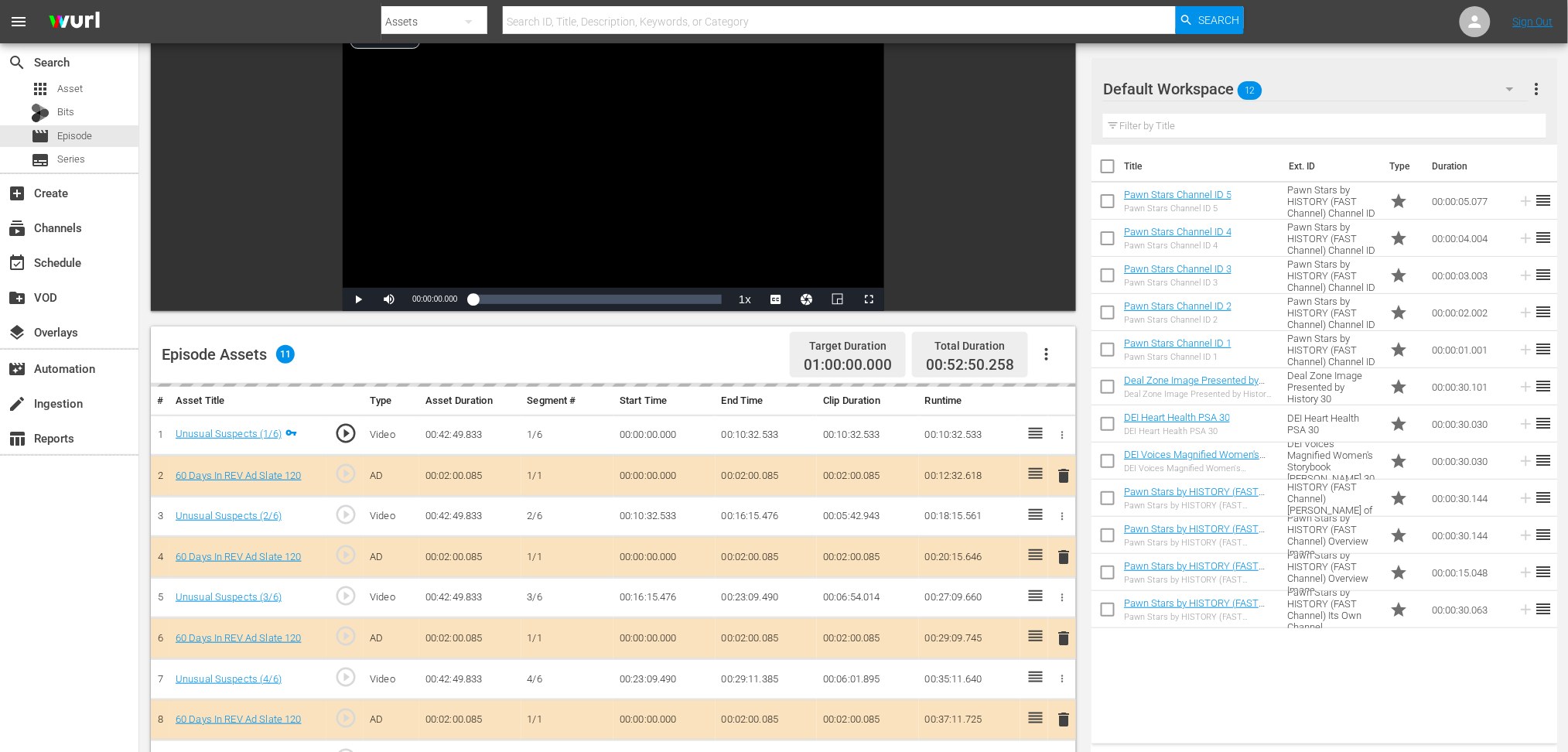
scroll to position [402, 0]
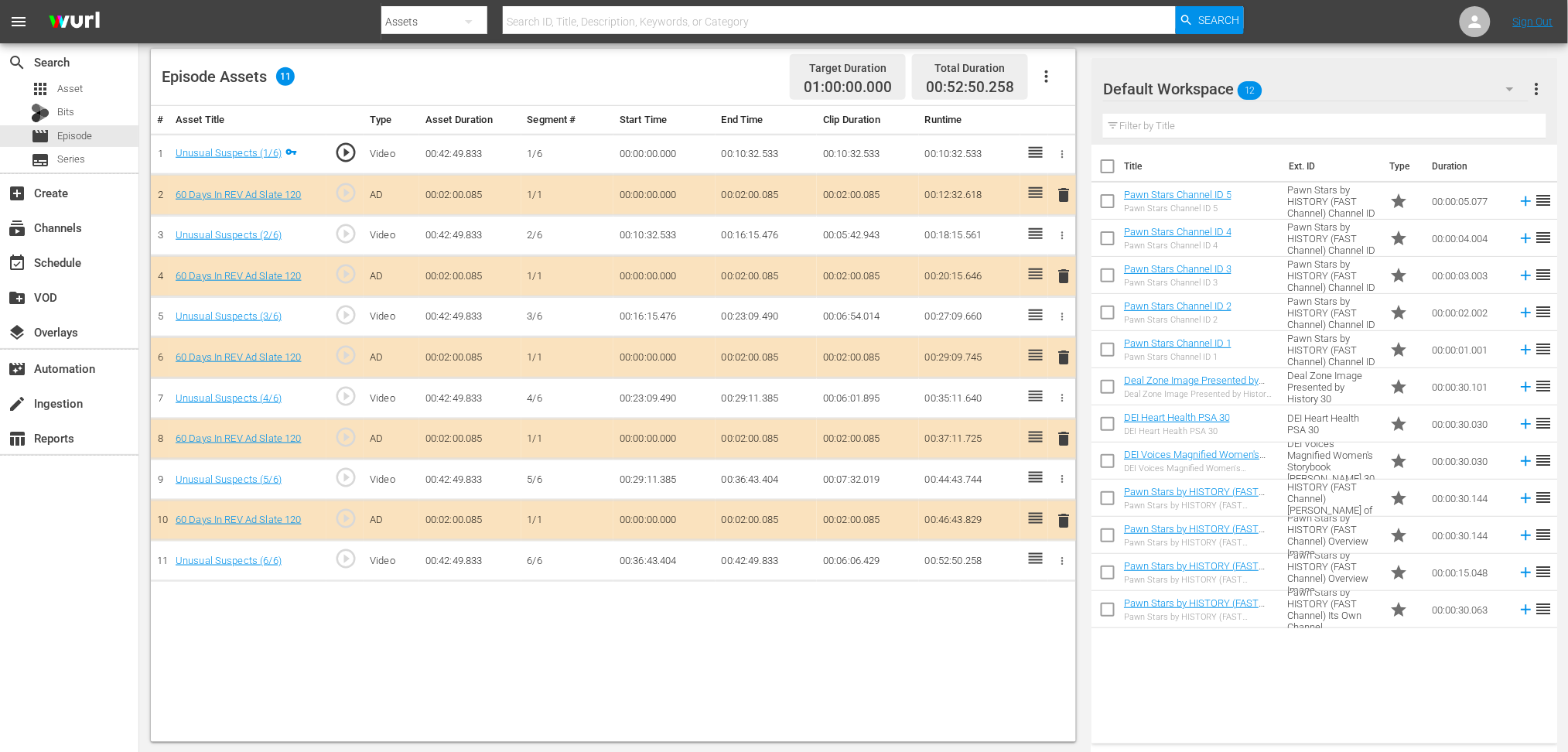
click at [1063, 352] on span "delete" at bounding box center [1064, 357] width 19 height 19
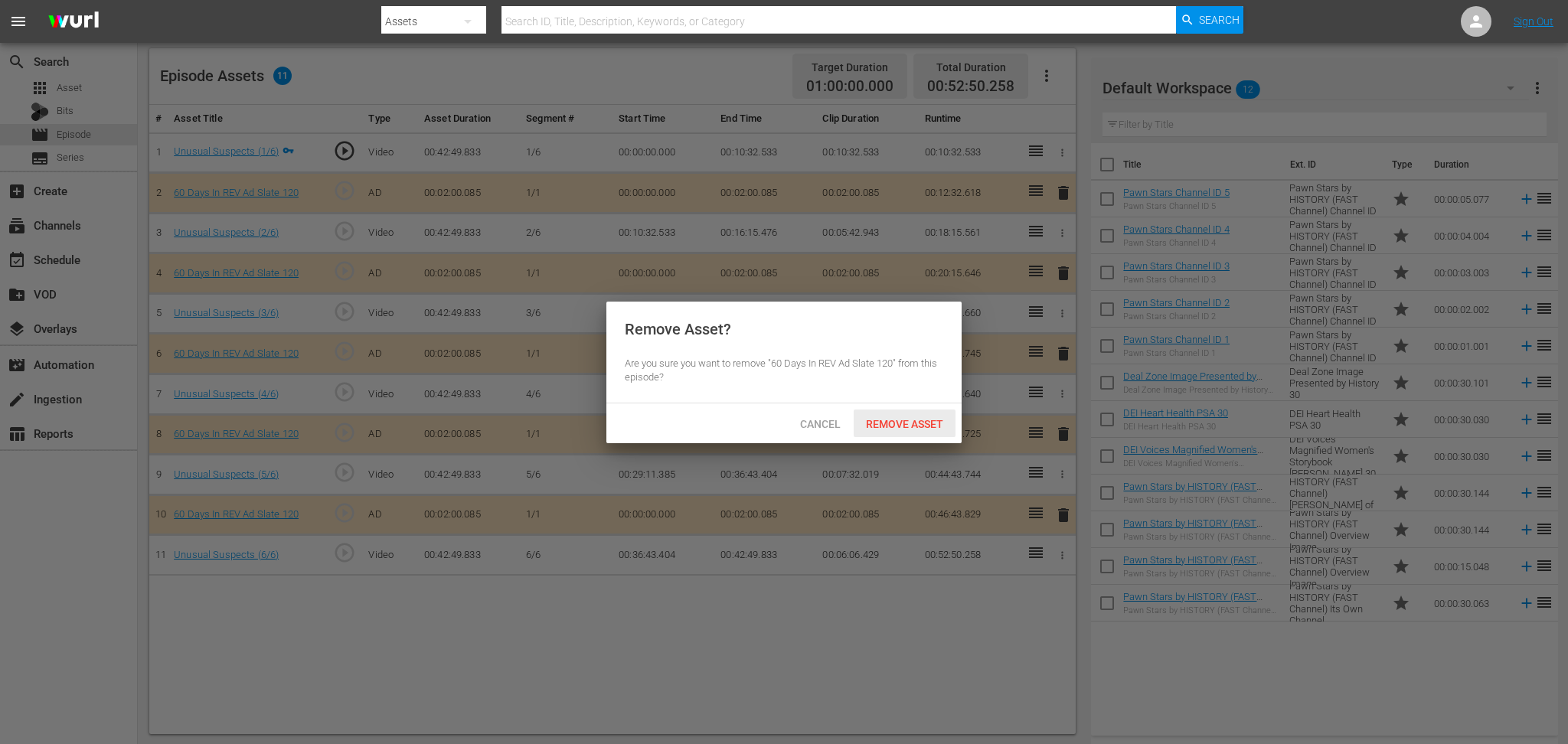
click at [917, 421] on span "Remove Asset" at bounding box center [904, 425] width 102 height 12
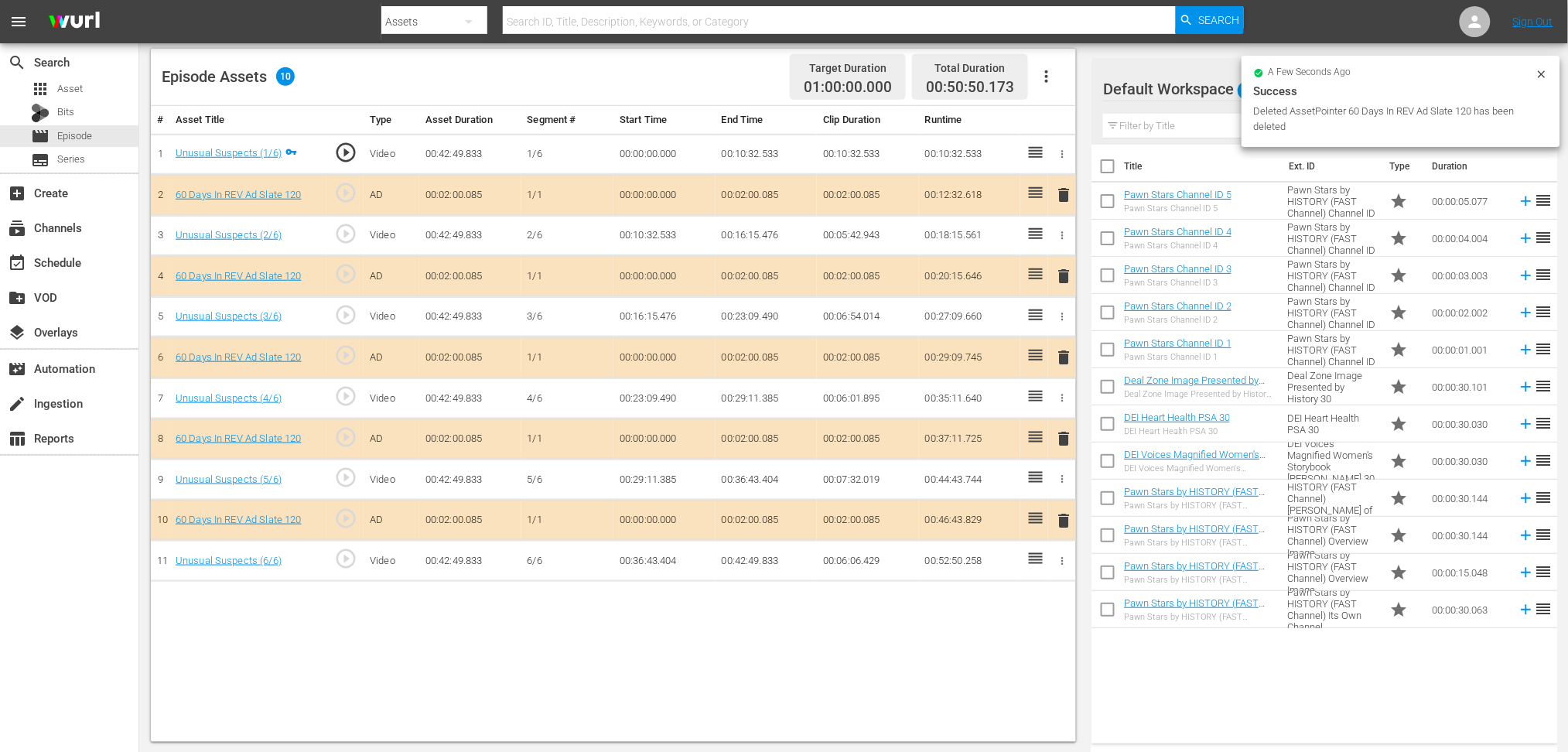
click at [1113, 87] on div "Success" at bounding box center [1400, 91] width 294 height 19
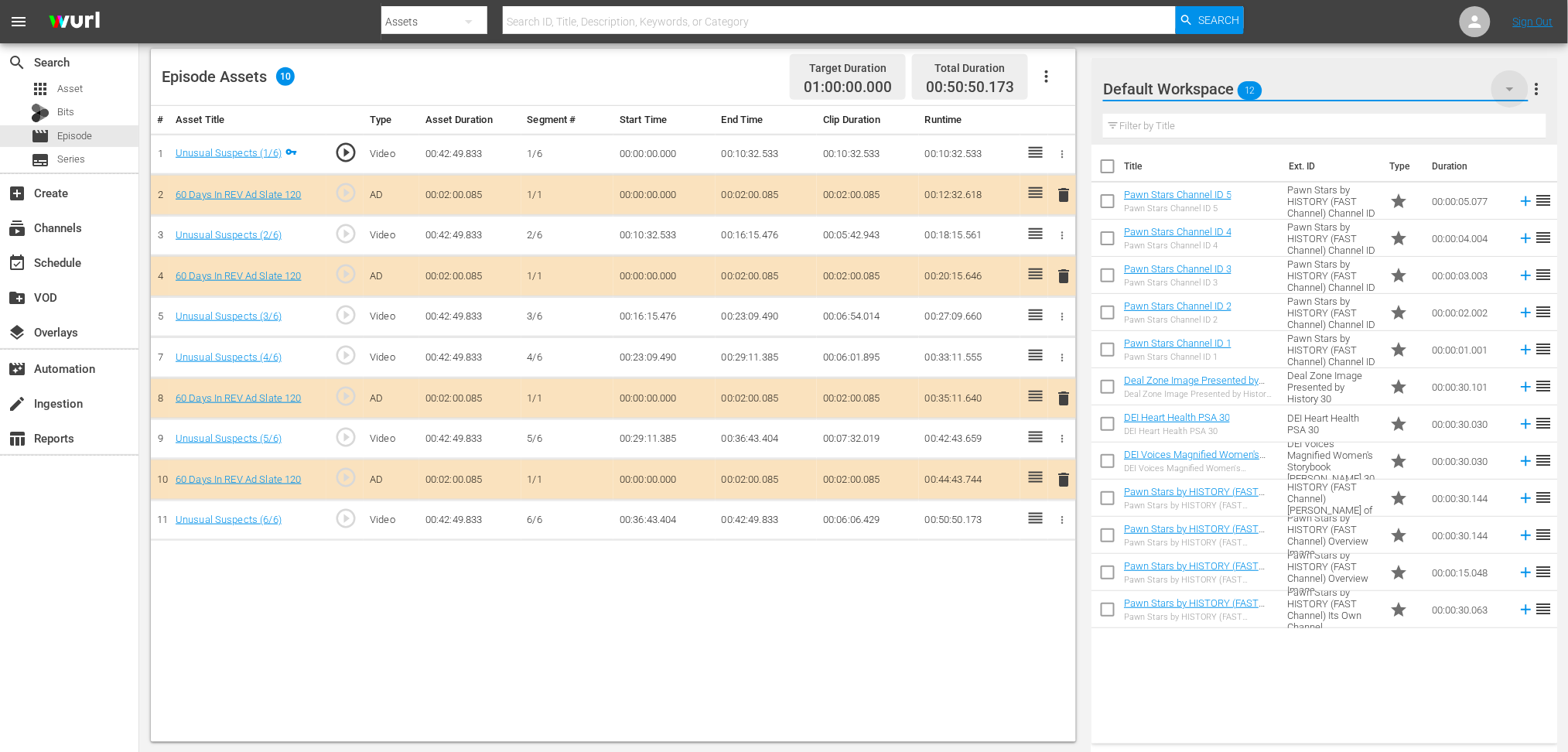
click at [1113, 90] on icon "button" at bounding box center [1511, 89] width 19 height 19
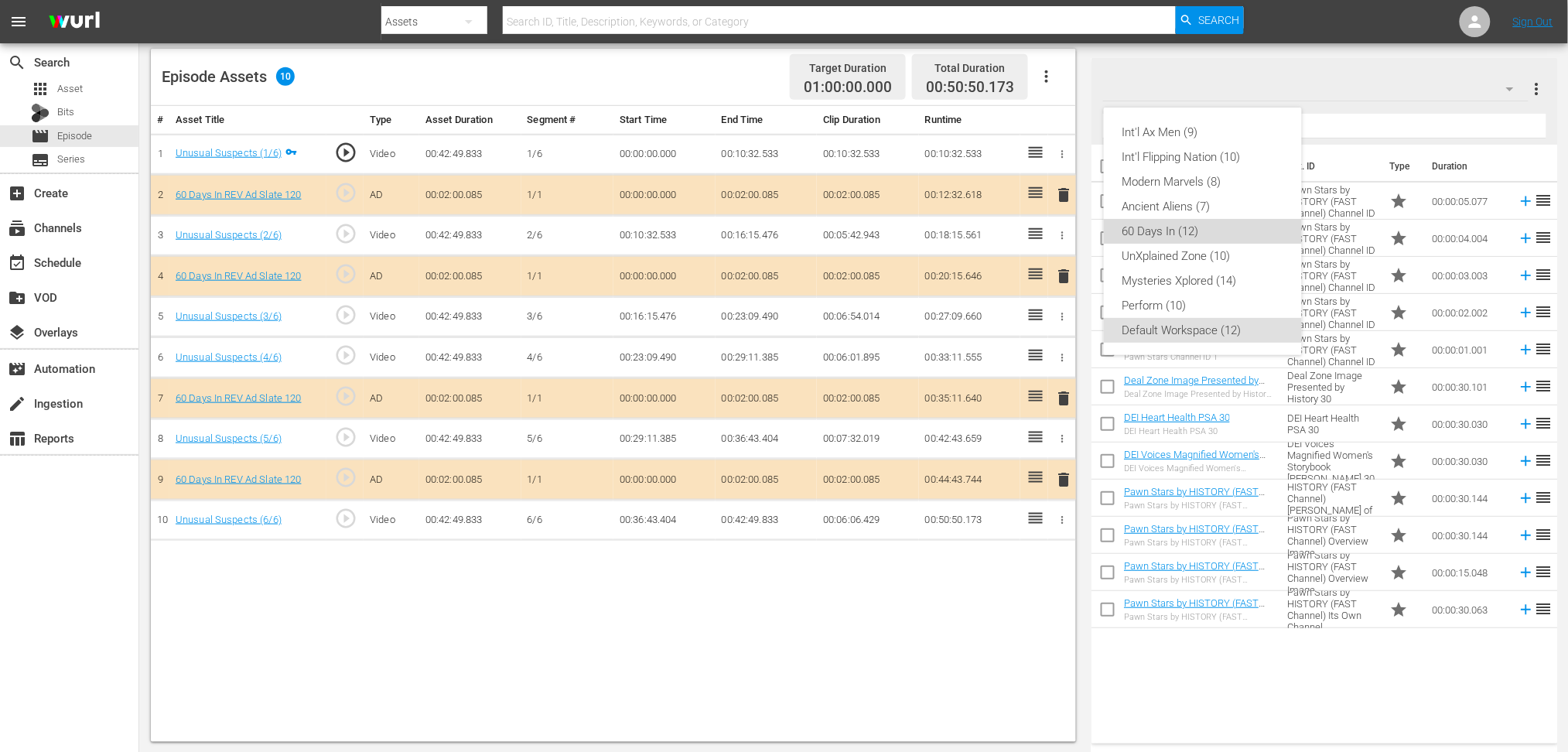
click at [1113, 233] on div "60 Days In (12)" at bounding box center [1203, 231] width 161 height 24
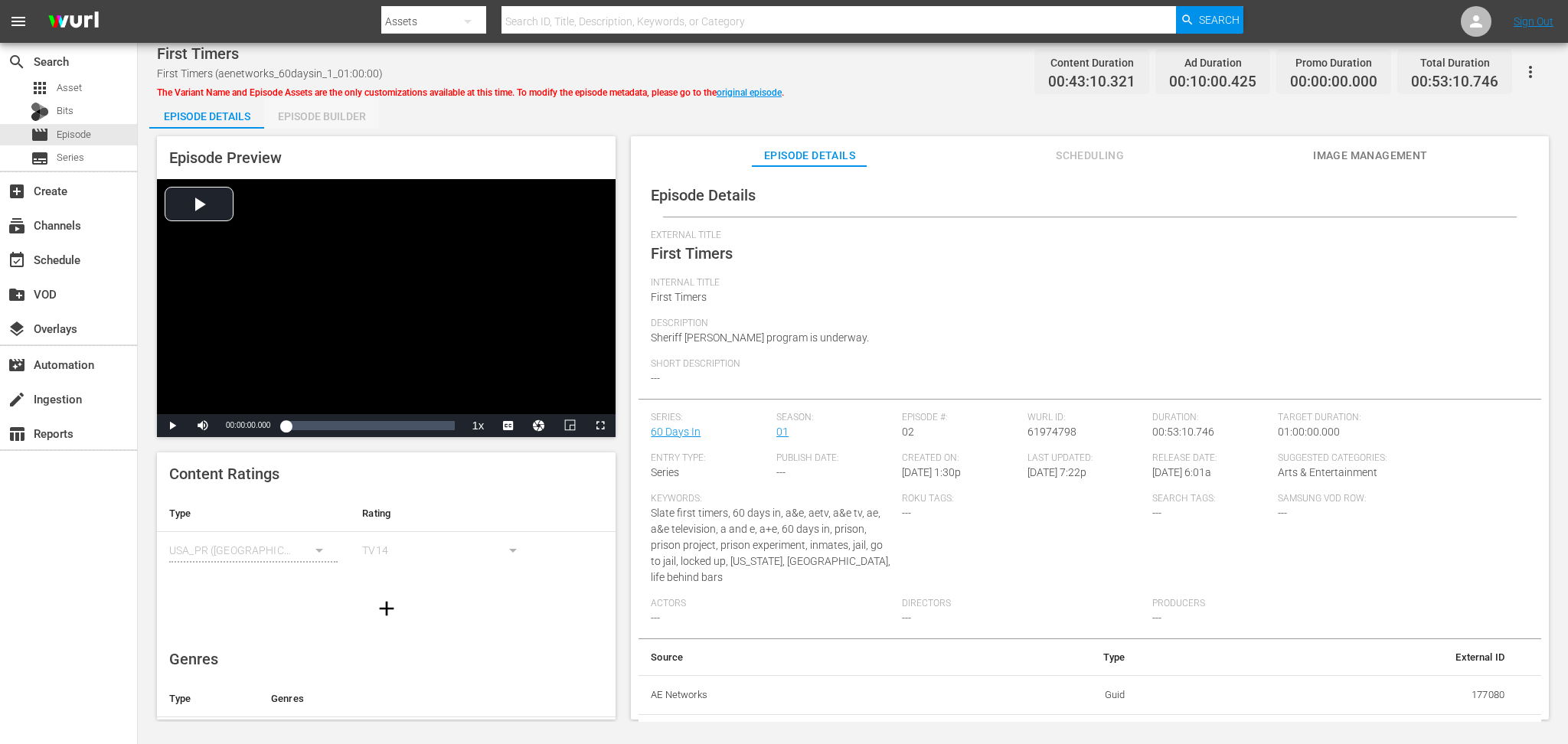
click at [319, 109] on div "Episode Builder" at bounding box center [321, 116] width 115 height 37
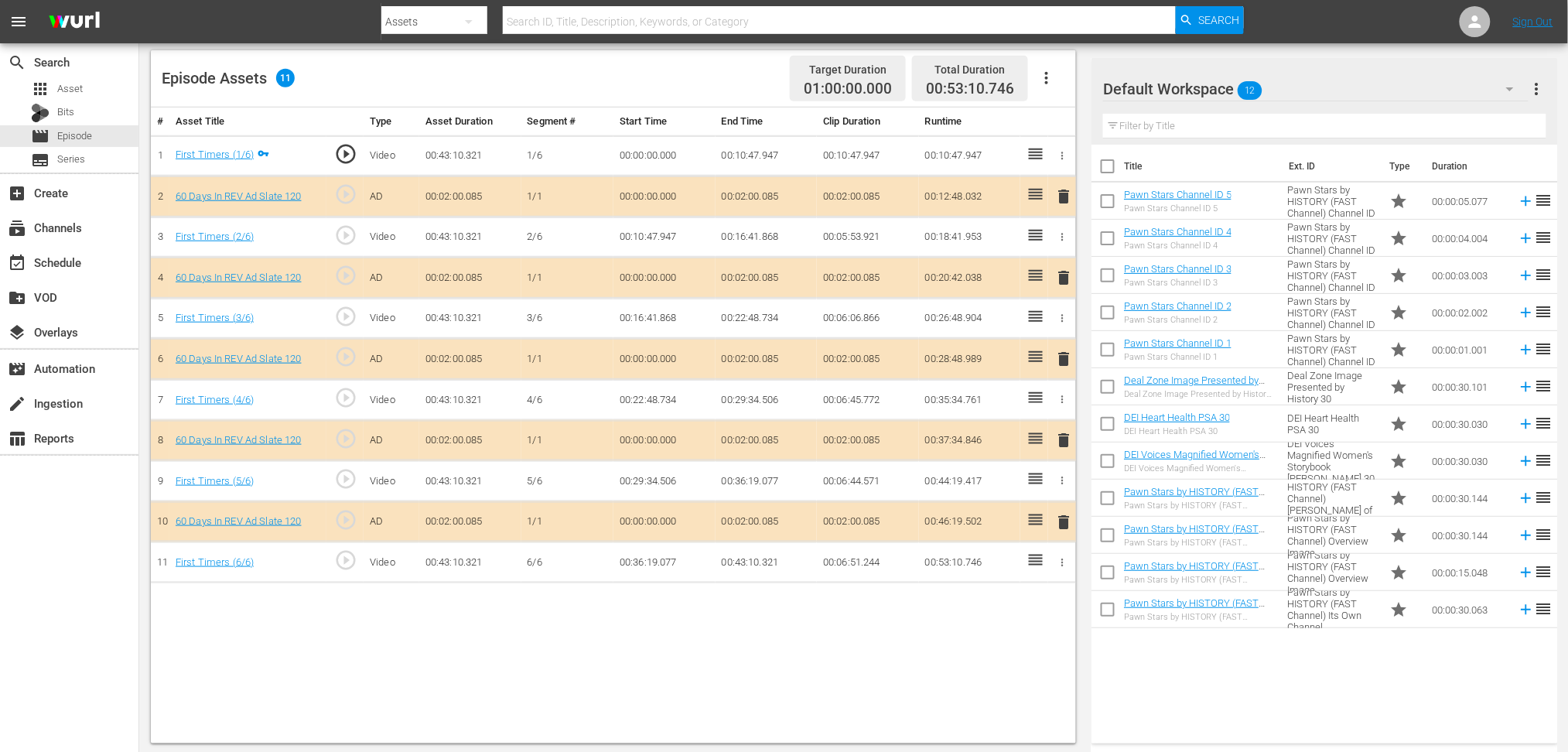
scroll to position [402, 0]
click at [1061, 350] on span "delete" at bounding box center [1064, 357] width 19 height 19
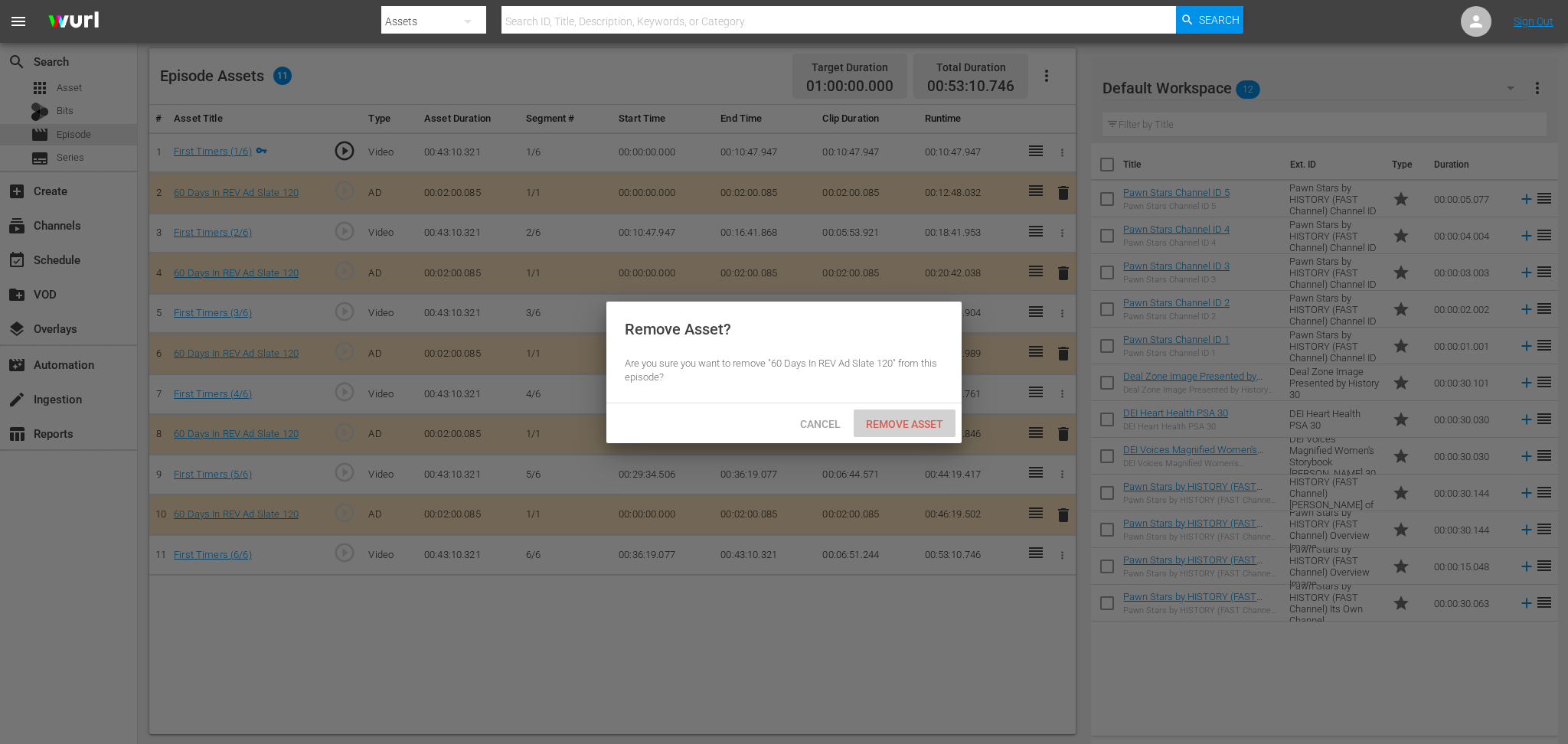
click at [910, 422] on span "Remove Asset" at bounding box center [904, 425] width 102 height 12
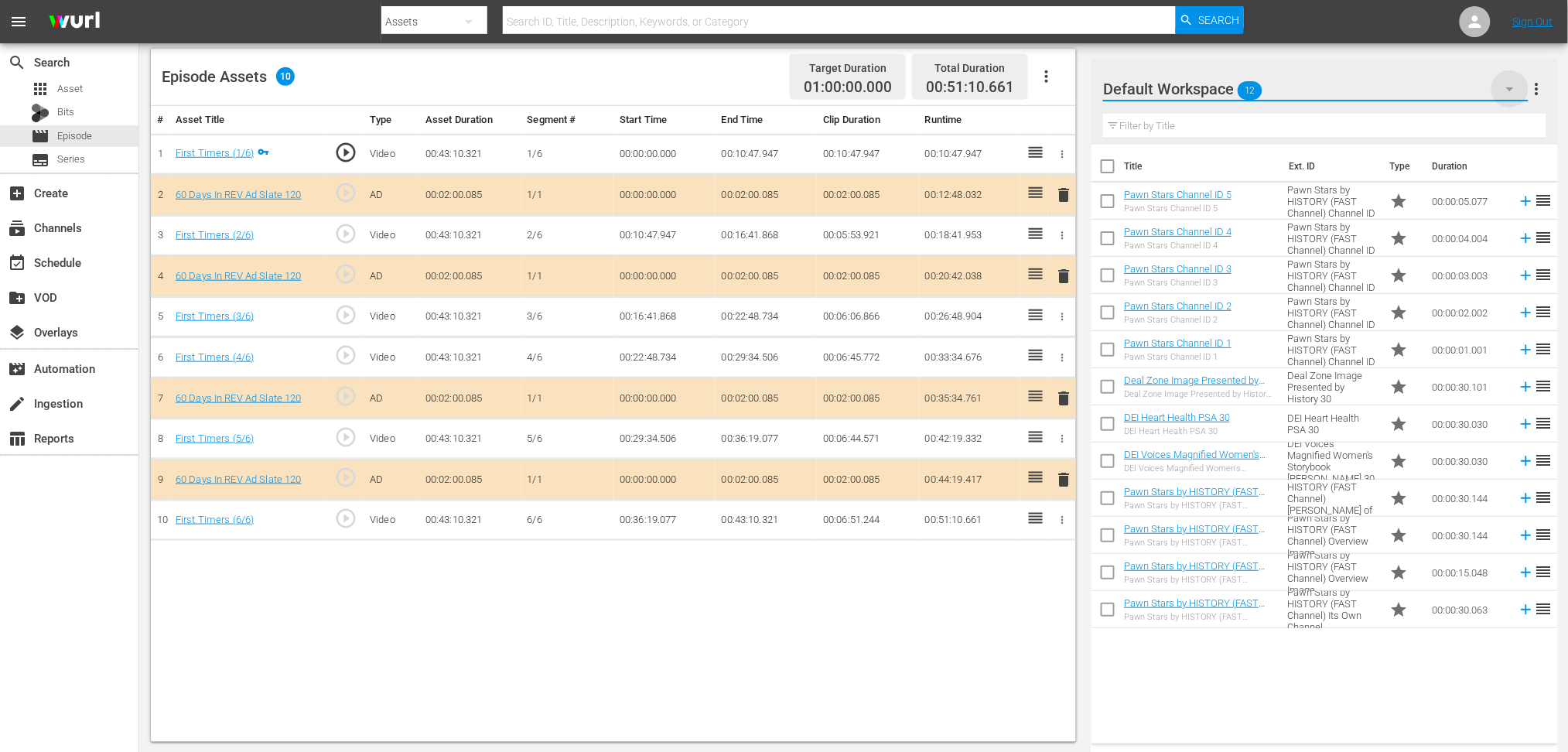
click at [1113, 91] on icon "button" at bounding box center [1511, 89] width 19 height 19
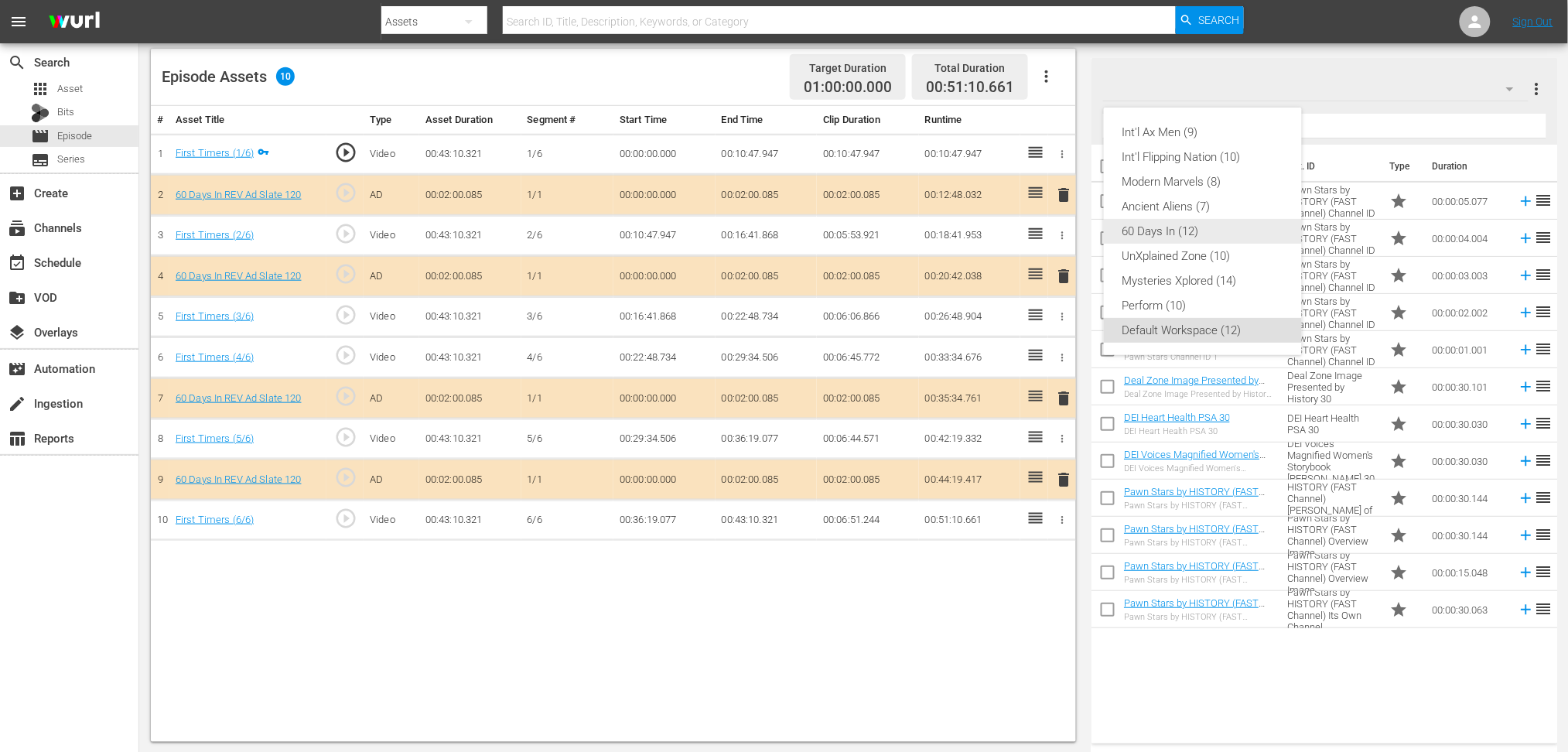
click at [1113, 225] on div "60 Days In (12)" at bounding box center [1203, 231] width 161 height 24
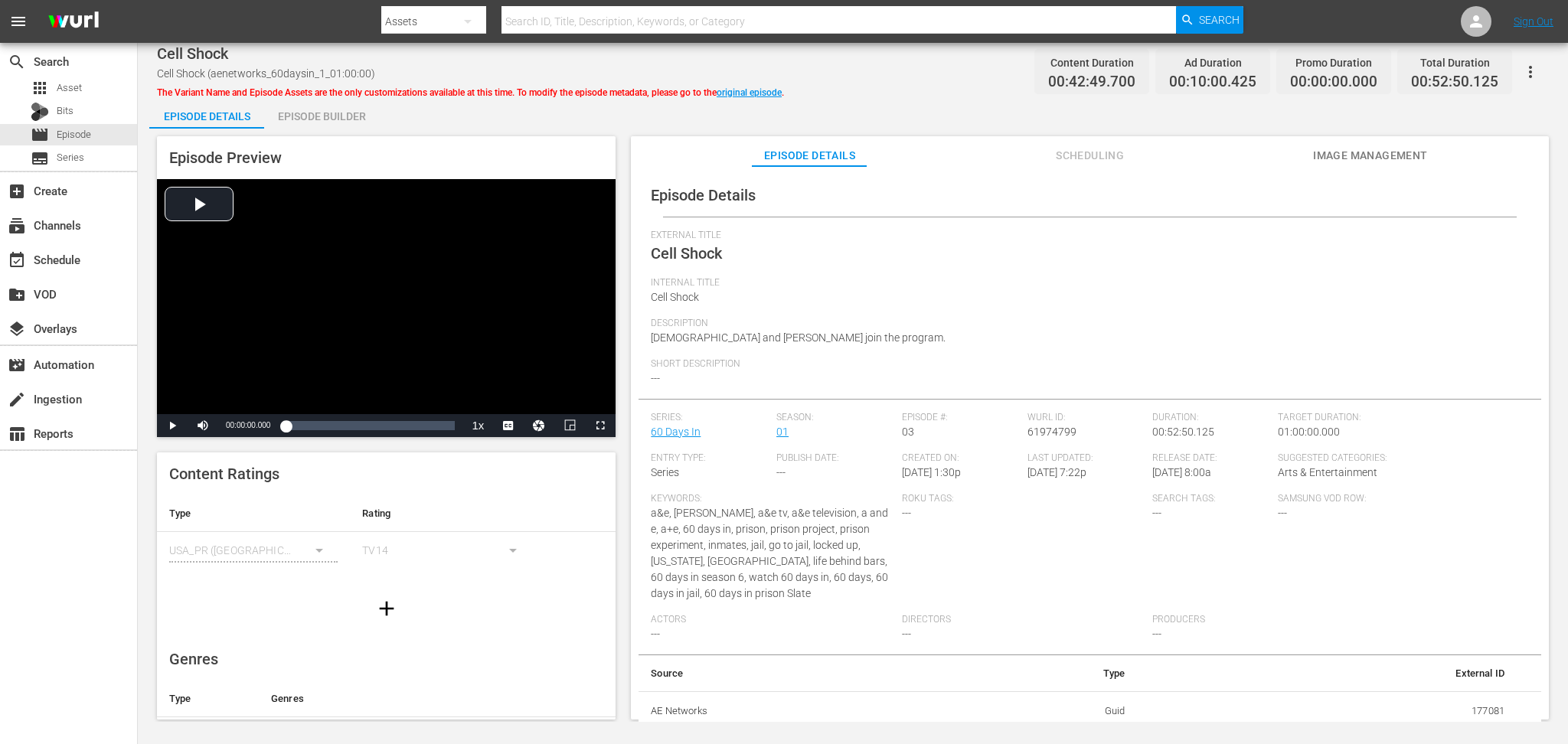
click at [333, 115] on div "Episode Builder" at bounding box center [321, 116] width 115 height 37
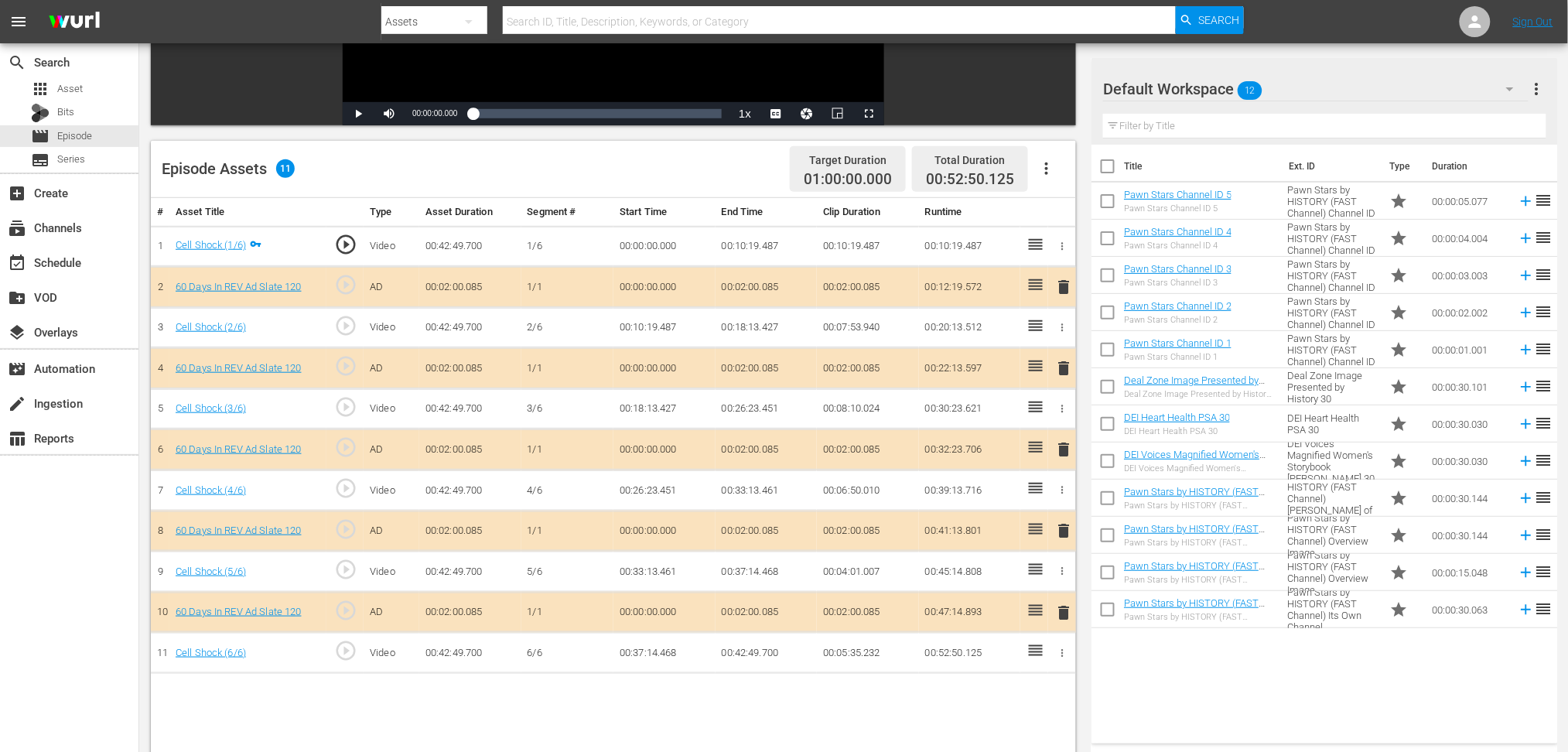
scroll to position [402, 0]
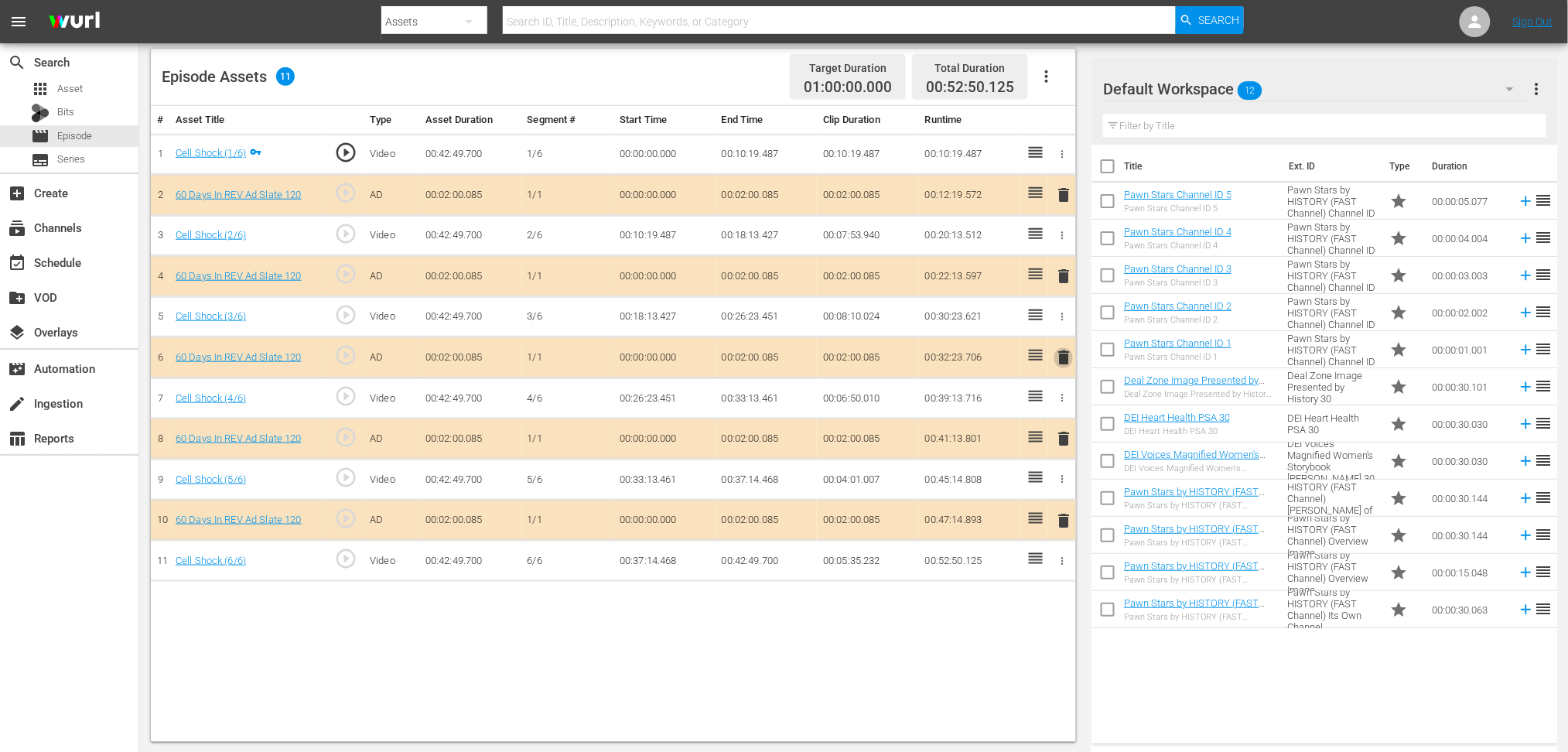
click at [1062, 348] on span "delete" at bounding box center [1064, 357] width 19 height 19
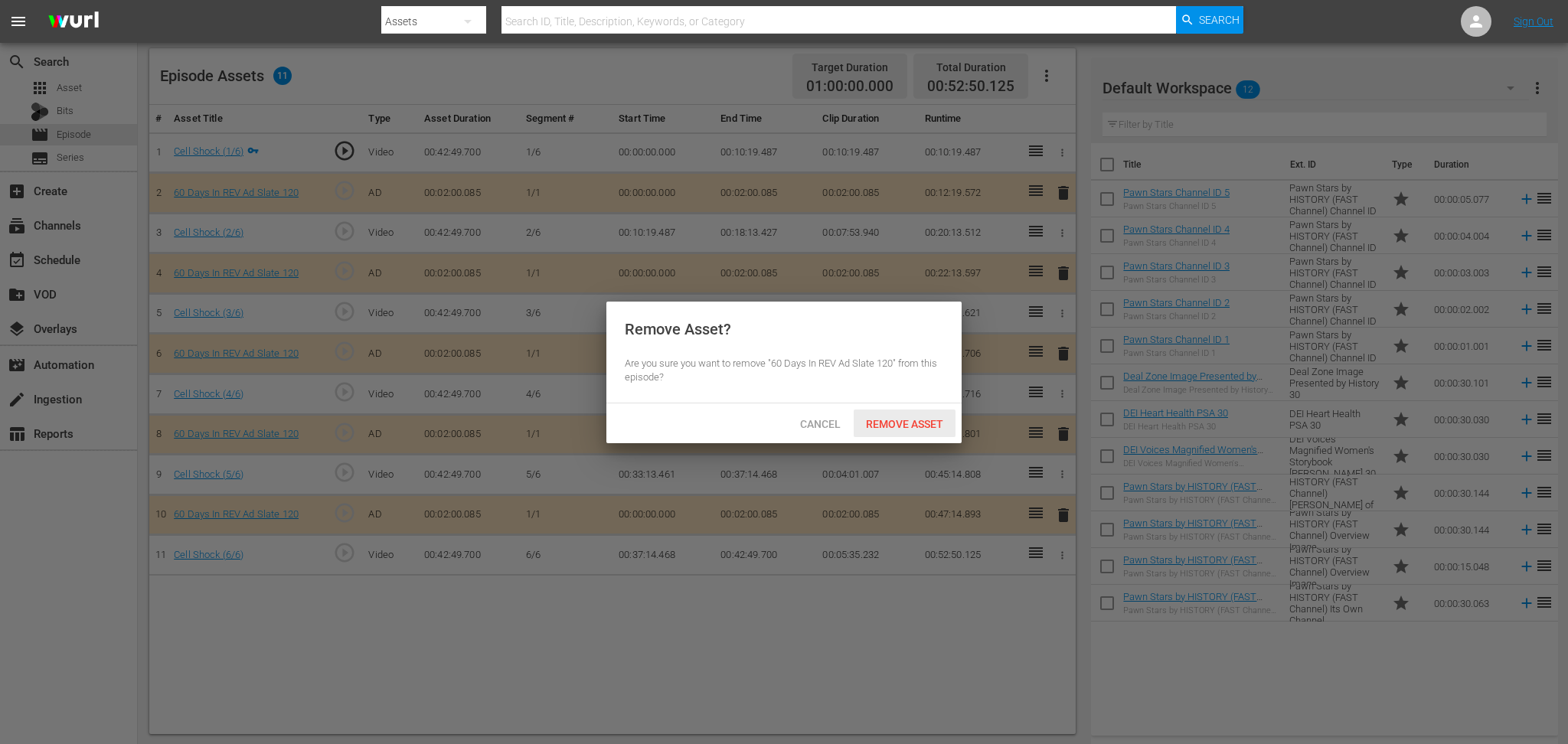
click at [919, 419] on span "Remove Asset" at bounding box center [904, 425] width 102 height 12
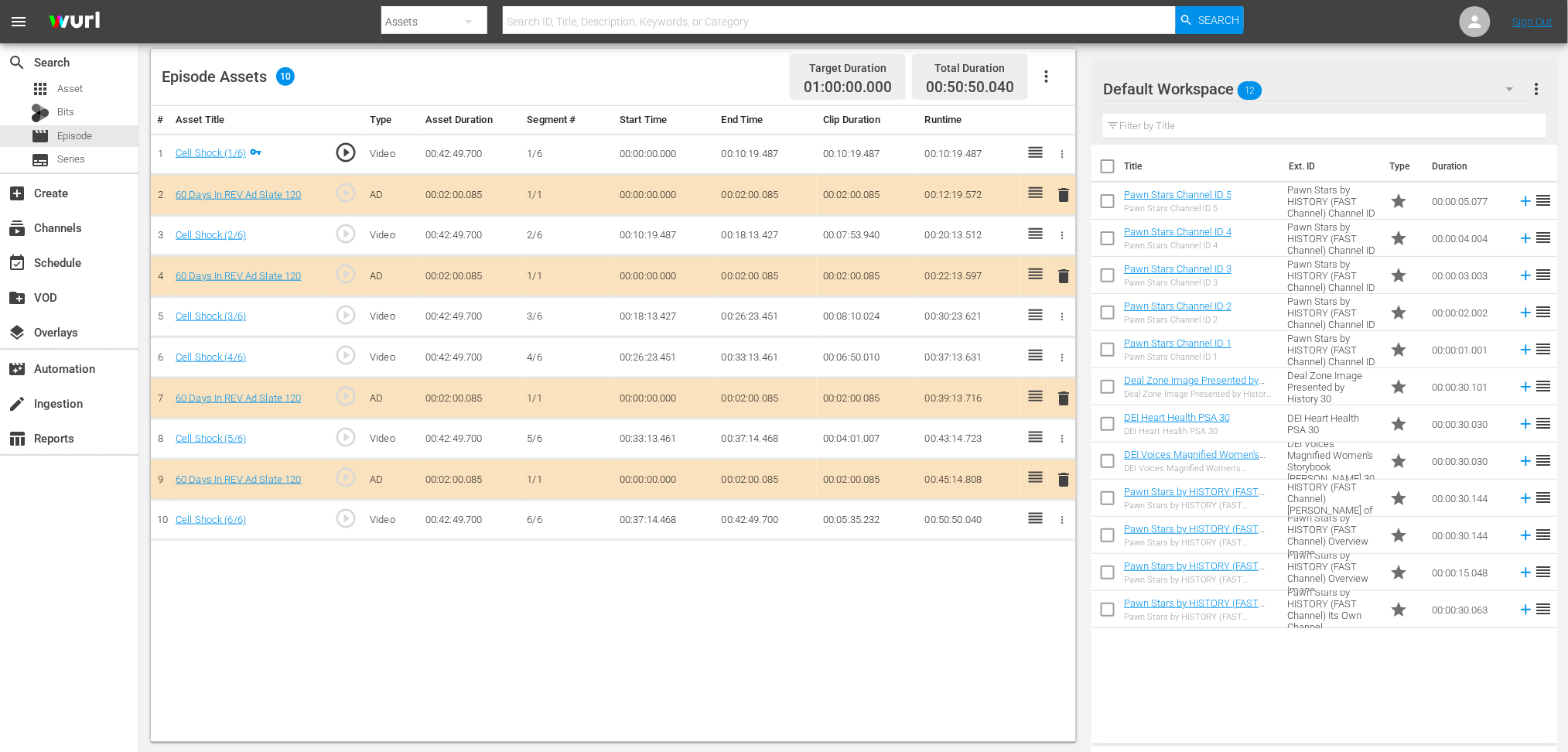
click at [1511, 82] on icon "button" at bounding box center [1511, 89] width 19 height 19
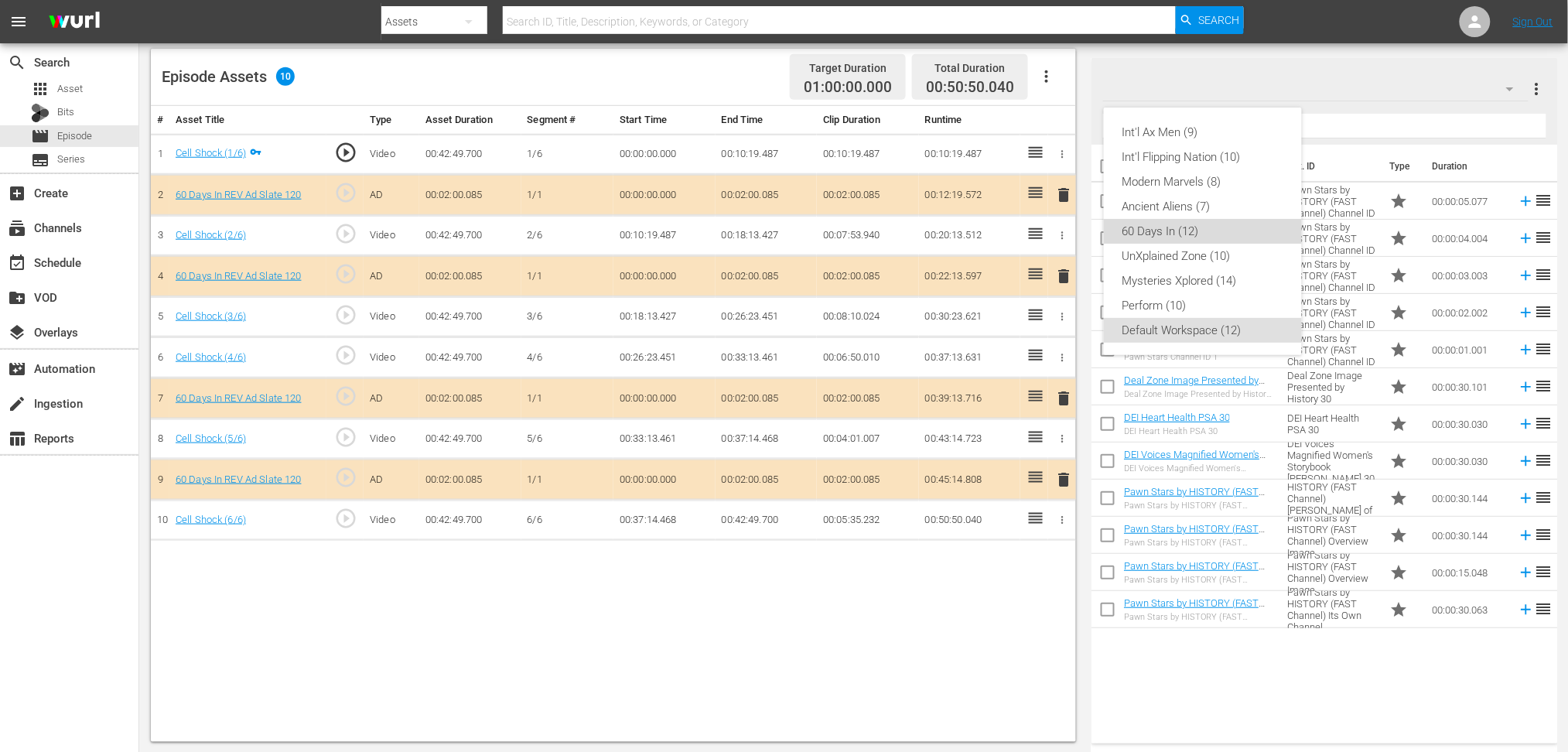
click at [1200, 237] on div "60 Days In (12)" at bounding box center [1203, 231] width 161 height 24
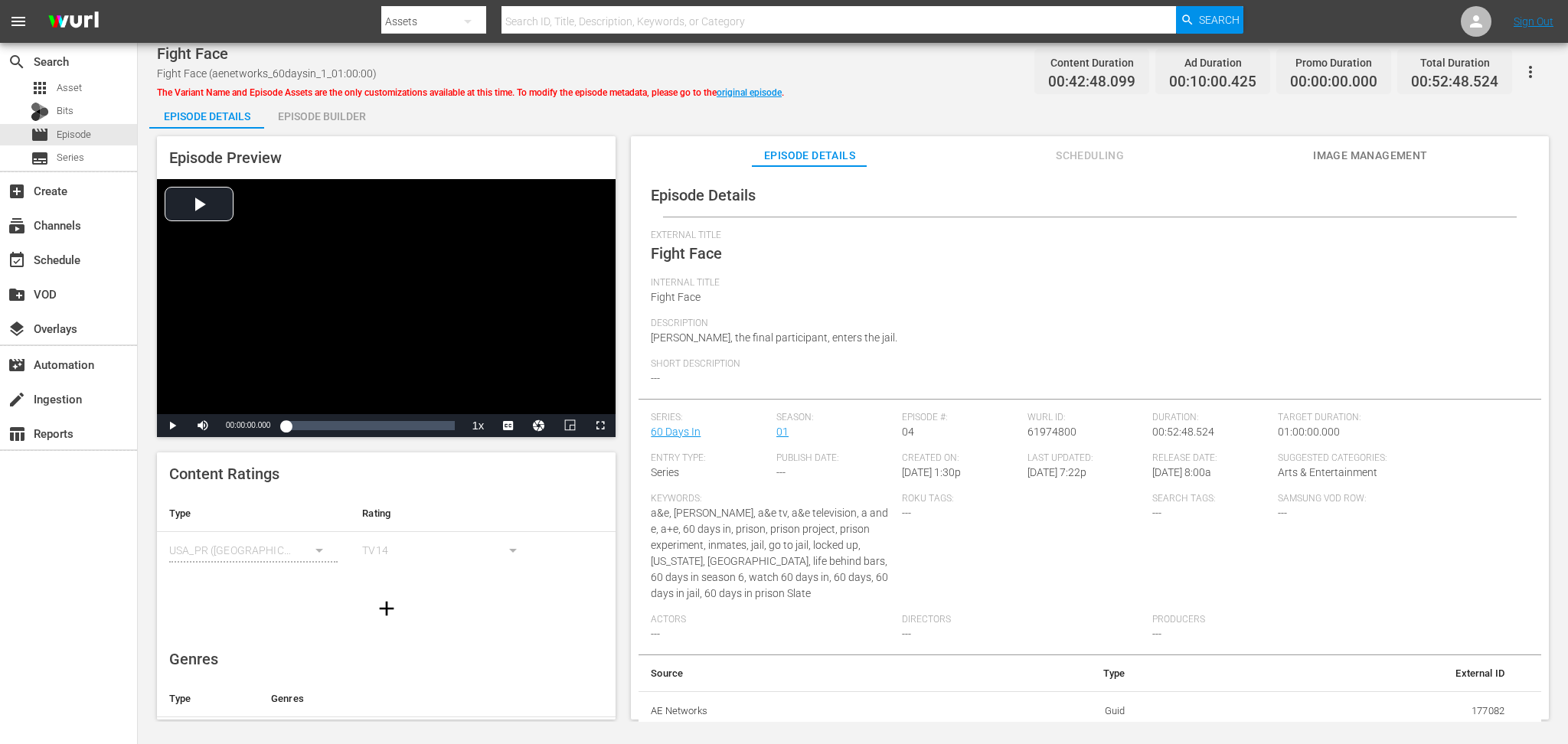
click at [309, 113] on div "Episode Builder" at bounding box center [321, 116] width 115 height 37
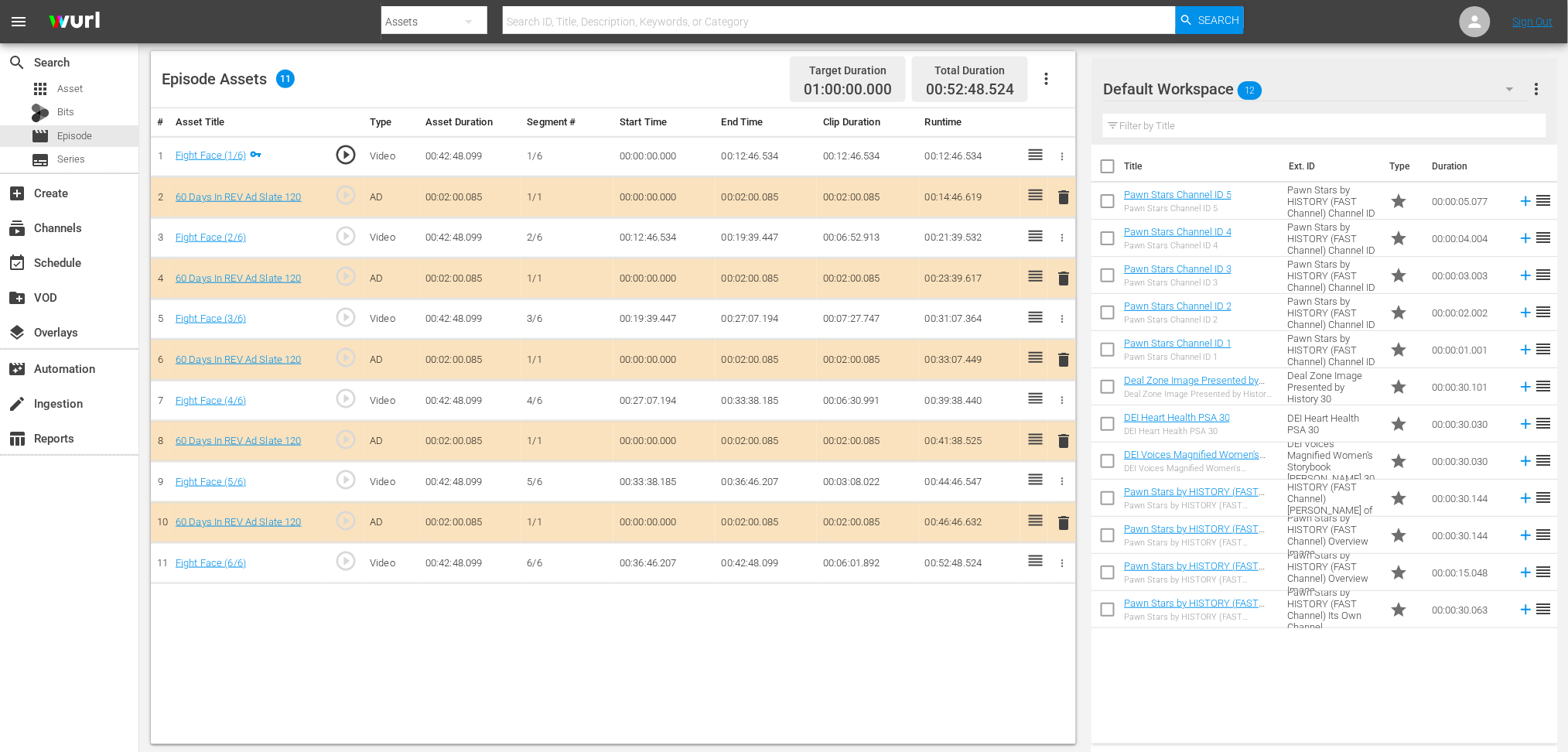
scroll to position [402, 0]
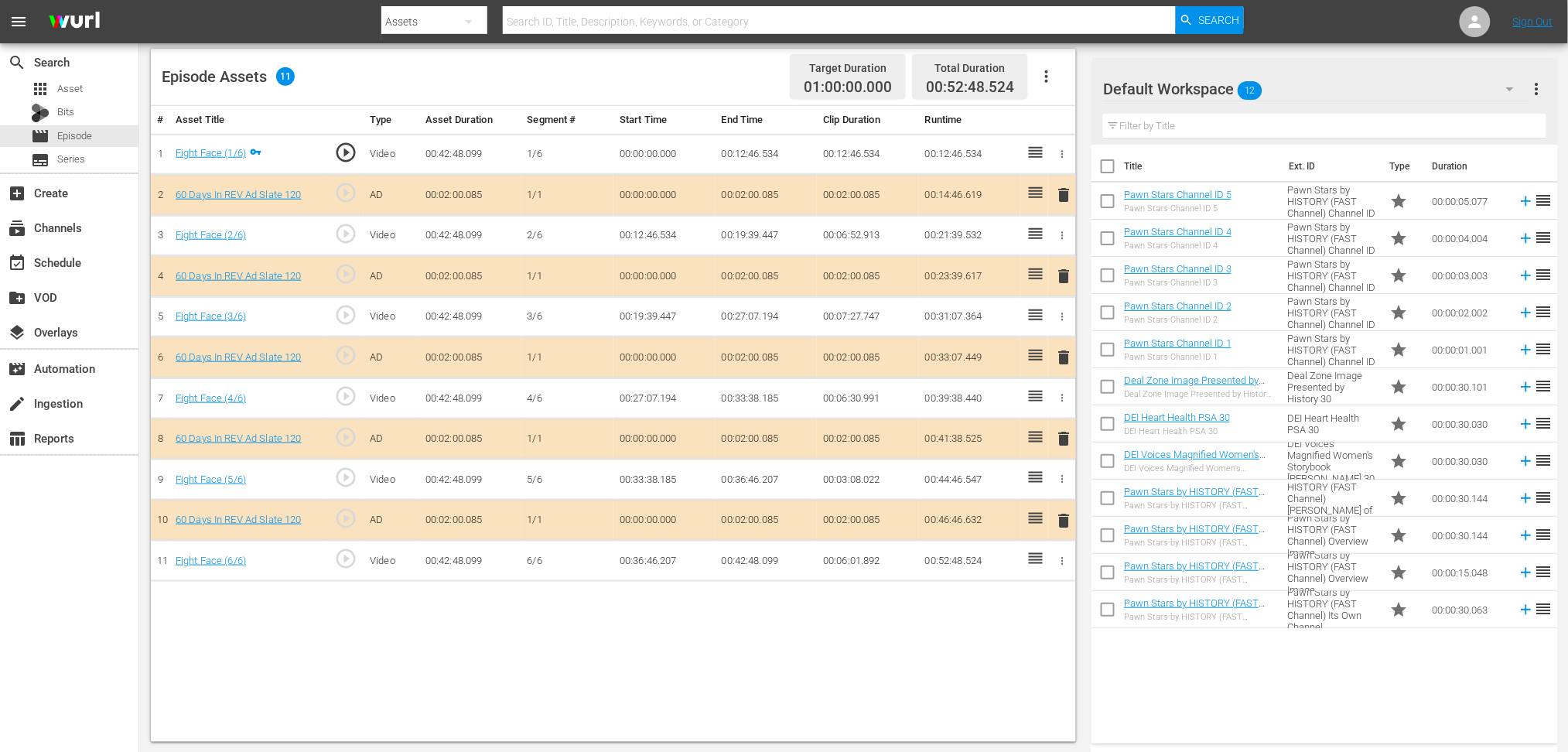
click at [1062, 350] on span "delete" at bounding box center [1064, 357] width 19 height 19
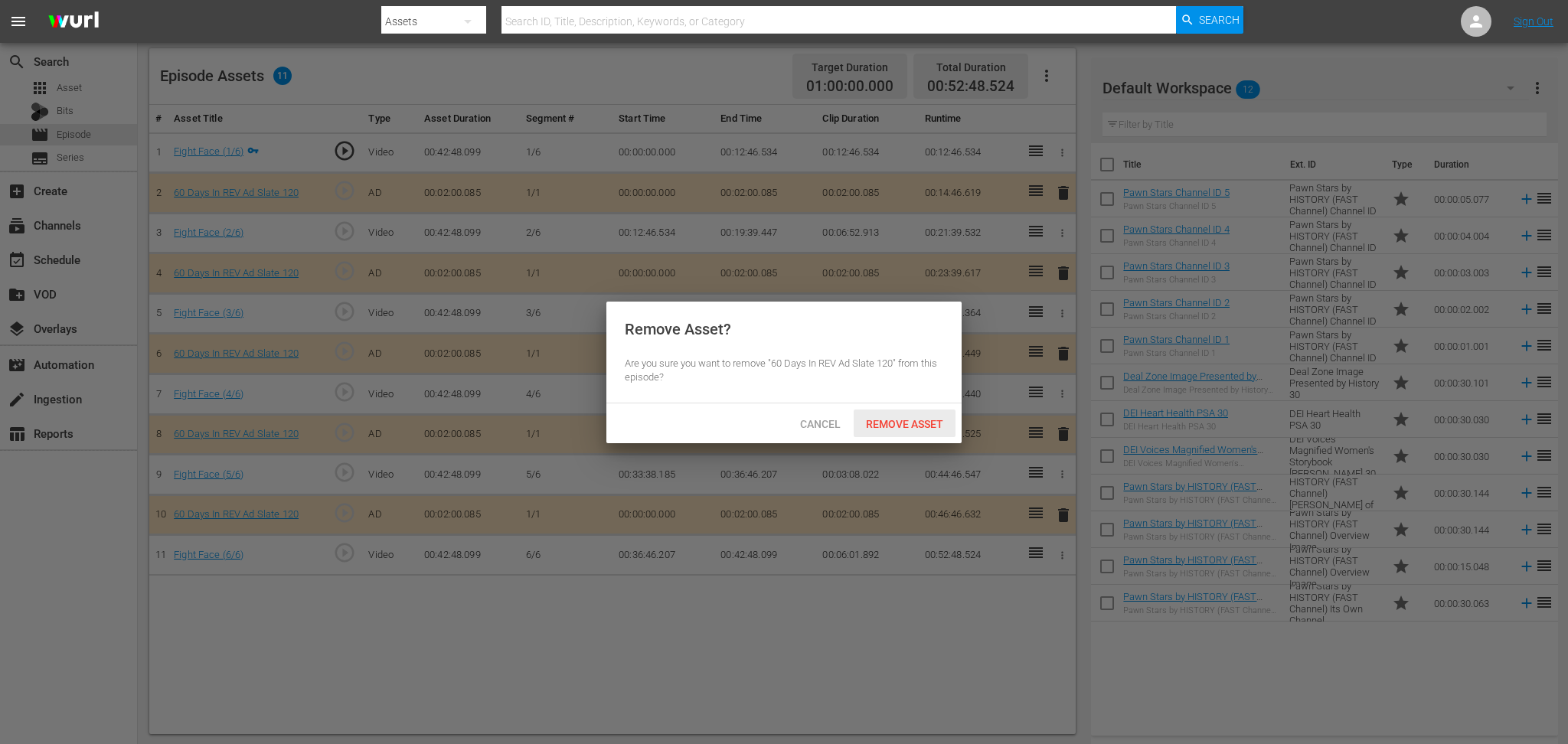
click at [913, 418] on span "Remove Asset" at bounding box center [904, 425] width 102 height 12
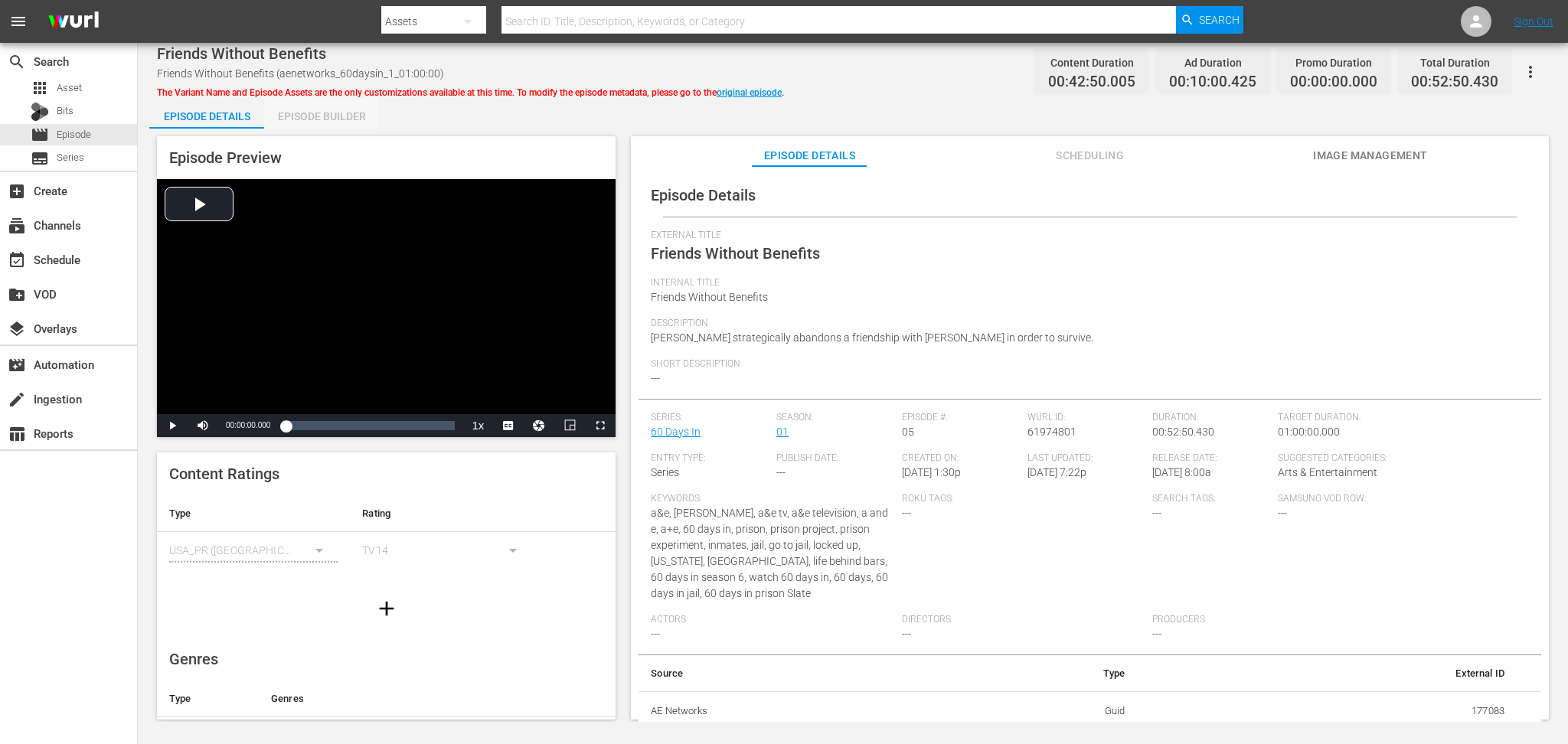
click at [309, 111] on div "Episode Builder" at bounding box center [321, 116] width 115 height 37
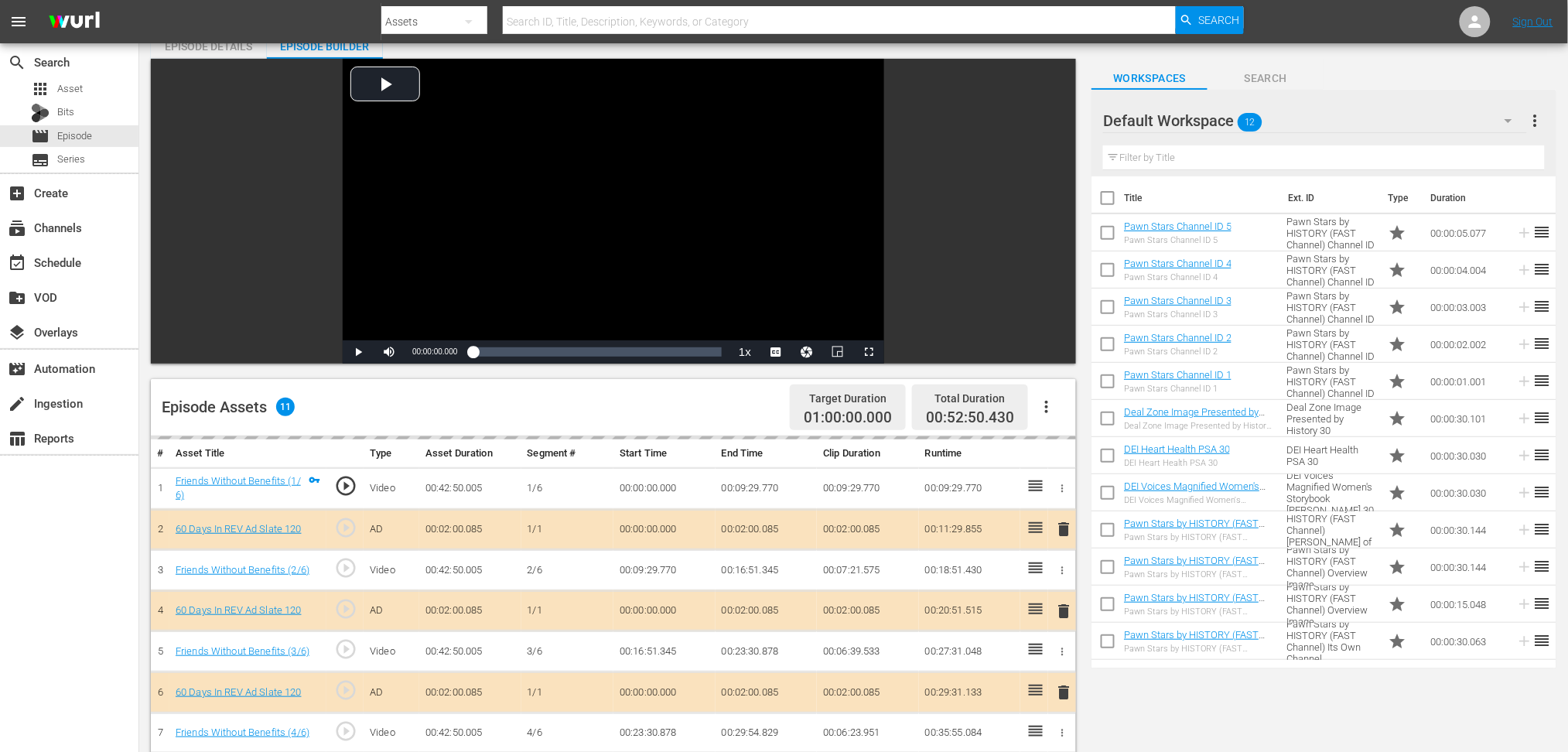
scroll to position [402, 0]
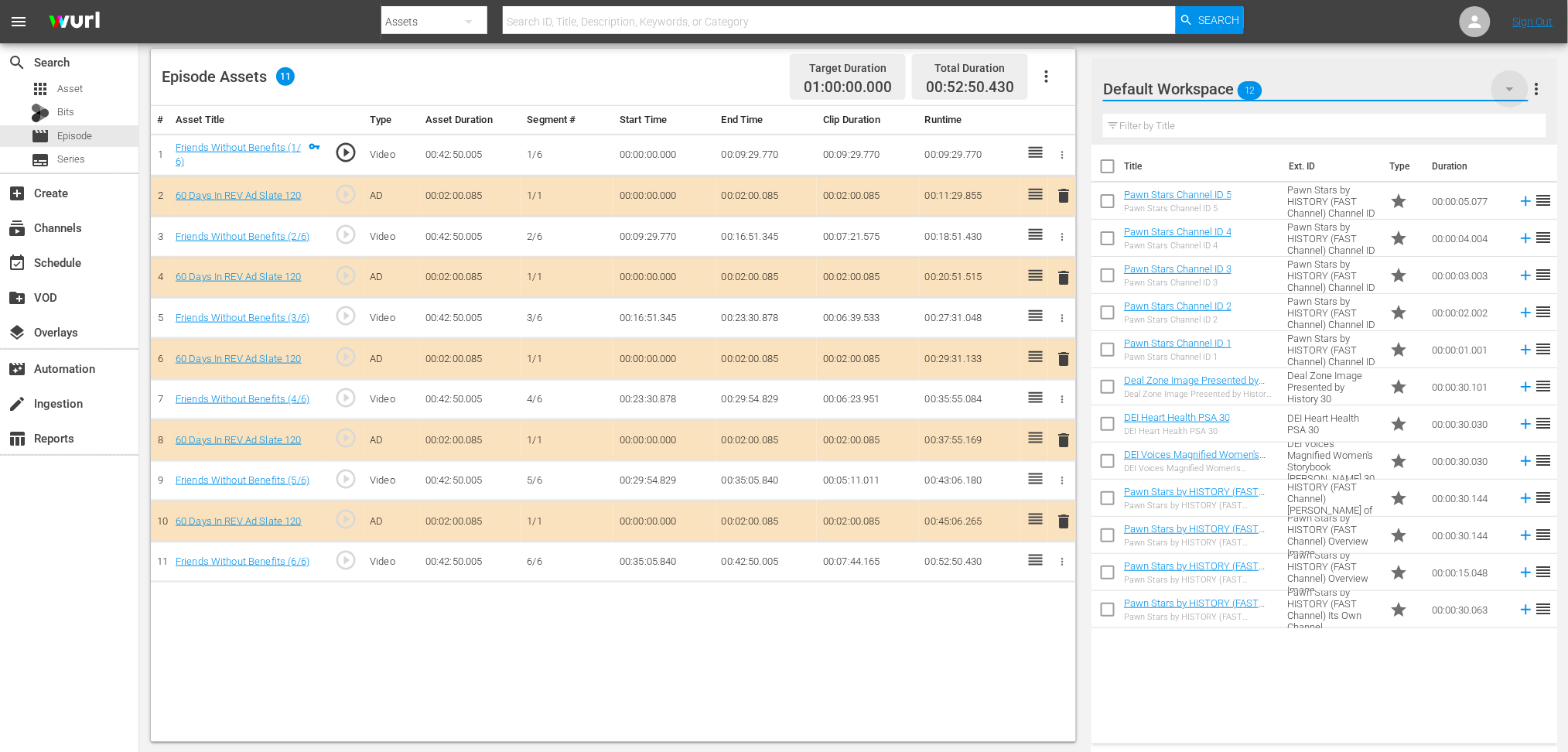
click at [1188, 91] on icon "button" at bounding box center [1511, 89] width 19 height 19
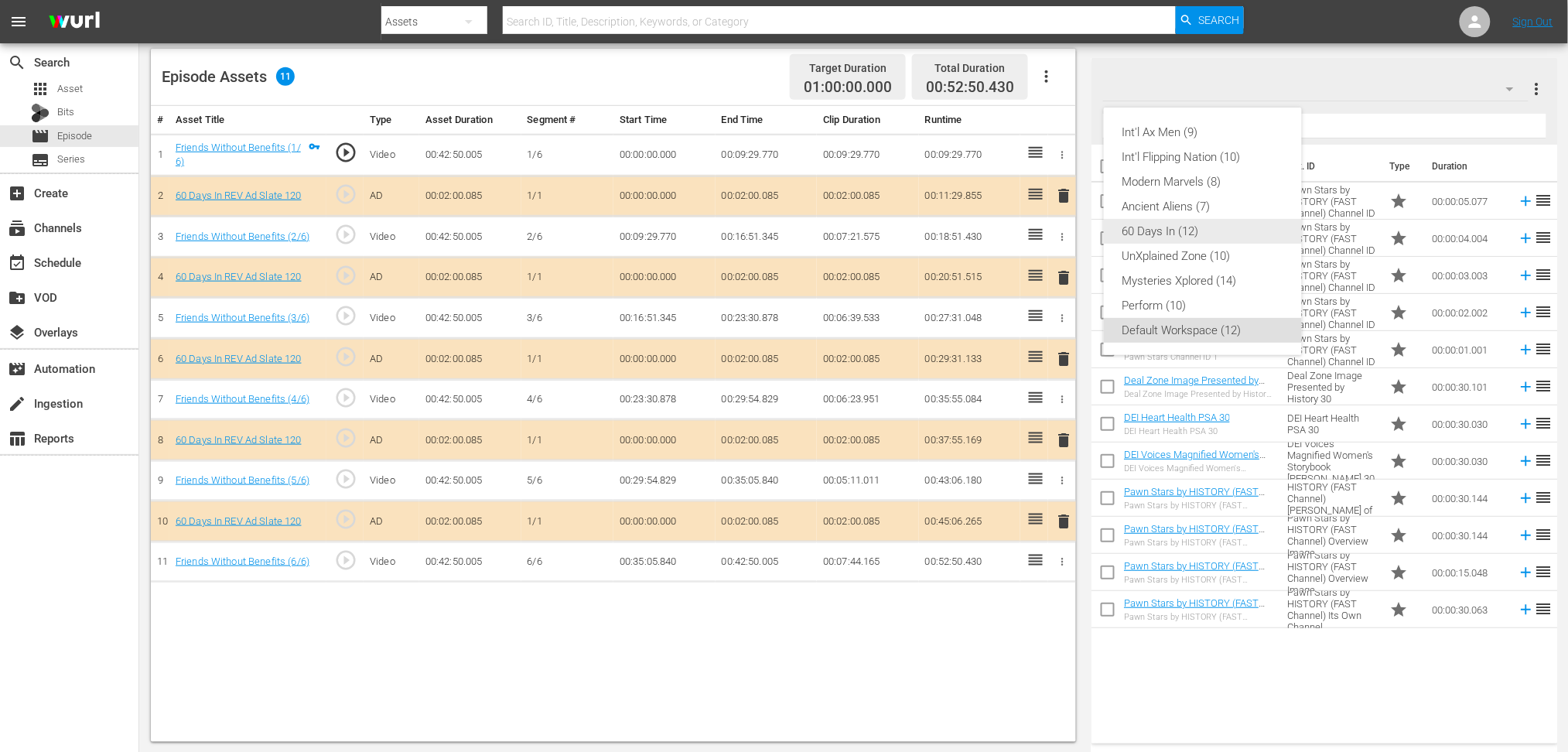
click at [1160, 232] on div "60 Days In (12)" at bounding box center [1203, 231] width 161 height 24
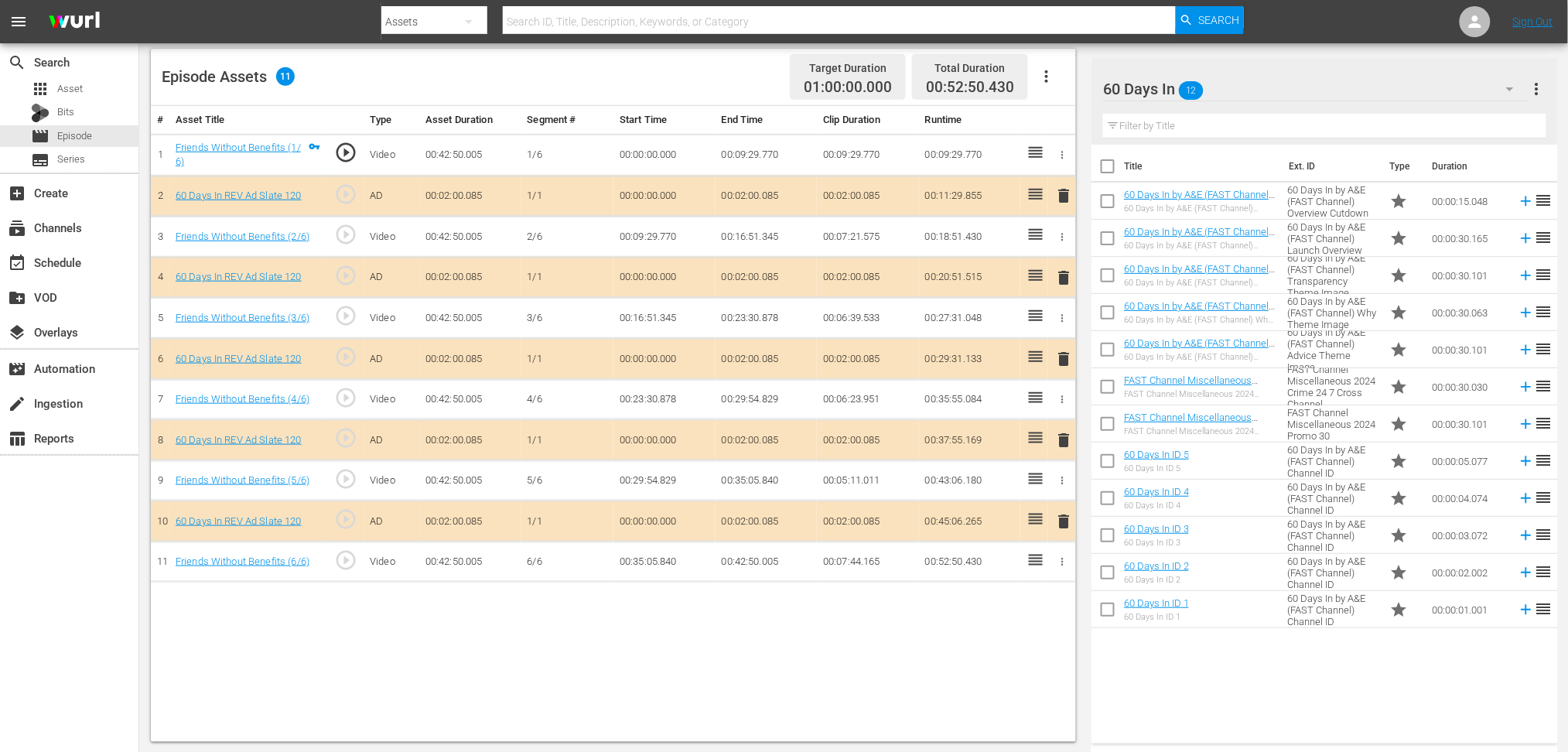
click at [1064, 362] on span "delete" at bounding box center [1064, 359] width 19 height 19
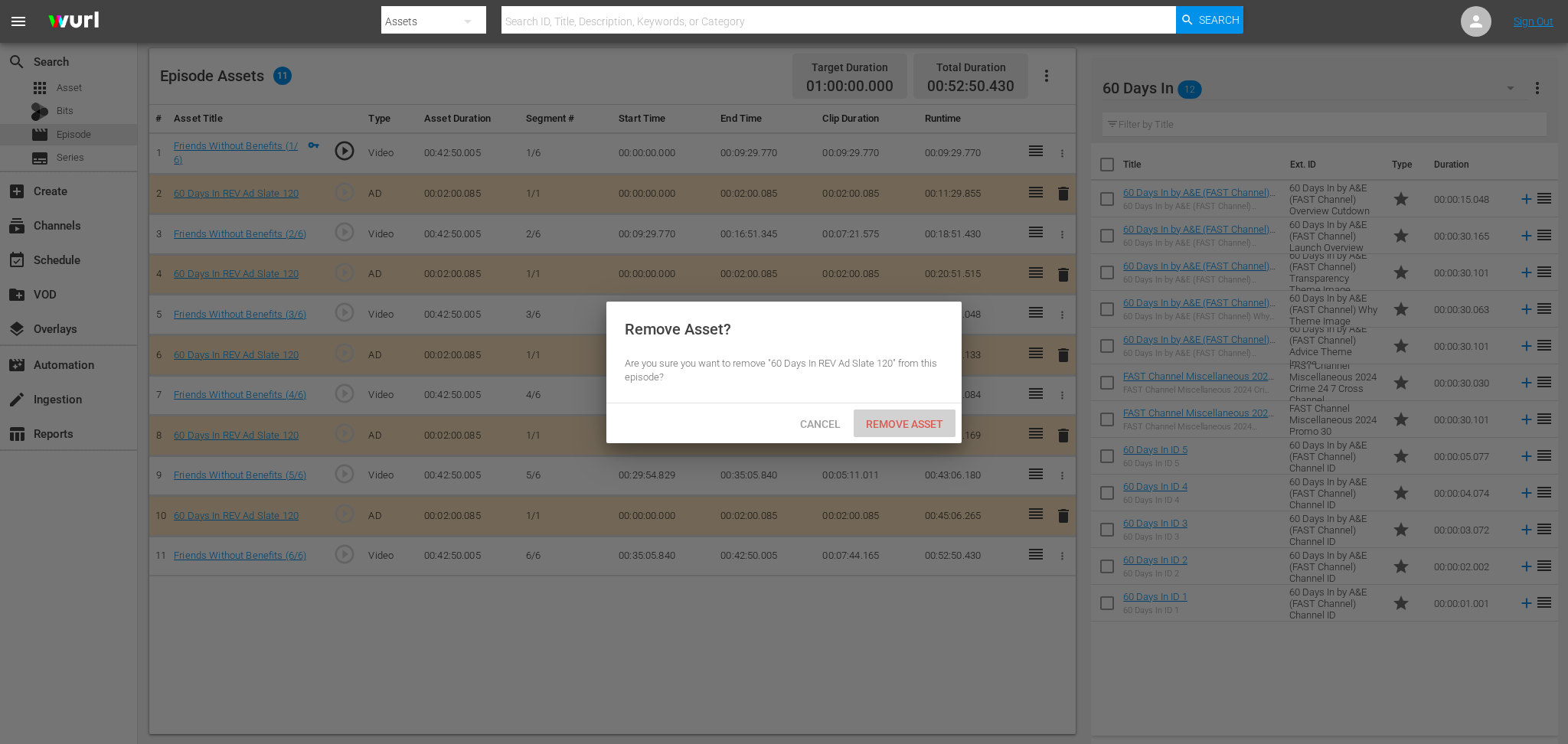
click at [919, 418] on span "Remove Asset" at bounding box center [904, 425] width 102 height 12
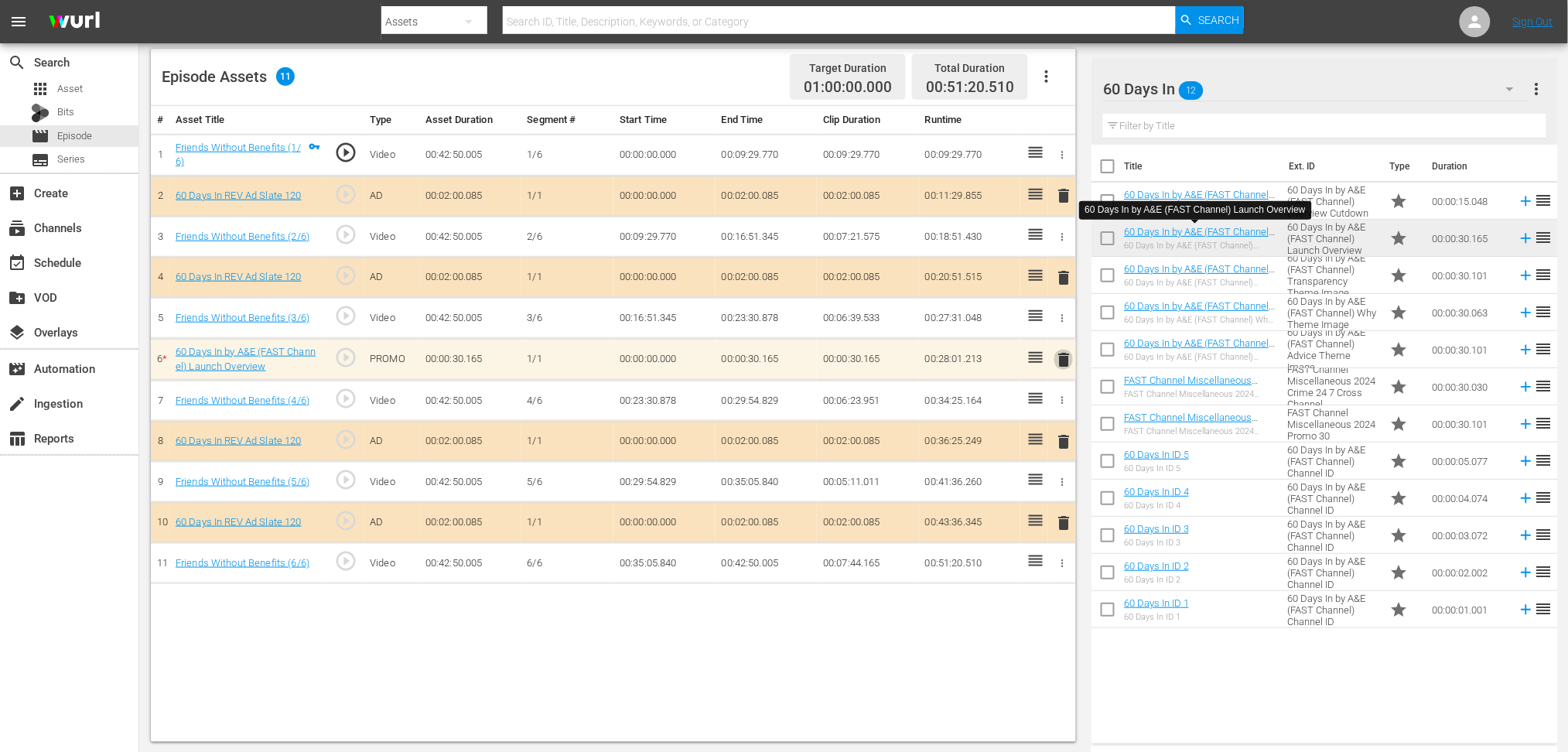
click at [1063, 361] on span "delete" at bounding box center [1064, 360] width 19 height 19
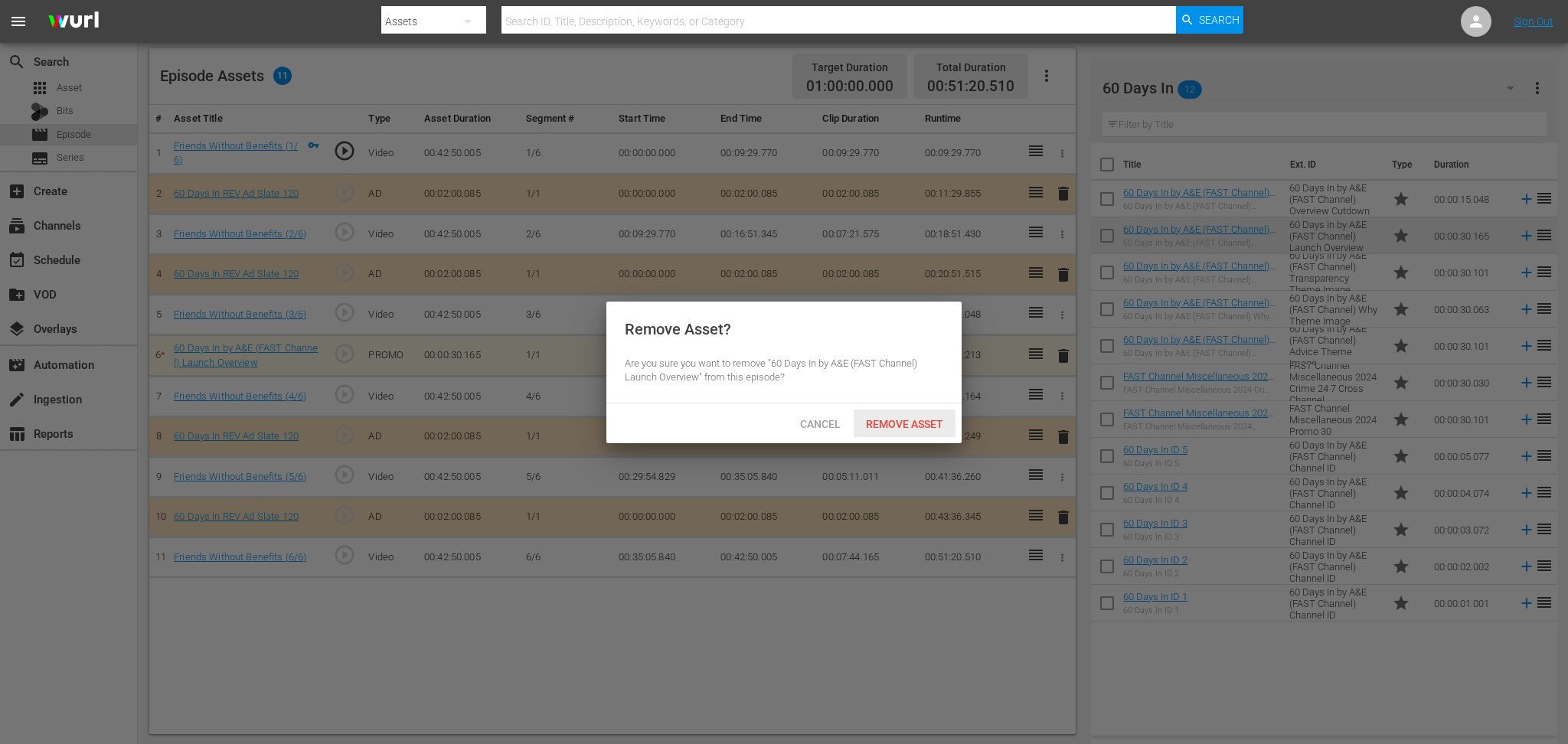
click at [927, 423] on span "Remove Asset" at bounding box center [904, 425] width 102 height 12
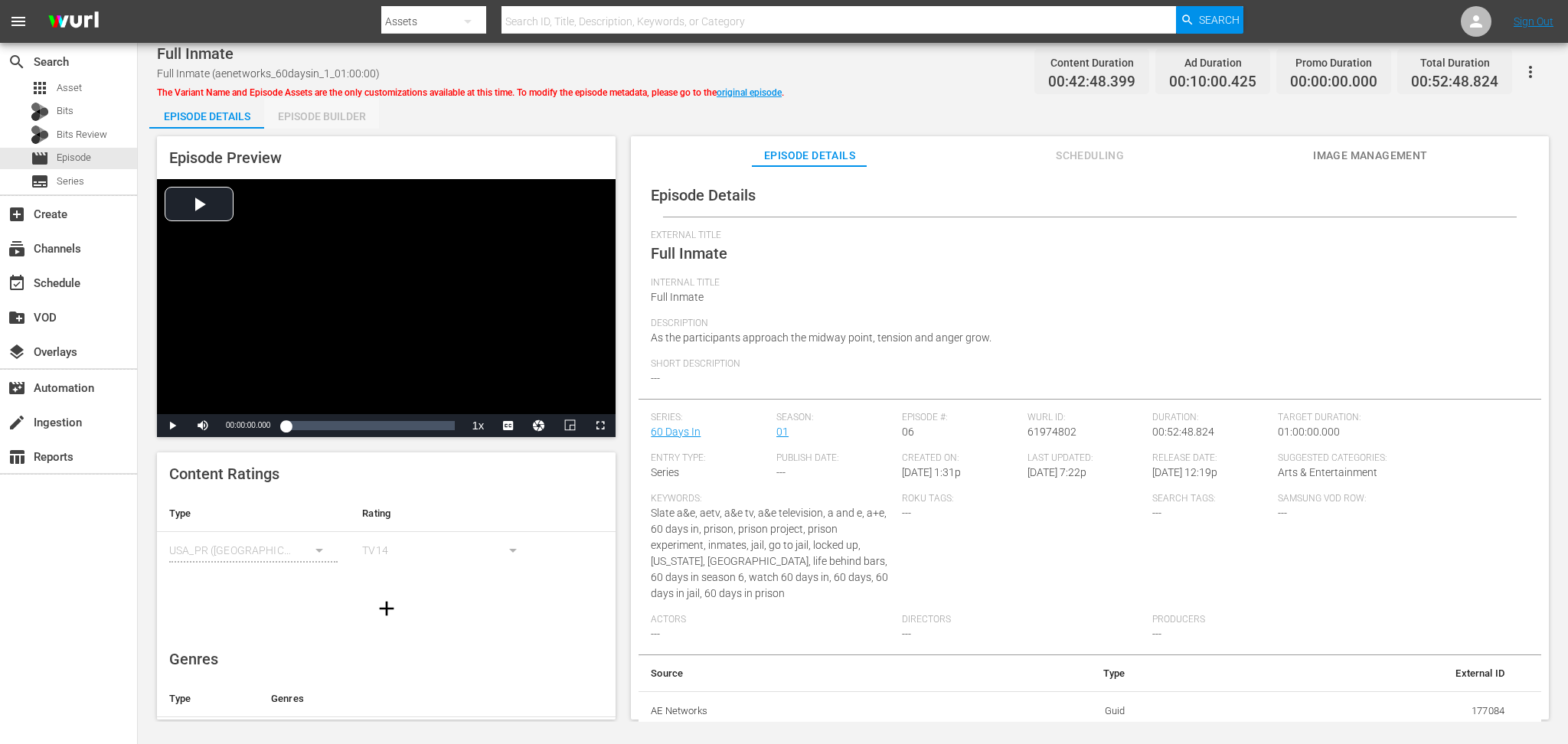
click at [326, 112] on div "Episode Builder" at bounding box center [321, 116] width 115 height 37
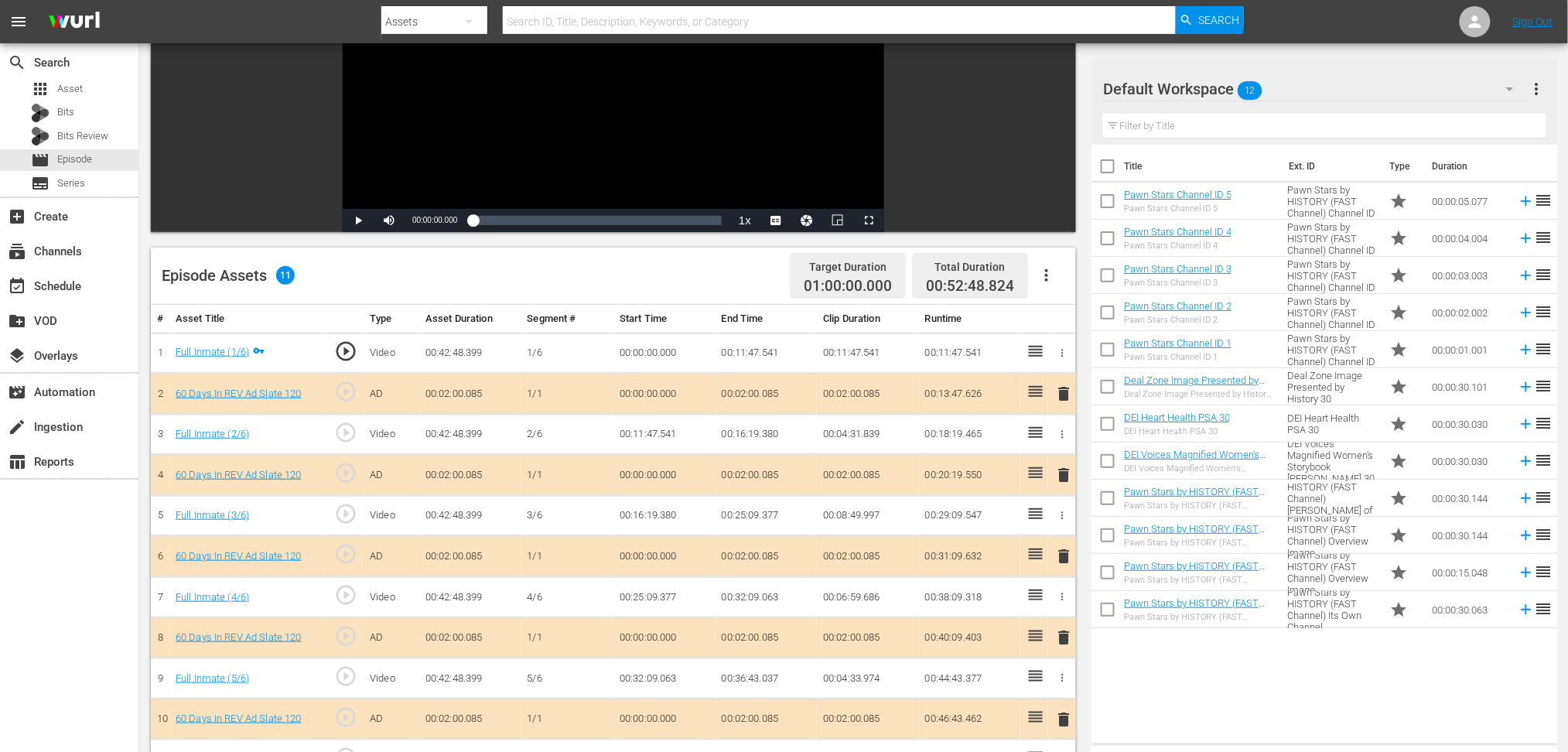
scroll to position [309, 0]
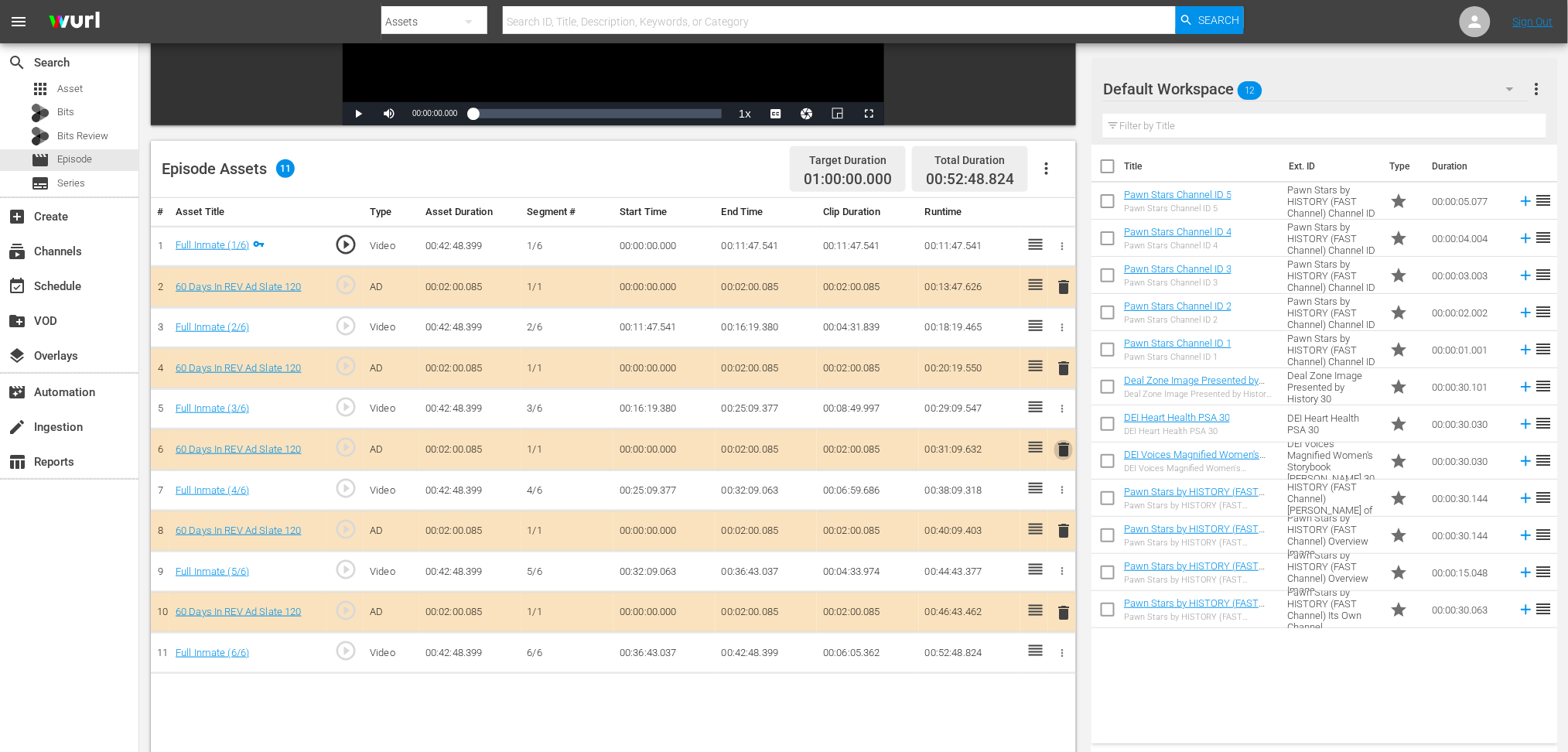
click at [1059, 443] on span "delete" at bounding box center [1064, 450] width 19 height 19
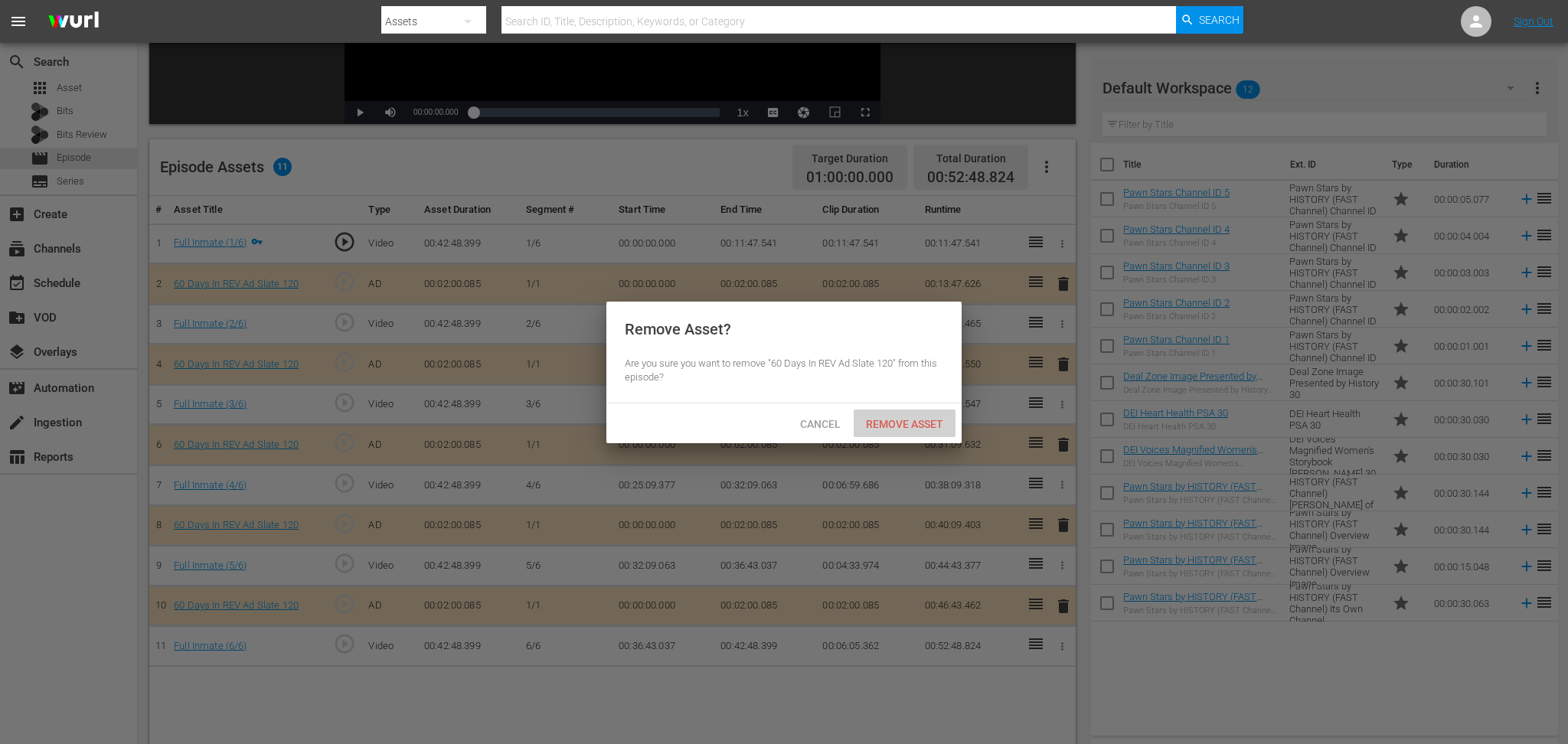
click at [929, 423] on span "Remove Asset" at bounding box center [904, 425] width 102 height 12
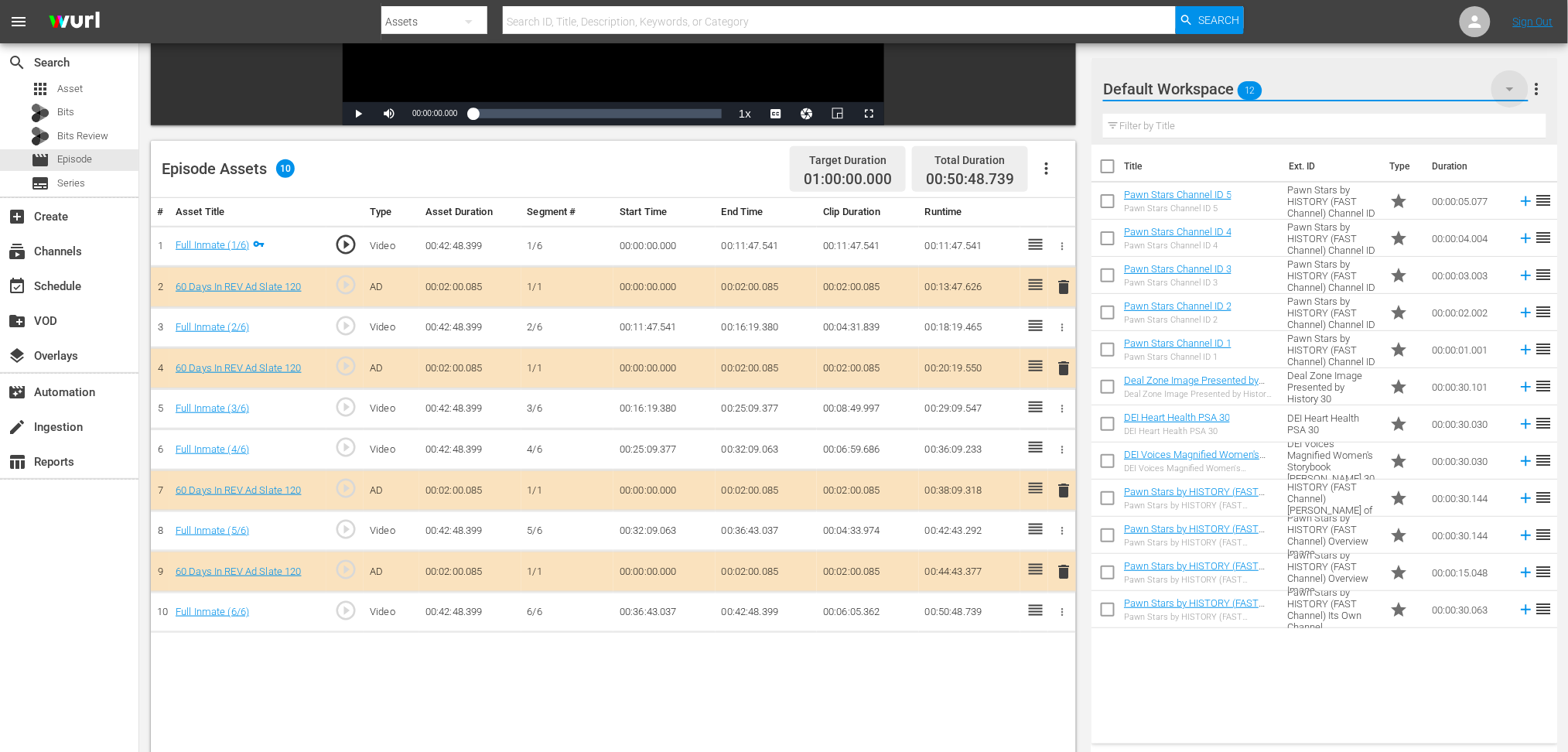
click at [1188, 87] on icon "button" at bounding box center [1511, 89] width 19 height 19
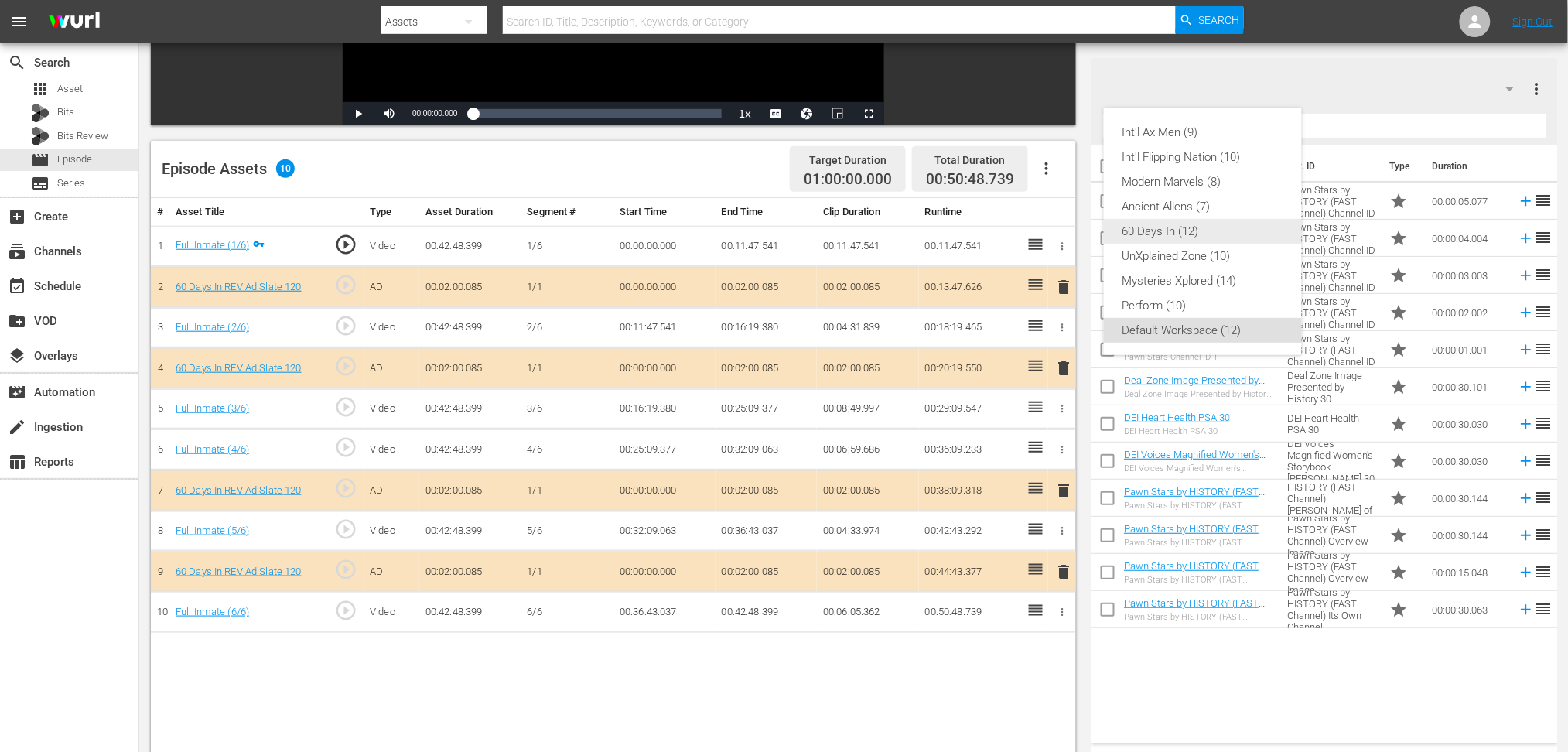
click at [1159, 236] on div "60 Days In (12)" at bounding box center [1203, 231] width 161 height 24
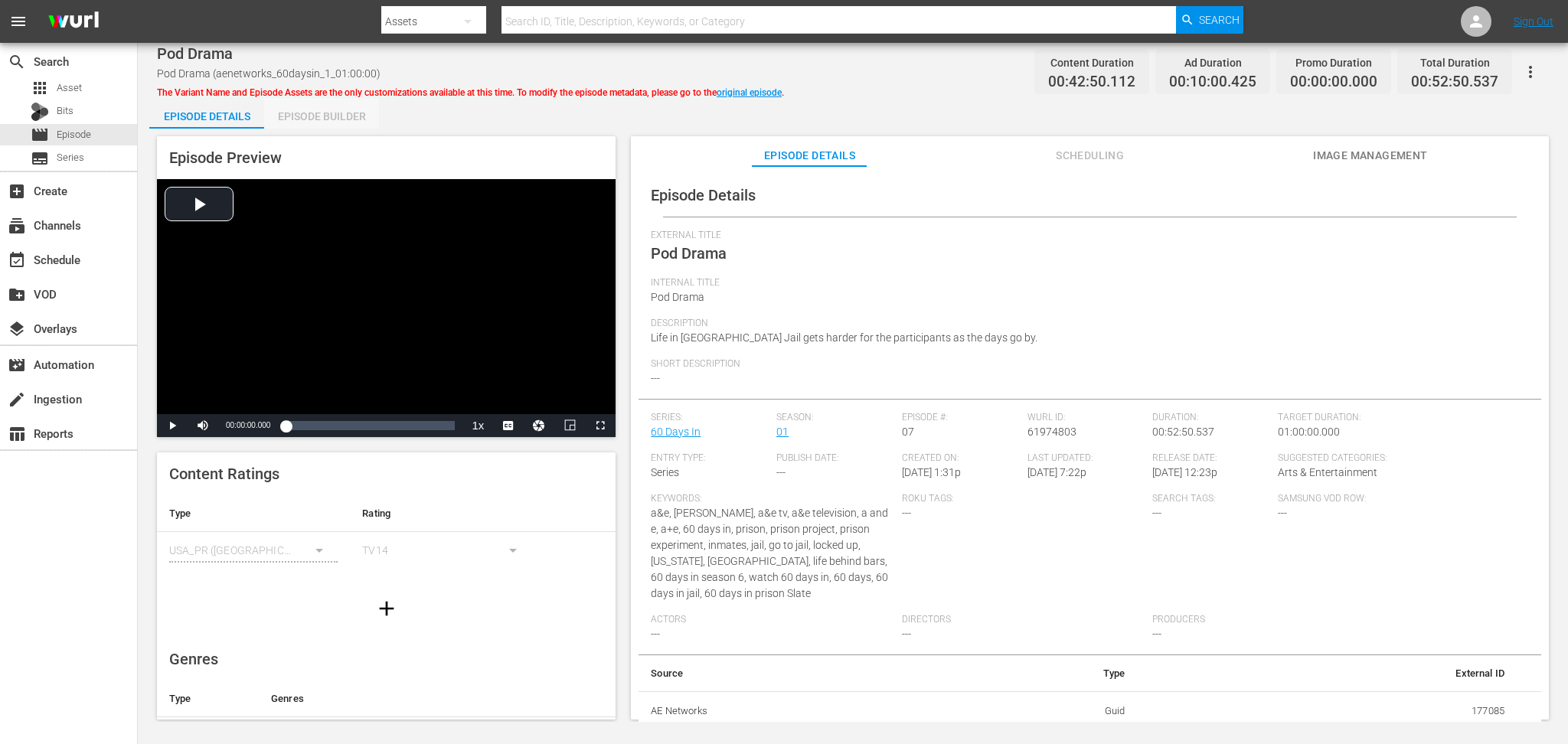
click at [336, 114] on div "Episode Builder" at bounding box center [321, 116] width 115 height 37
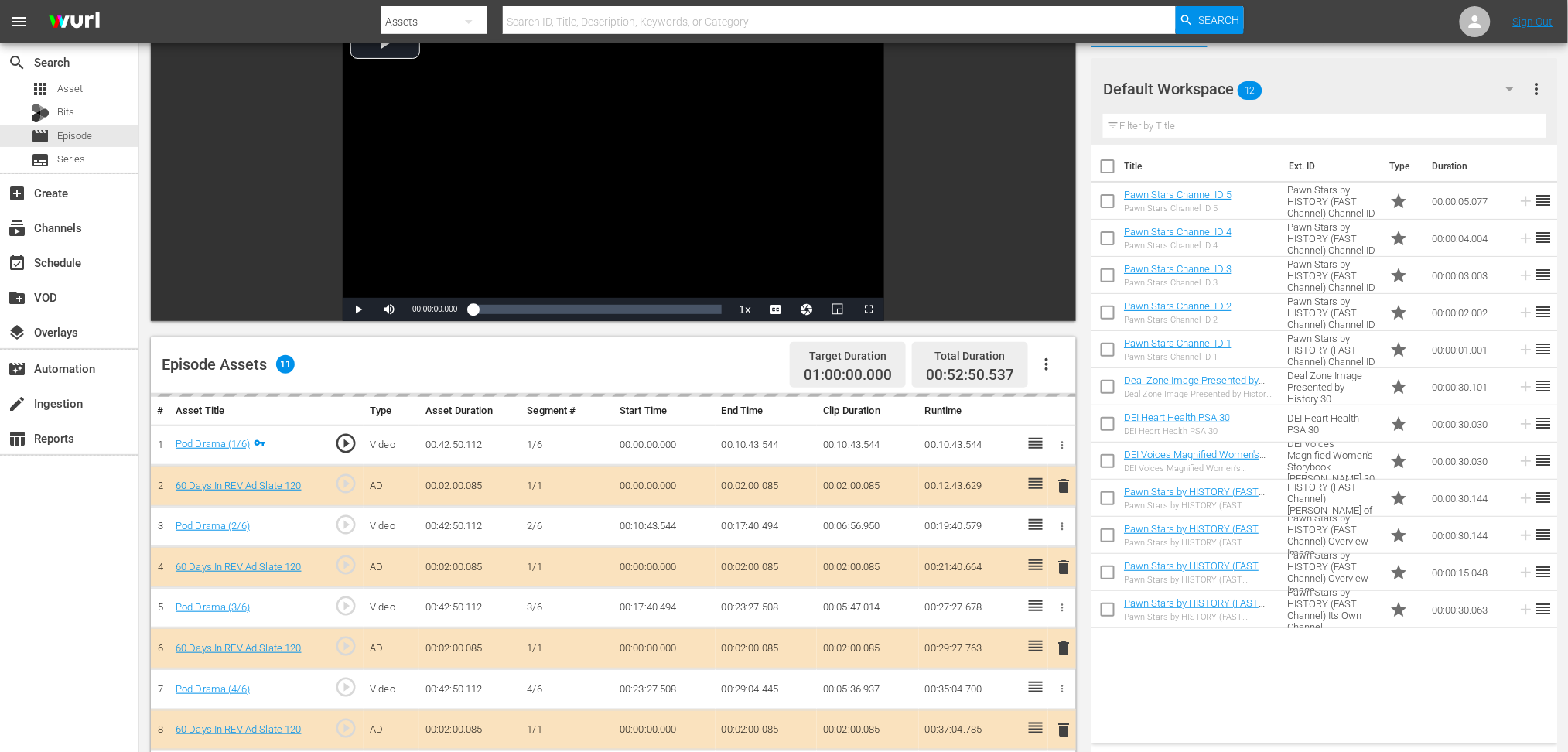
scroll to position [309, 0]
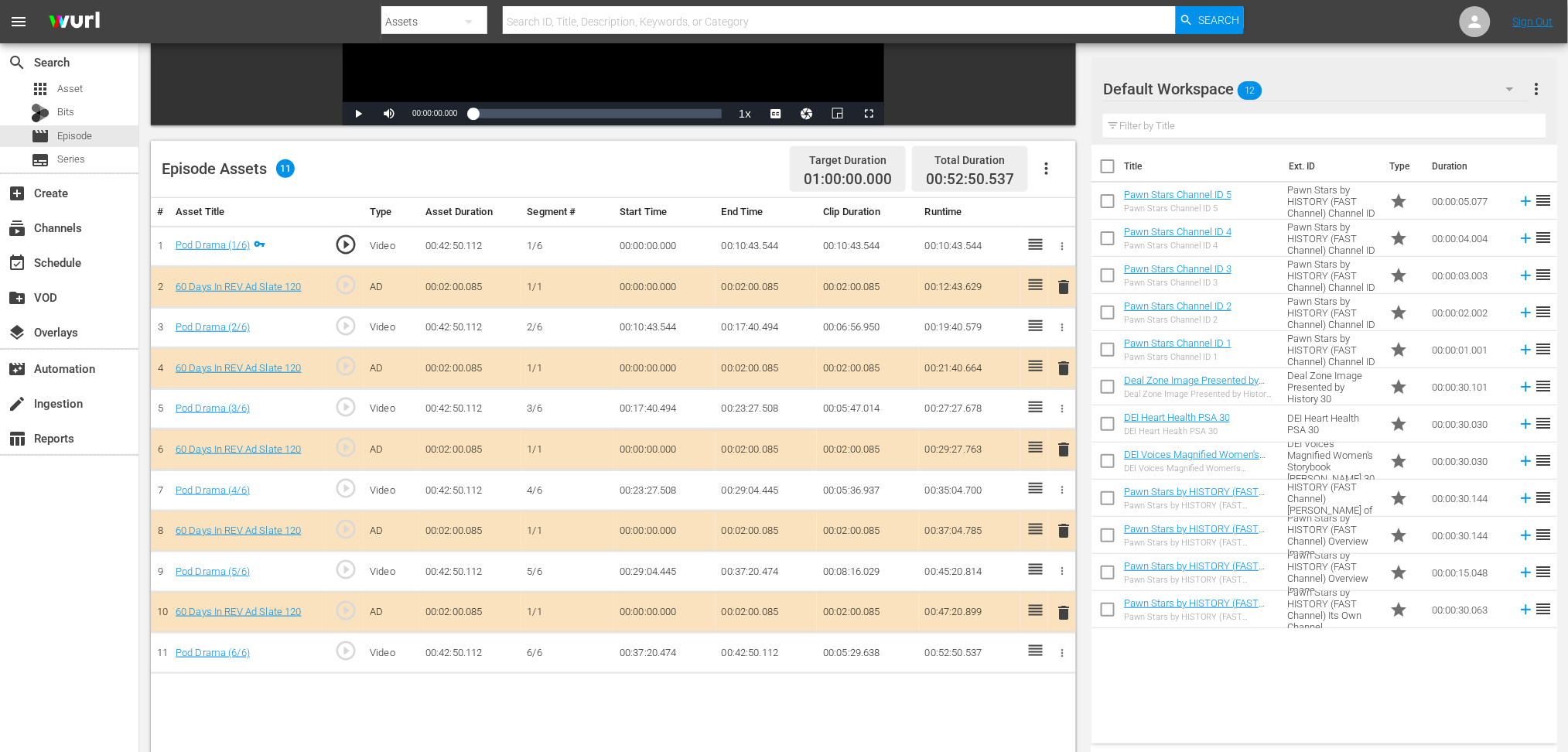
click at [1065, 448] on span "delete" at bounding box center [1064, 450] width 19 height 19
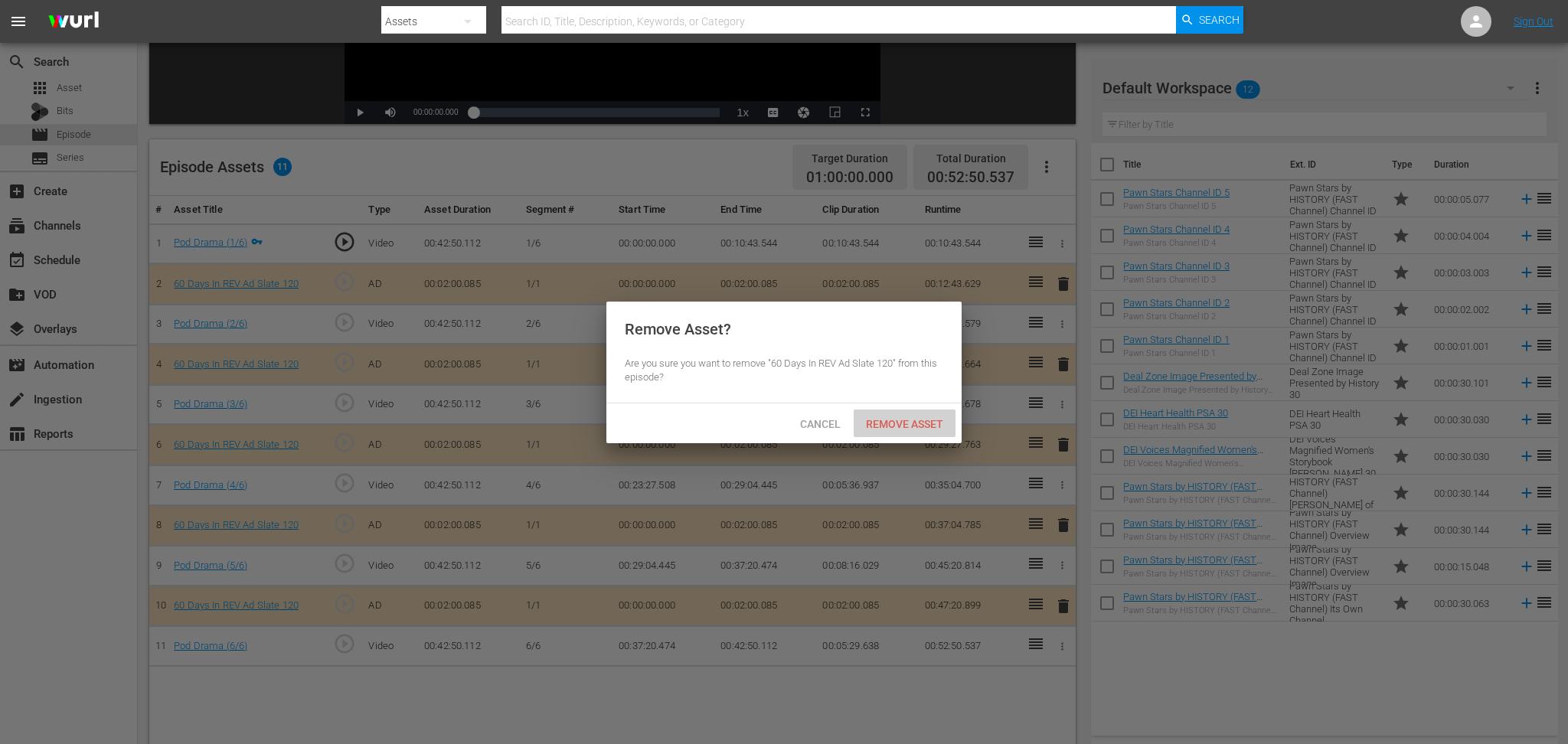
click at [890, 424] on span "Remove Asset" at bounding box center [904, 425] width 102 height 12
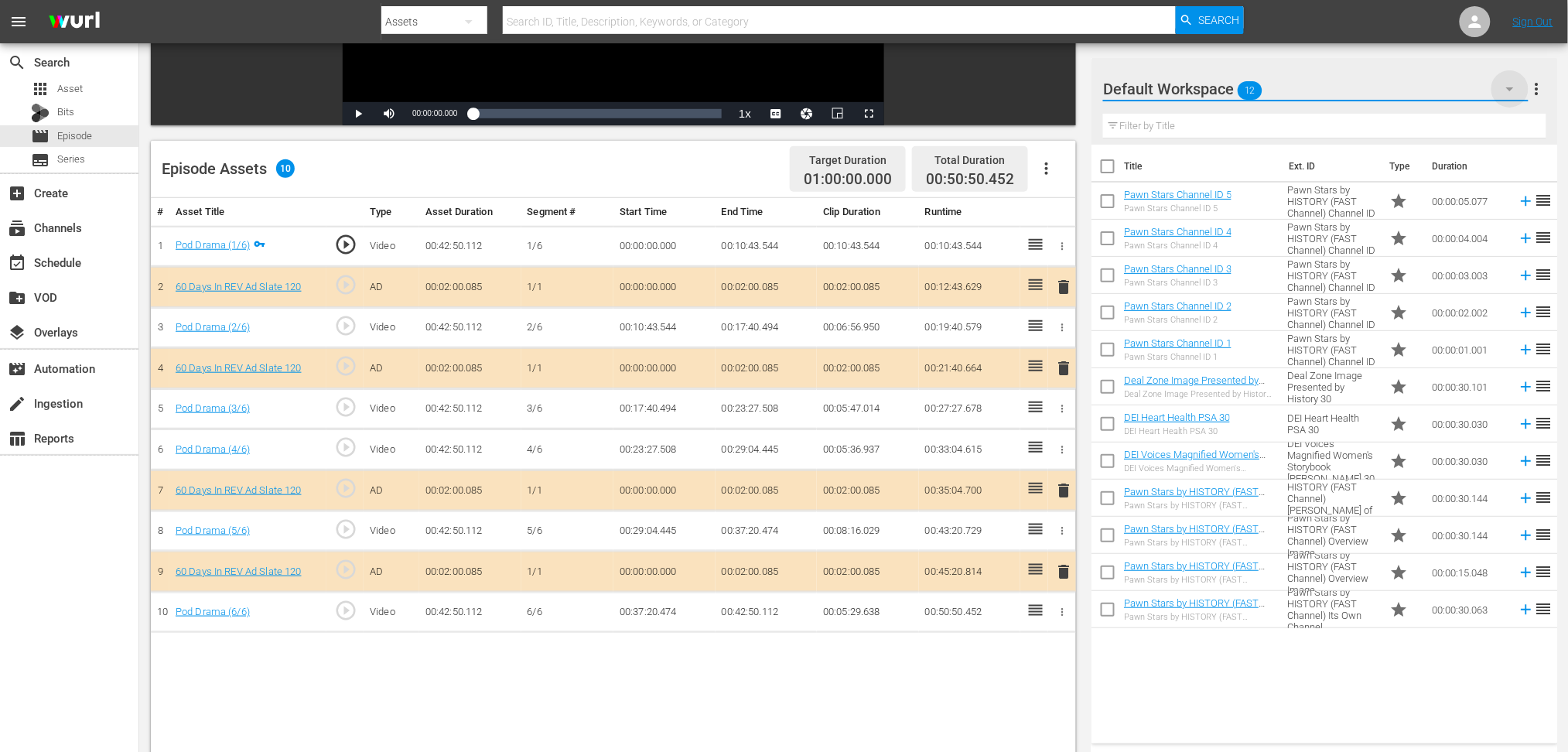
click at [1188, 93] on icon "button" at bounding box center [1511, 89] width 19 height 19
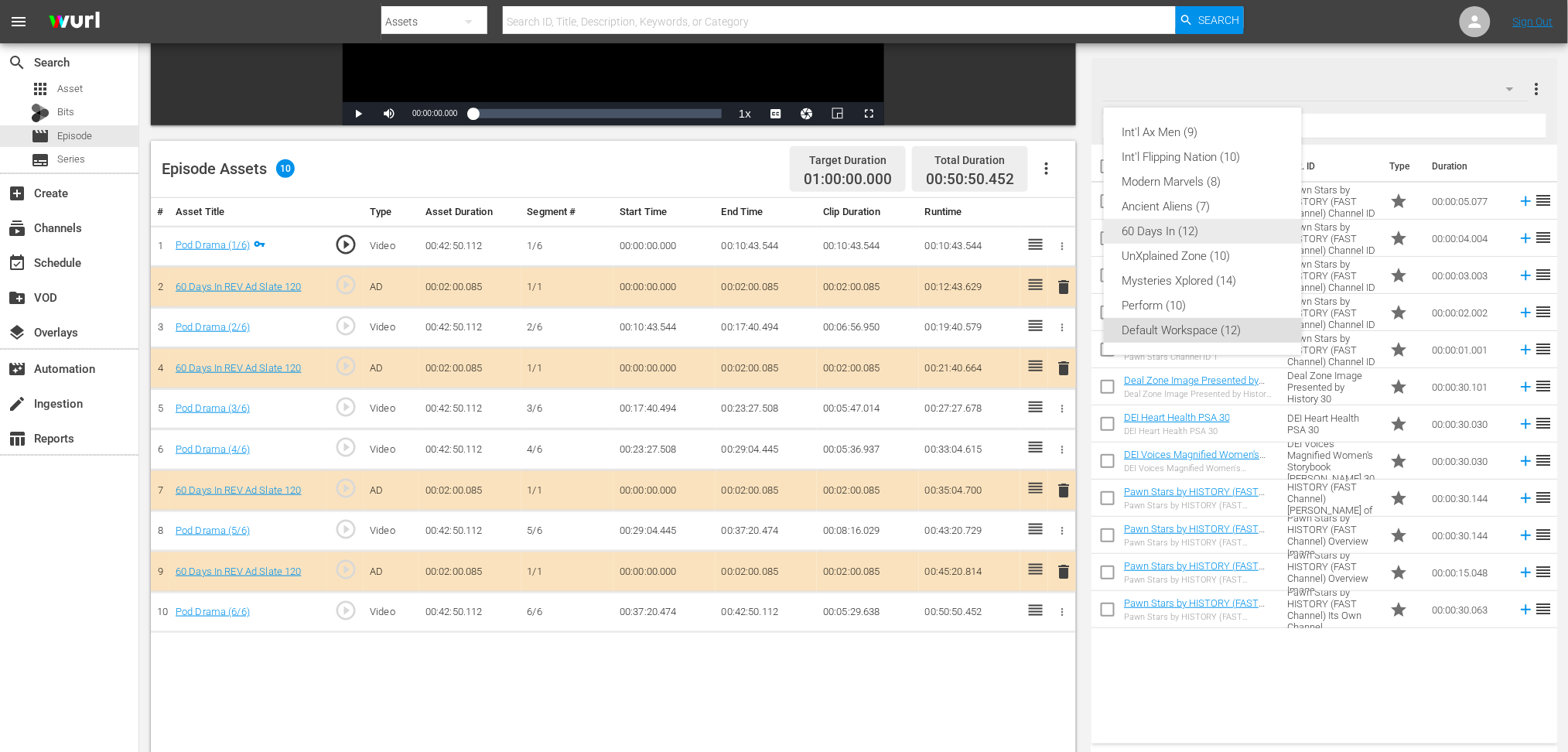
click at [1188, 229] on div "60 Days In (12)" at bounding box center [1203, 231] width 161 height 24
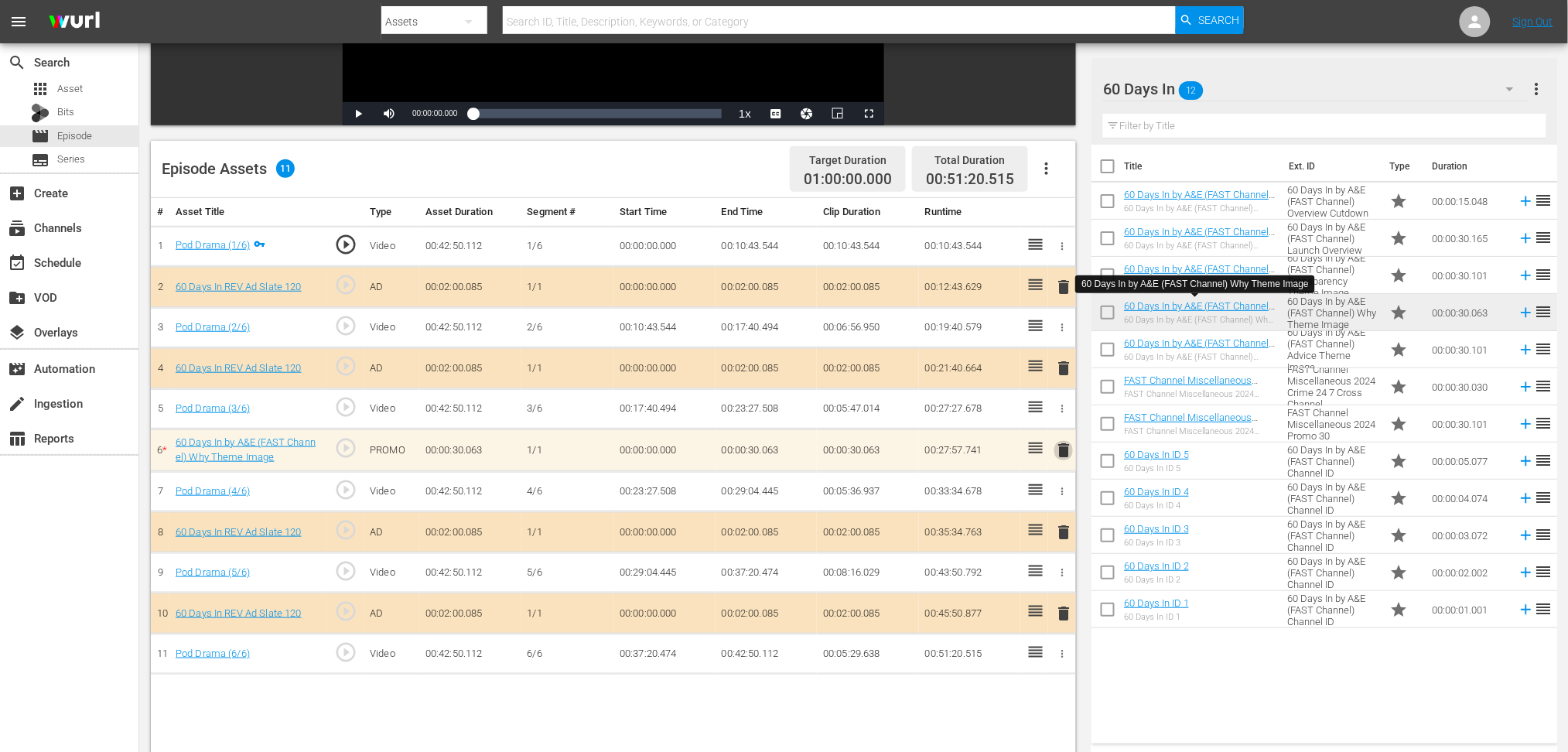
click at [1061, 447] on span "delete" at bounding box center [1064, 450] width 19 height 19
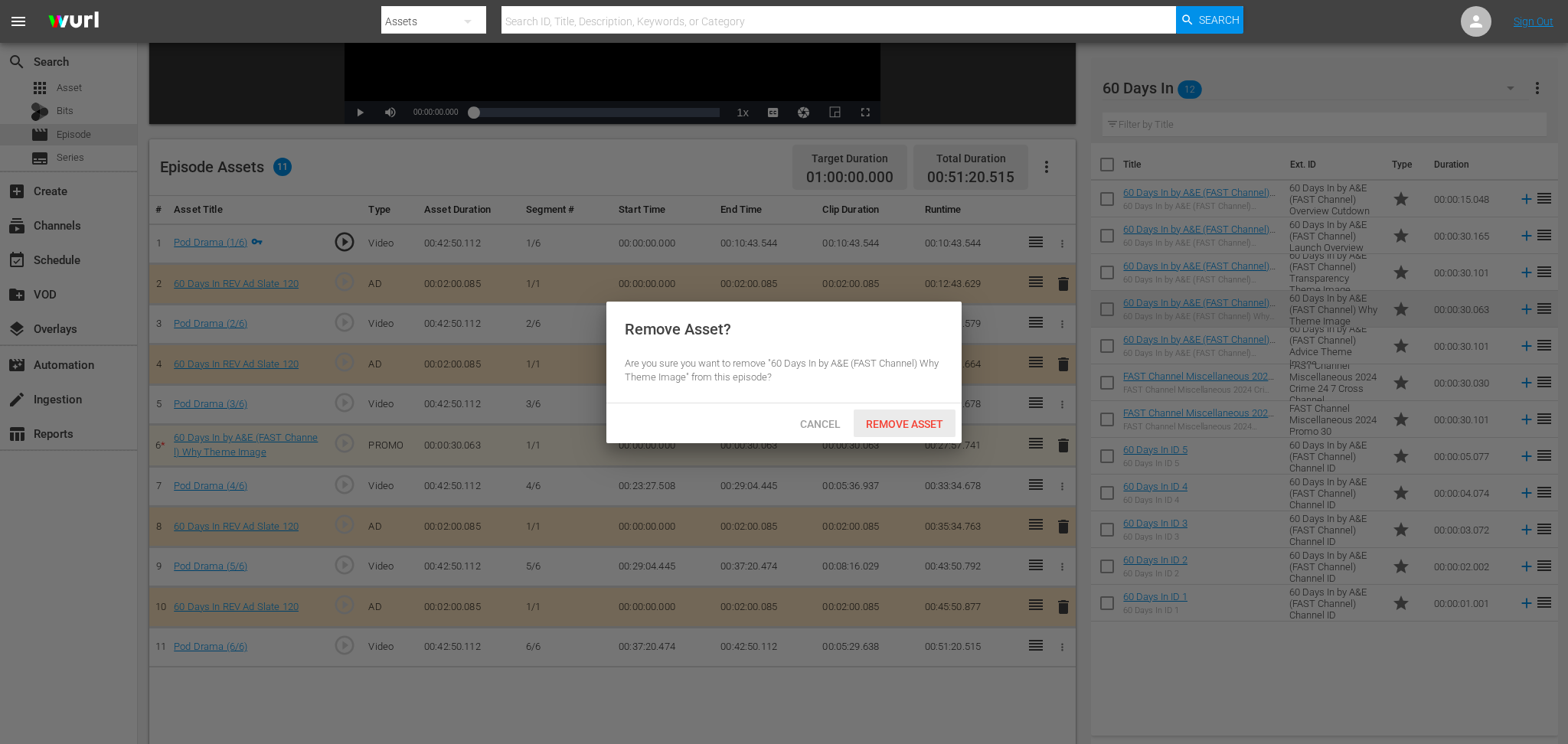
click at [932, 420] on span "Remove Asset" at bounding box center [904, 425] width 102 height 12
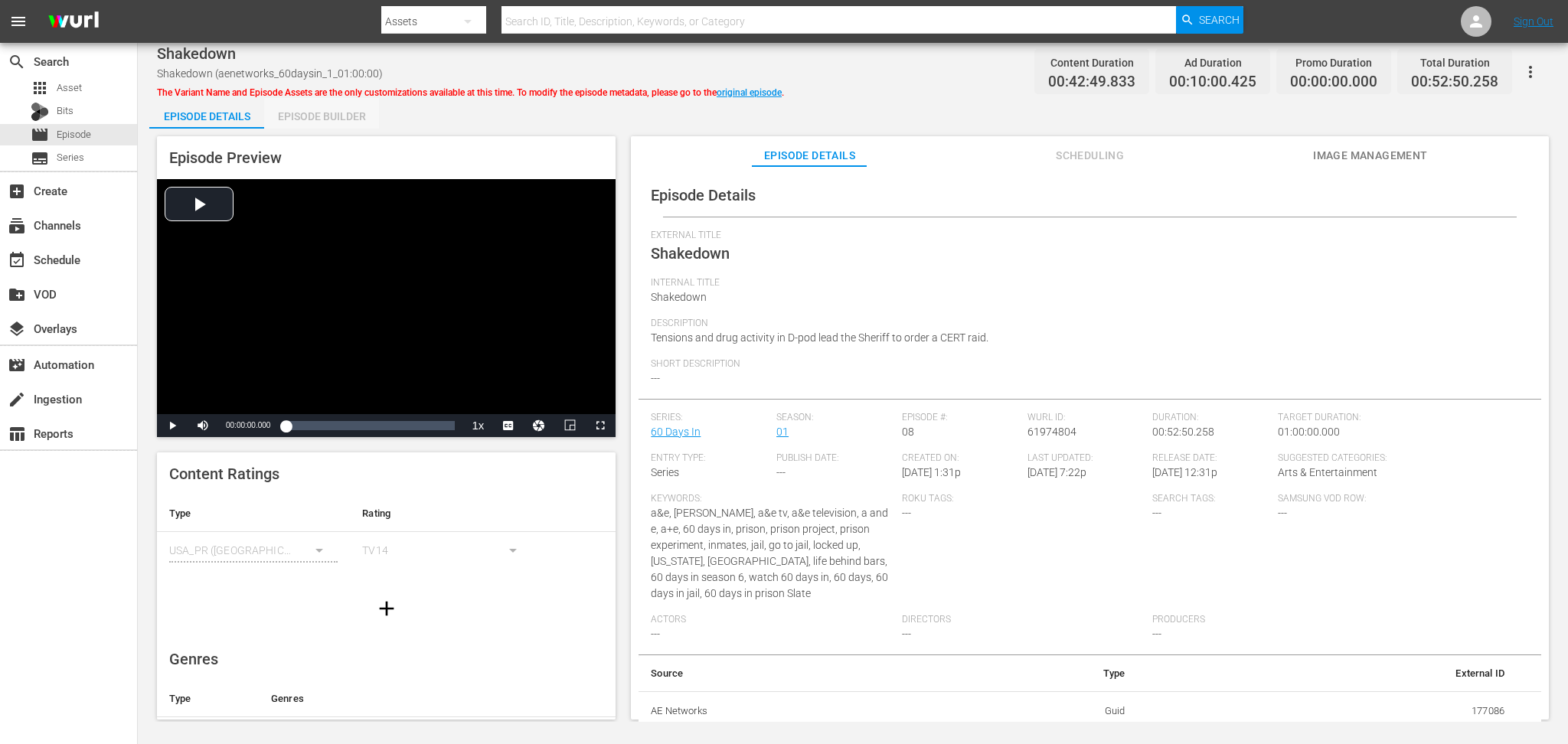
click at [315, 111] on div "Episode Builder" at bounding box center [321, 116] width 115 height 37
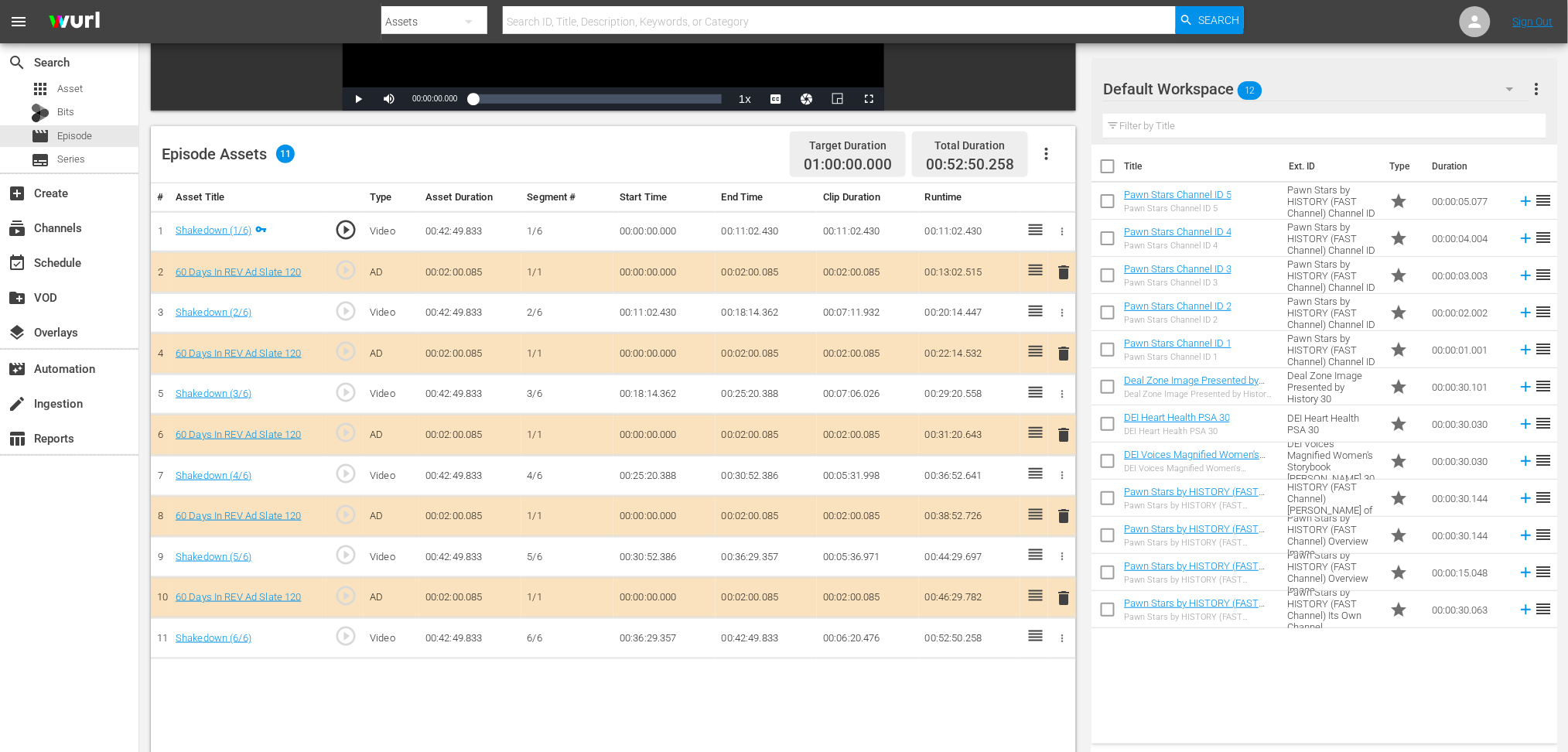
scroll to position [402, 0]
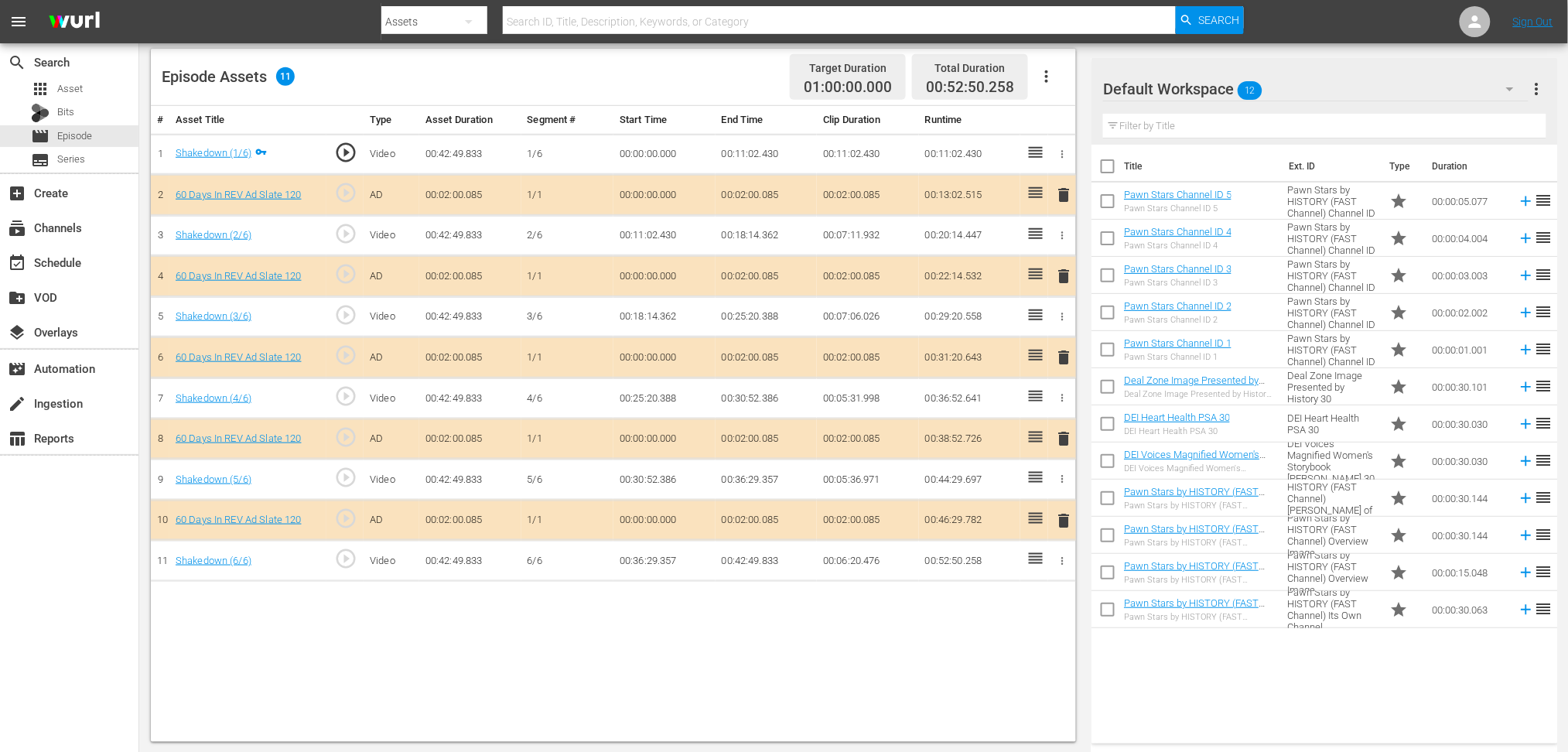
click at [1062, 350] on span "delete" at bounding box center [1064, 357] width 19 height 19
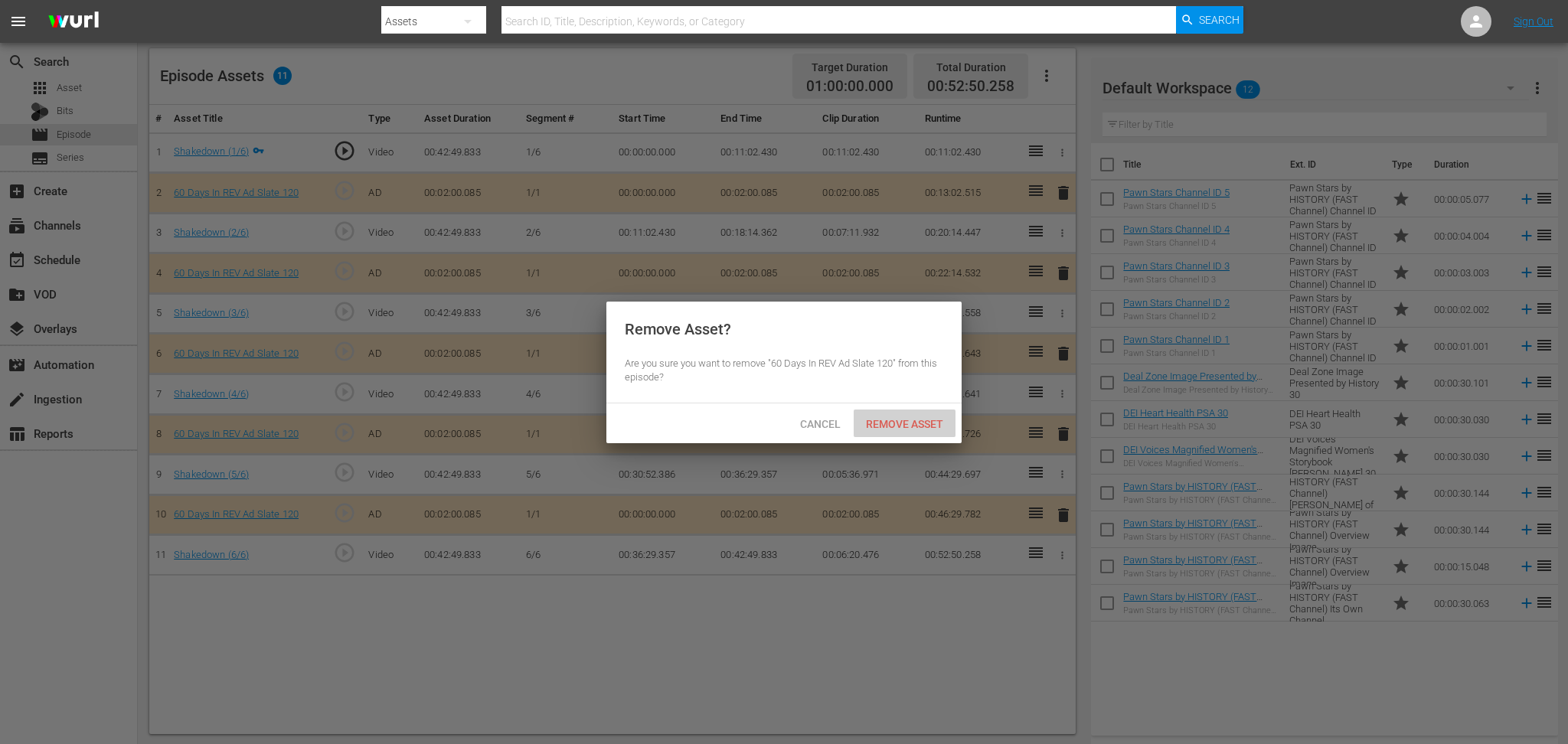
click at [918, 426] on span "Remove Asset" at bounding box center [904, 425] width 102 height 12
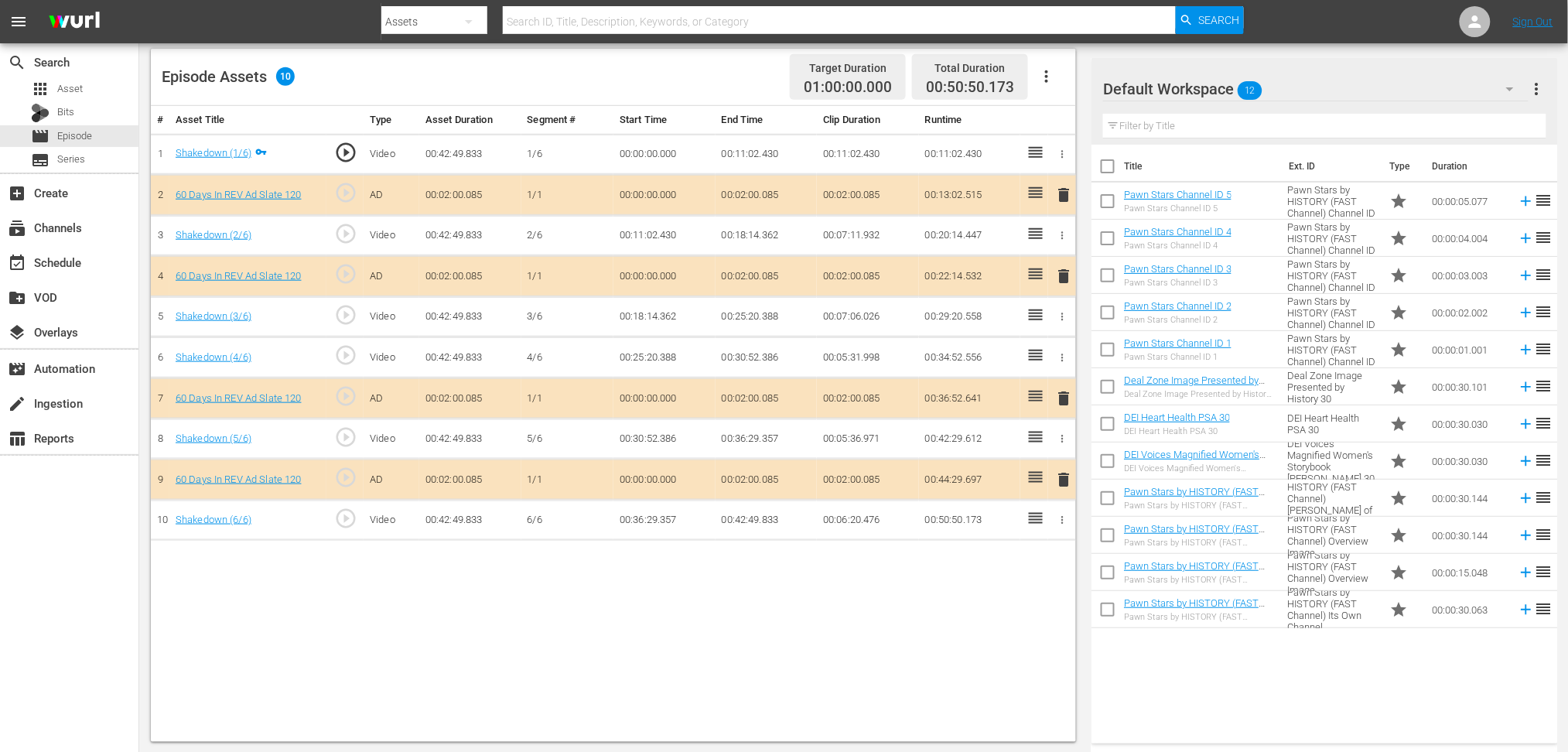
click at [1188, 89] on icon "button" at bounding box center [1511, 89] width 19 height 19
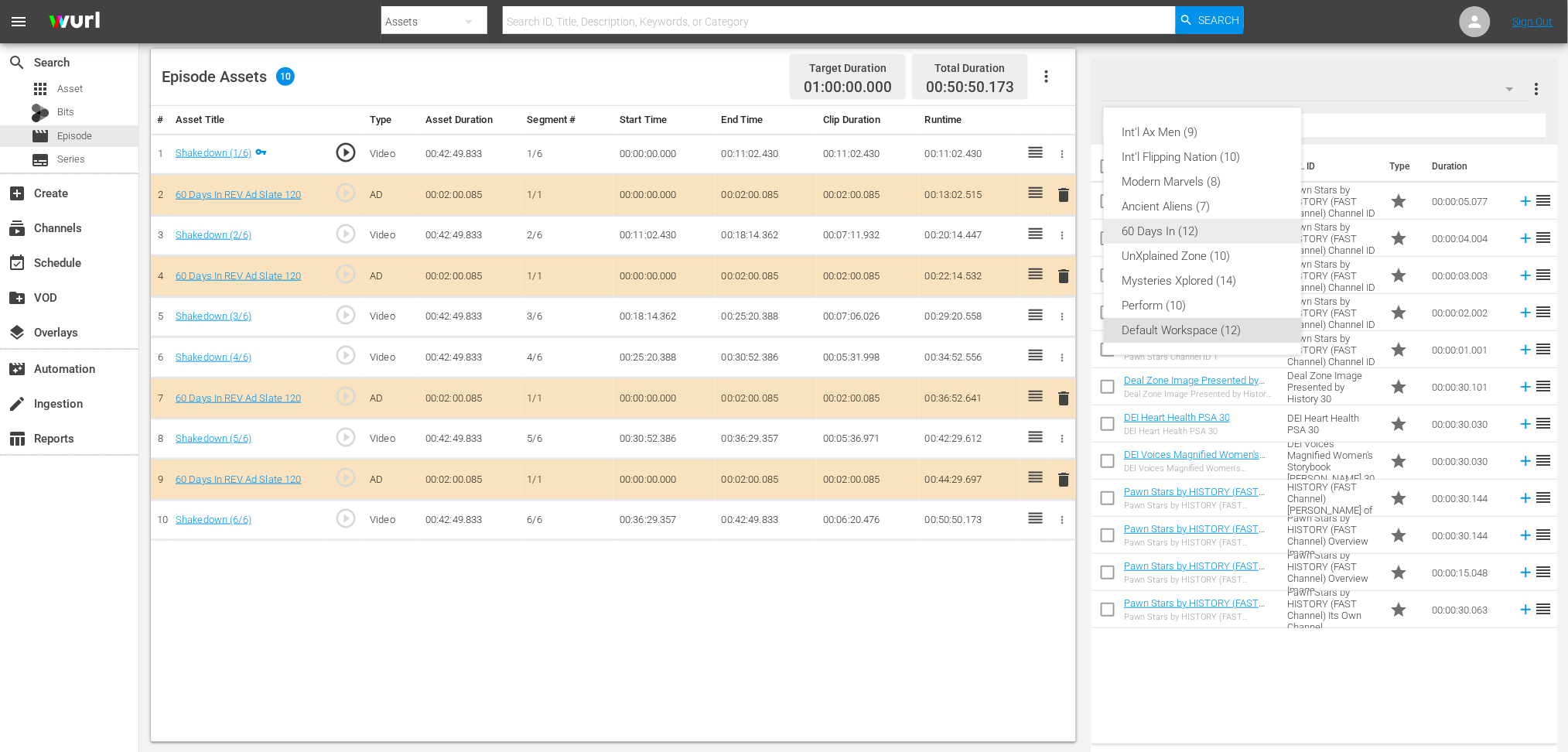
click at [1181, 238] on div "60 Days In (12)" at bounding box center [1203, 231] width 161 height 24
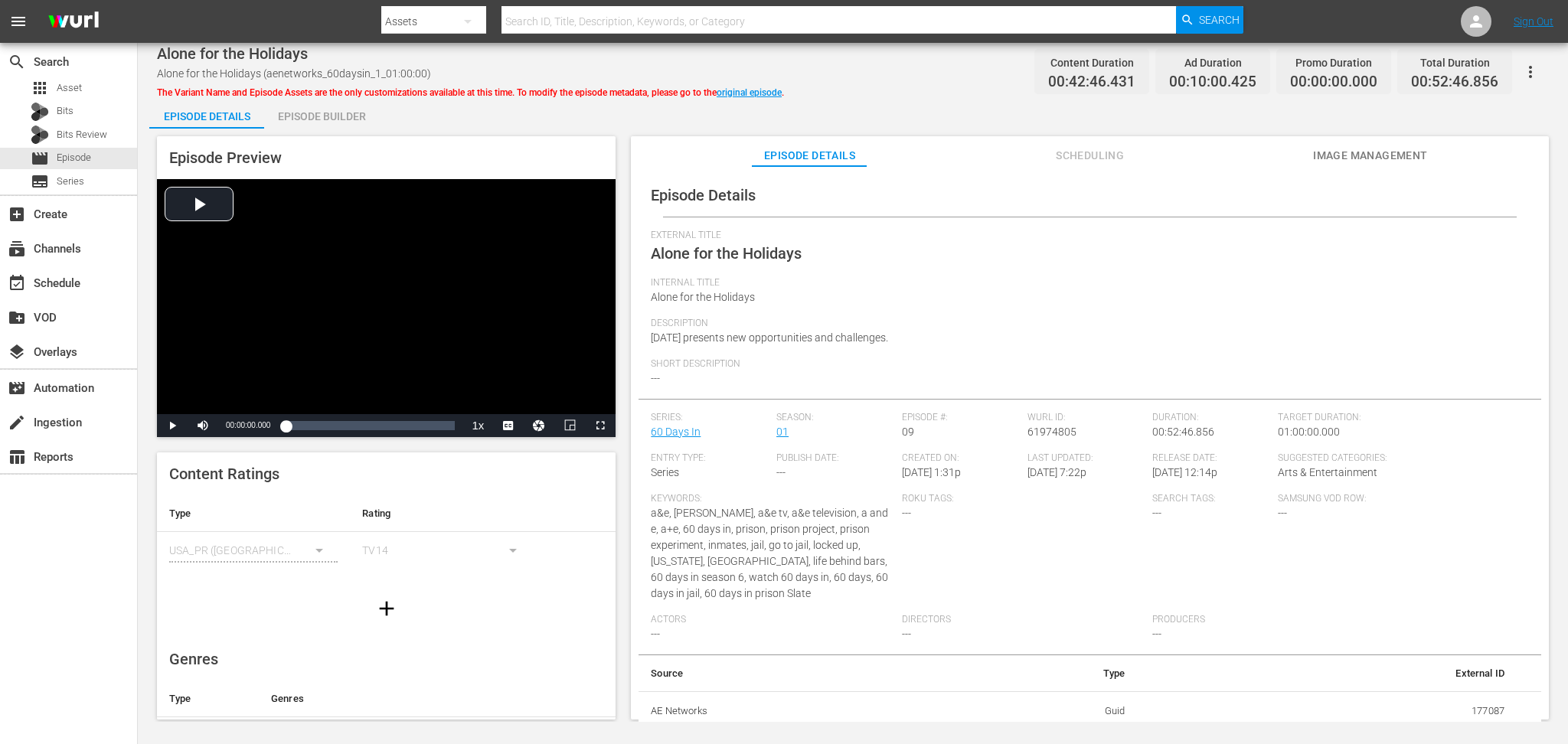
click at [315, 115] on div "Episode Builder" at bounding box center [321, 116] width 115 height 37
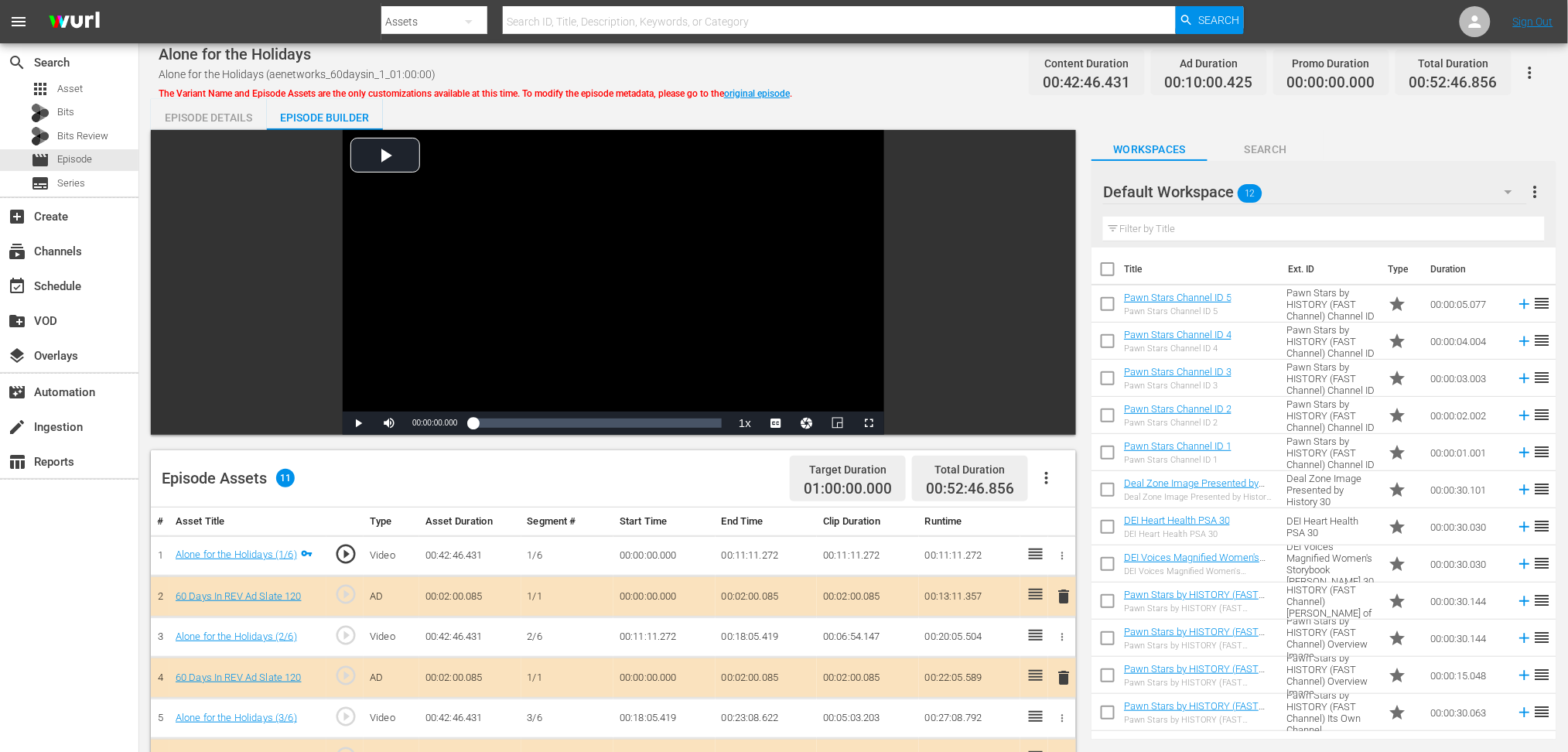
click at [1188, 189] on icon "button" at bounding box center [1509, 192] width 19 height 19
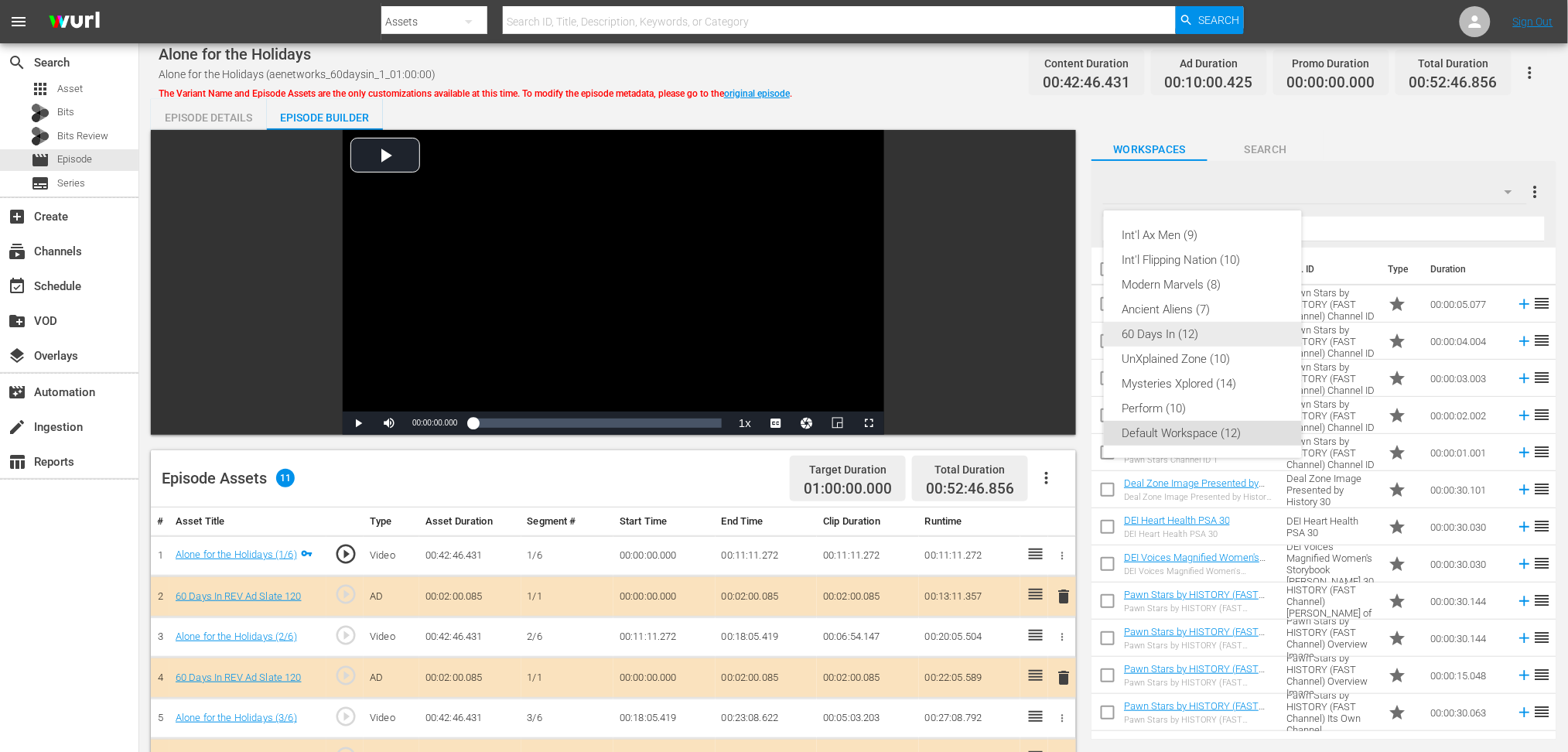
click at [1152, 341] on div "60 Days In (12)" at bounding box center [1203, 334] width 161 height 24
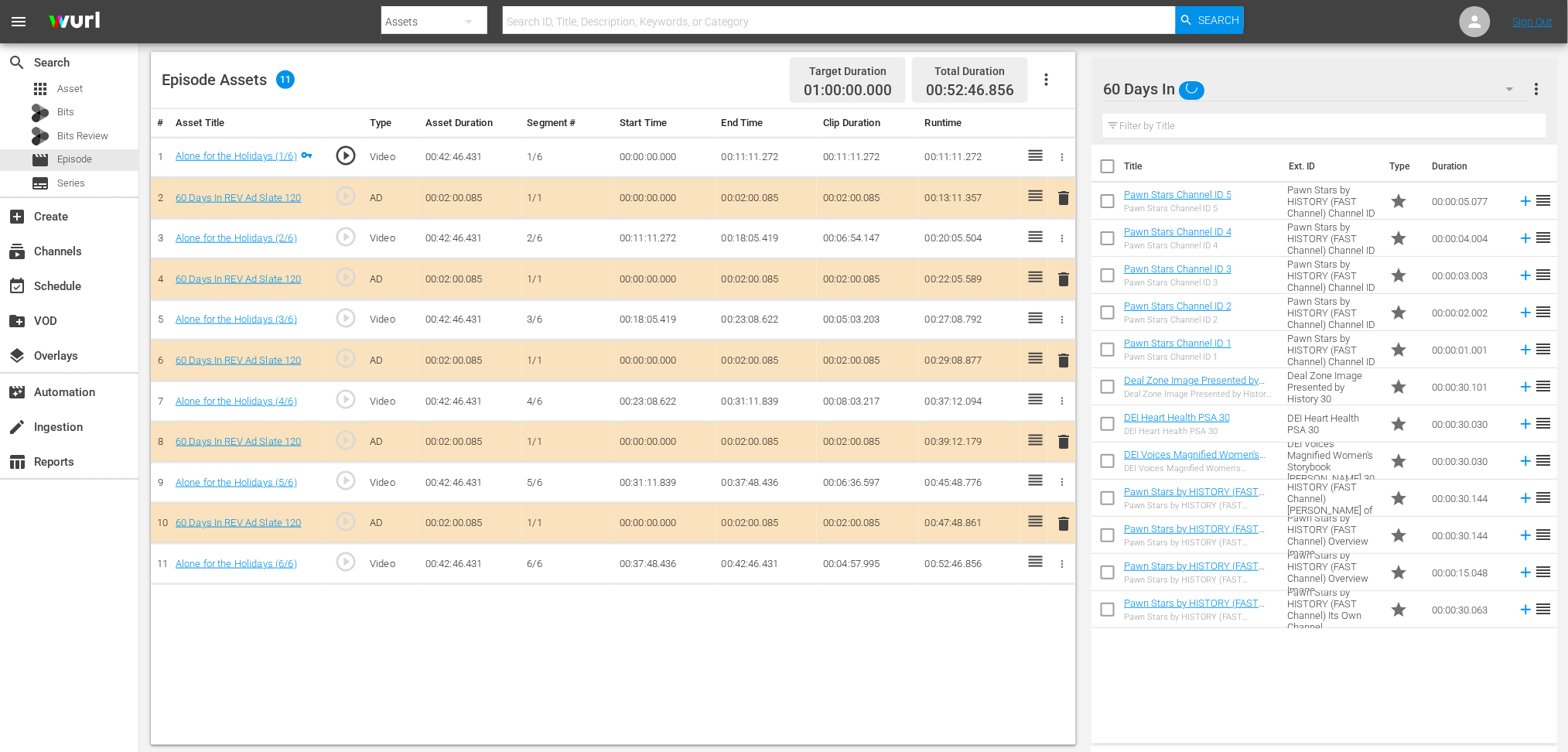
scroll to position [402, 0]
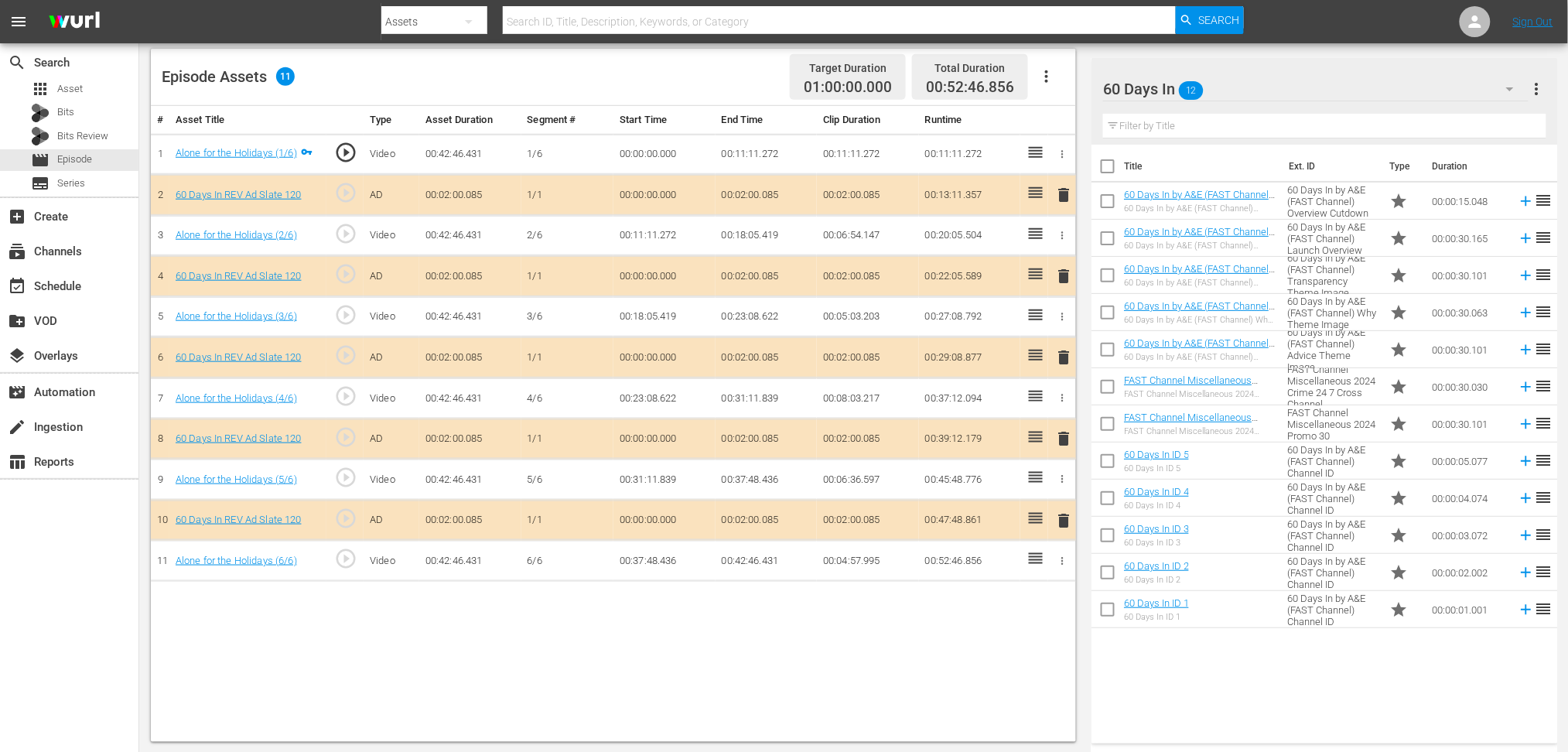
click at [1058, 356] on span "delete" at bounding box center [1064, 357] width 19 height 19
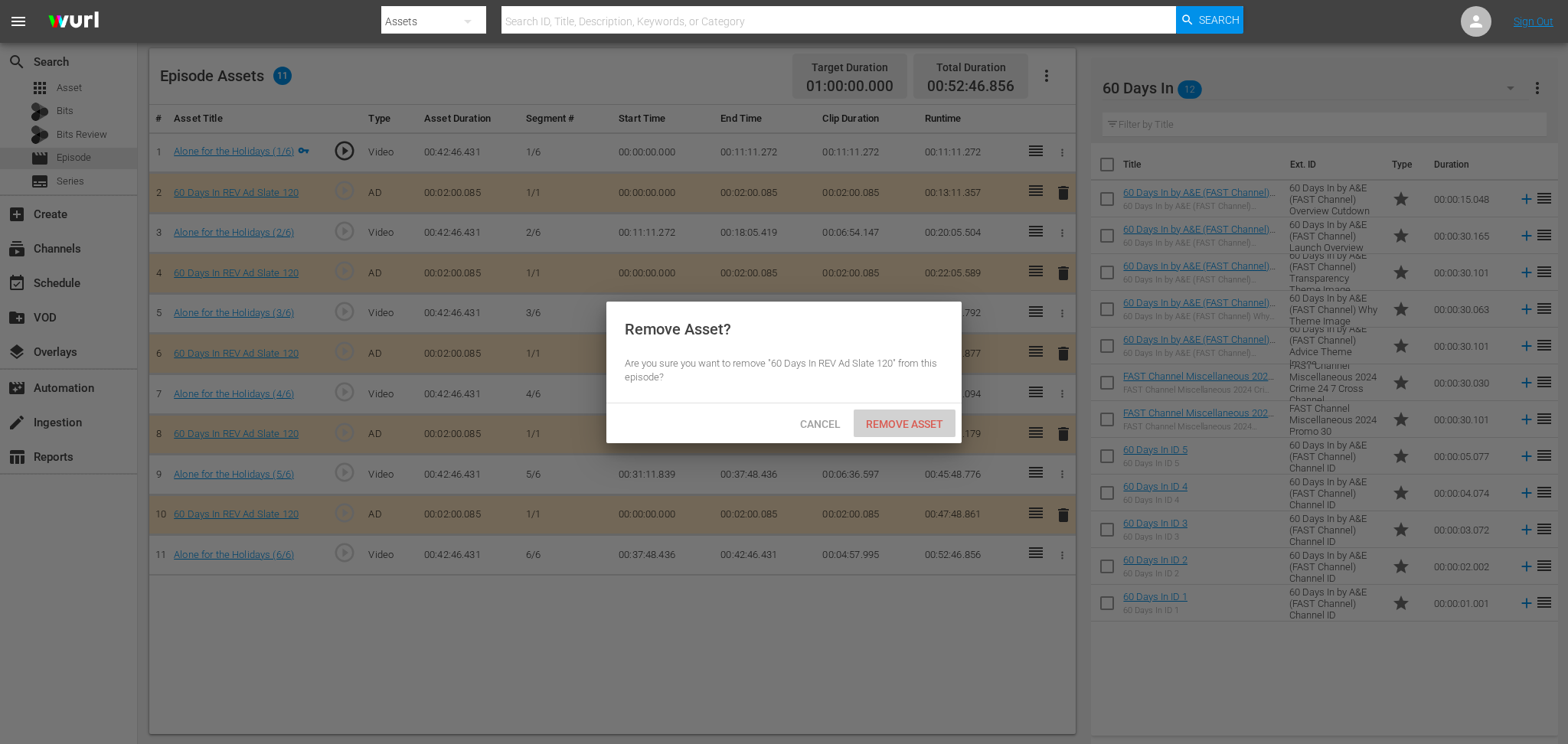
click at [911, 425] on span "Remove Asset" at bounding box center [904, 425] width 102 height 12
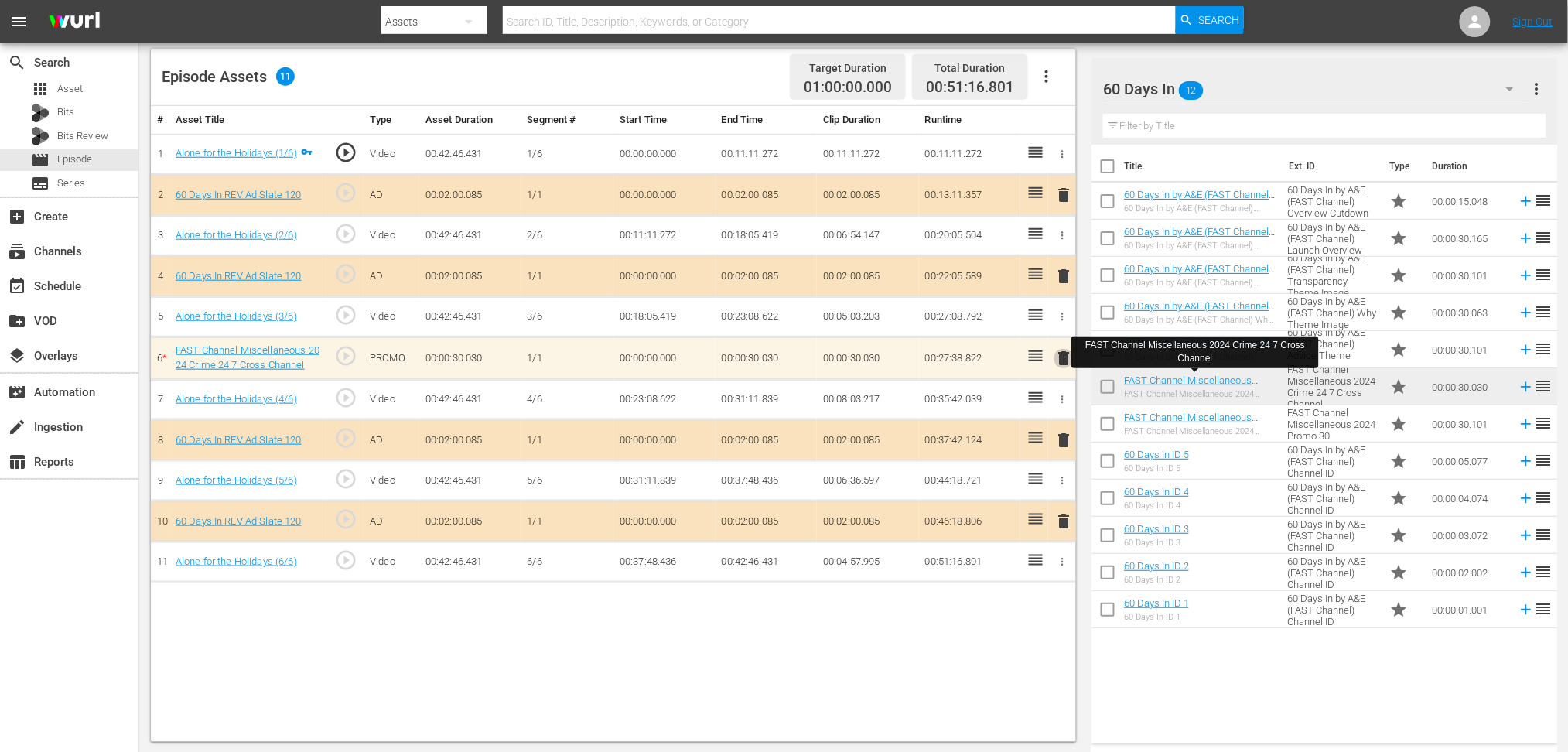
click at [1067, 361] on span "delete" at bounding box center [1064, 358] width 19 height 19
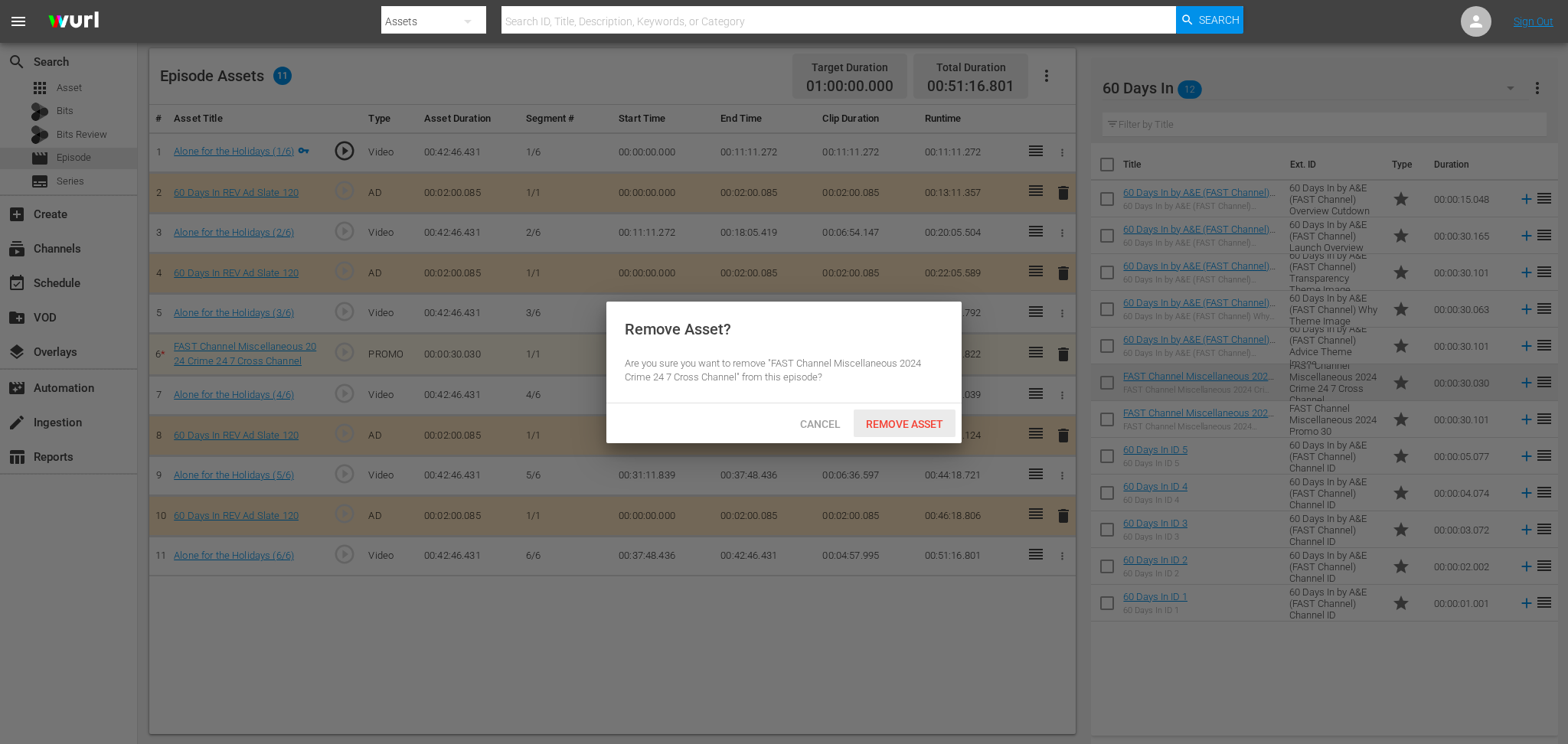
click at [932, 423] on span "Remove Asset" at bounding box center [904, 425] width 102 height 12
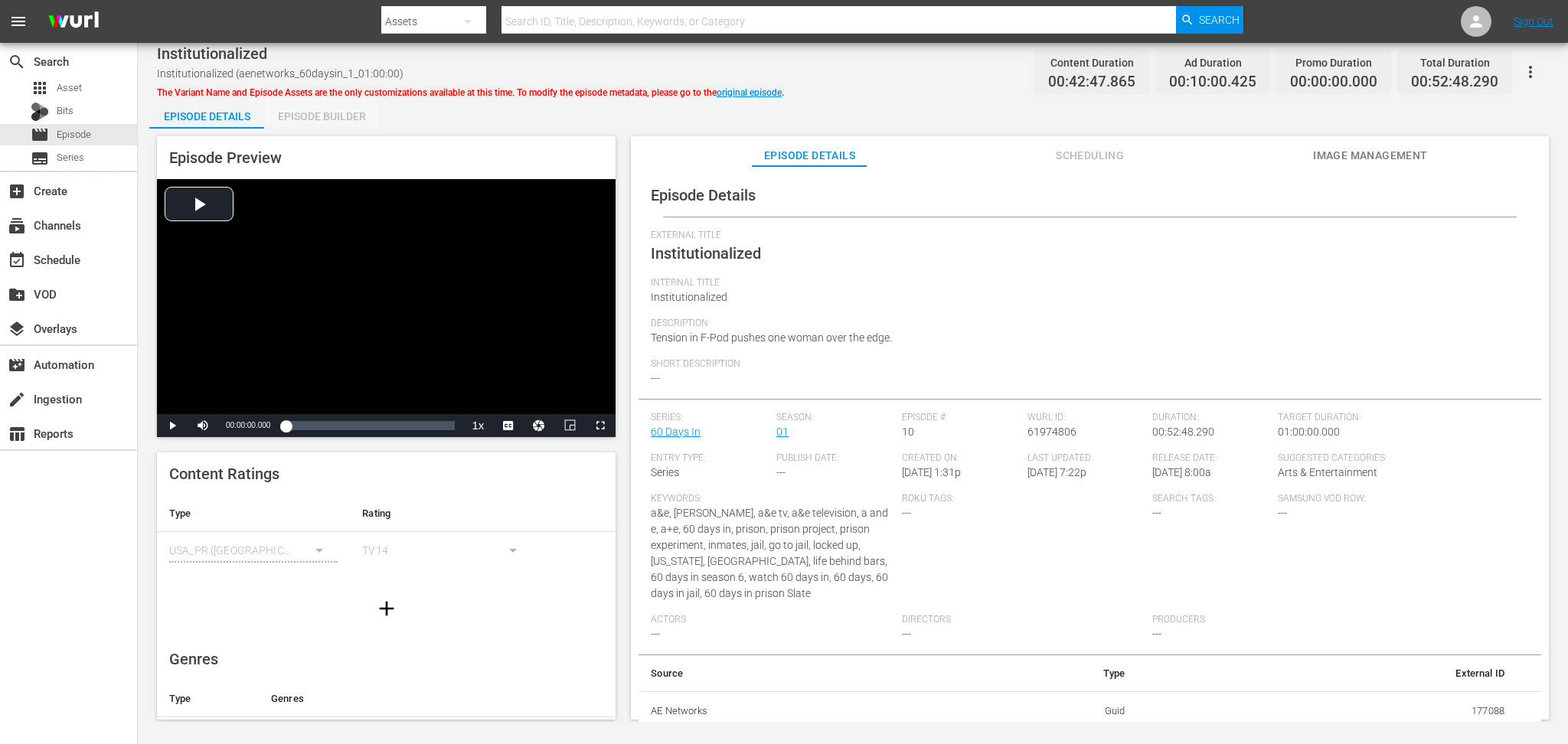
click at [344, 119] on div "Episode Builder" at bounding box center [321, 116] width 115 height 37
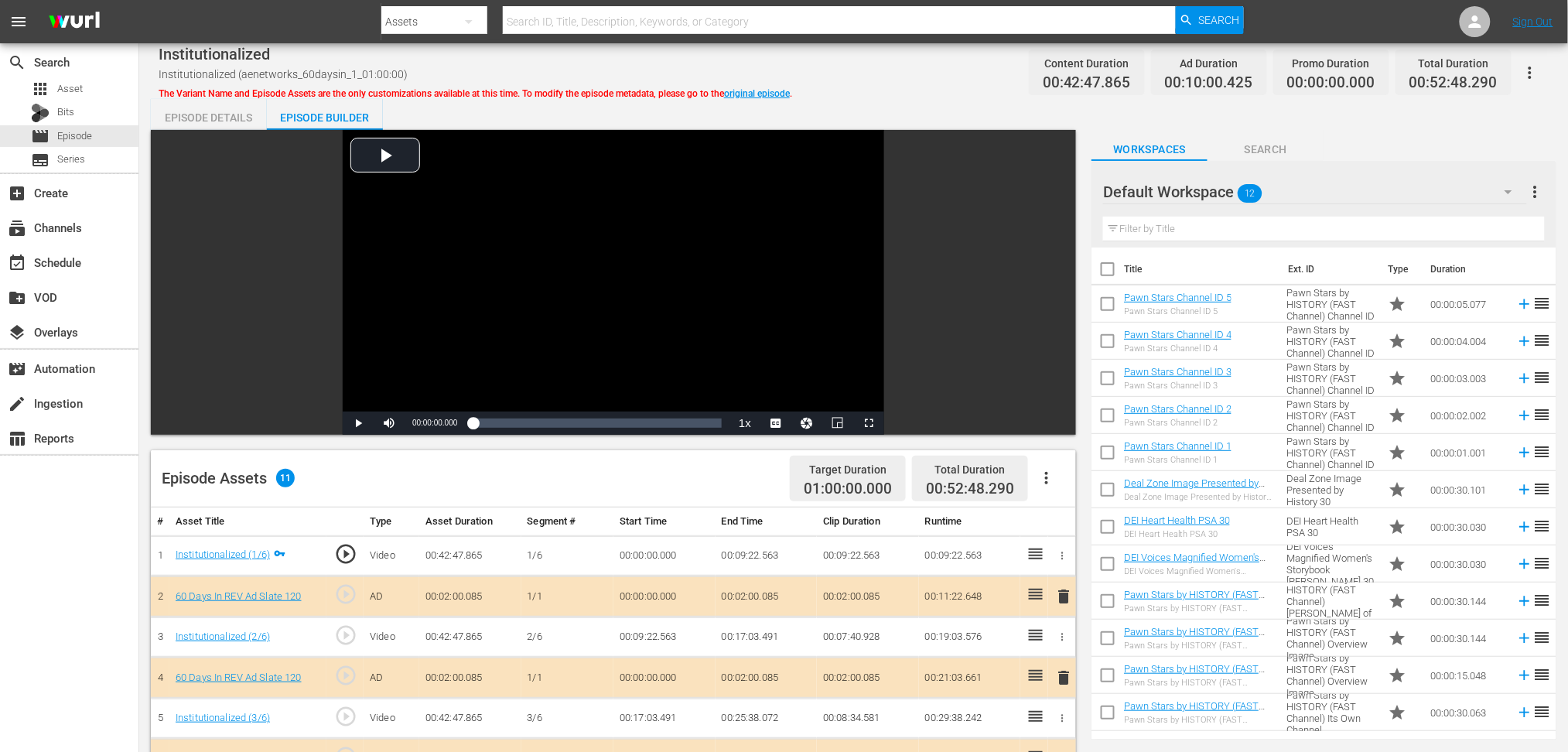
click at [1188, 187] on icon "button" at bounding box center [1509, 192] width 19 height 19
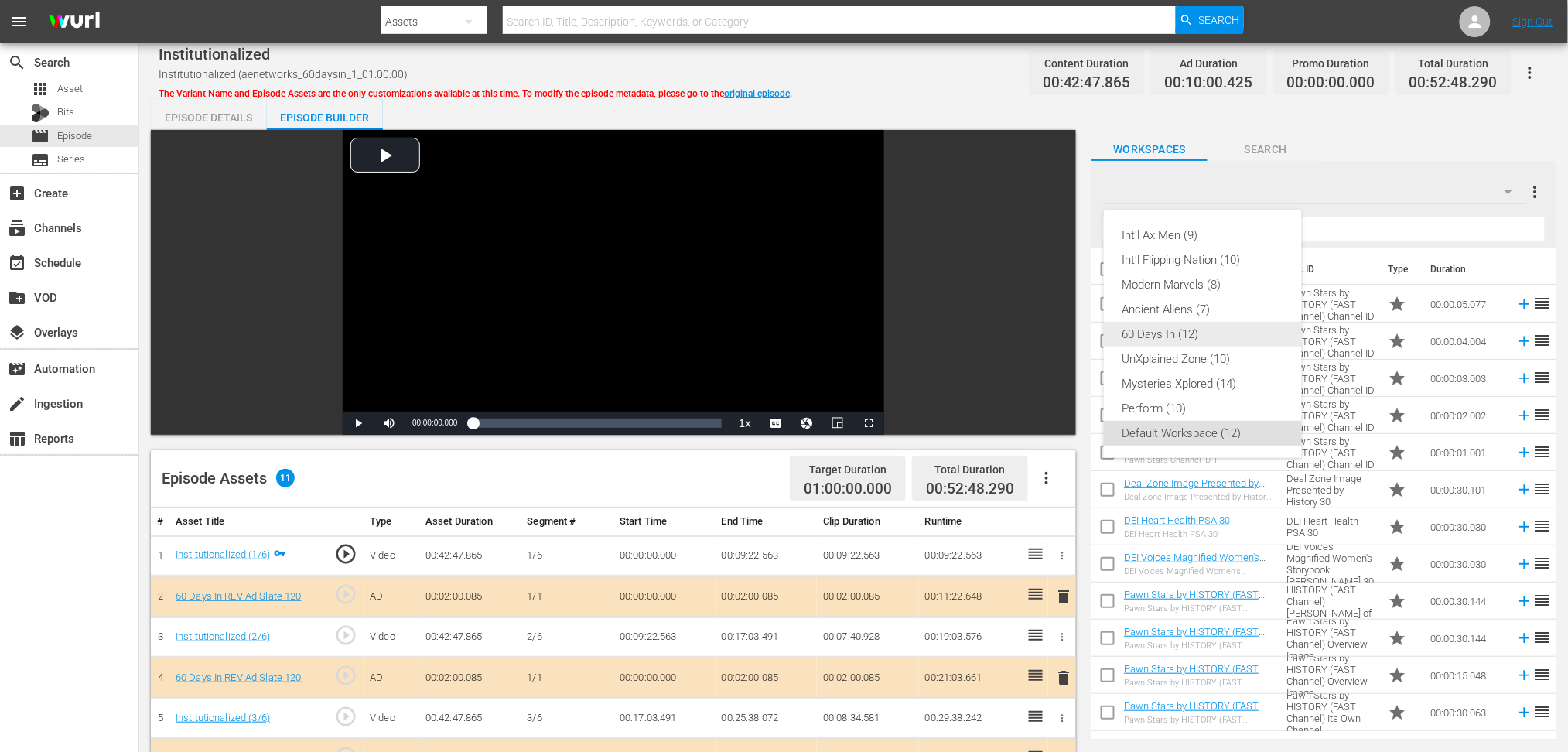
click at [1142, 339] on div "60 Days In (12)" at bounding box center [1203, 334] width 161 height 24
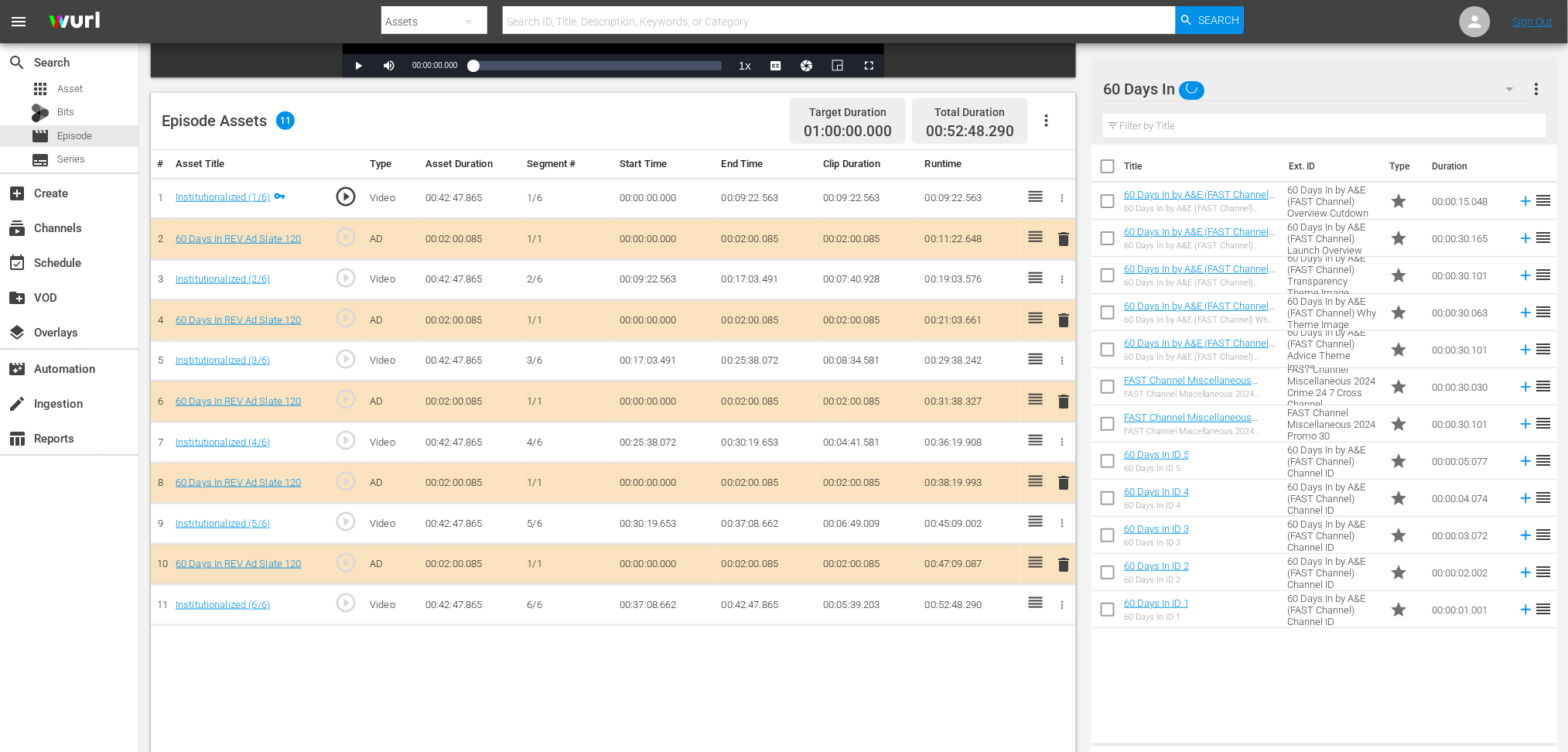
scroll to position [402, 0]
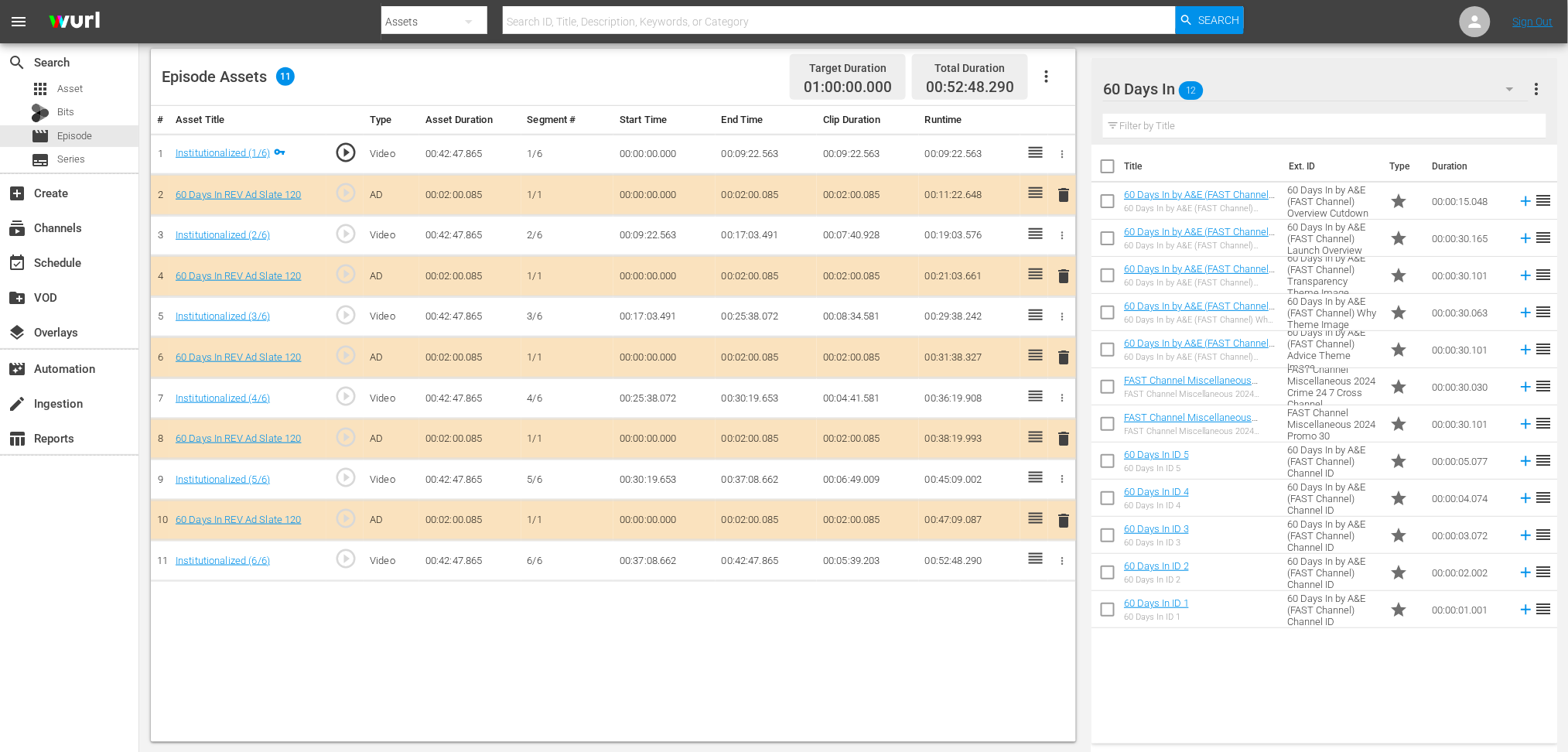
click at [1063, 356] on span "delete" at bounding box center [1064, 357] width 19 height 19
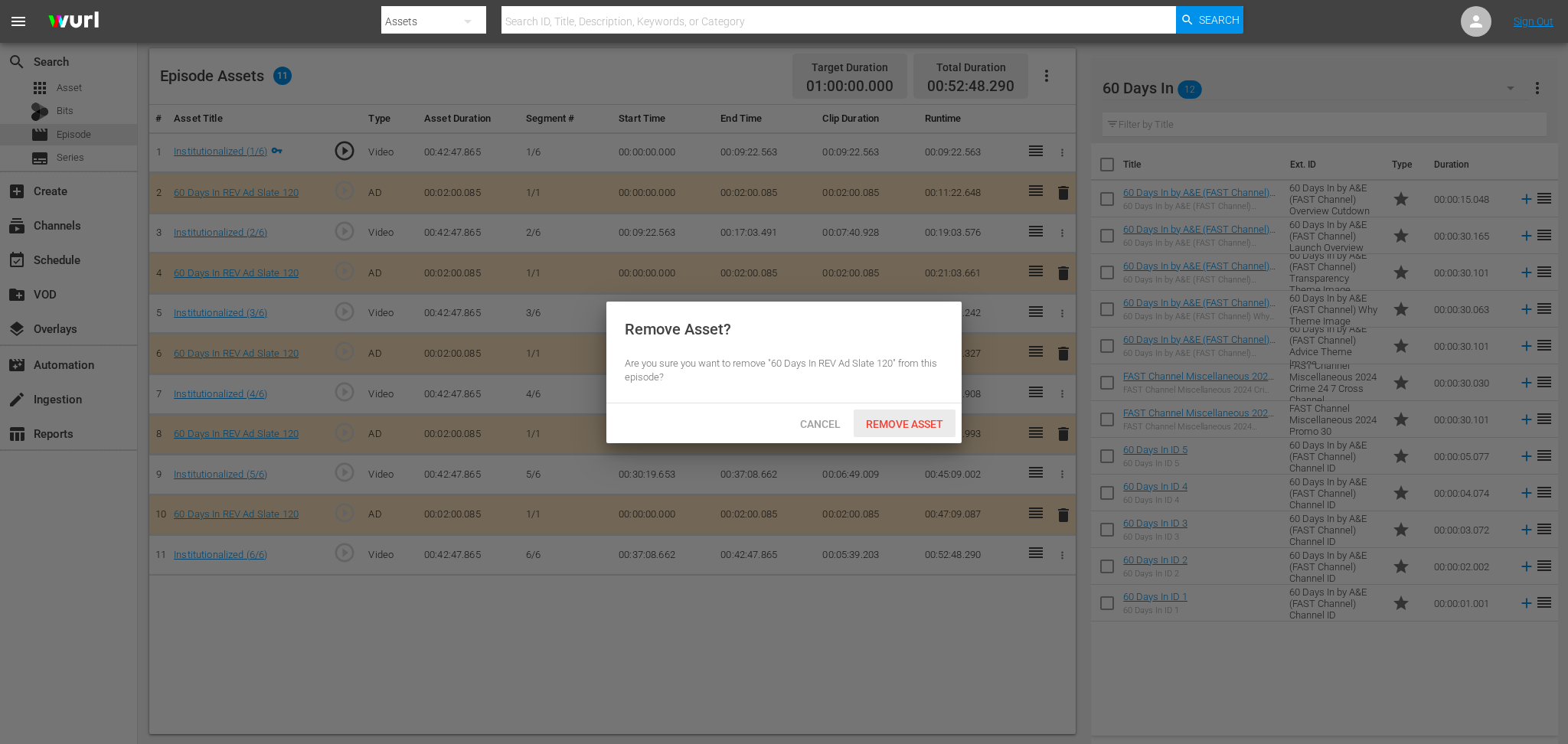
click at [928, 423] on span "Remove Asset" at bounding box center [904, 425] width 102 height 12
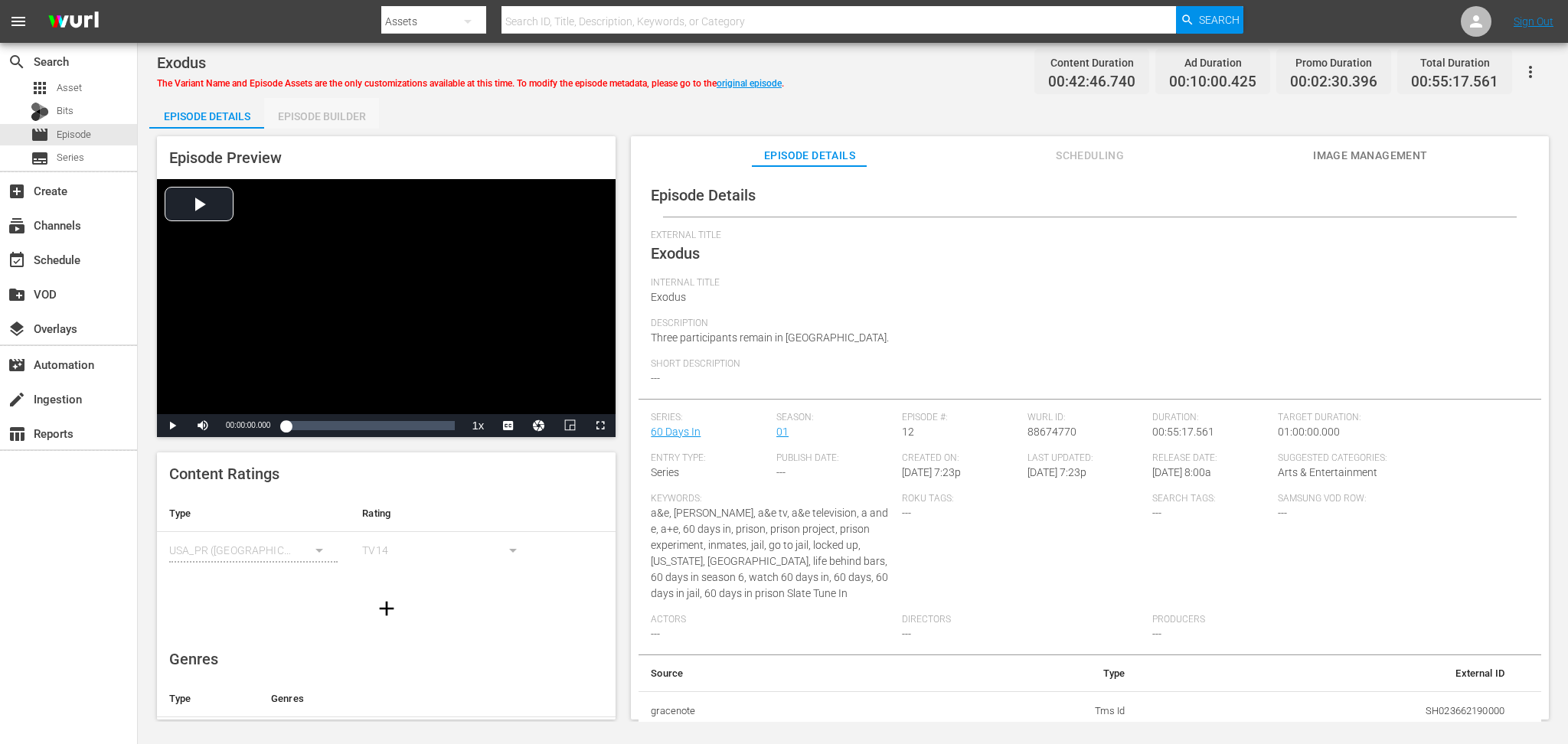
click at [333, 115] on div "Episode Builder" at bounding box center [321, 116] width 115 height 37
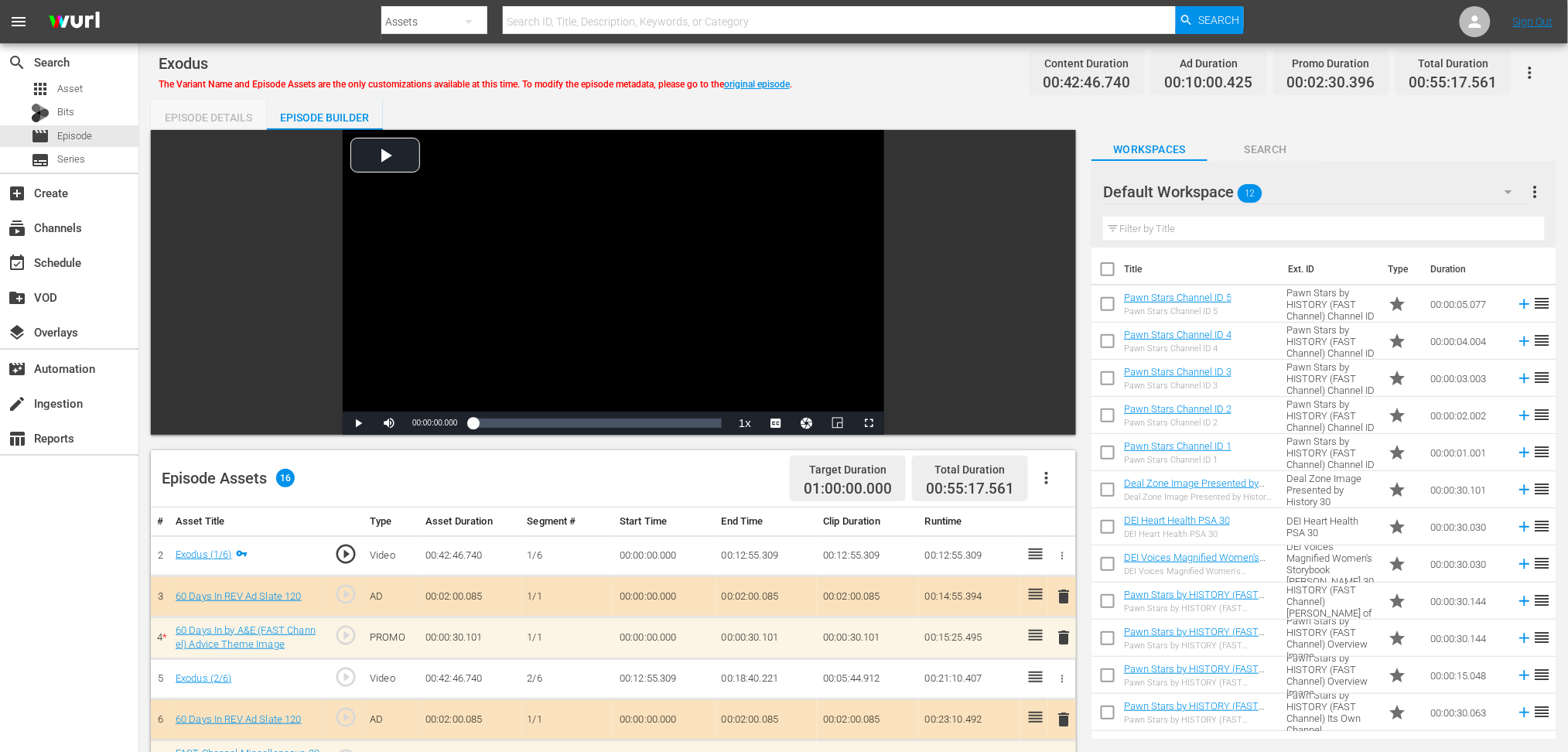
click at [210, 112] on div "Episode Details" at bounding box center [209, 117] width 116 height 37
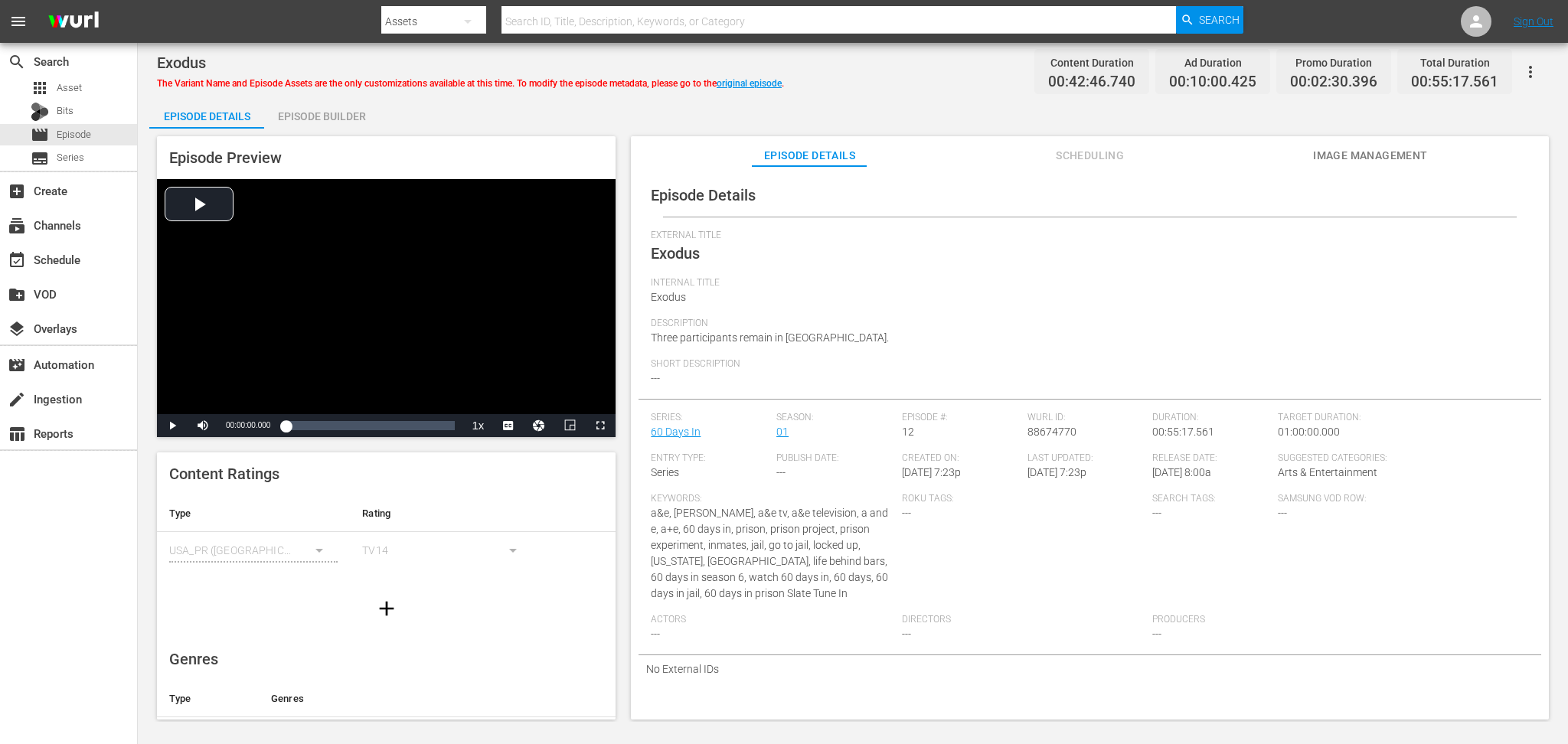
click at [329, 114] on div "Episode Builder" at bounding box center [321, 116] width 115 height 37
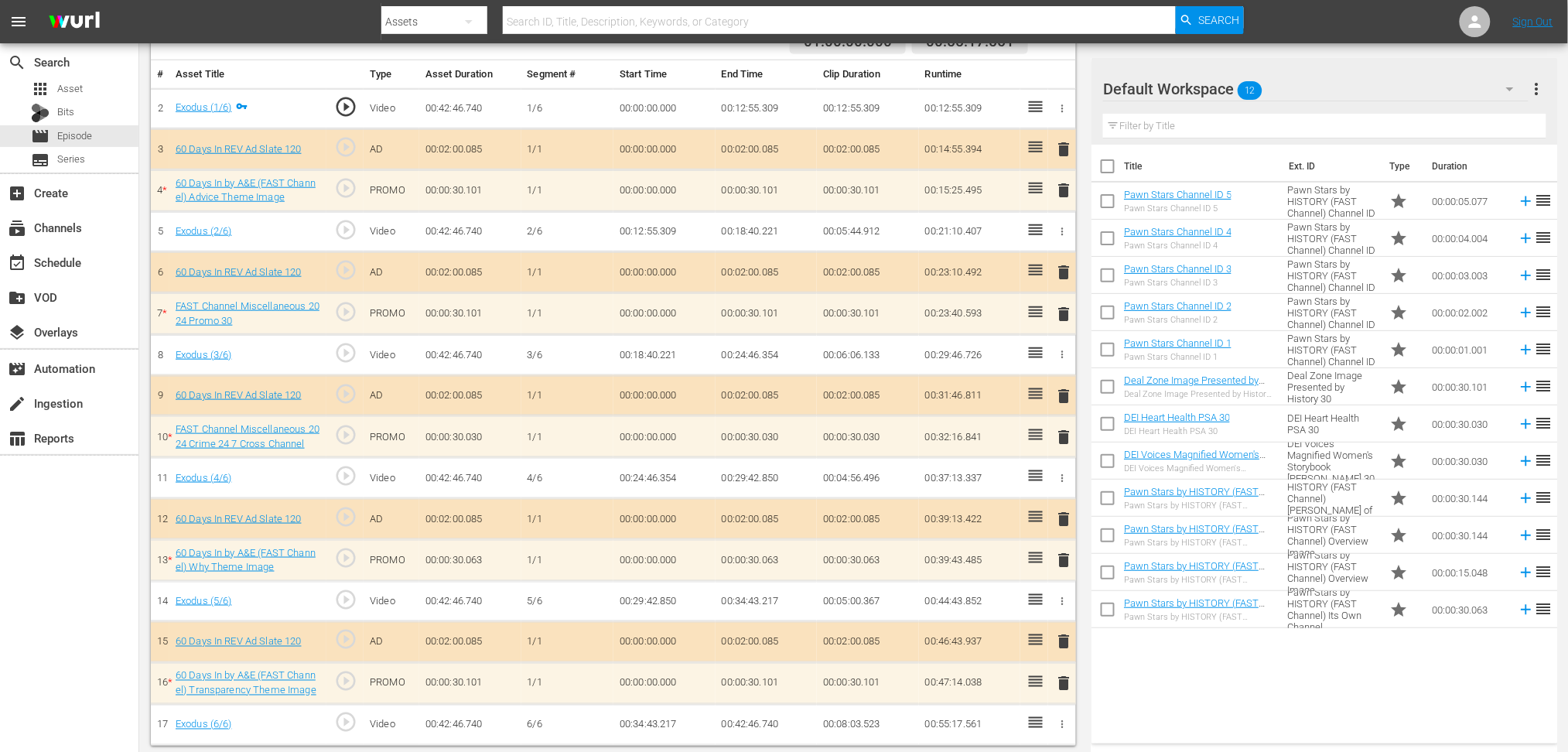
scroll to position [443, 0]
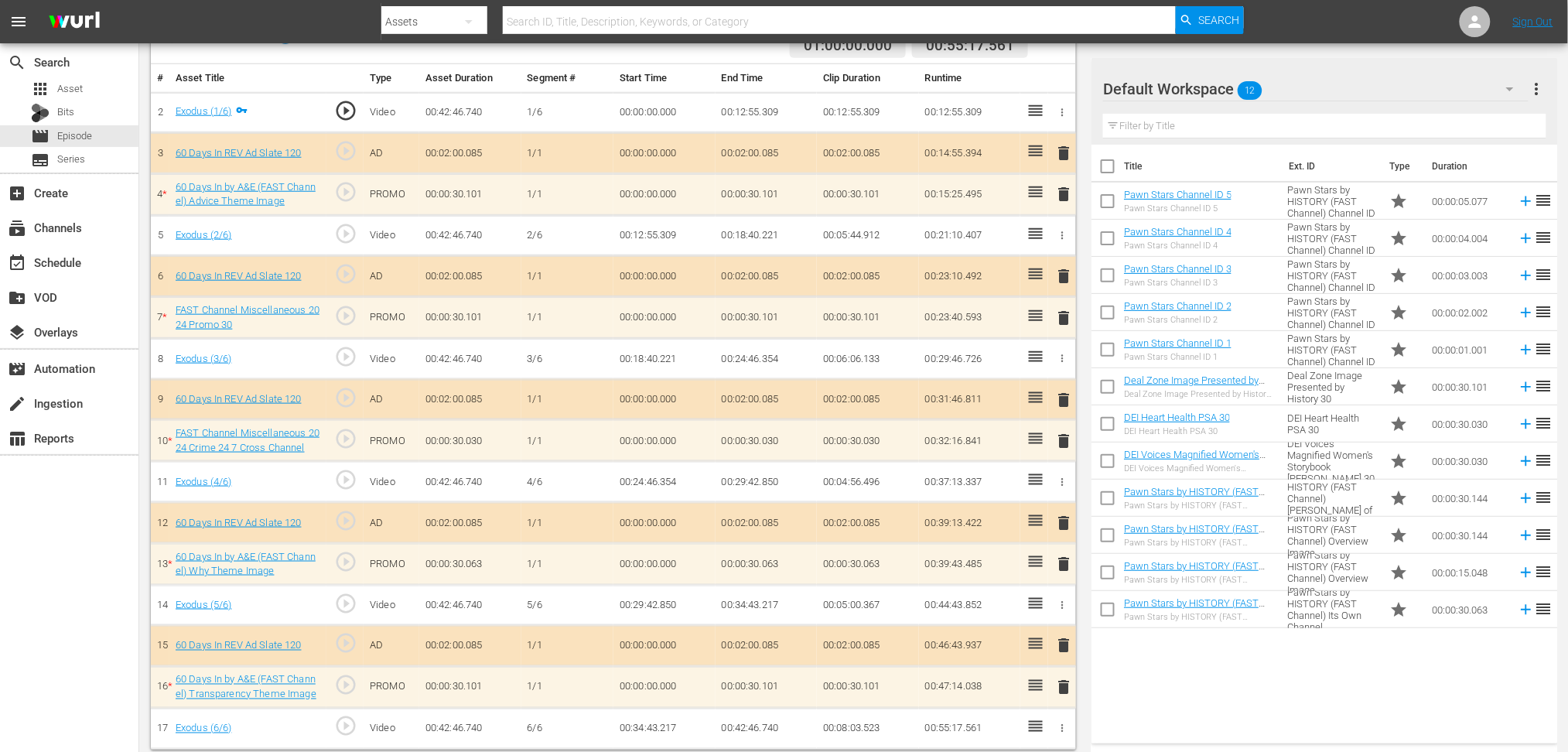
click at [1061, 191] on span "delete" at bounding box center [1064, 194] width 19 height 19
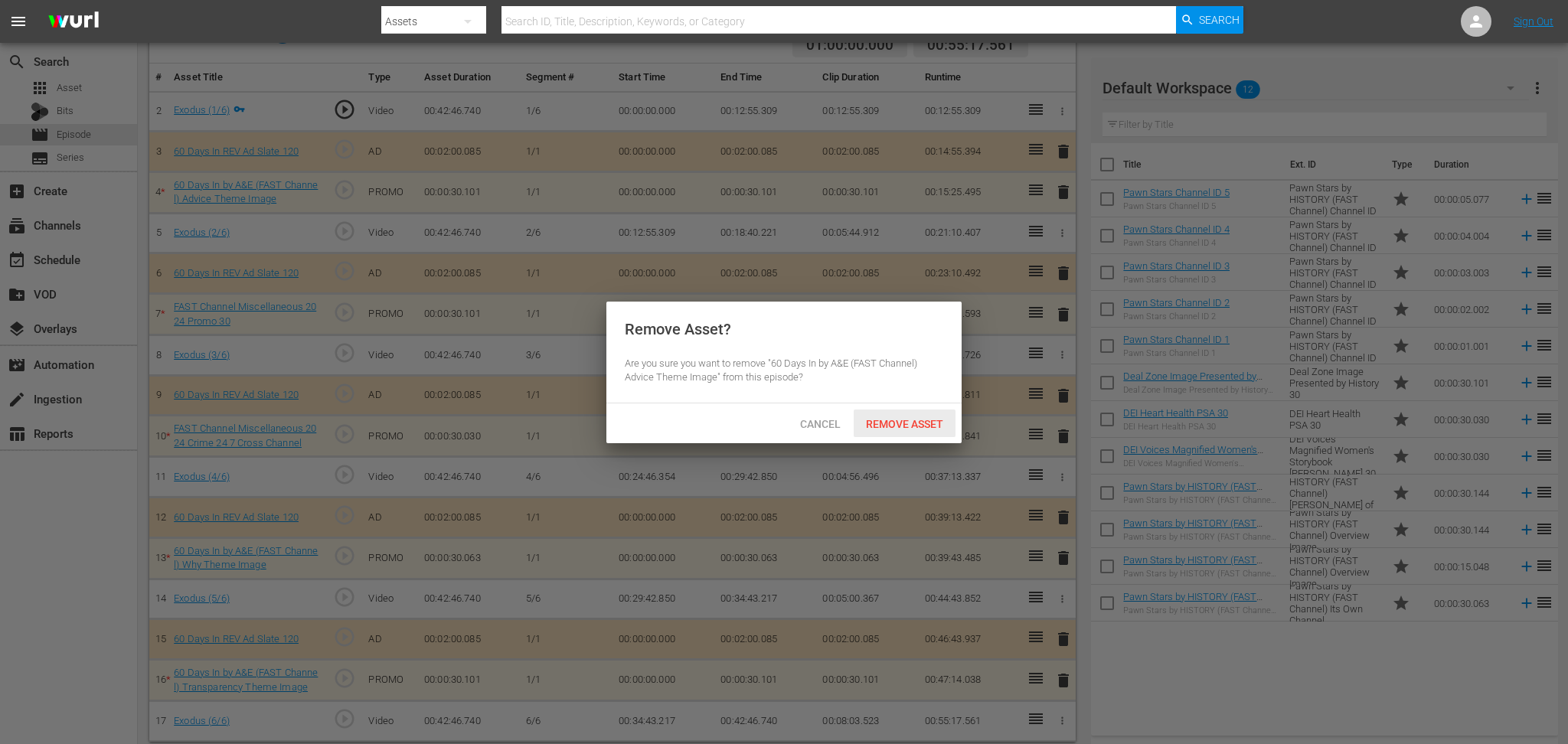
click at [931, 421] on span "Remove Asset" at bounding box center [904, 425] width 102 height 12
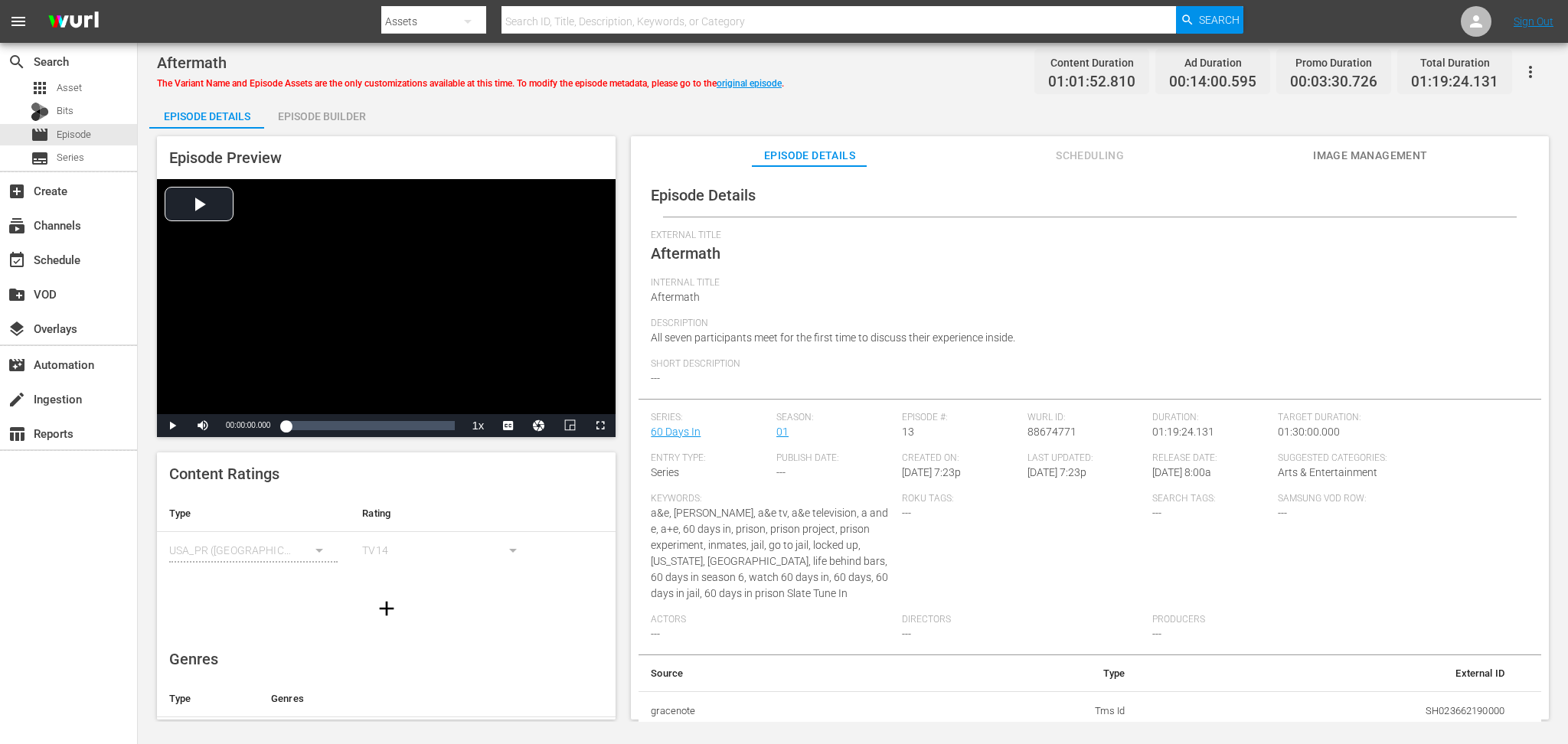
click at [337, 111] on div "Episode Builder" at bounding box center [321, 116] width 115 height 37
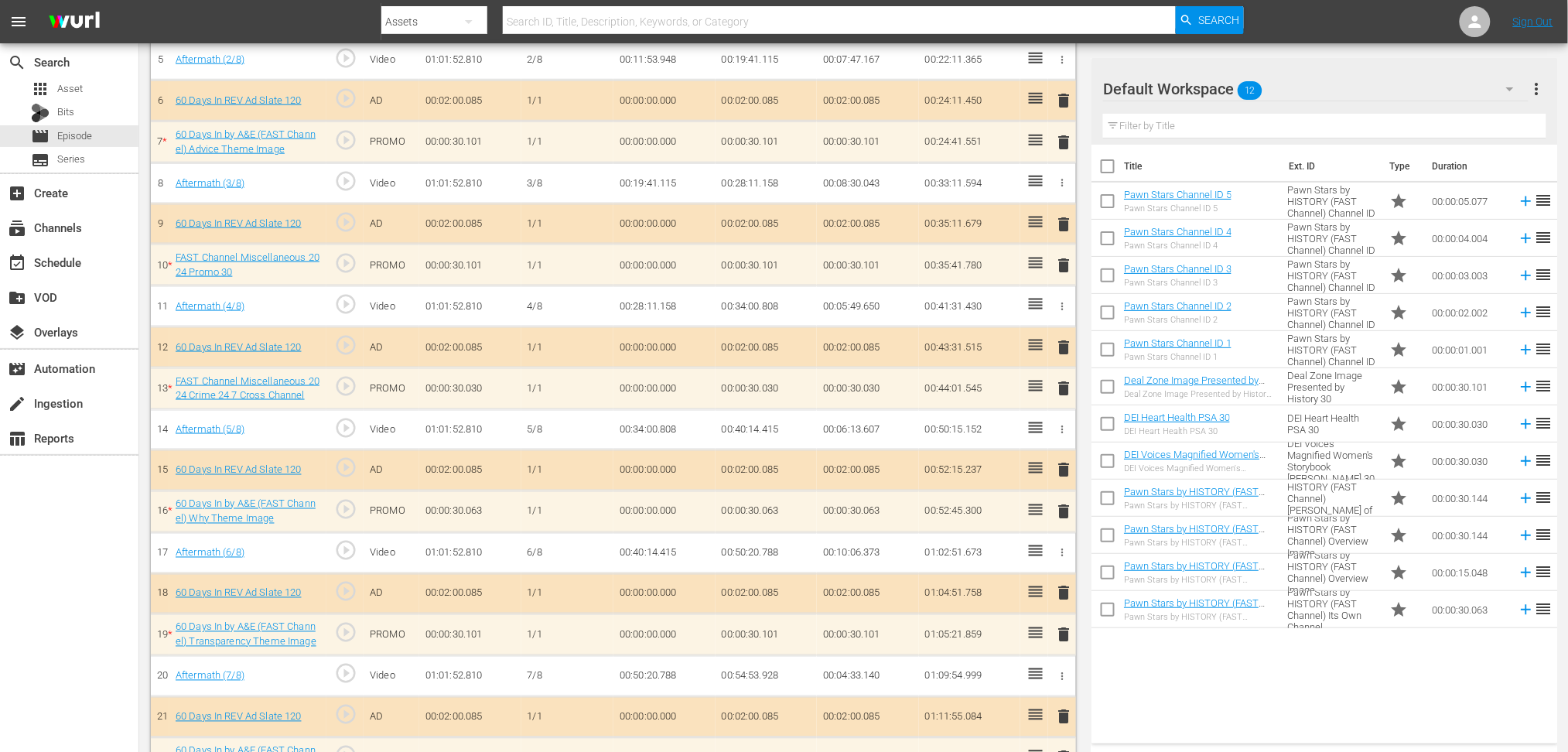
scroll to position [688, 0]
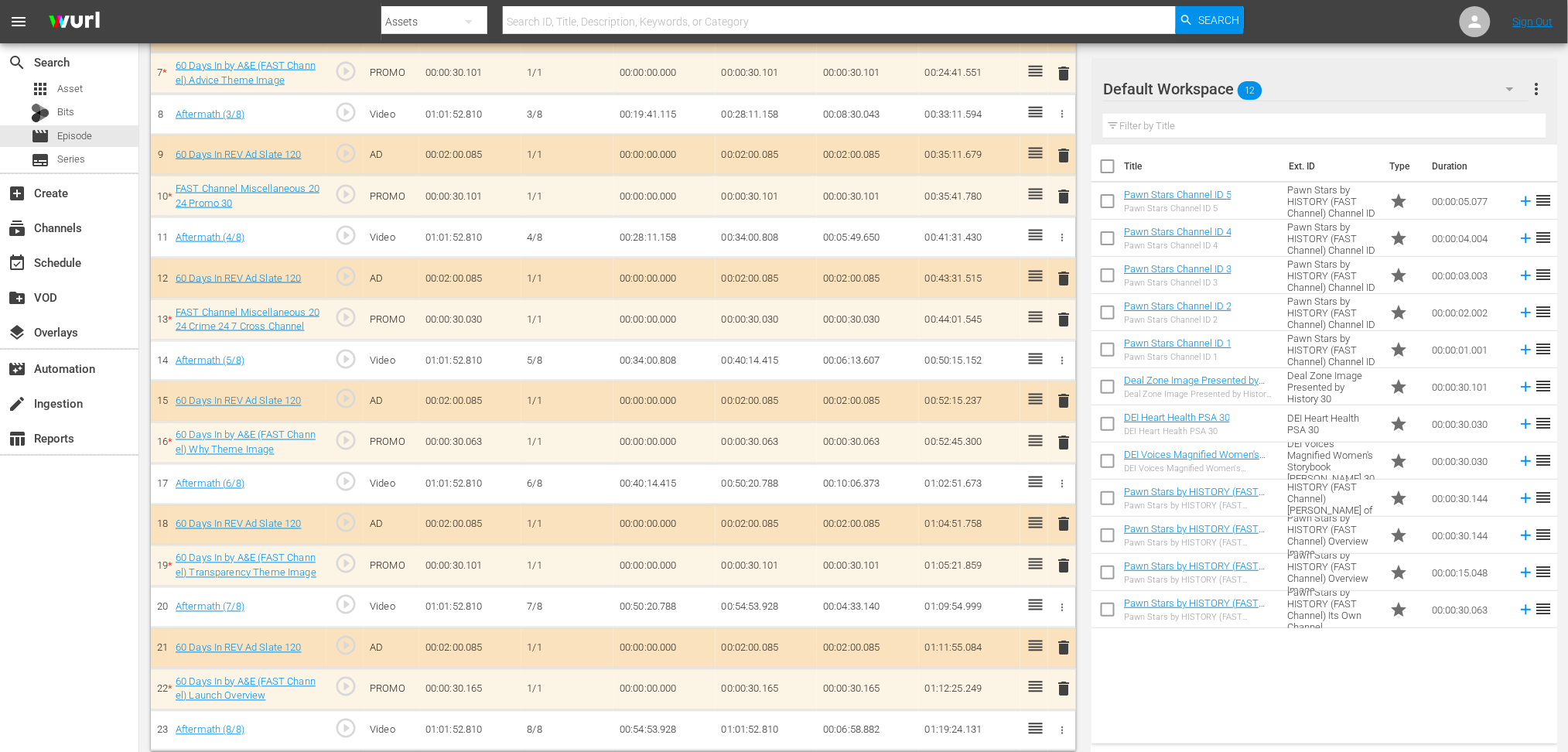
click at [1188, 91] on icon "button" at bounding box center [1511, 89] width 19 height 19
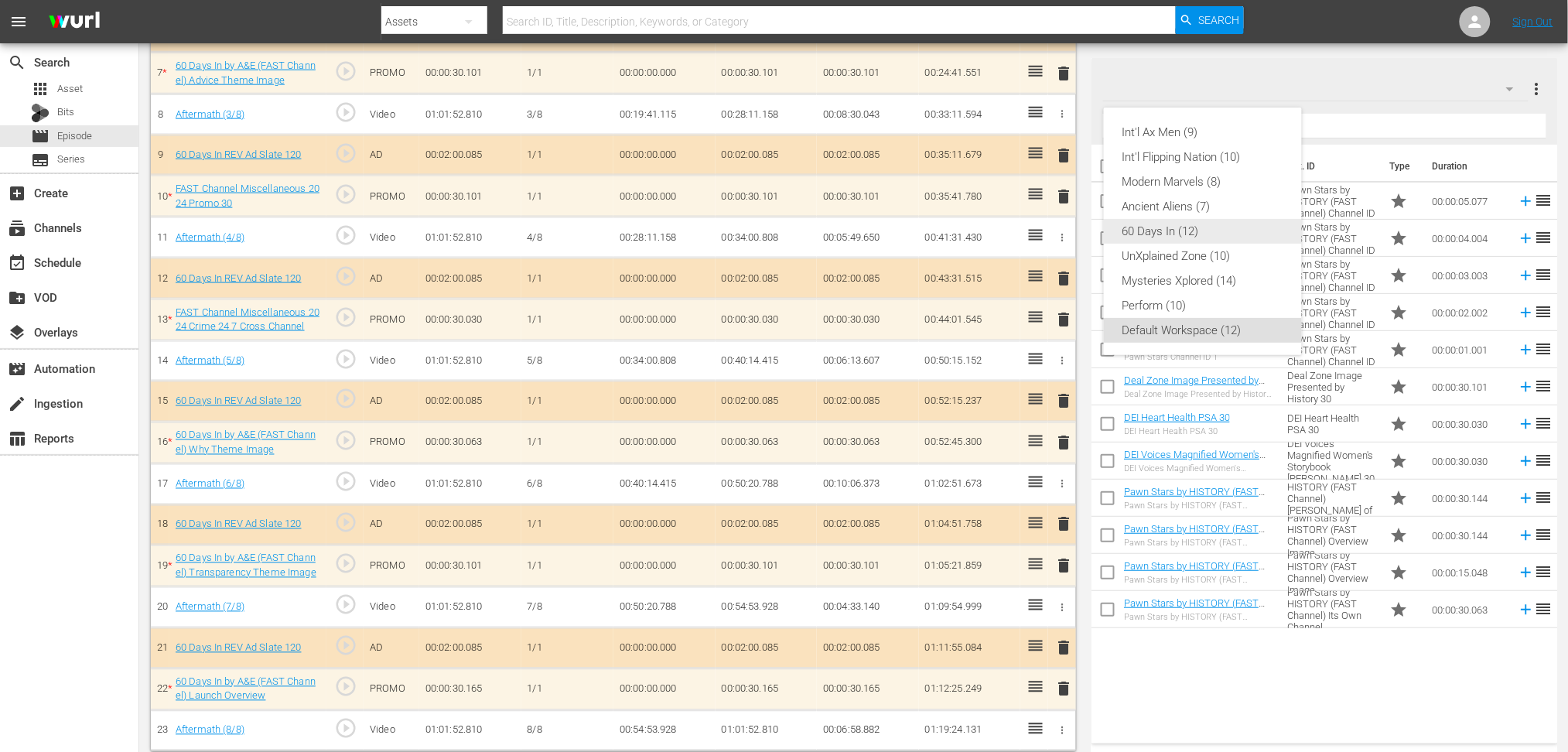
click at [1184, 231] on div "60 Days In (12)" at bounding box center [1203, 231] width 161 height 24
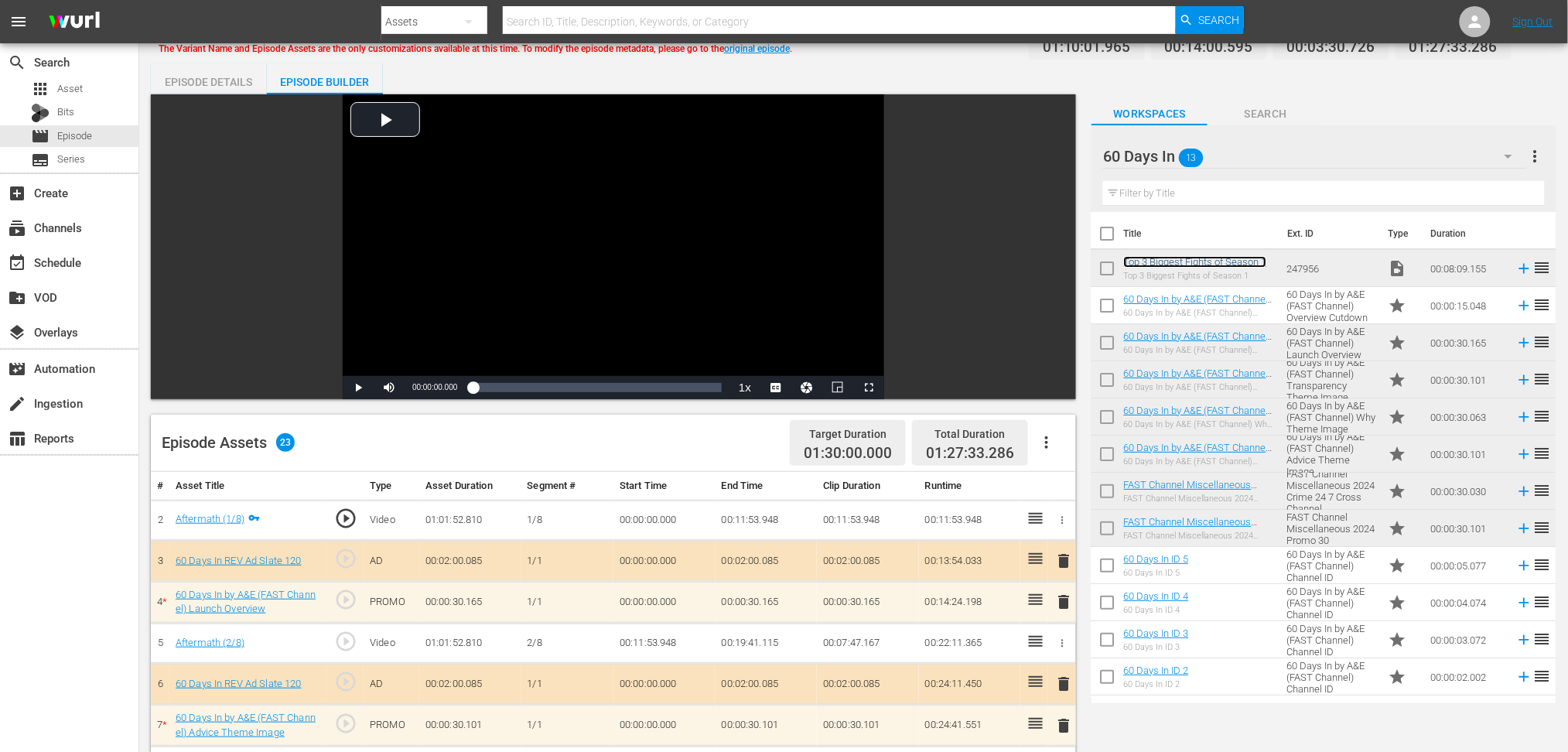
scroll to position [0, 0]
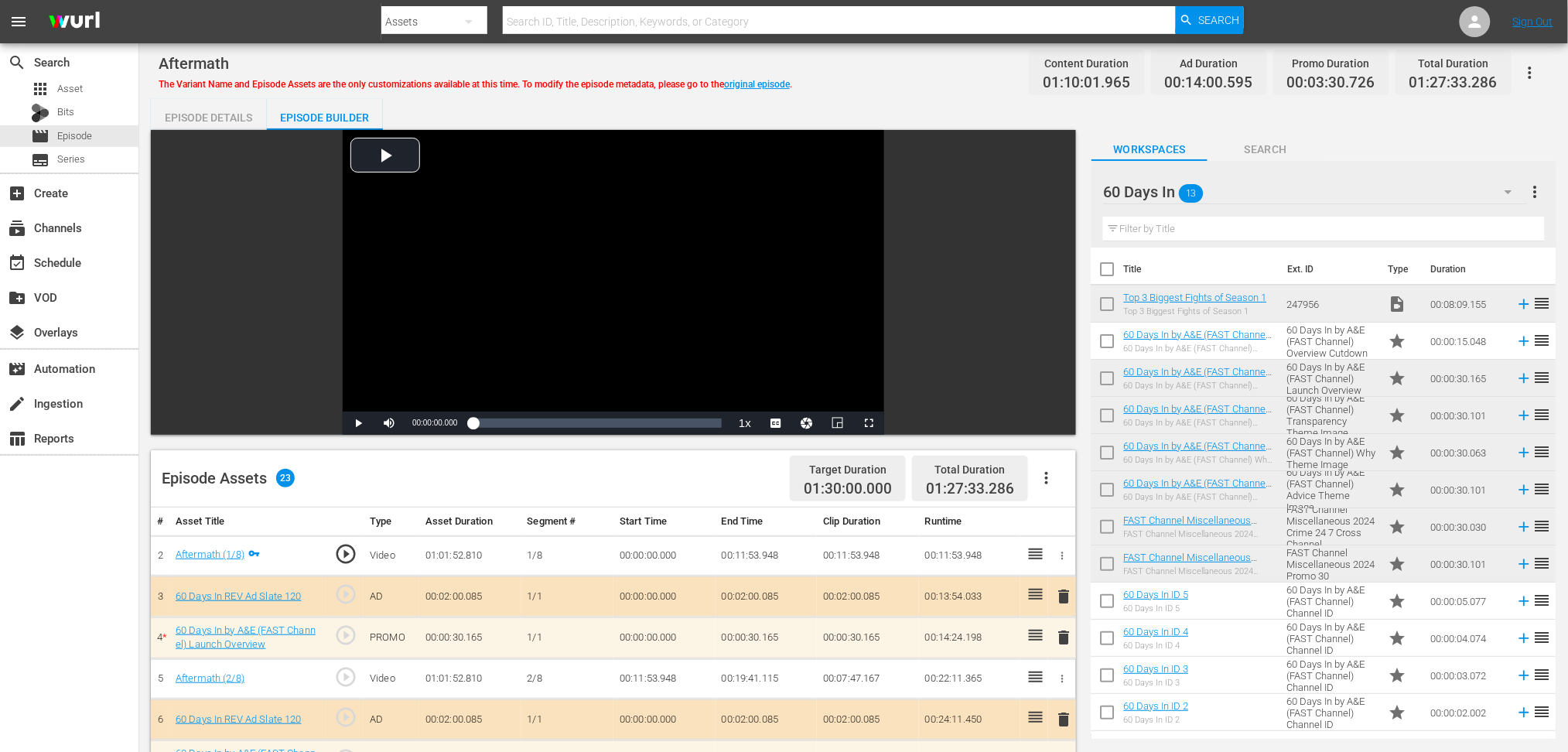
click at [226, 117] on div "Episode Details" at bounding box center [209, 117] width 116 height 37
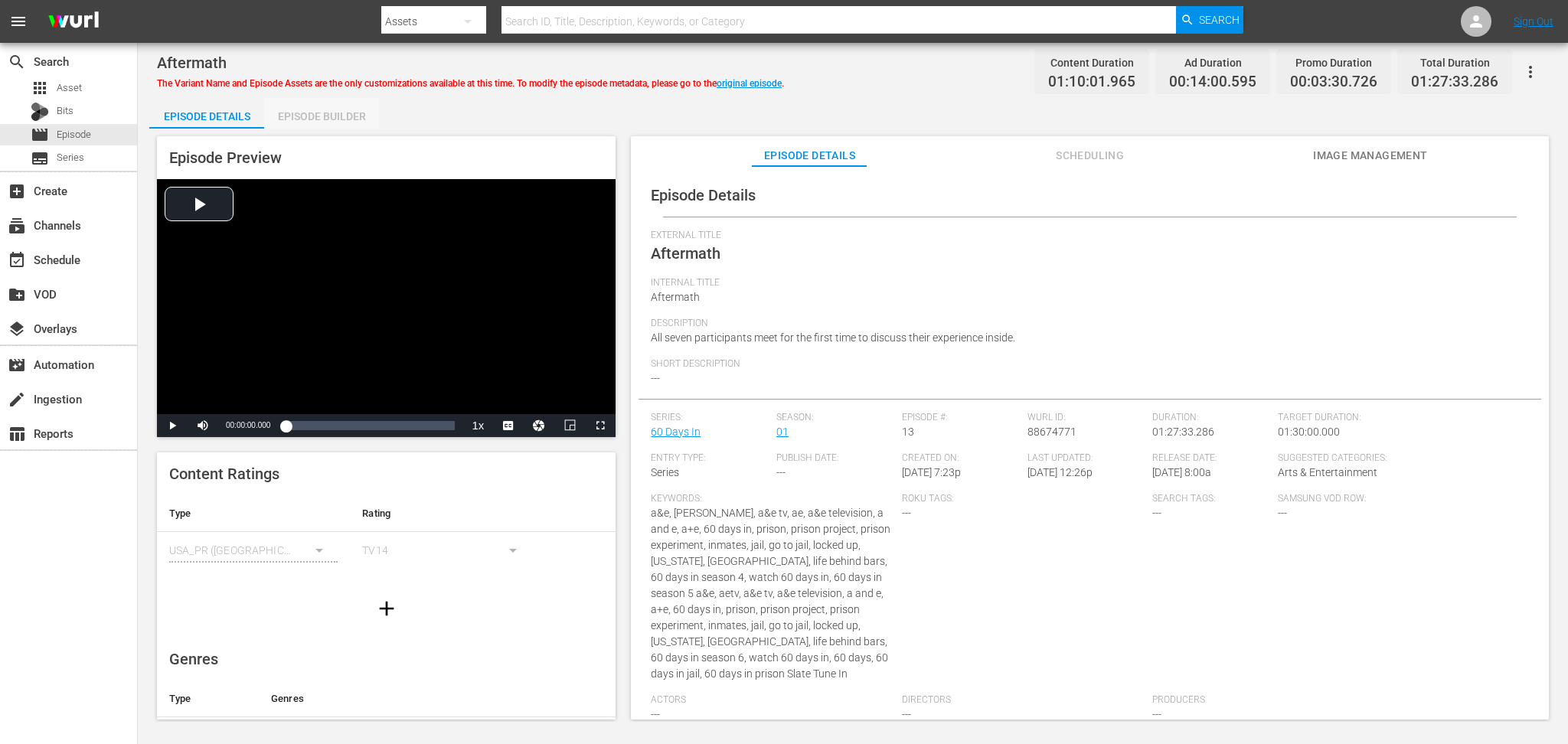
click at [347, 114] on div "Episode Builder" at bounding box center [321, 116] width 115 height 37
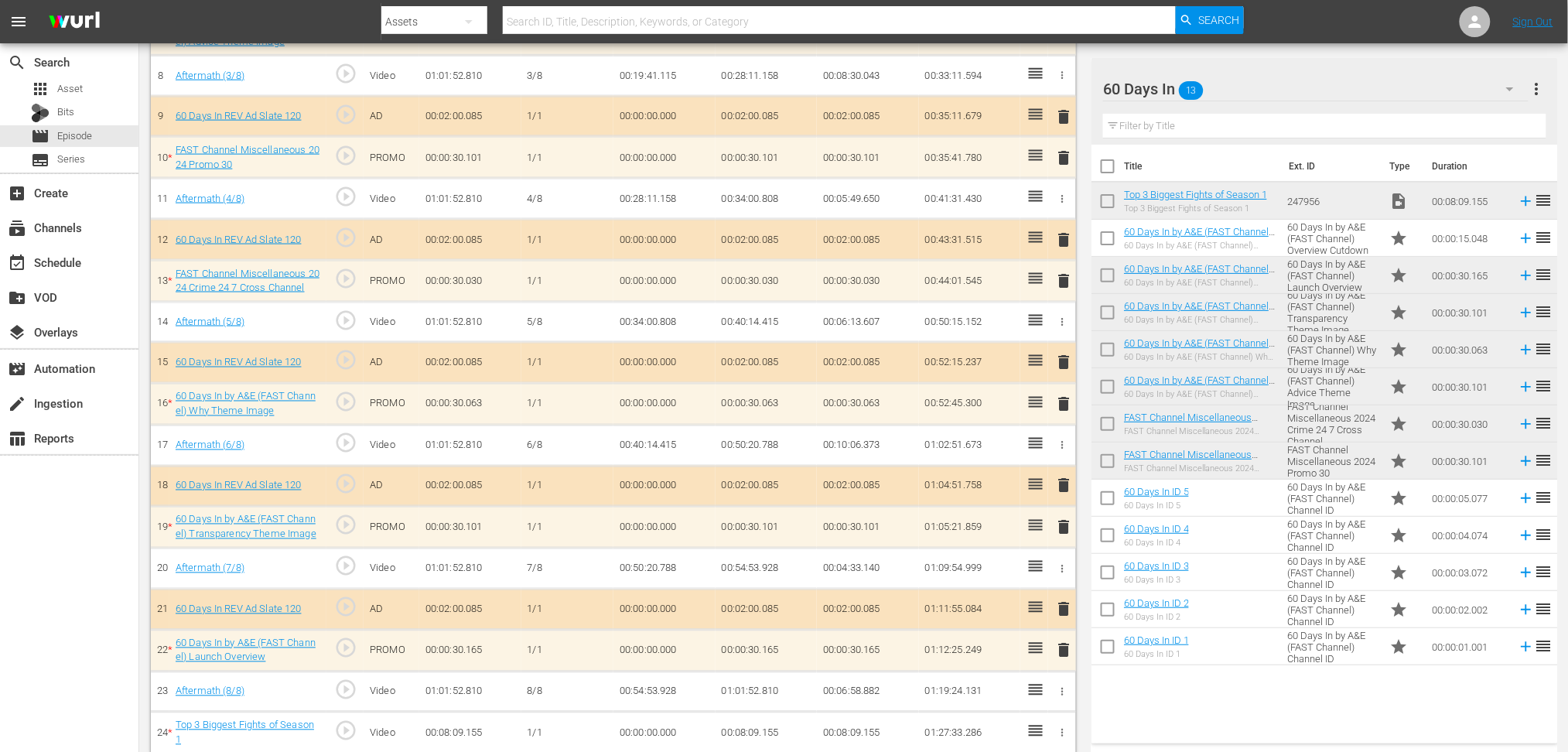
scroll to position [731, 0]
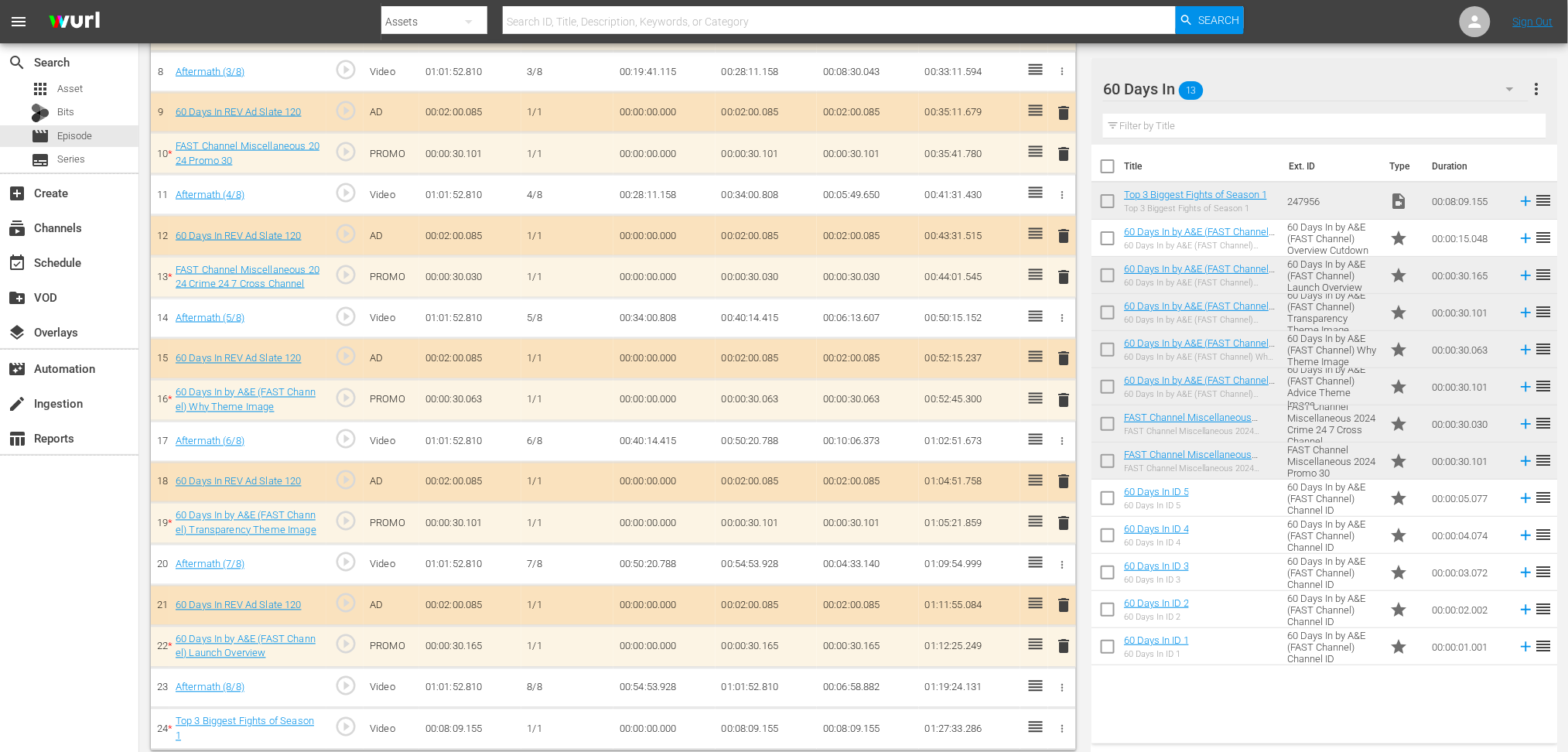
click at [1060, 564] on span "delete" at bounding box center [1064, 647] width 19 height 19
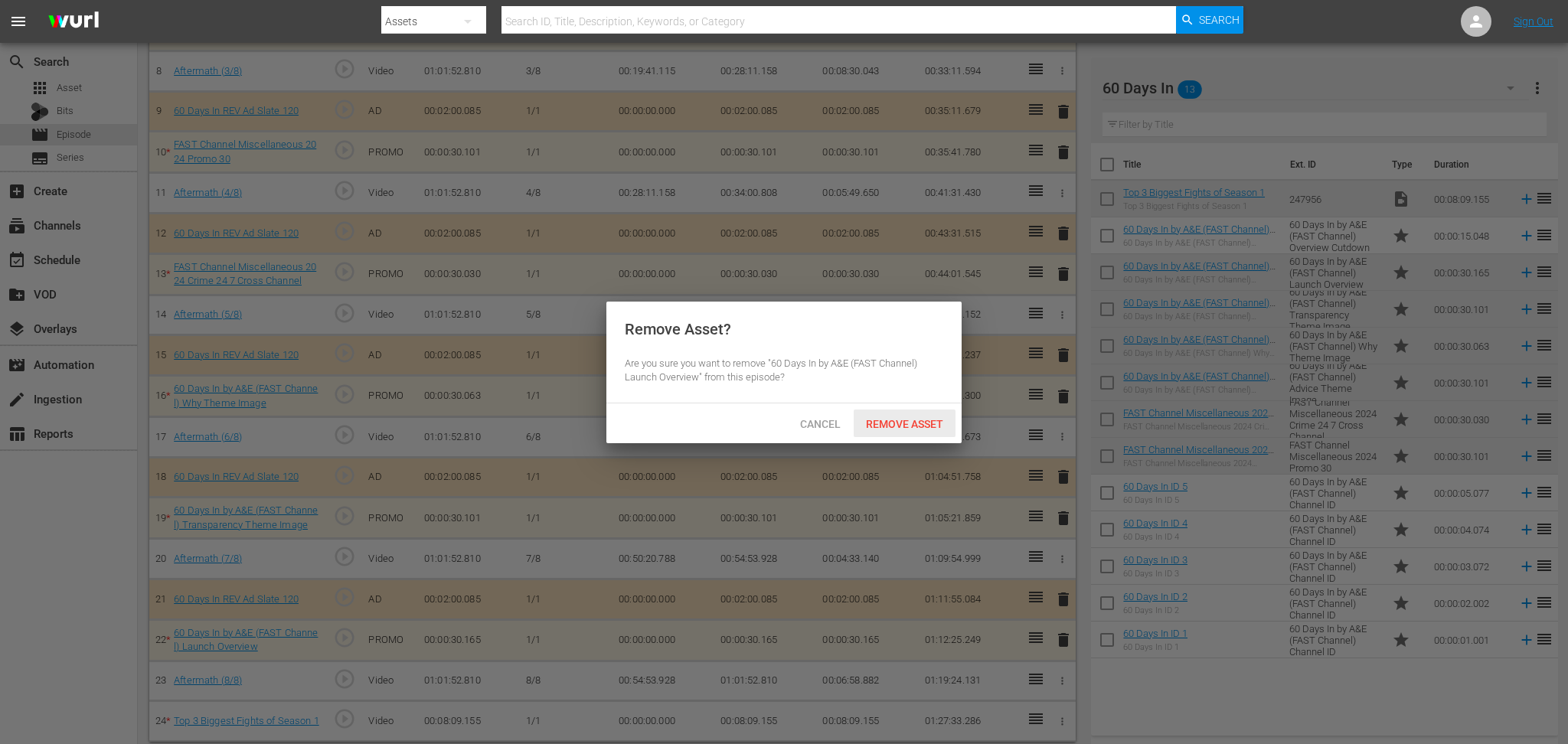
click at [911, 421] on span "Remove Asset" at bounding box center [904, 425] width 102 height 12
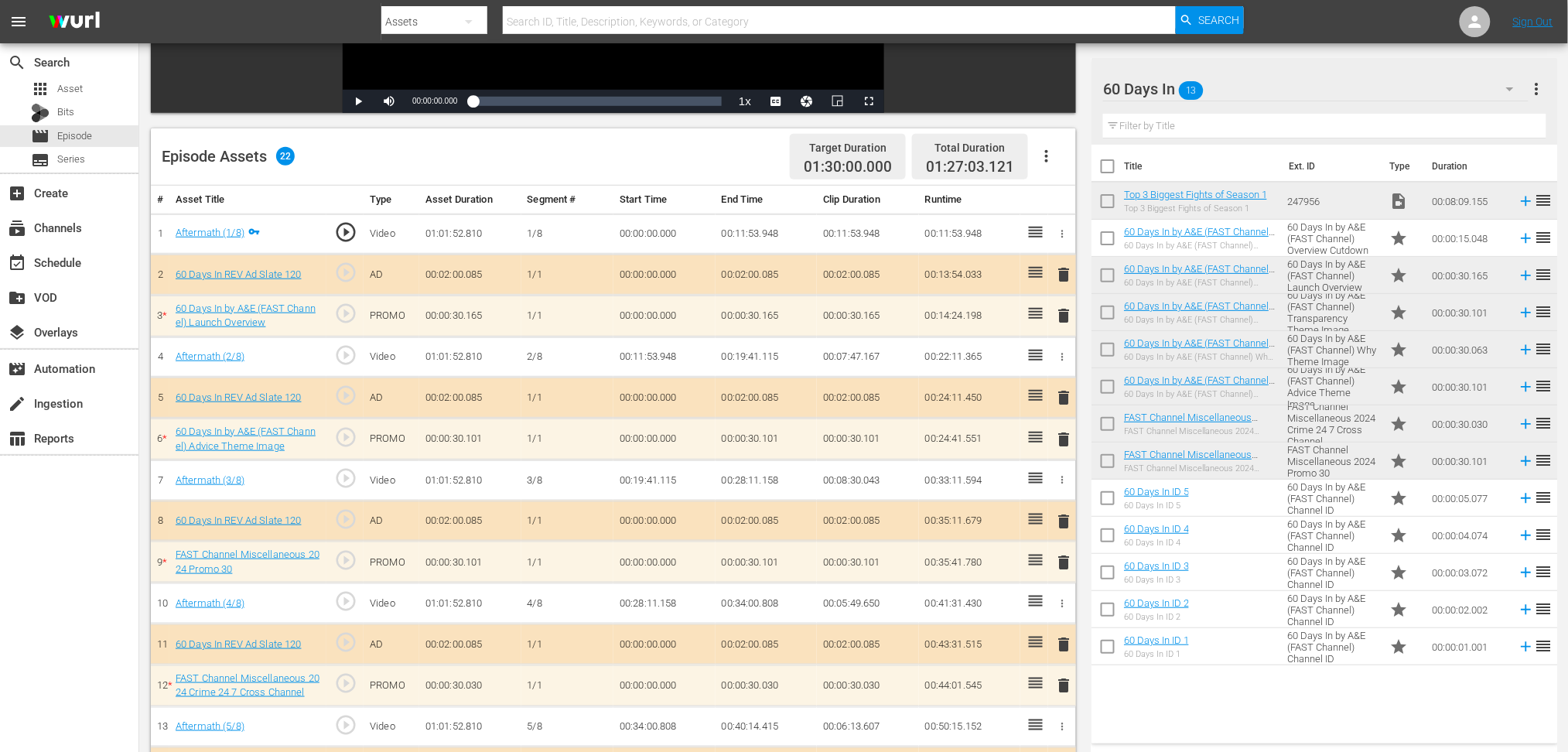
scroll to position [172, 0]
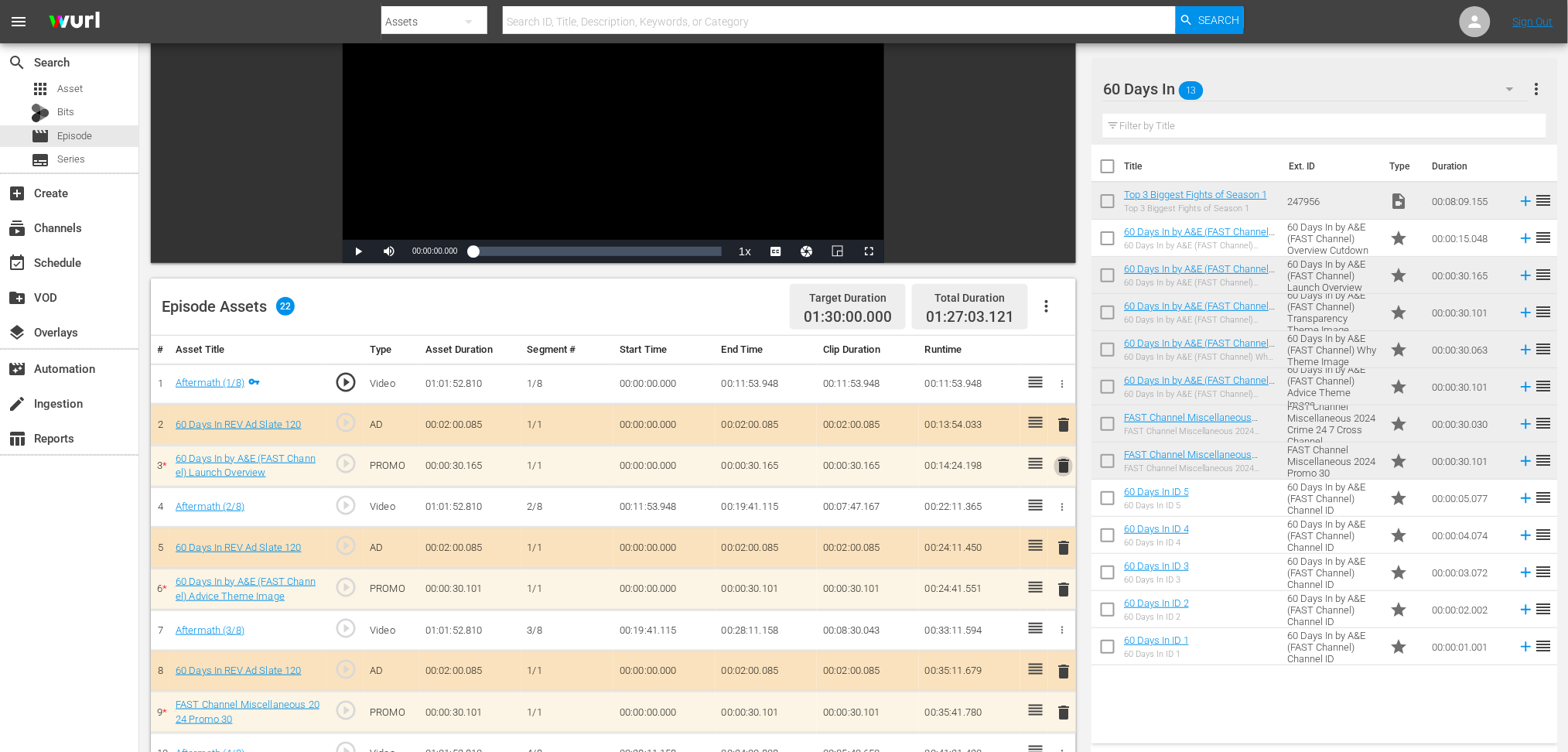
click at [1067, 466] on span "delete" at bounding box center [1064, 466] width 19 height 19
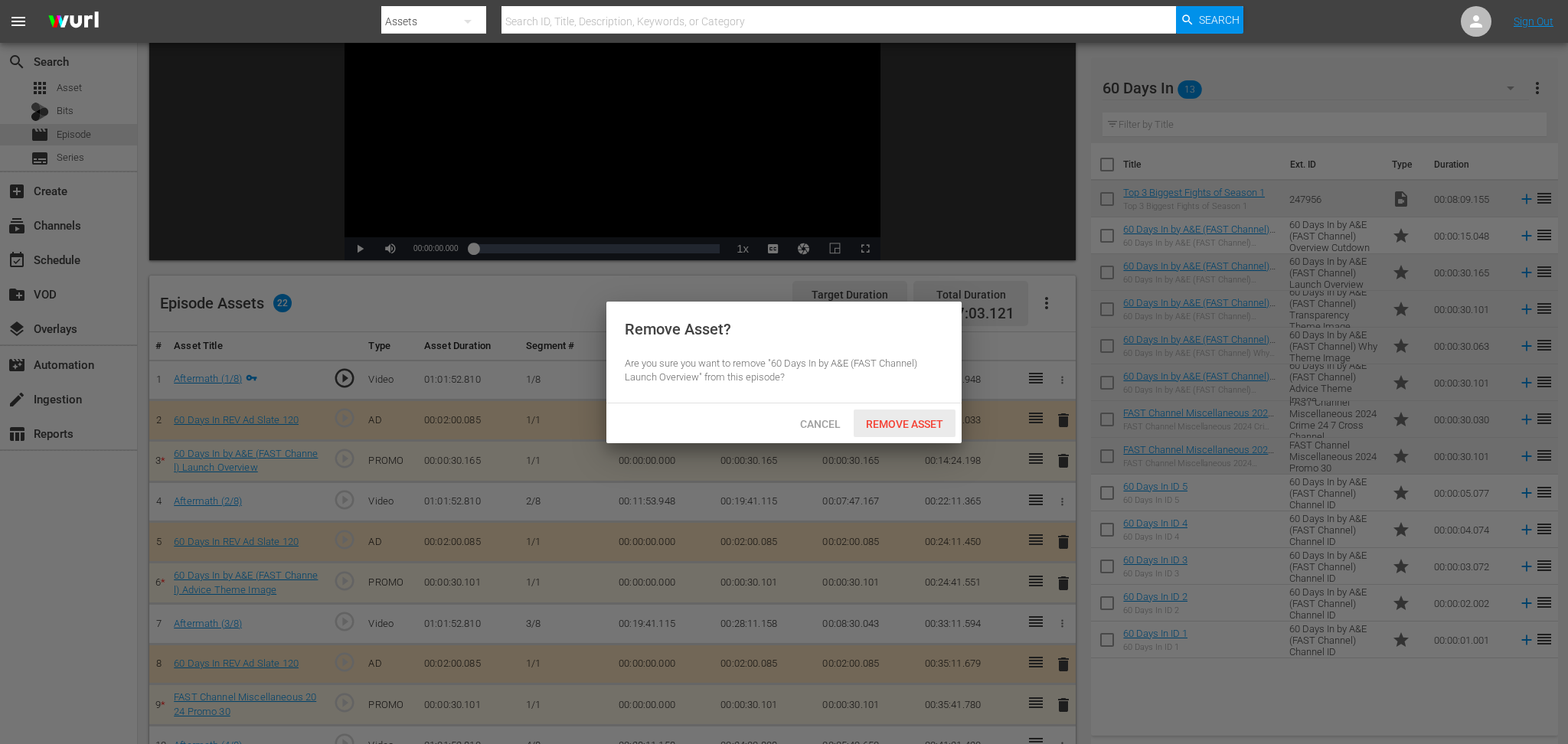
click at [912, 421] on span "Remove Asset" at bounding box center [904, 425] width 102 height 12
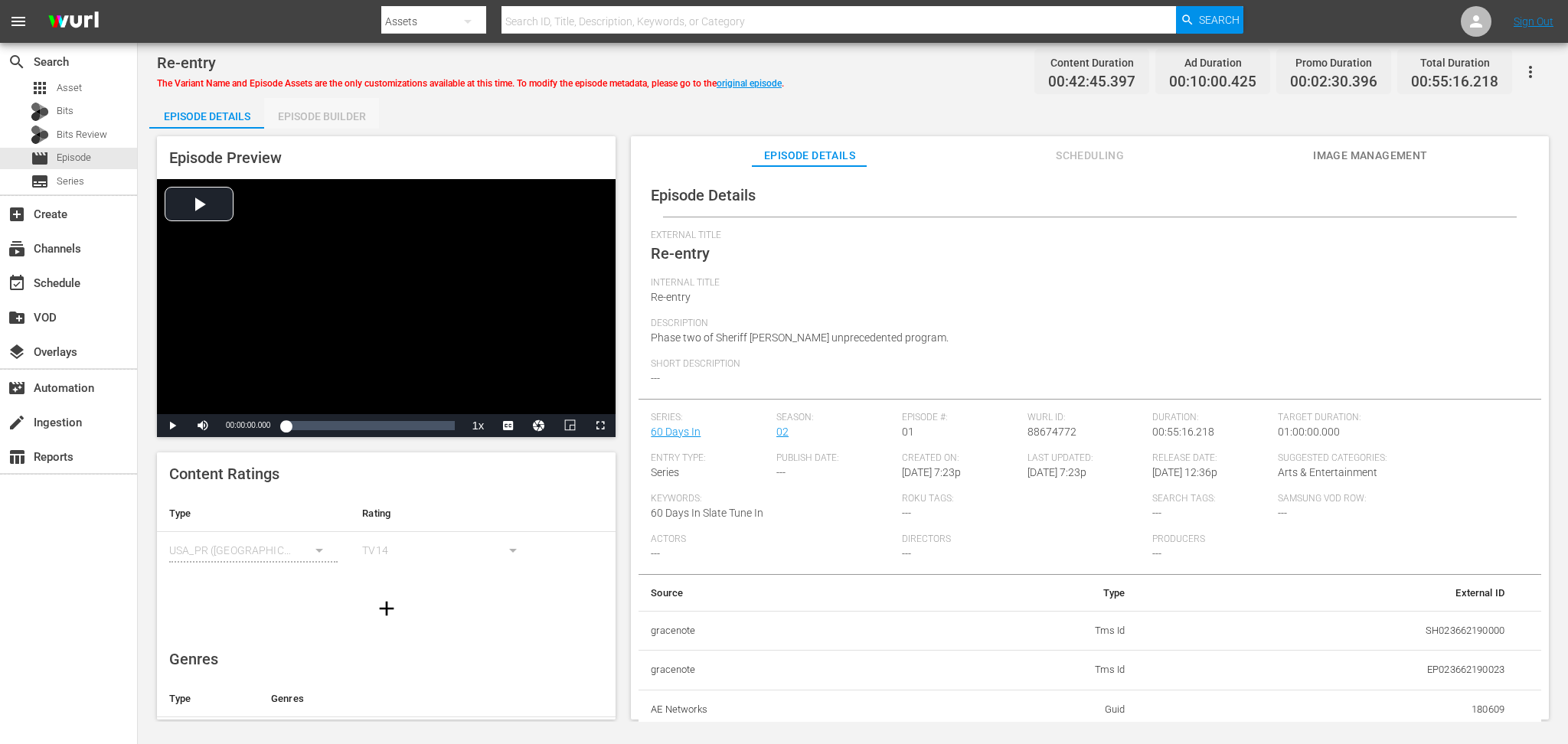
click at [339, 123] on div "Episode Builder" at bounding box center [321, 116] width 115 height 37
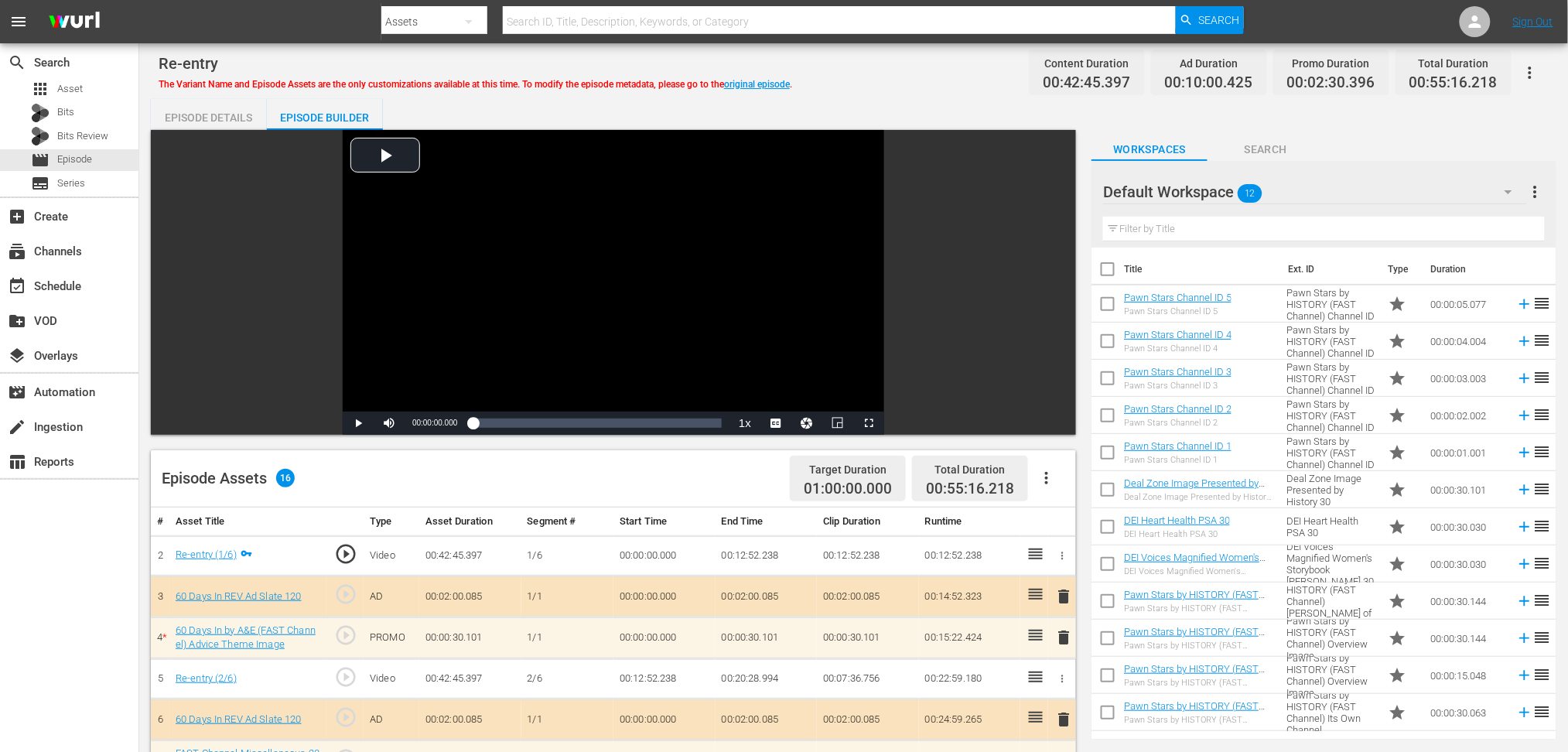
click at [229, 113] on div "Episode Details" at bounding box center [209, 117] width 116 height 37
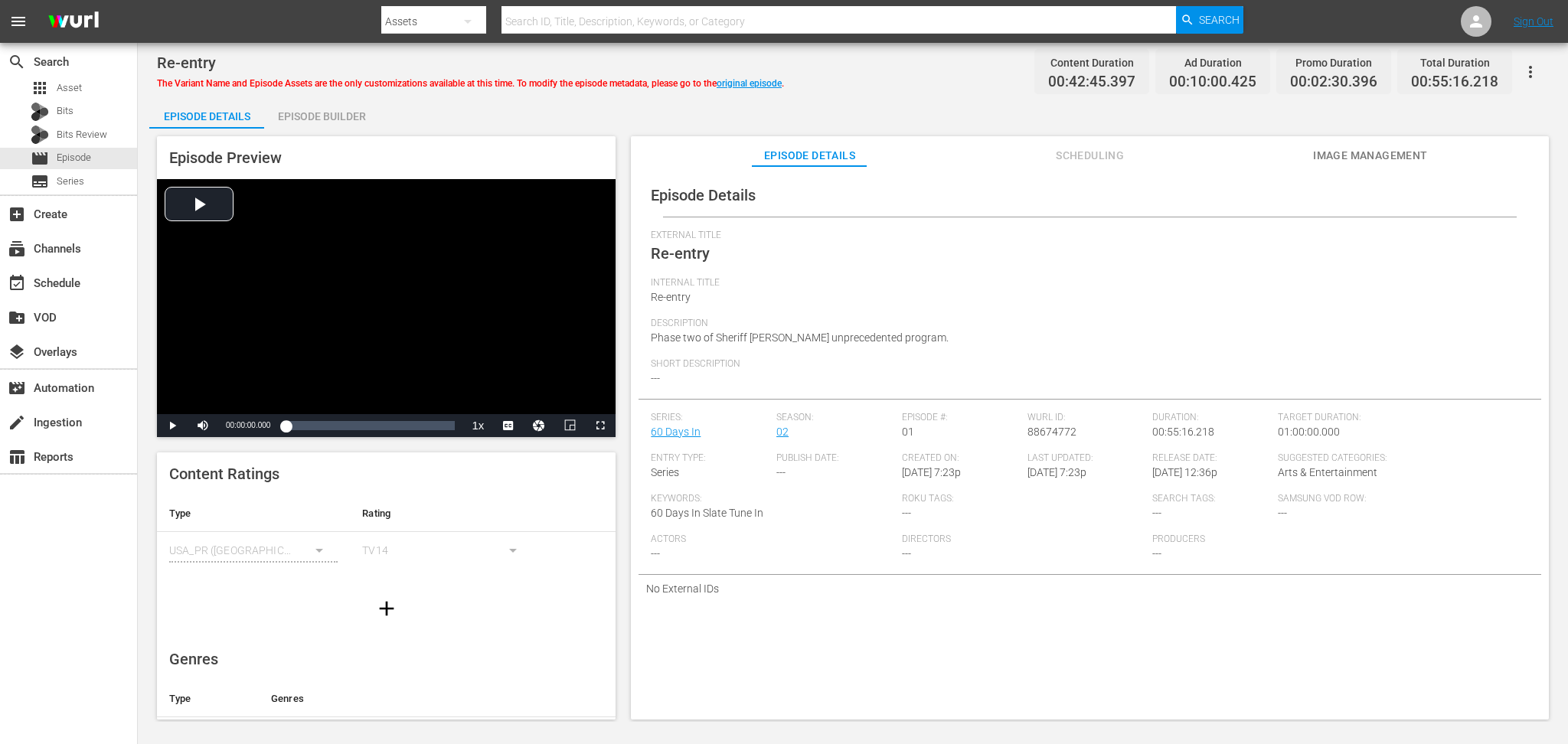
click at [321, 113] on div "Episode Builder" at bounding box center [321, 116] width 115 height 37
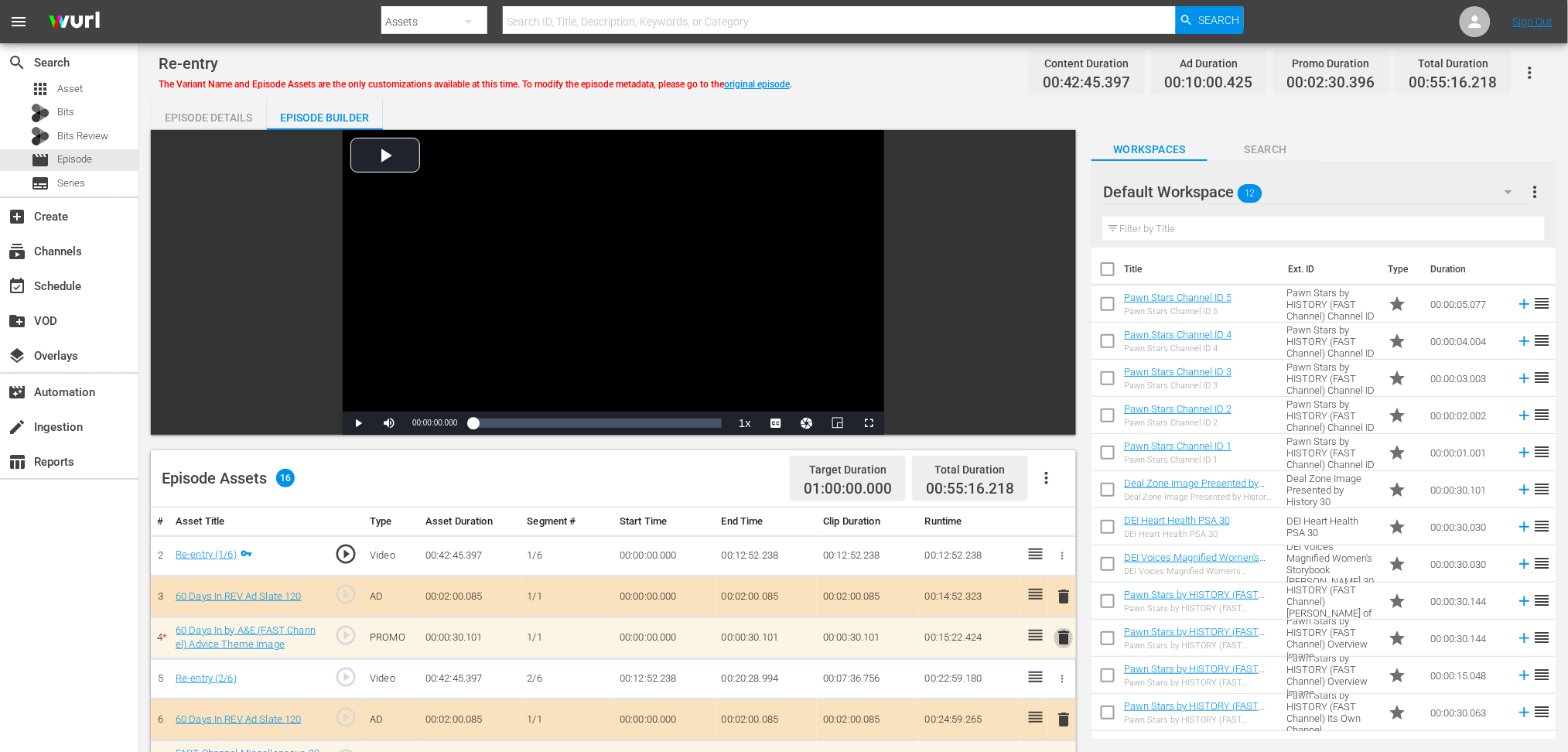
click at [1062, 564] on span "delete" at bounding box center [1064, 638] width 19 height 19
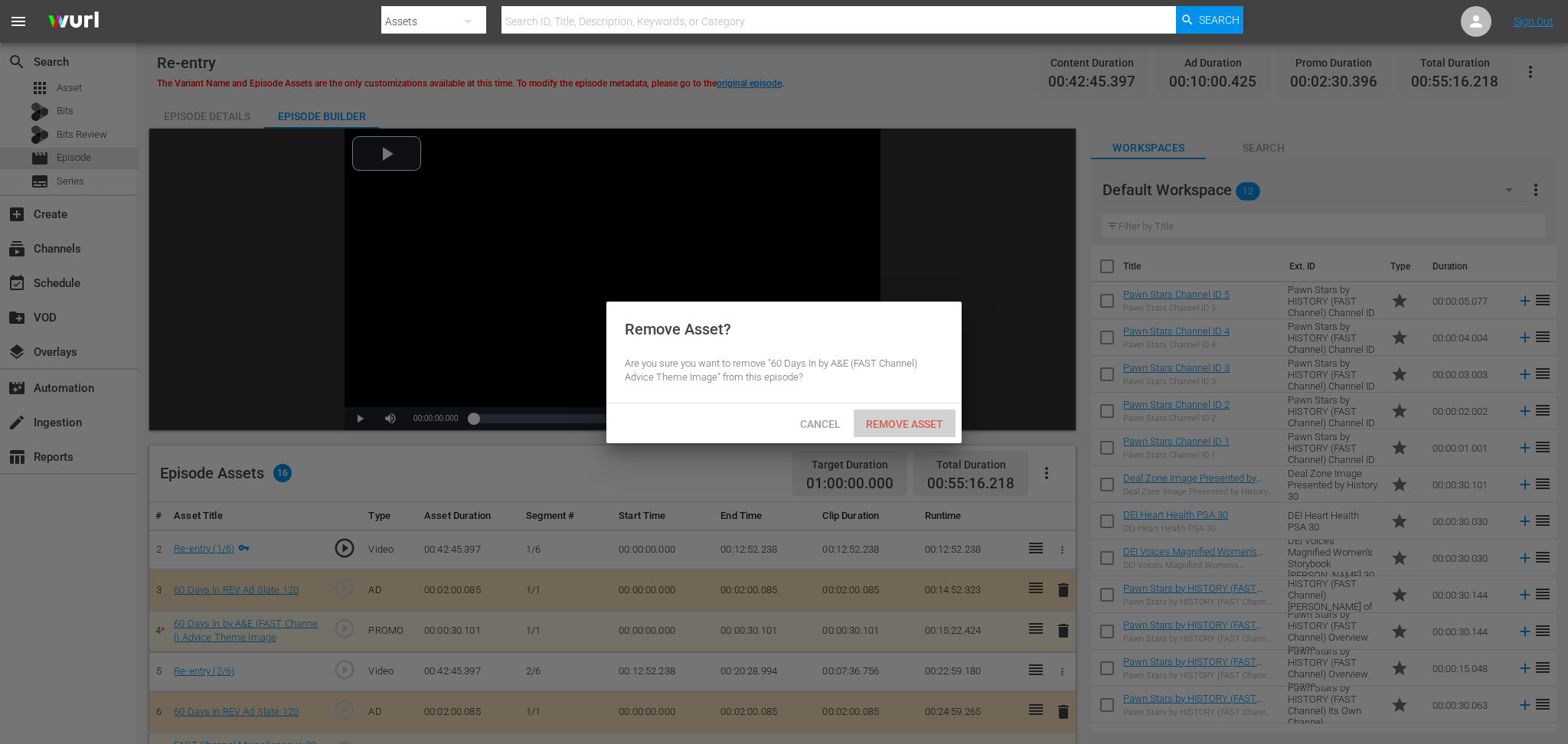
click at [914, 414] on div "Remove Asset" at bounding box center [904, 424] width 102 height 28
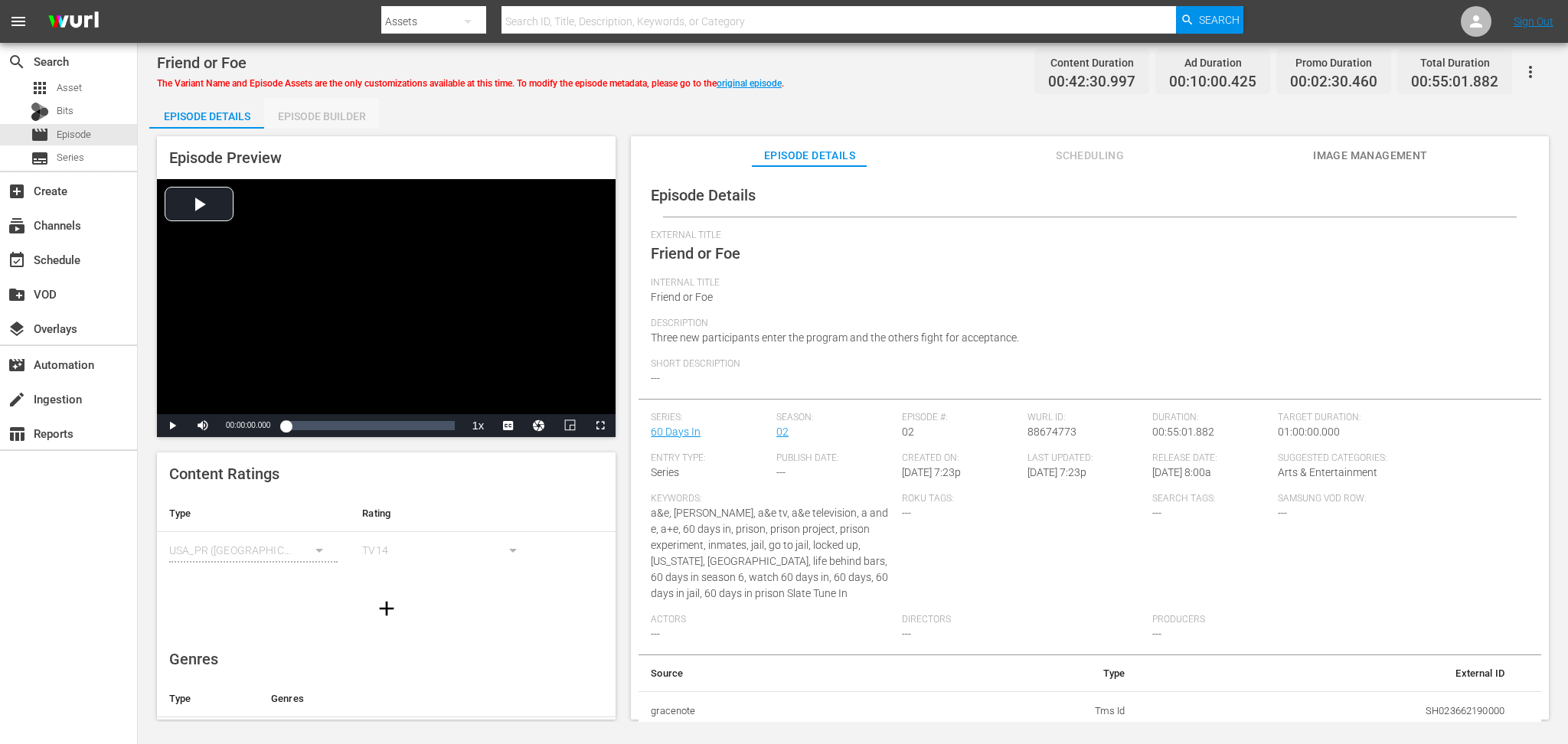
click at [298, 114] on div "Episode Builder" at bounding box center [321, 116] width 115 height 37
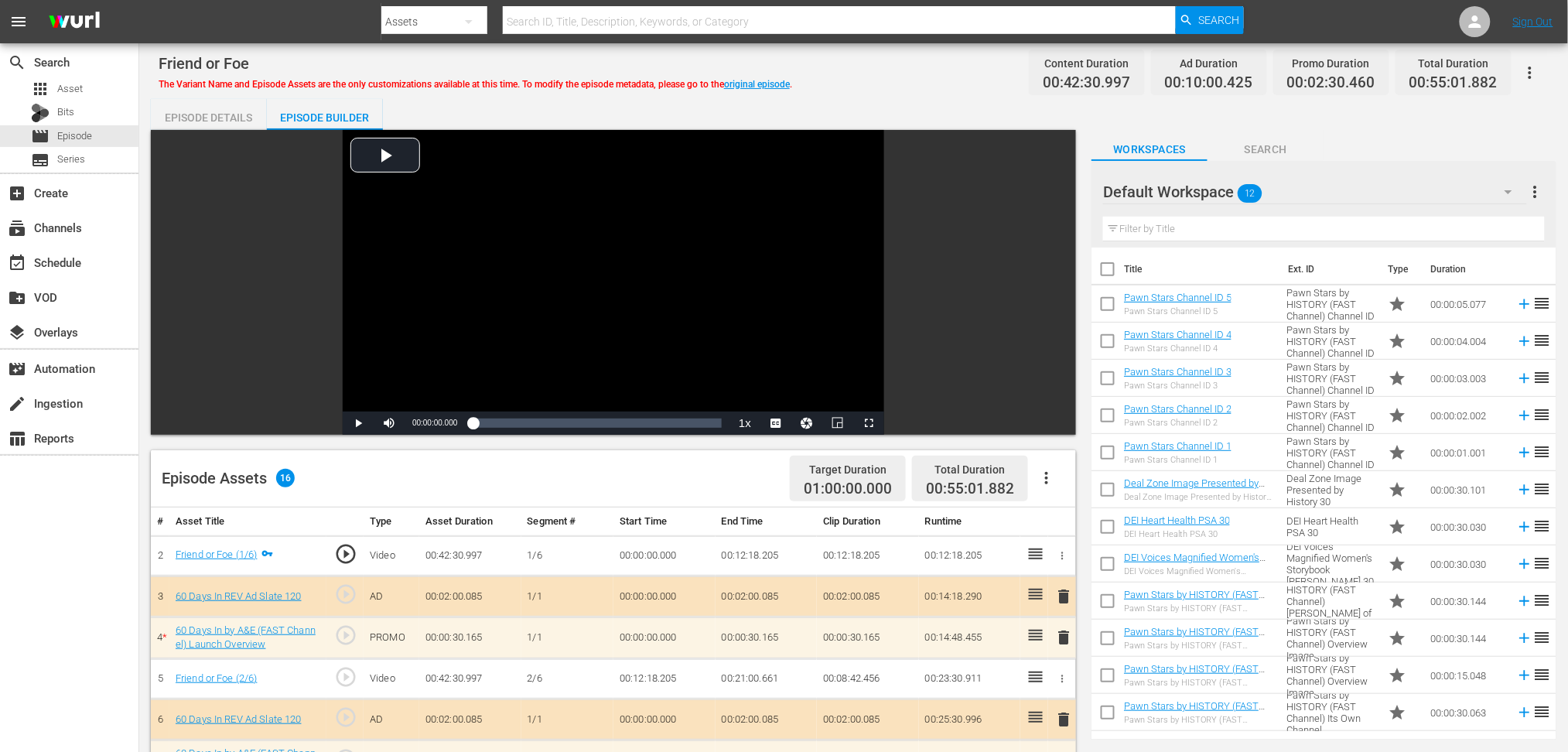
click at [1066, 564] on span "delete" at bounding box center [1064, 638] width 19 height 19
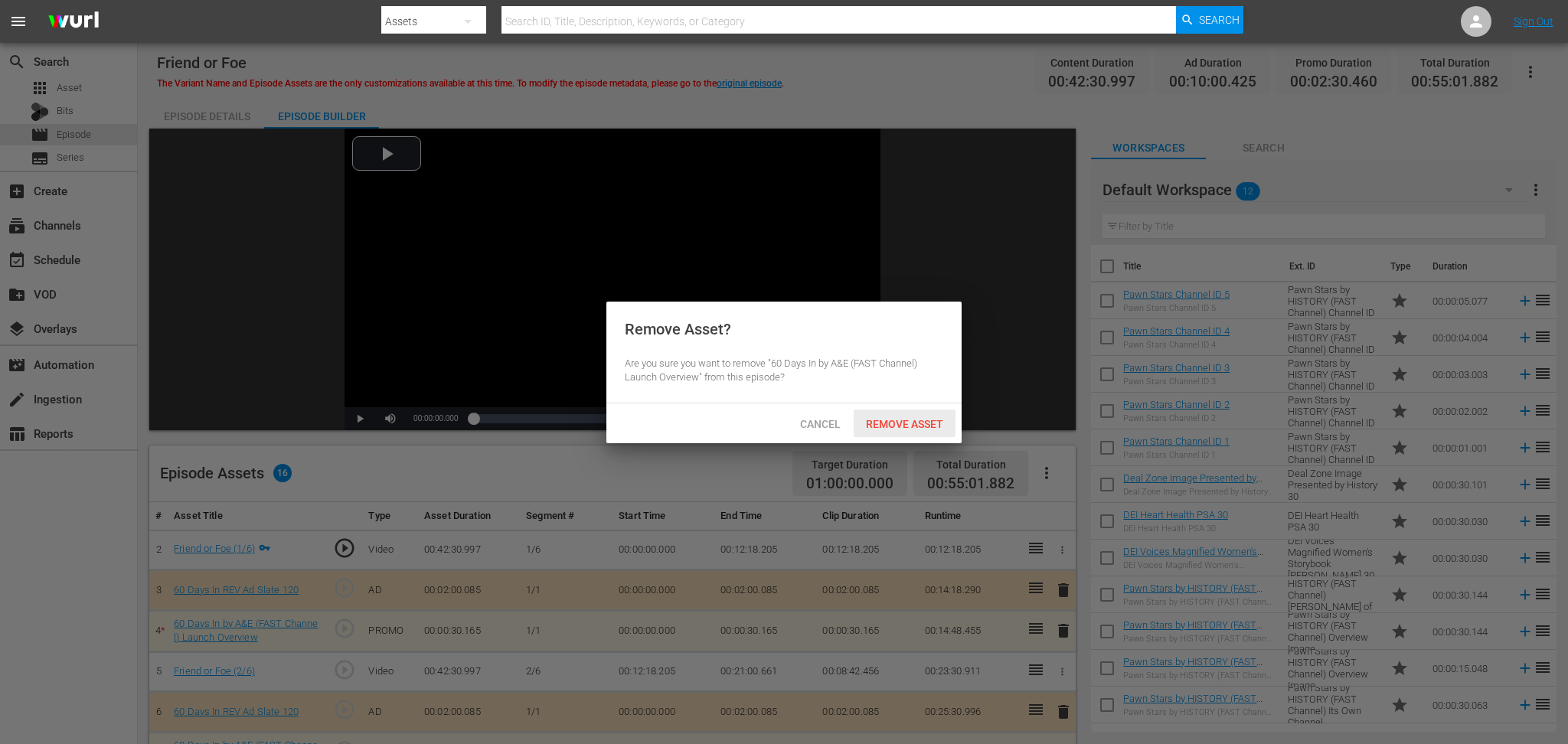
click at [916, 423] on span "Remove Asset" at bounding box center [904, 425] width 102 height 12
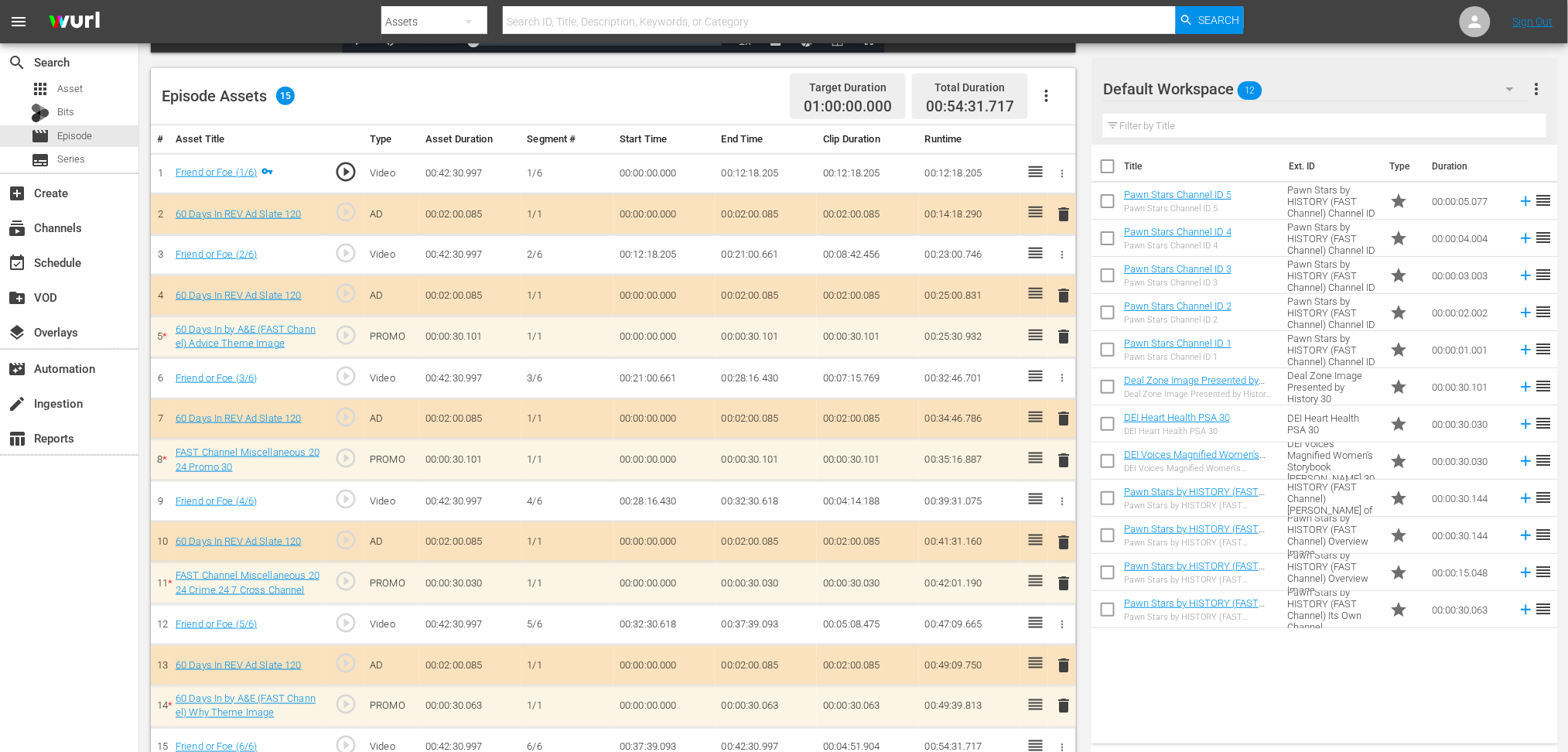
scroll to position [402, 0]
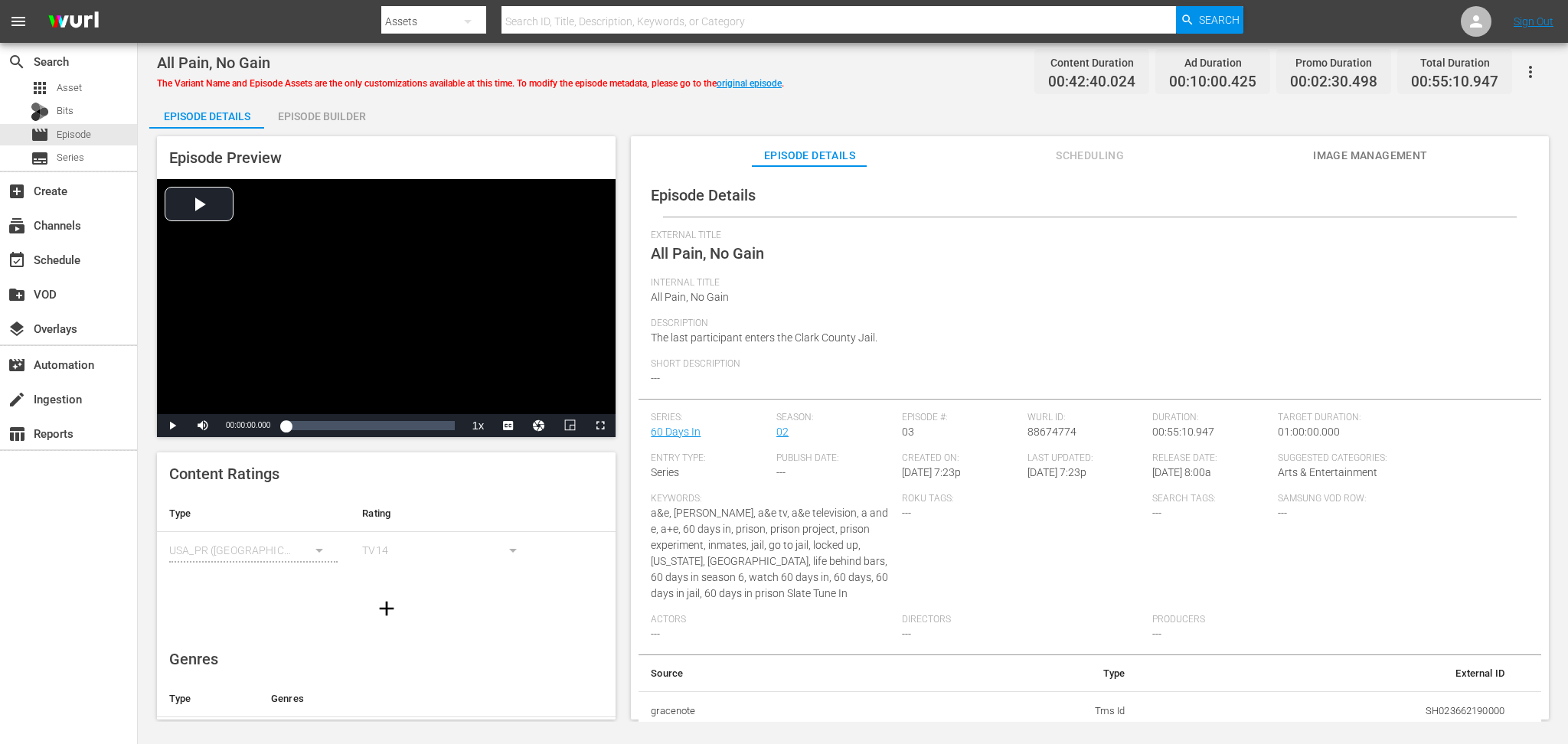
click at [317, 120] on div "Episode Builder" at bounding box center [321, 116] width 115 height 37
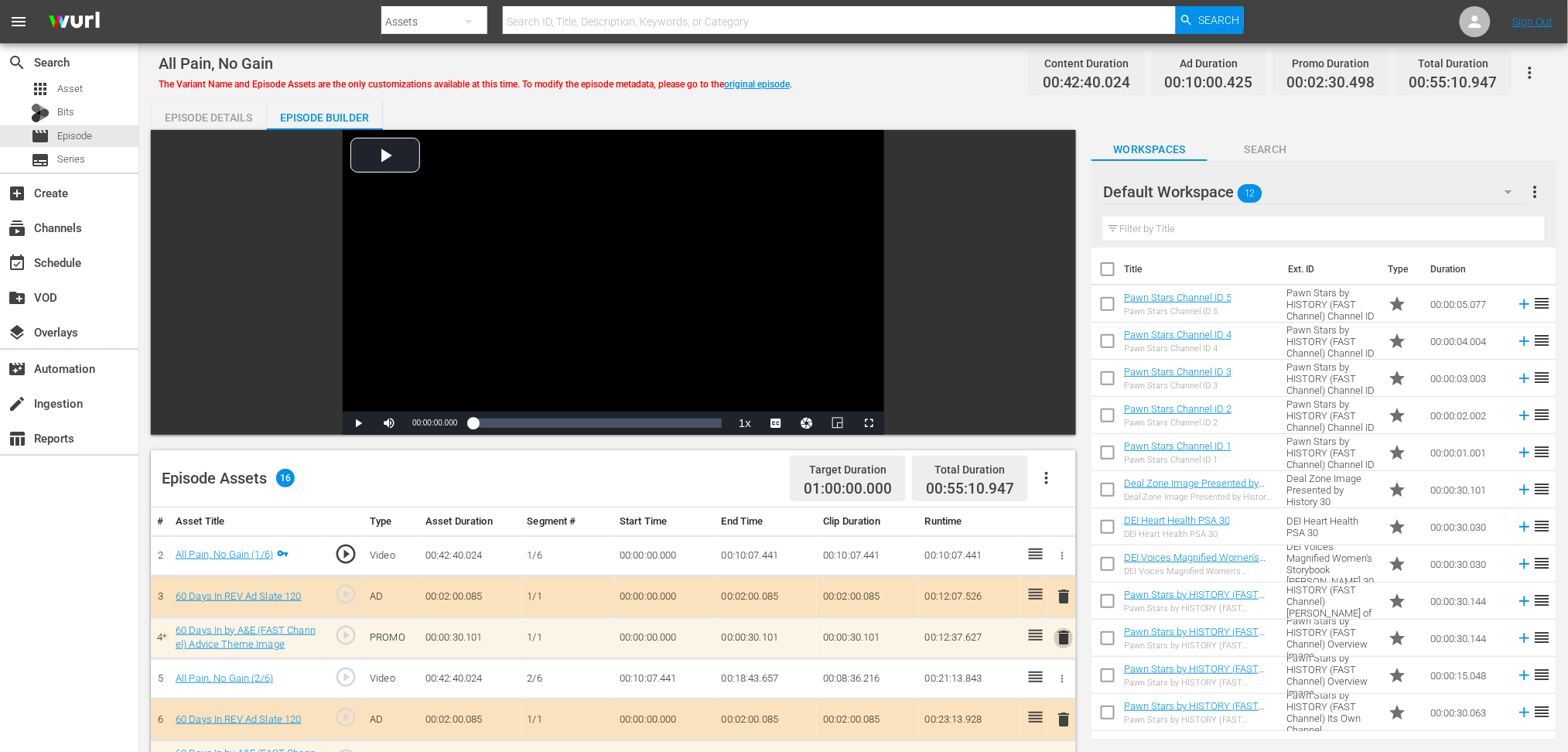
click at [1066, 564] on span "delete" at bounding box center [1064, 638] width 19 height 19
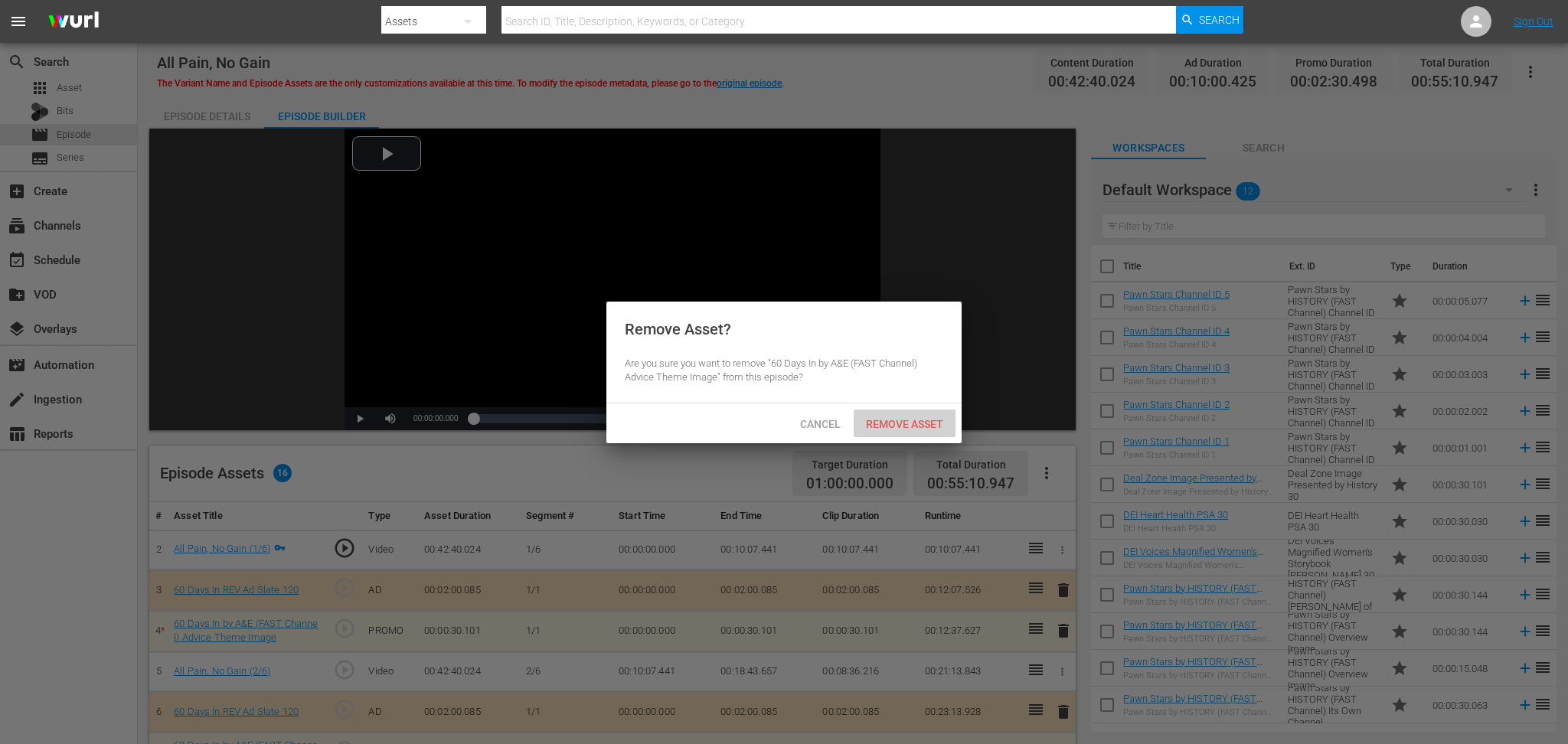
click at [917, 420] on span "Remove Asset" at bounding box center [904, 425] width 102 height 12
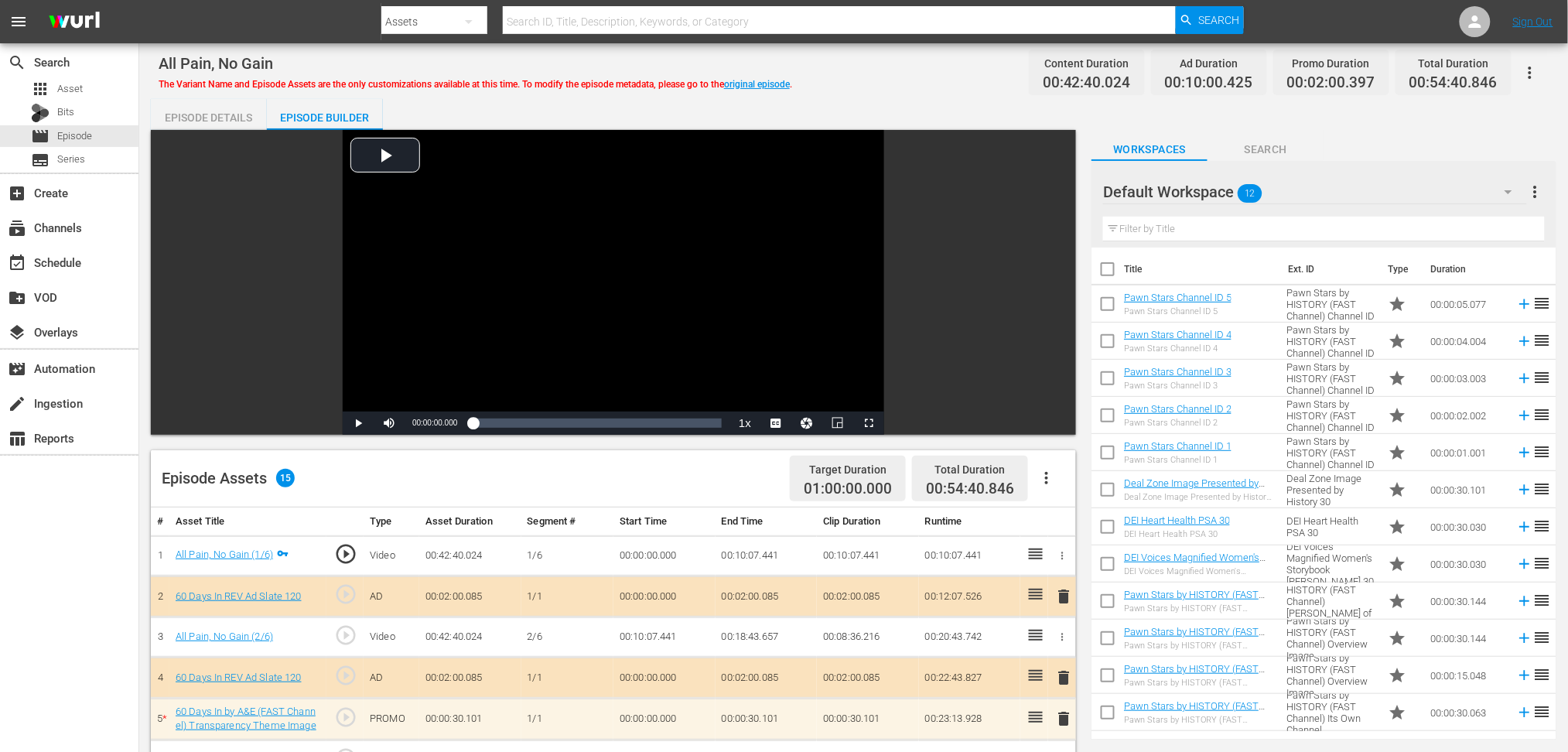
scroll to position [309, 0]
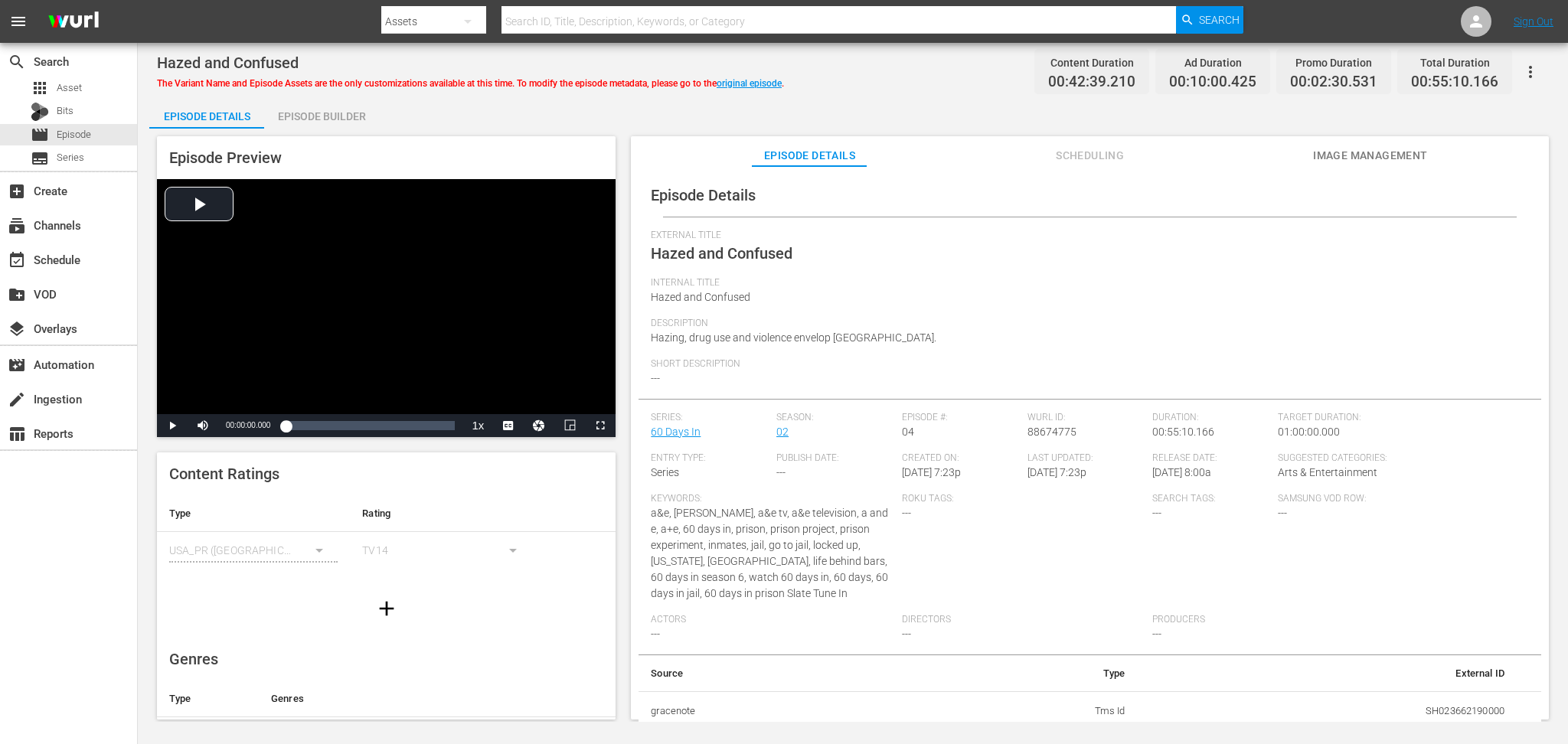
click at [323, 111] on div "Episode Builder" at bounding box center [321, 116] width 115 height 37
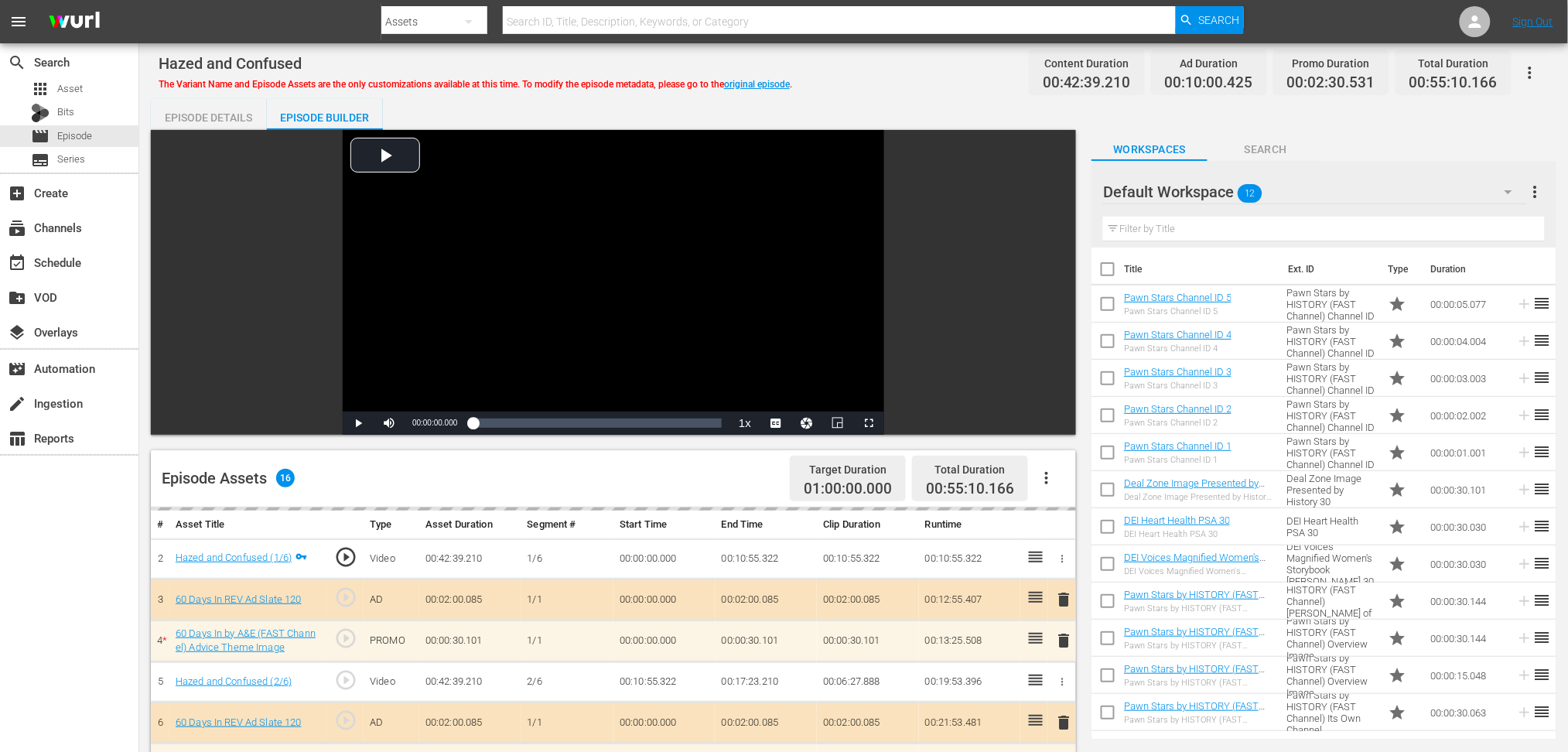
scroll to position [309, 0]
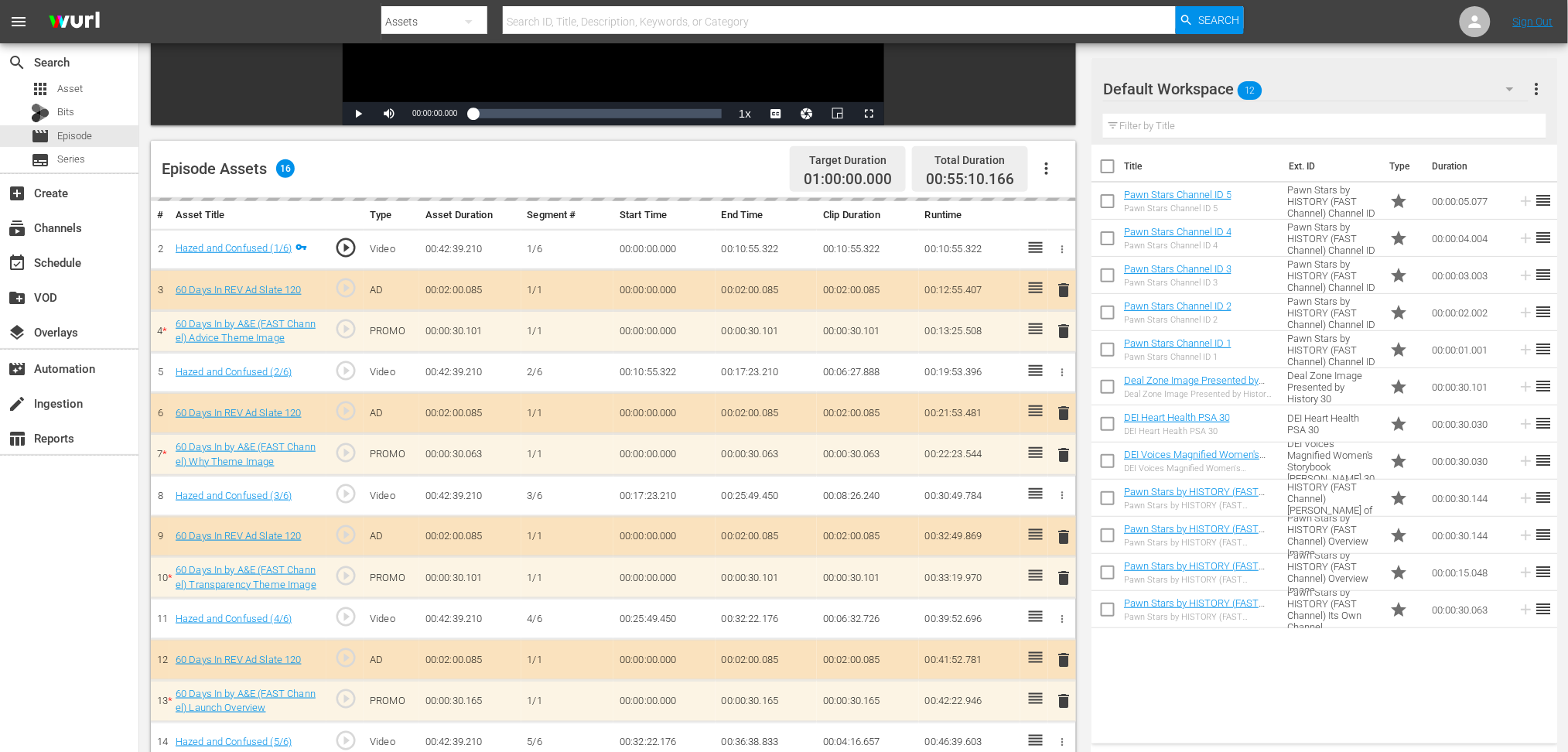
click at [1057, 327] on div "delete" at bounding box center [1063, 332] width 16 height 23
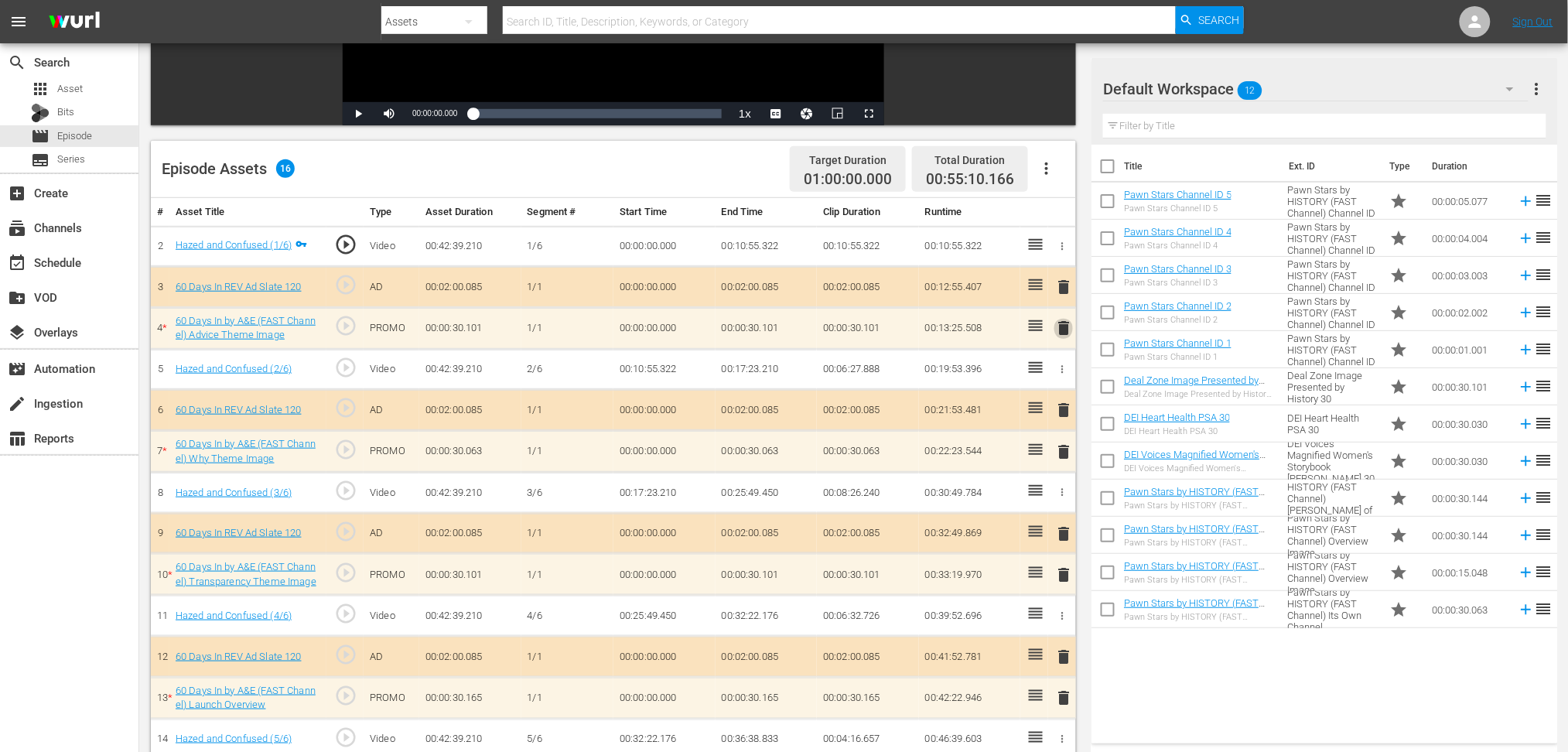
click at [1065, 327] on span "delete" at bounding box center [1064, 328] width 19 height 19
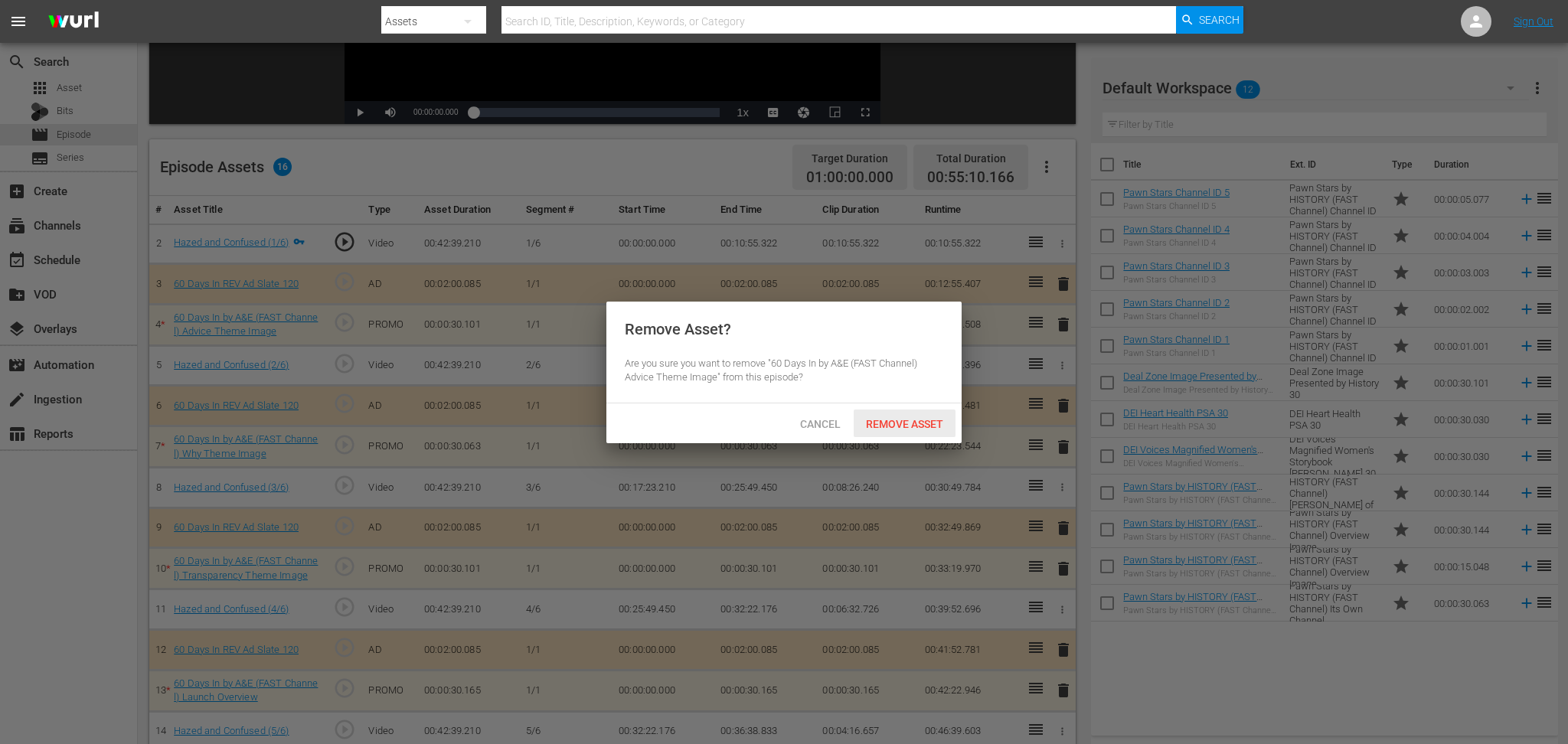
click at [905, 427] on span "Remove Asset" at bounding box center [904, 425] width 102 height 12
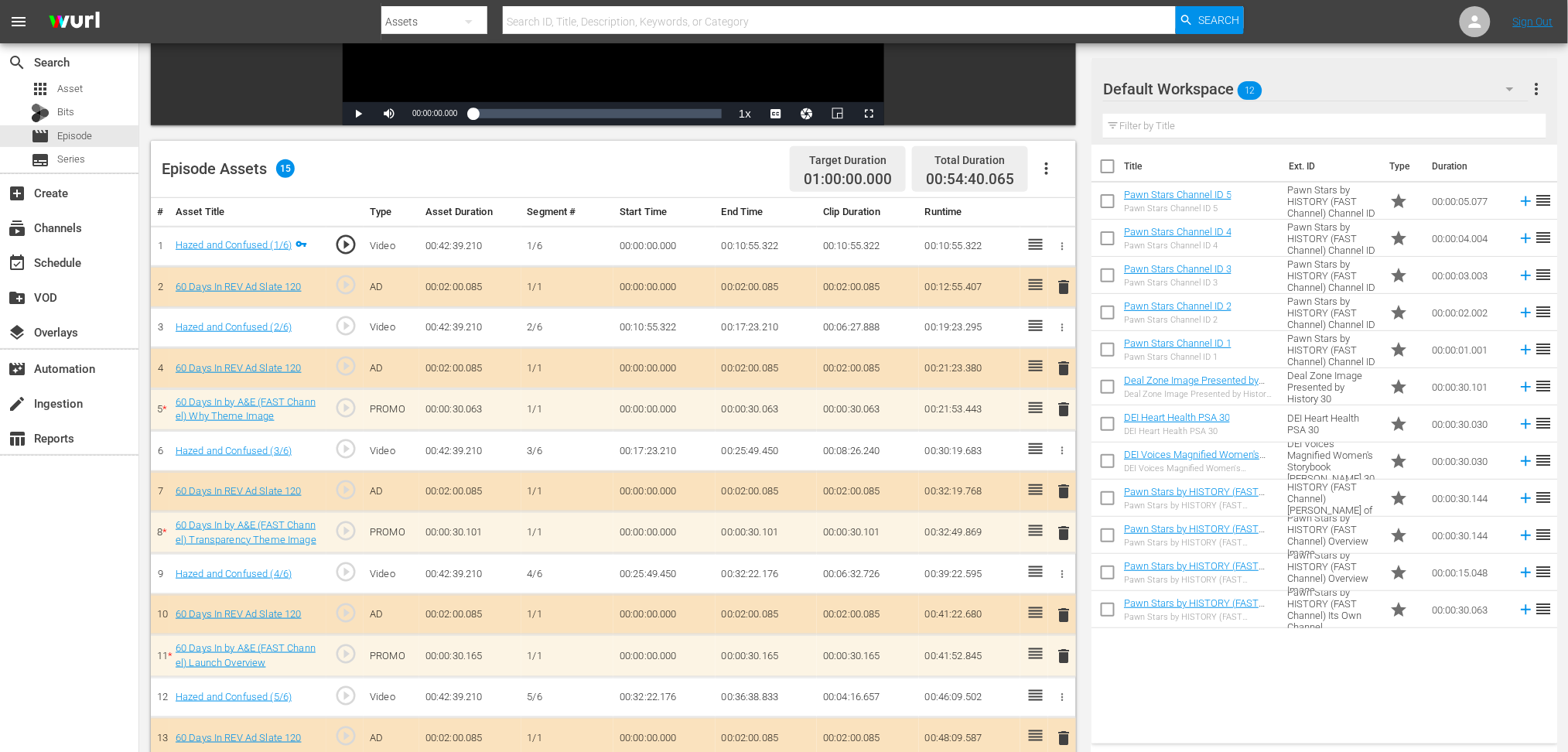
click at [1188, 89] on icon "button" at bounding box center [1511, 89] width 19 height 19
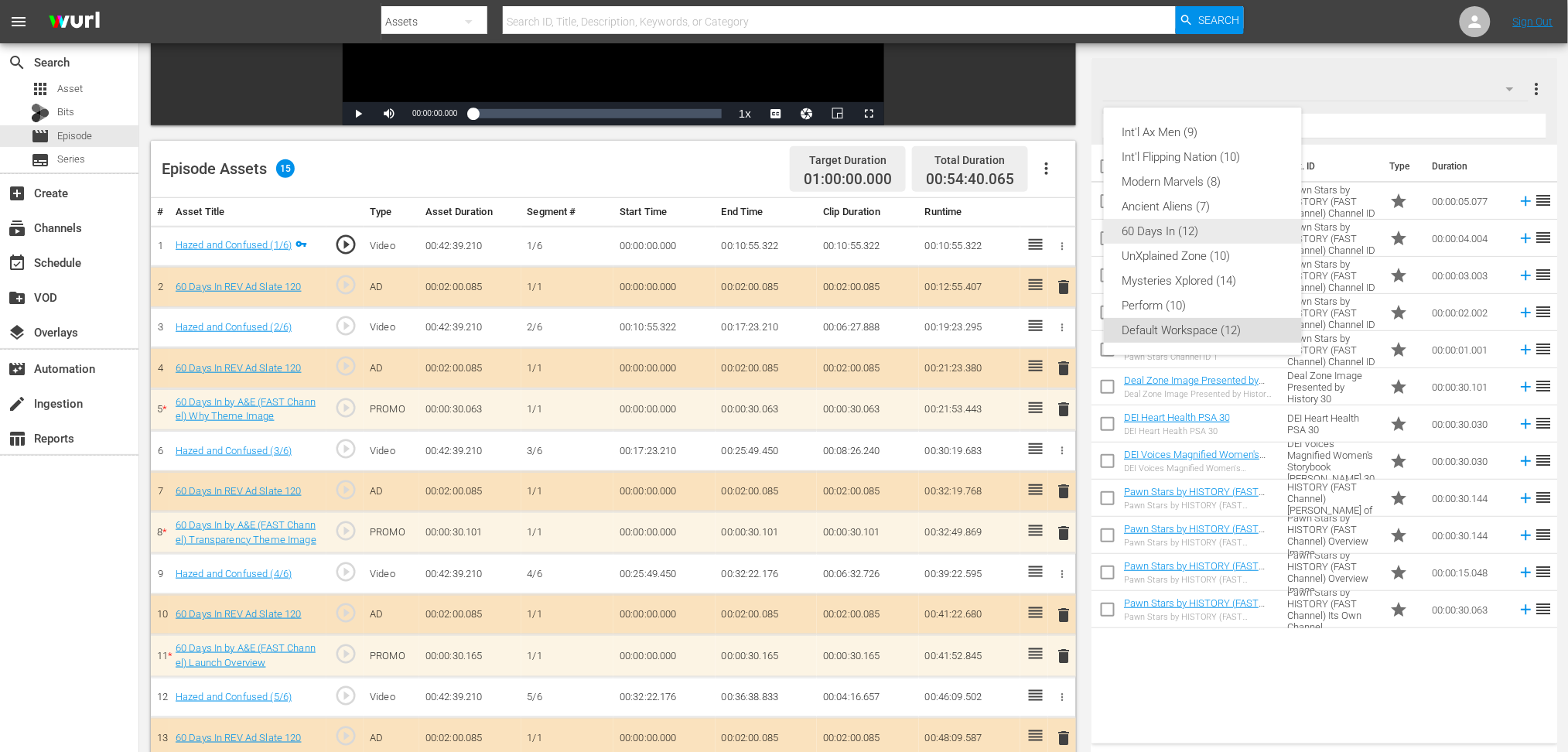
click at [1167, 228] on div "60 Days In (12)" at bounding box center [1203, 231] width 161 height 24
